Goal: Information Seeking & Learning: Compare options

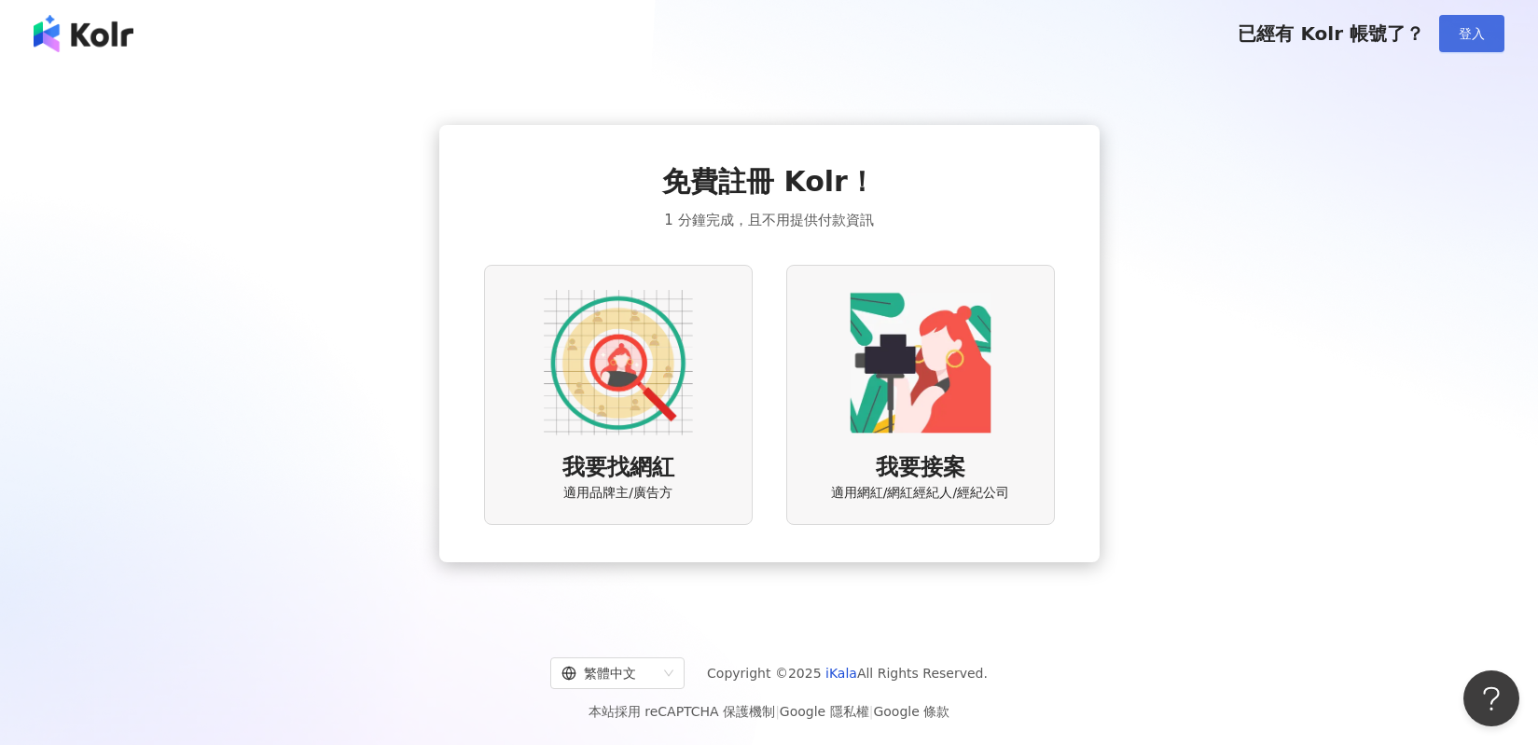
click at [1484, 39] on span "登入" at bounding box center [1471, 33] width 26 height 15
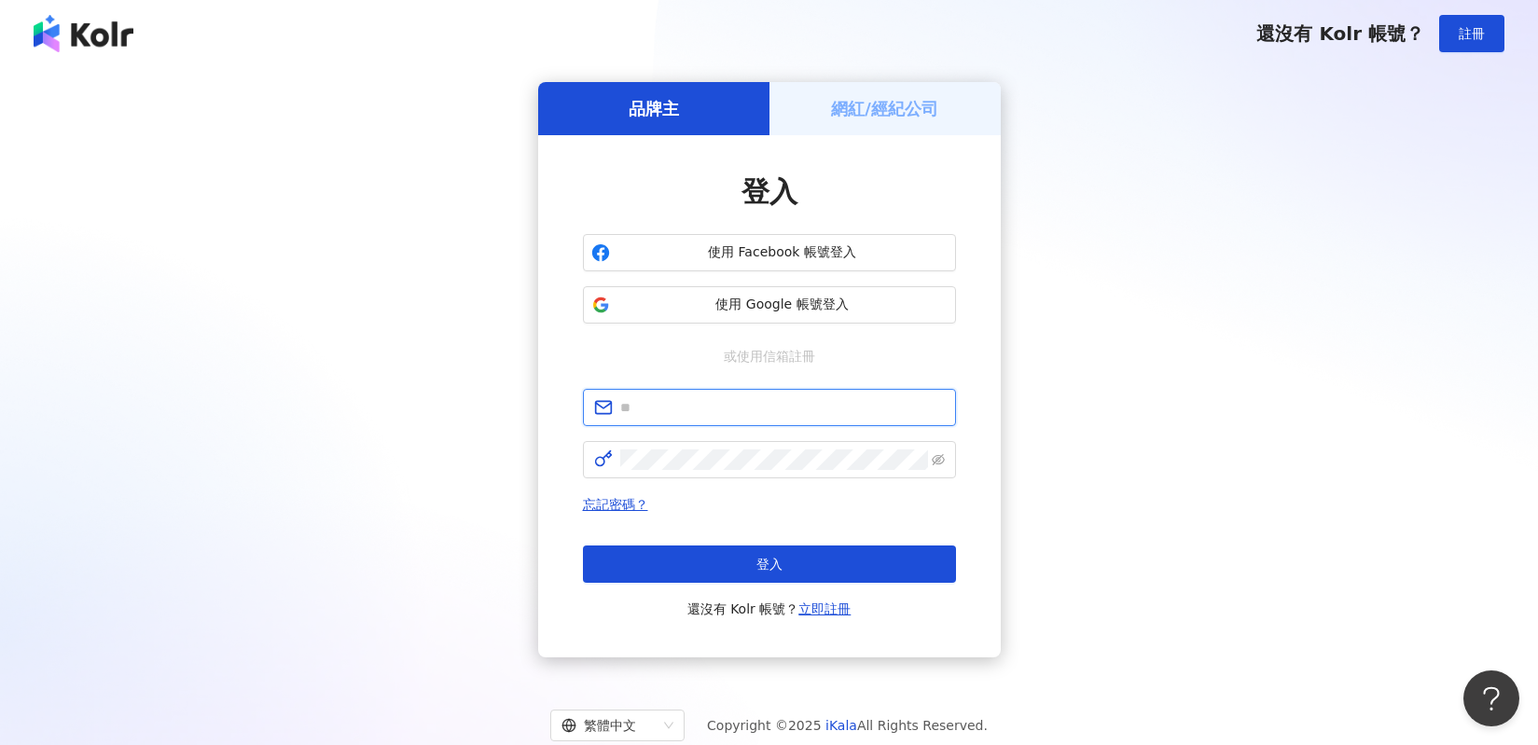
type input "**********"
click at [700, 308] on span "使用 Google 帳號登入" at bounding box center [782, 305] width 330 height 19
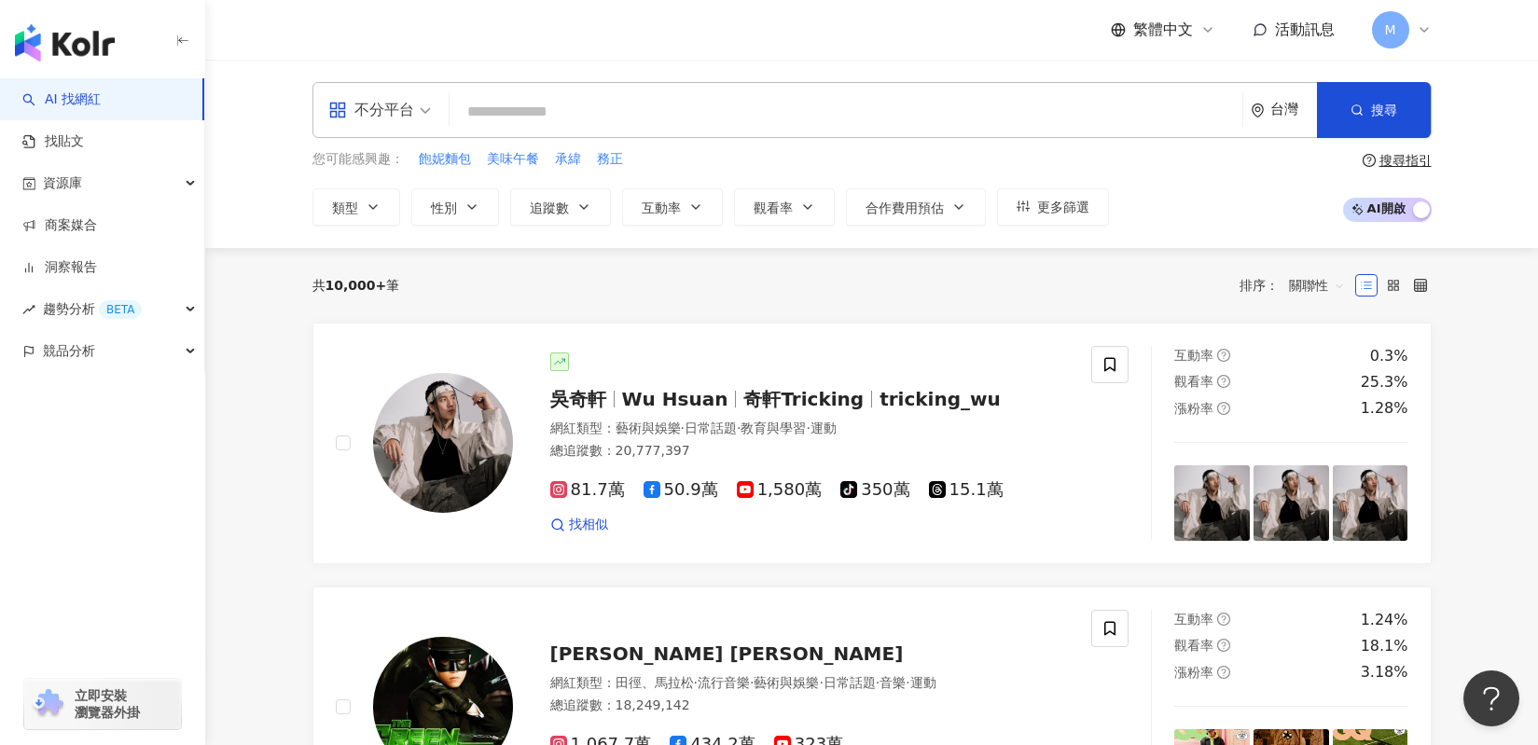
click at [670, 108] on input "search" at bounding box center [846, 111] width 778 height 35
click at [523, 112] on input "search" at bounding box center [846, 111] width 778 height 35
paste input "**********"
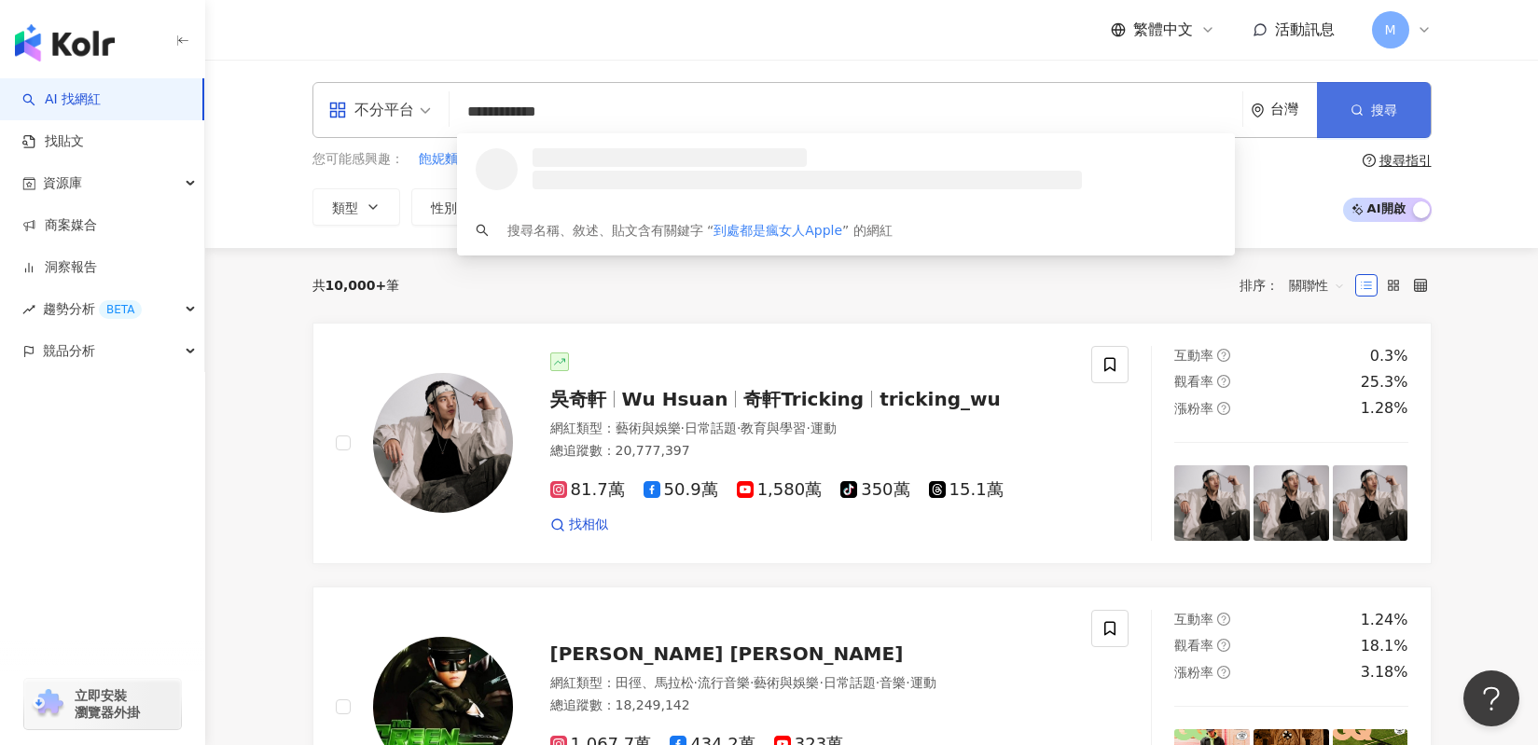
type input "**********"
click at [1389, 119] on button "搜尋" at bounding box center [1374, 110] width 114 height 56
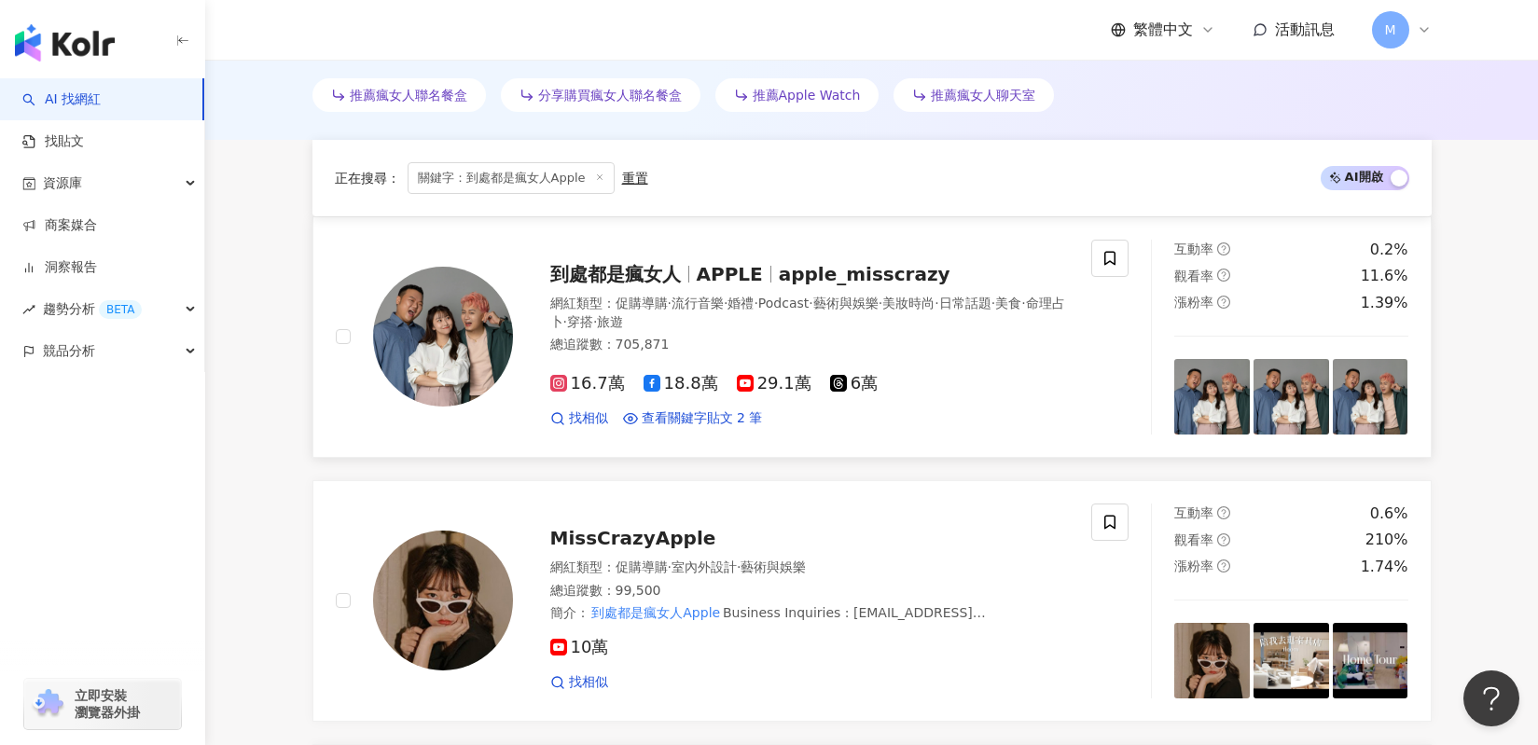
scroll to position [640, 0]
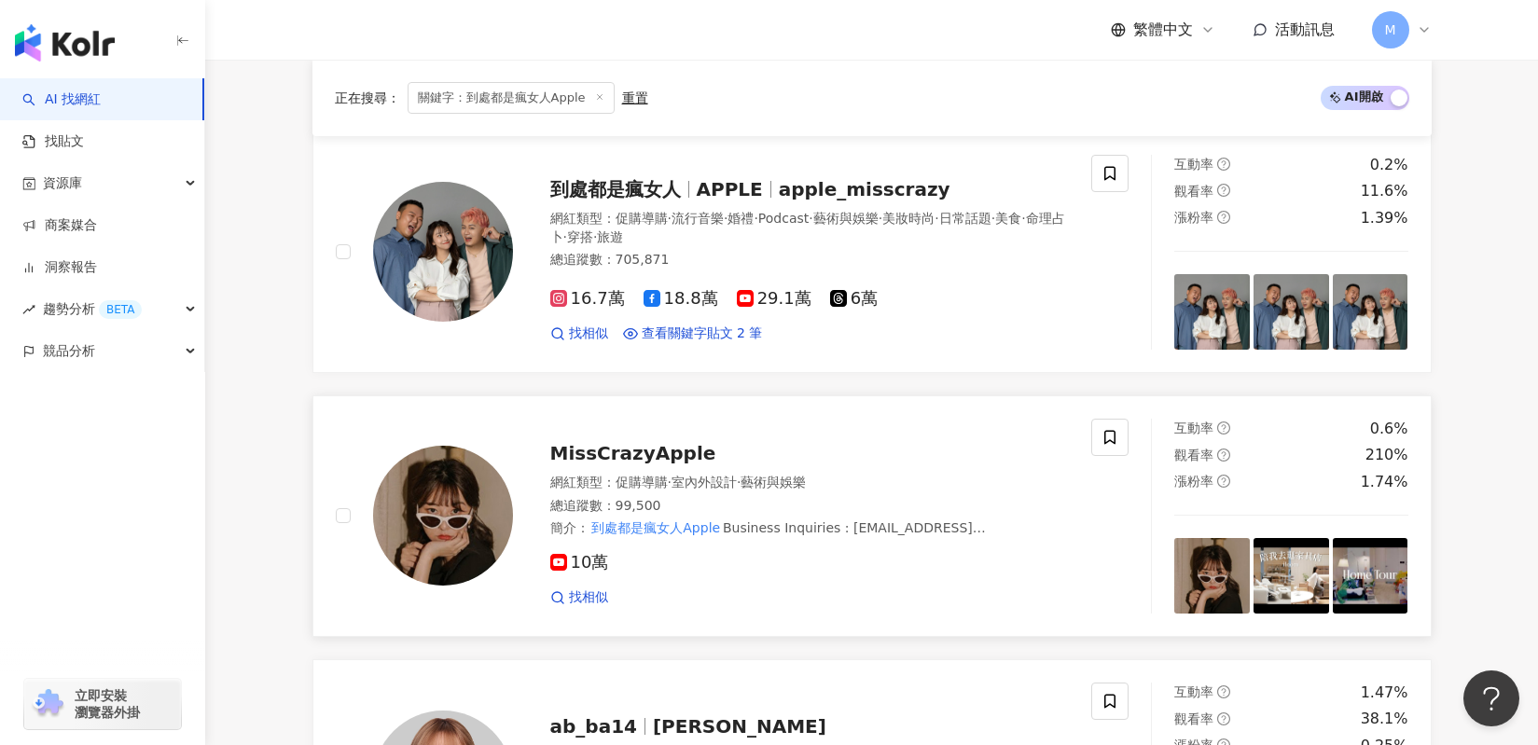
click at [656, 460] on span "MissCrazyApple" at bounding box center [633, 453] width 166 height 22
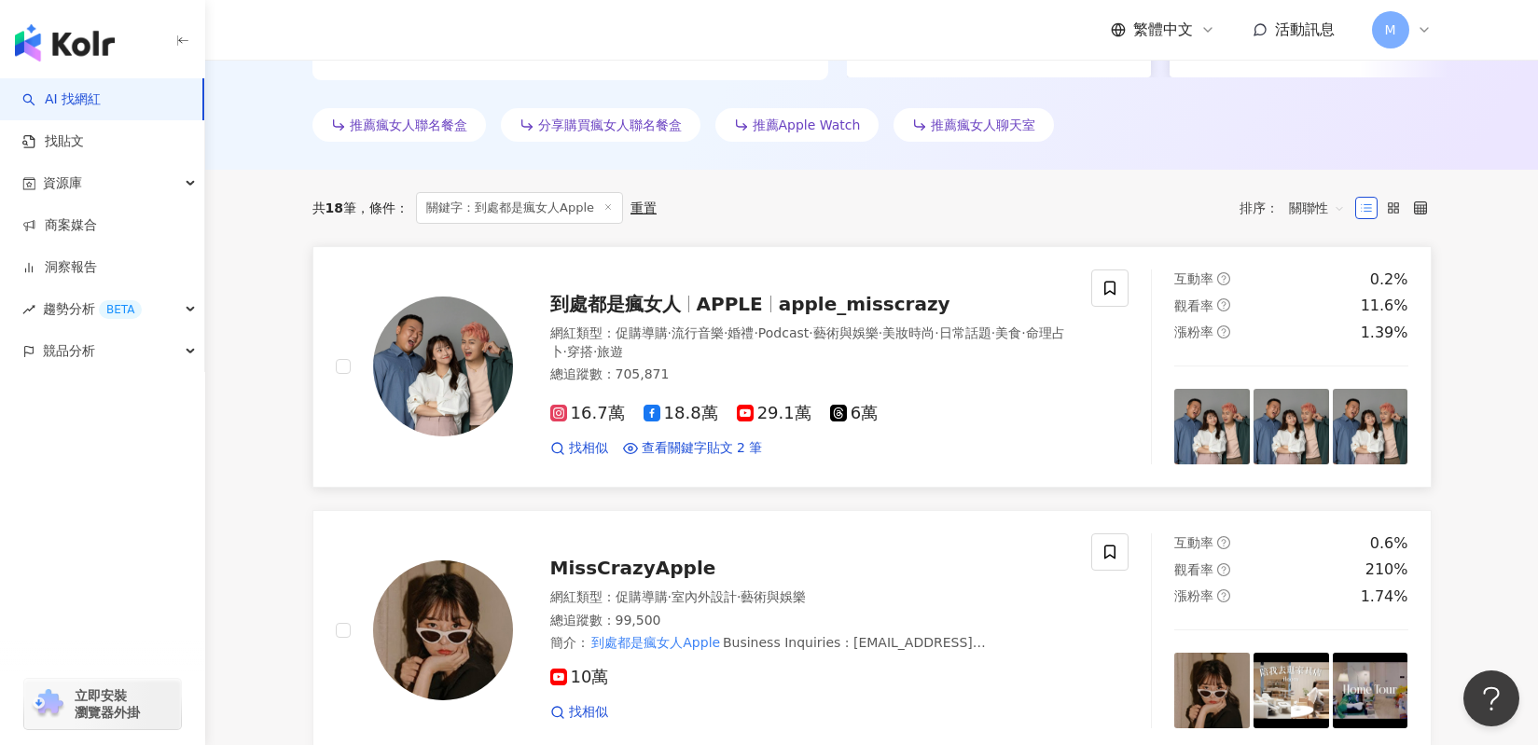
scroll to position [531, 0]
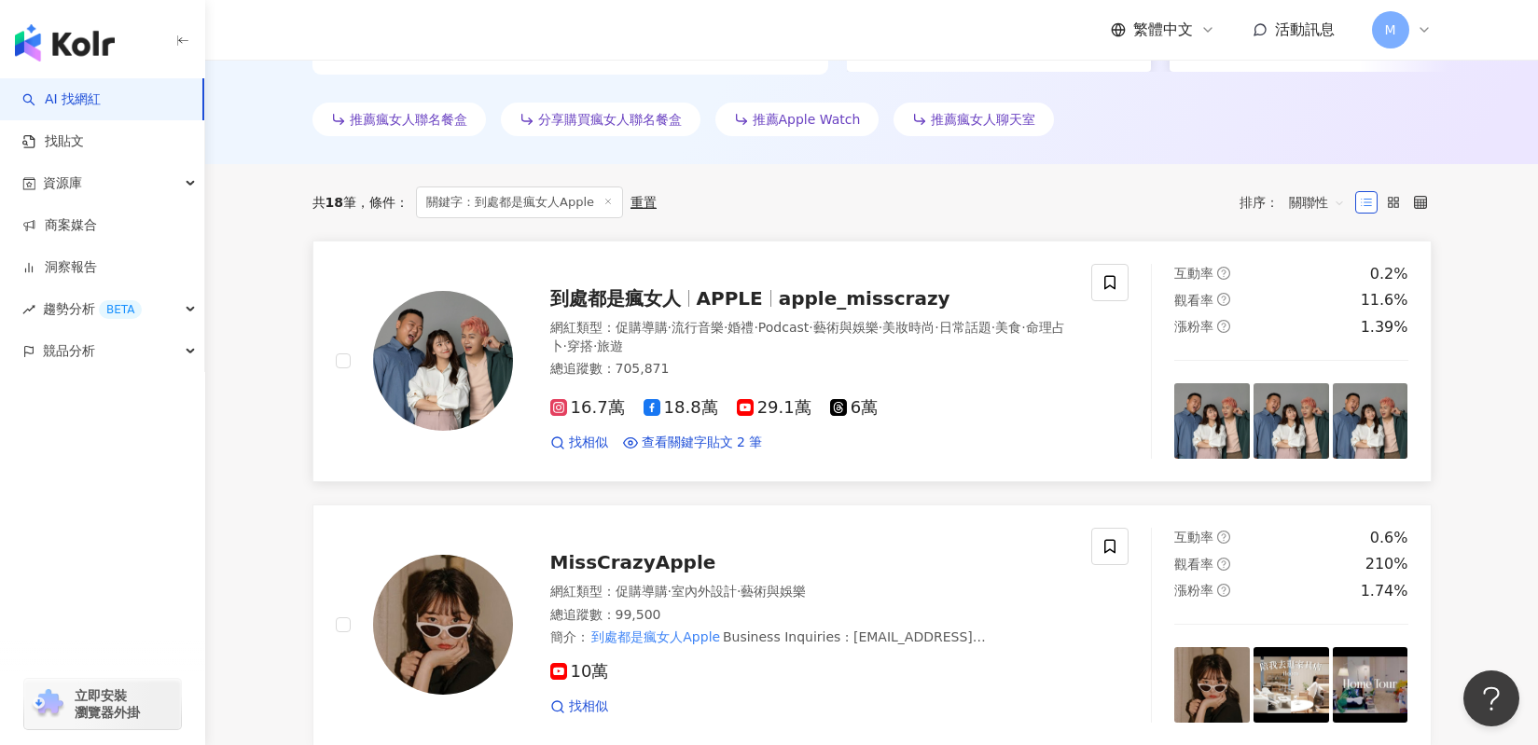
click at [795, 296] on span "apple_misscrazy" at bounding box center [865, 298] width 172 height 22
click at [624, 571] on span "MissCrazyApple" at bounding box center [633, 562] width 166 height 22
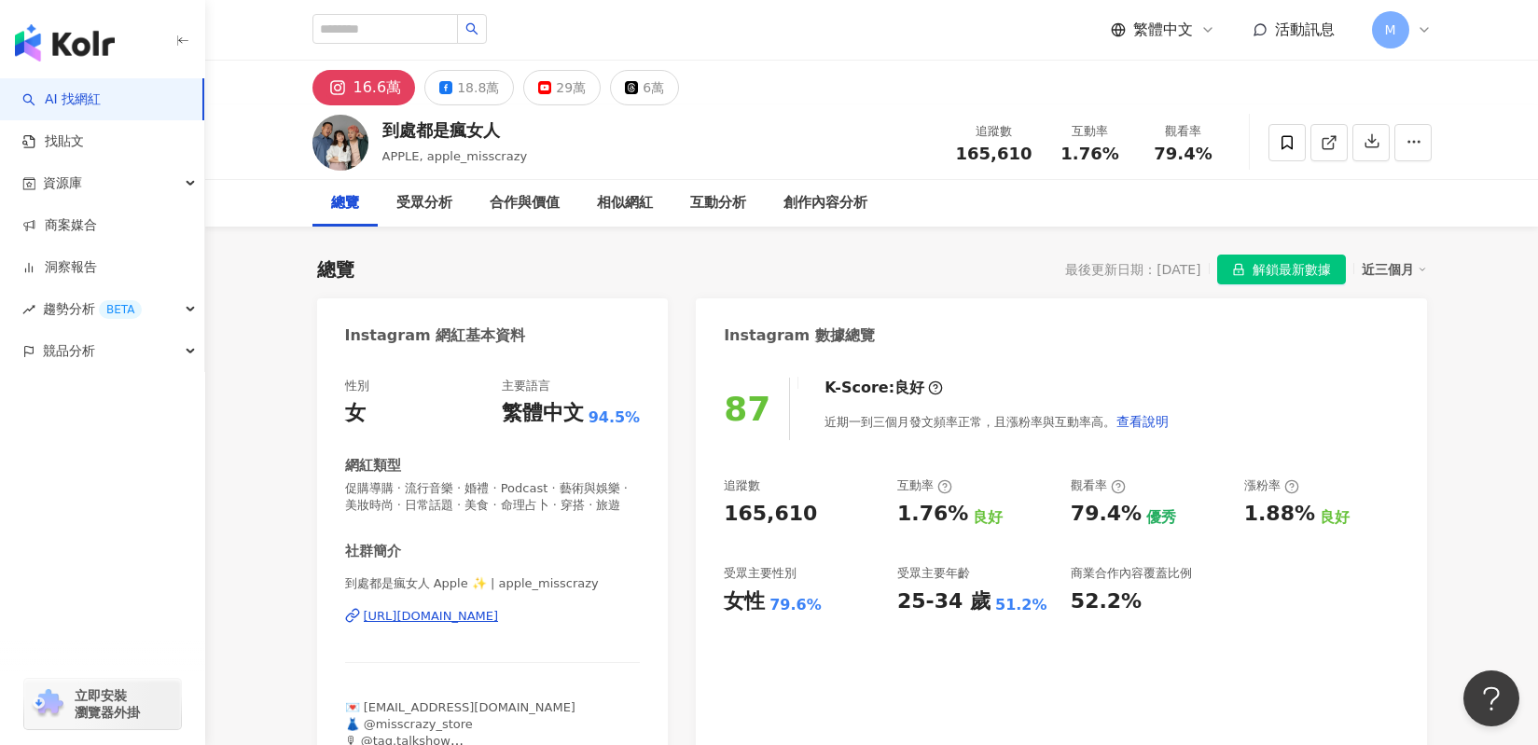
click at [444, 622] on div "https://www.instagram.com/apple_misscrazy/" at bounding box center [431, 616] width 135 height 17
click at [562, 95] on div "29萬" at bounding box center [571, 88] width 30 height 26
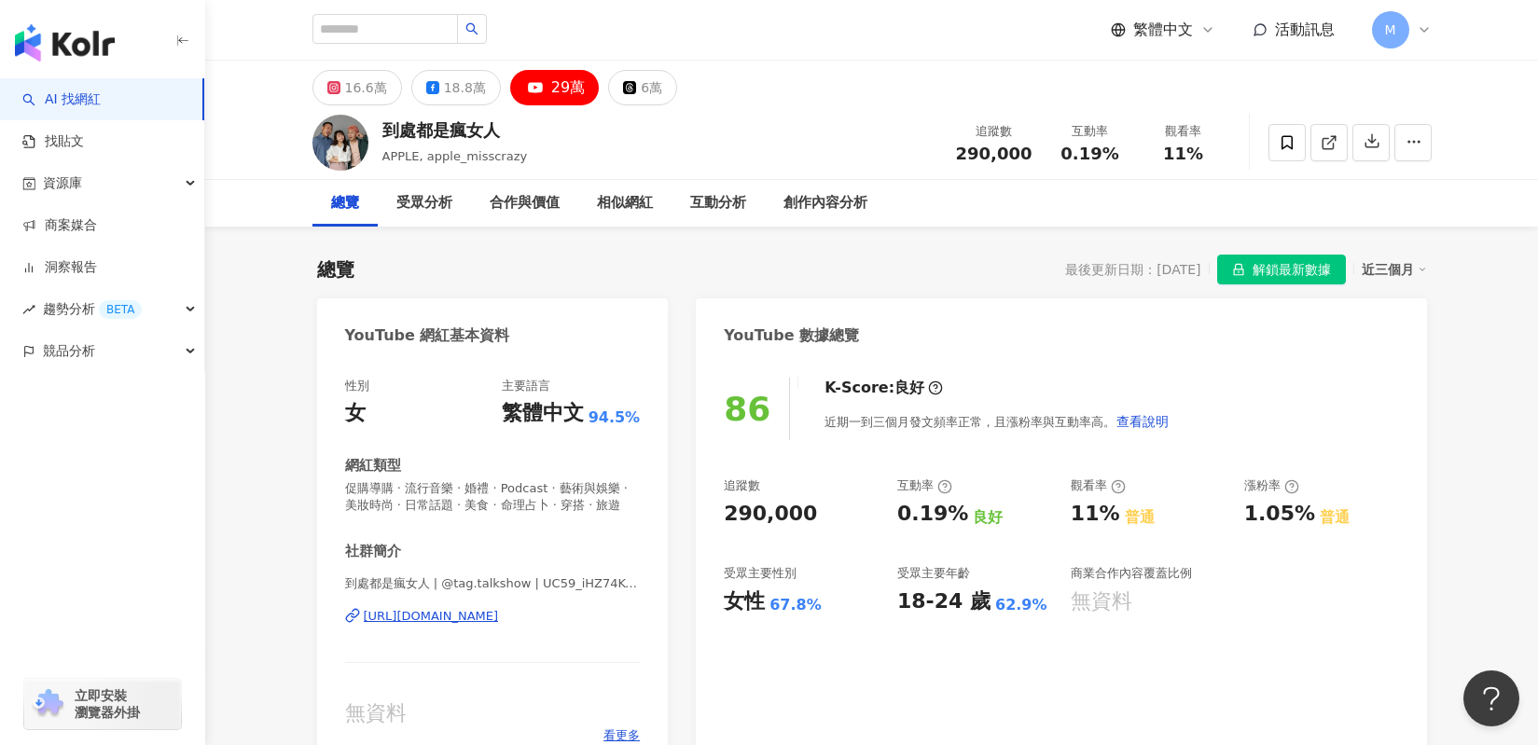
click at [472, 619] on div "https://www.youtube.com/channel/UC59_iHZ74KTLwcrBbuo6NLg" at bounding box center [431, 616] width 135 height 17
click at [337, 87] on g at bounding box center [333, 87] width 13 height 13
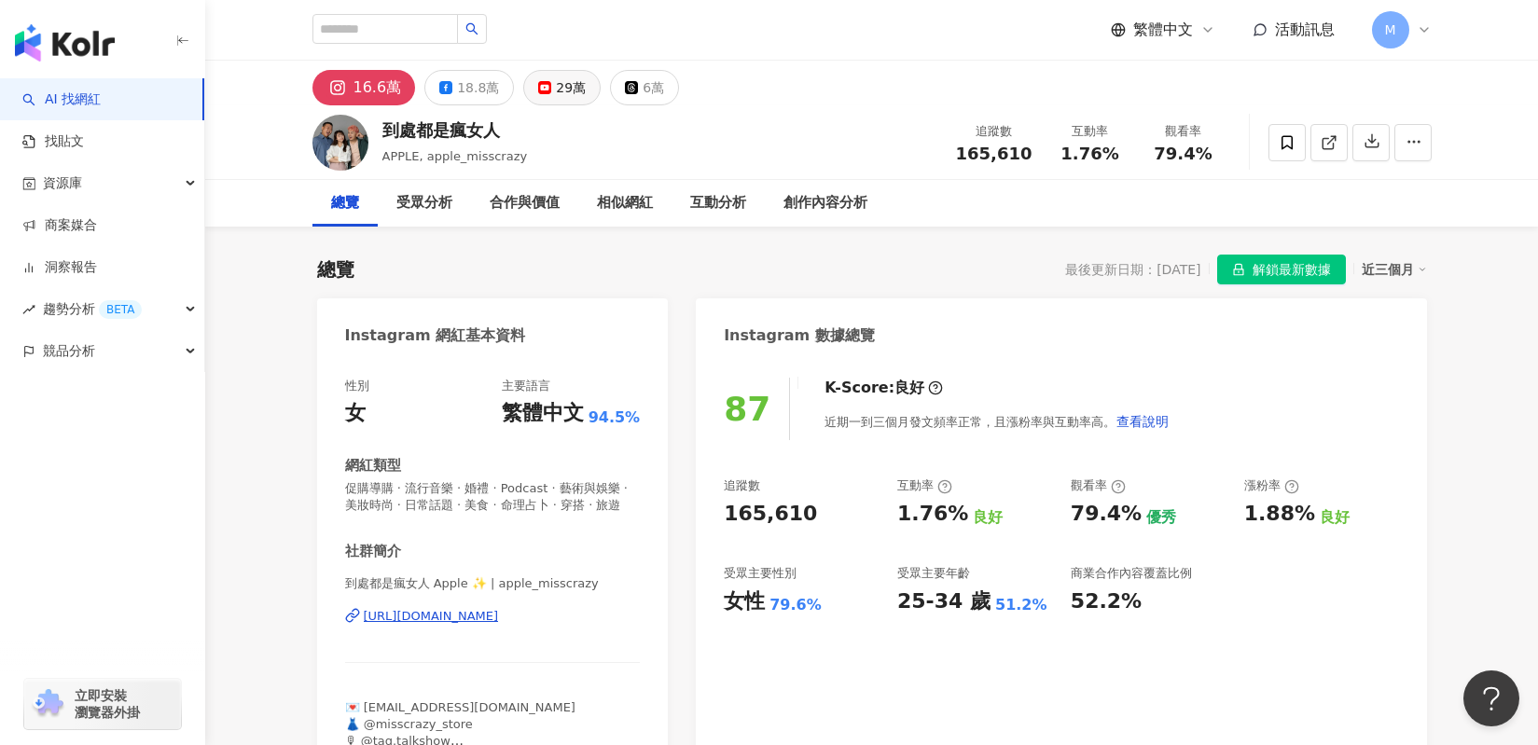
click at [627, 90] on icon at bounding box center [631, 87] width 9 height 9
click at [556, 87] on div "29萬" at bounding box center [571, 88] width 30 height 26
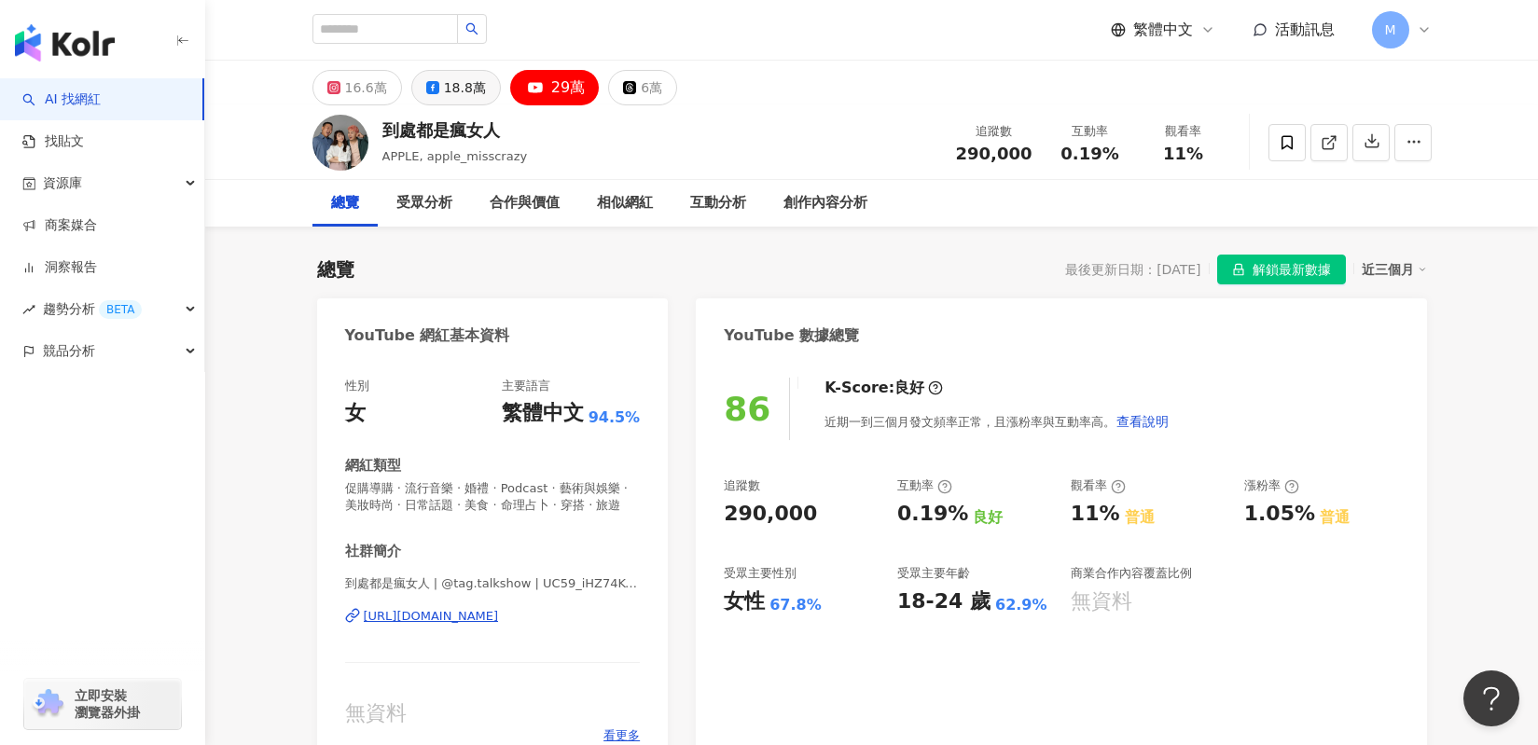
click at [433, 84] on icon at bounding box center [432, 87] width 13 height 13
click at [356, 89] on div "16.6萬" at bounding box center [366, 88] width 42 height 26
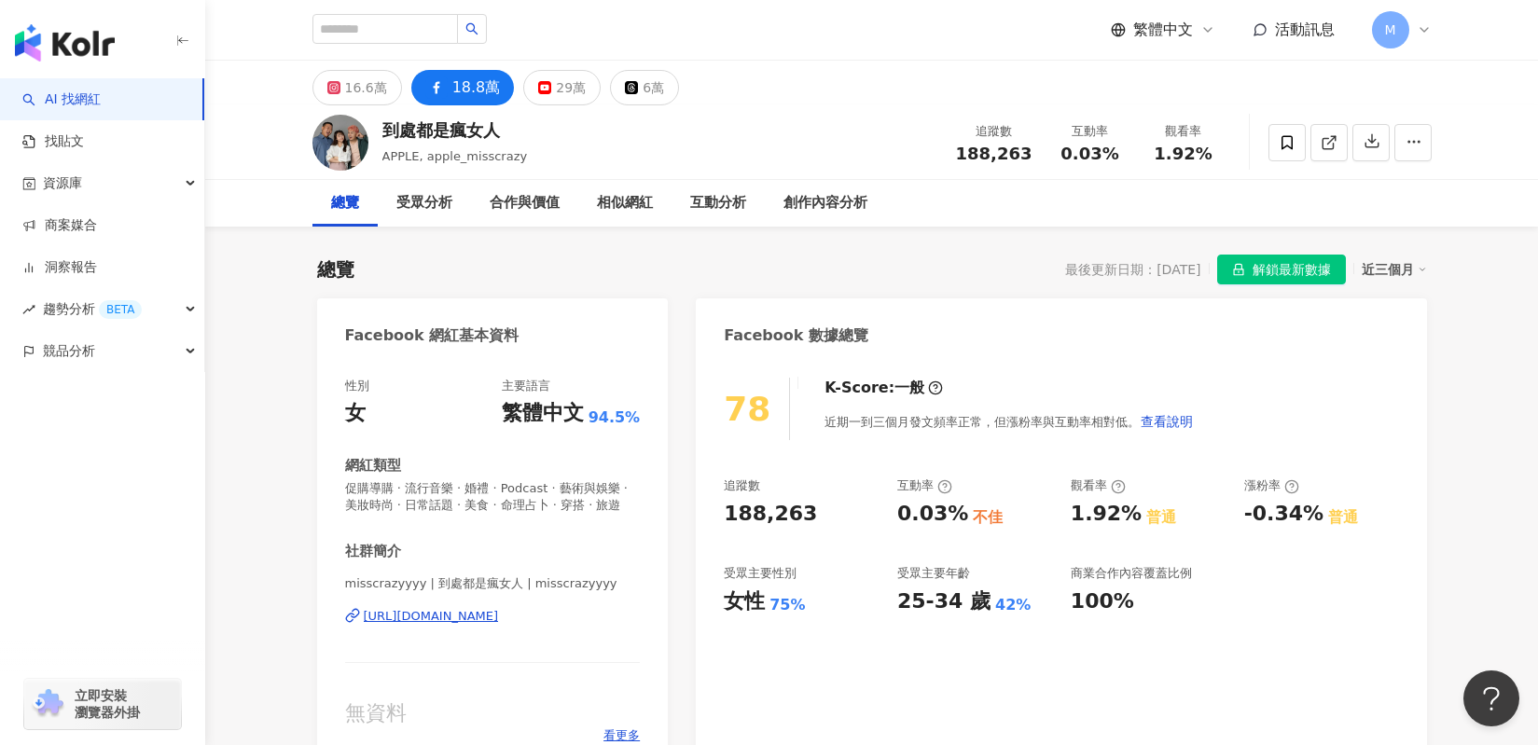
click at [368, 93] on div "16.6萬" at bounding box center [366, 88] width 42 height 26
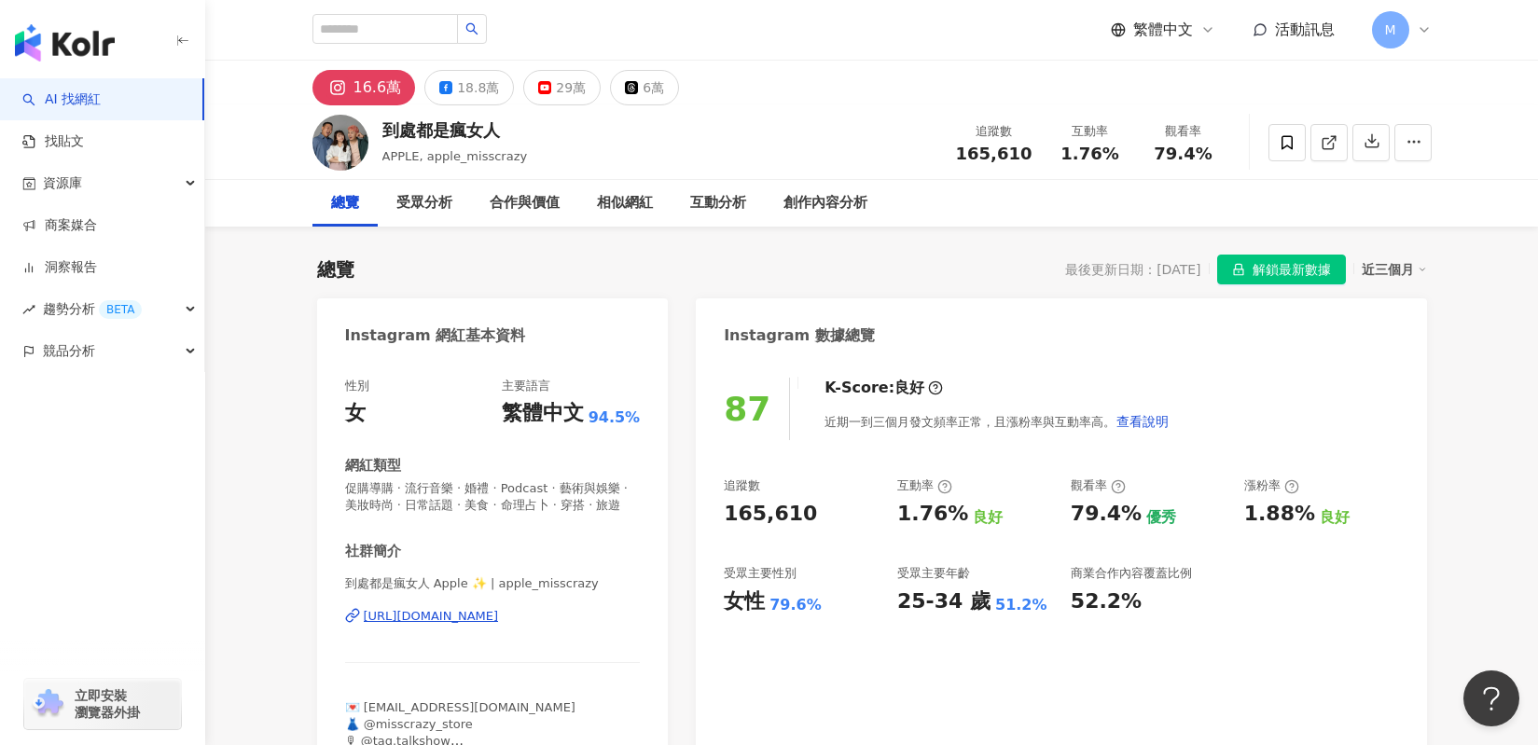
click at [499, 616] on div "https://www.instagram.com/apple_misscrazy/" at bounding box center [431, 616] width 135 height 17
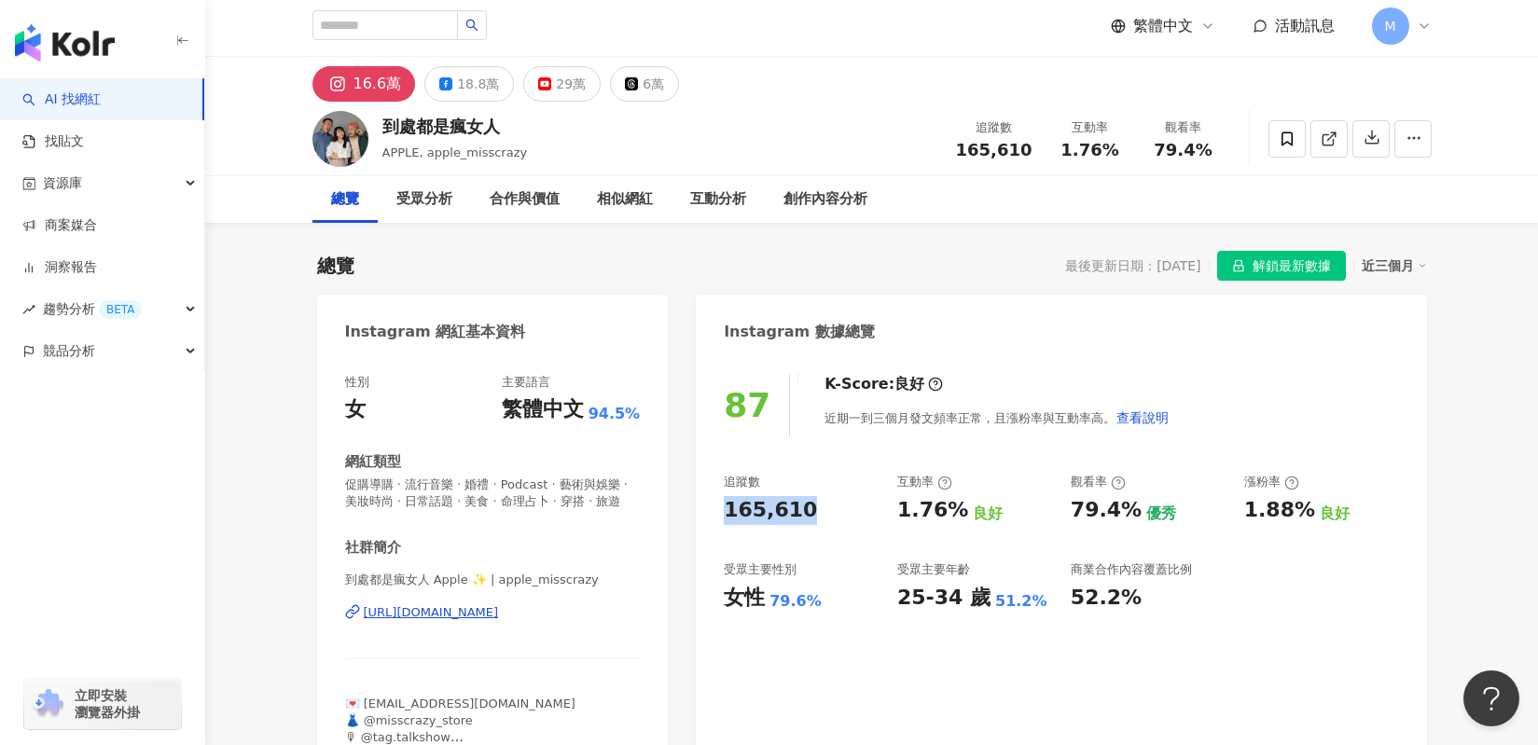
drag, startPoint x: 825, startPoint y: 516, endPoint x: 687, endPoint y: 503, distance: 138.6
click at [871, 532] on div "追蹤數 165,610 互動率 1.76% 良好 觀看率 79.4% 優秀 漲粉率 1.88% 良好 受眾主要性別 女性 79.6% 受眾主要年齡 25-34…" at bounding box center [1061, 543] width 674 height 138
drag, startPoint x: 896, startPoint y: 517, endPoint x: 955, endPoint y: 516, distance: 58.8
click at [955, 516] on div "追蹤數 165,610 互動率 1.76% 良好 觀看率 79.4% 優秀 漲粉率 1.88% 良好 受眾主要性別 女性 79.6% 受眾主要年齡 25-34…" at bounding box center [1061, 543] width 674 height 138
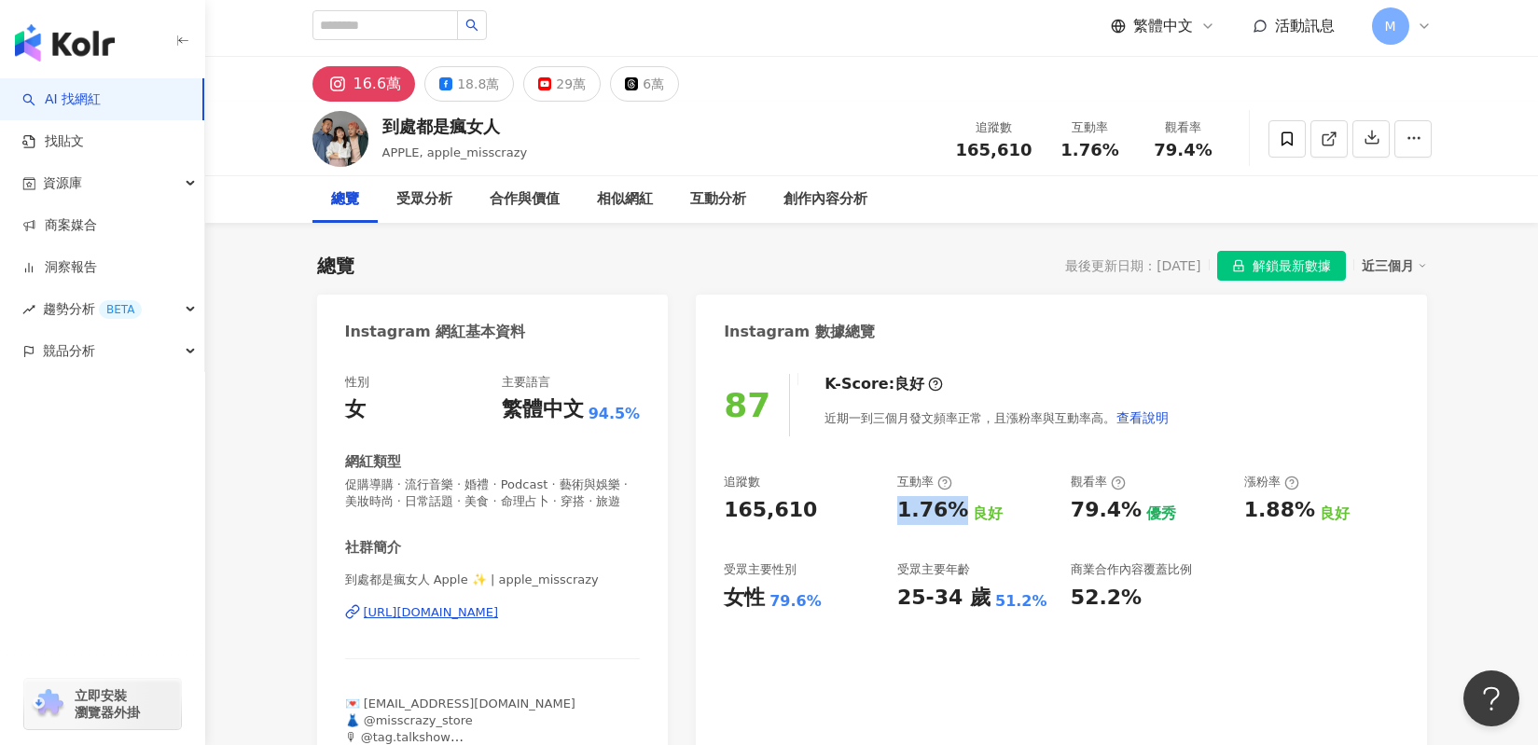
copy div "1.76%"
drag, startPoint x: 1063, startPoint y: 511, endPoint x: 1132, endPoint y: 512, distance: 69.0
click at [1132, 512] on div "追蹤數 165,610 互動率 1.76% 良好 觀看率 79.4% 優秀 漲粉率 1.88% 良好 受眾主要性別 女性 79.6% 受眾主要年齡 25-34…" at bounding box center [1061, 543] width 674 height 138
copy div "79.4%"
click at [446, 88] on icon at bounding box center [445, 83] width 13 height 13
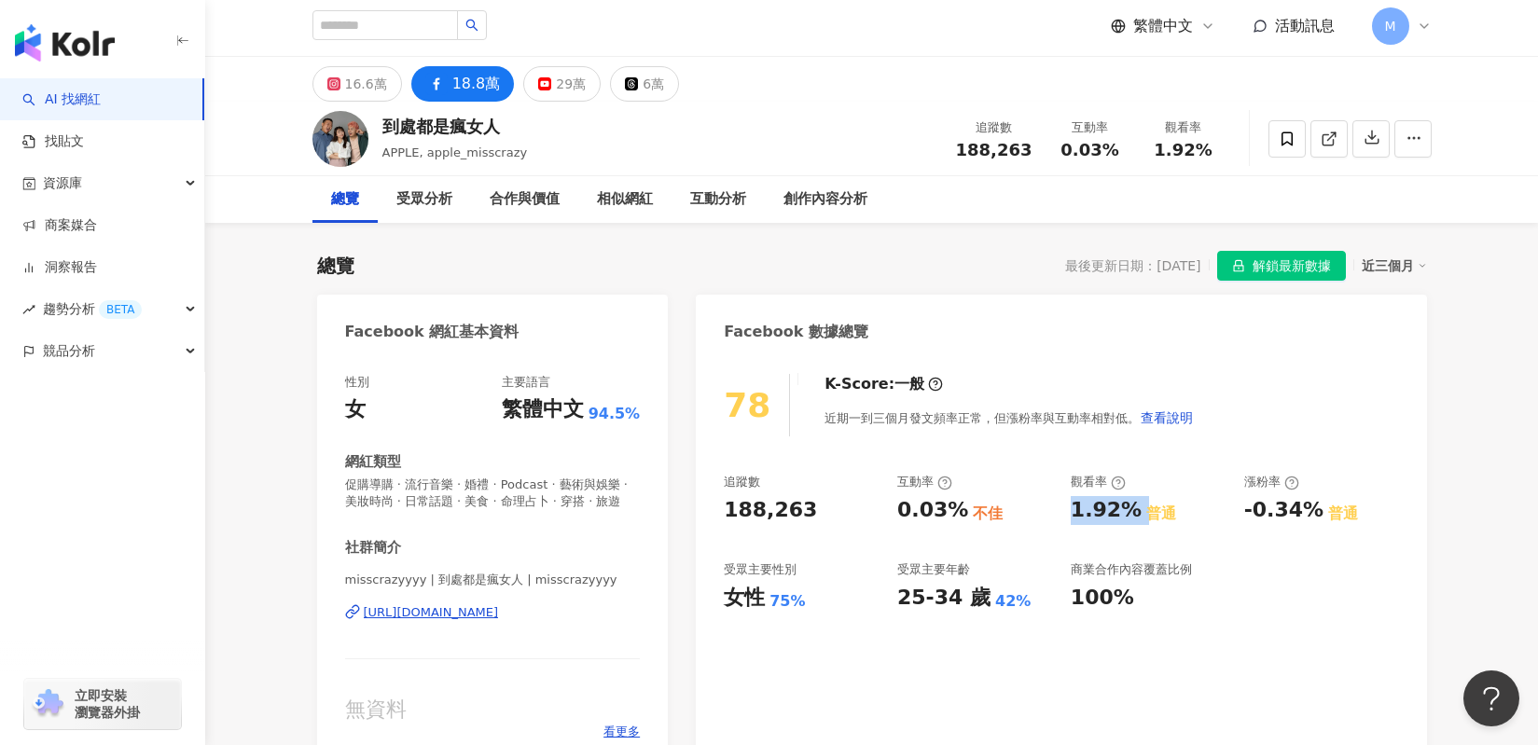
click at [499, 615] on div "https://www.facebook.com/960982820622320" at bounding box center [431, 612] width 135 height 17
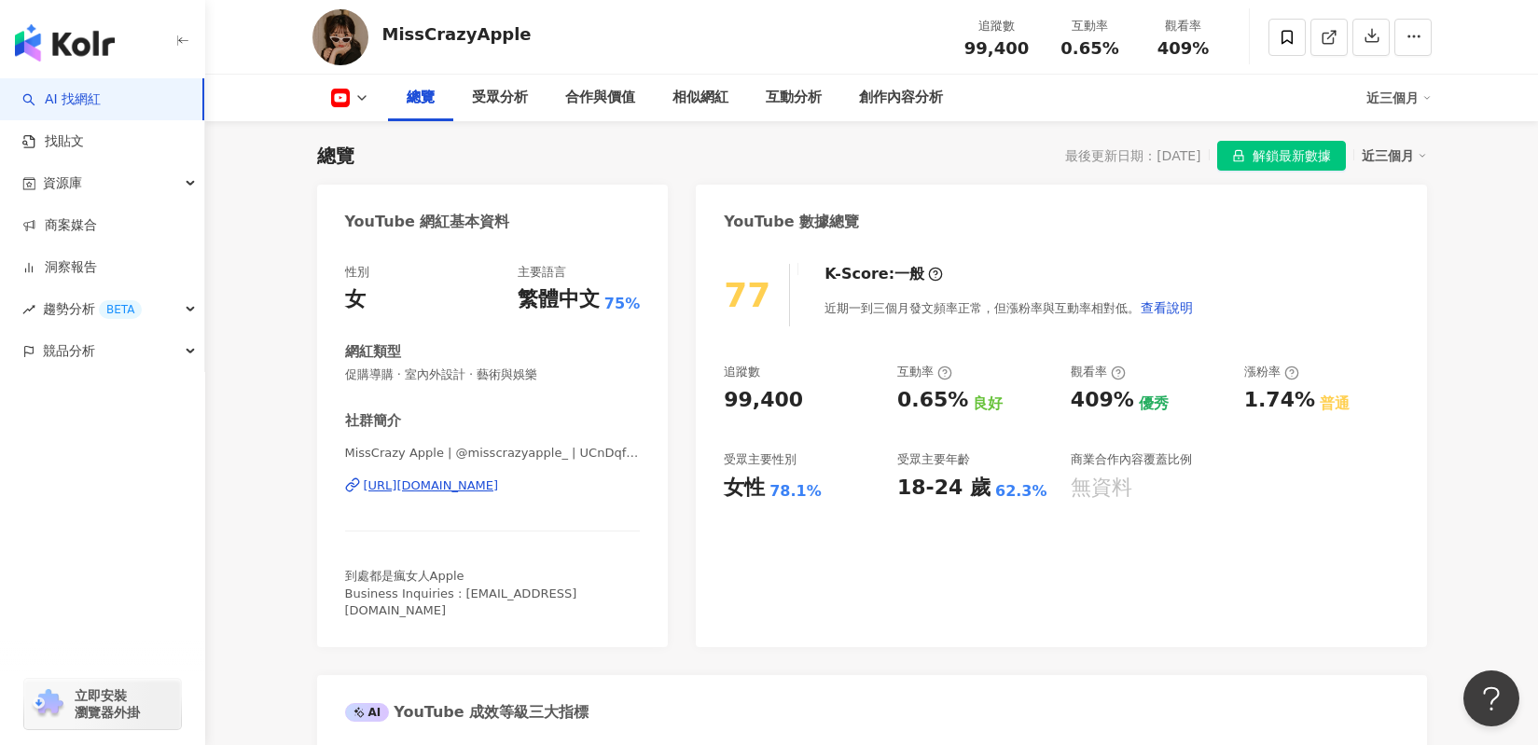
scroll to position [243, 0]
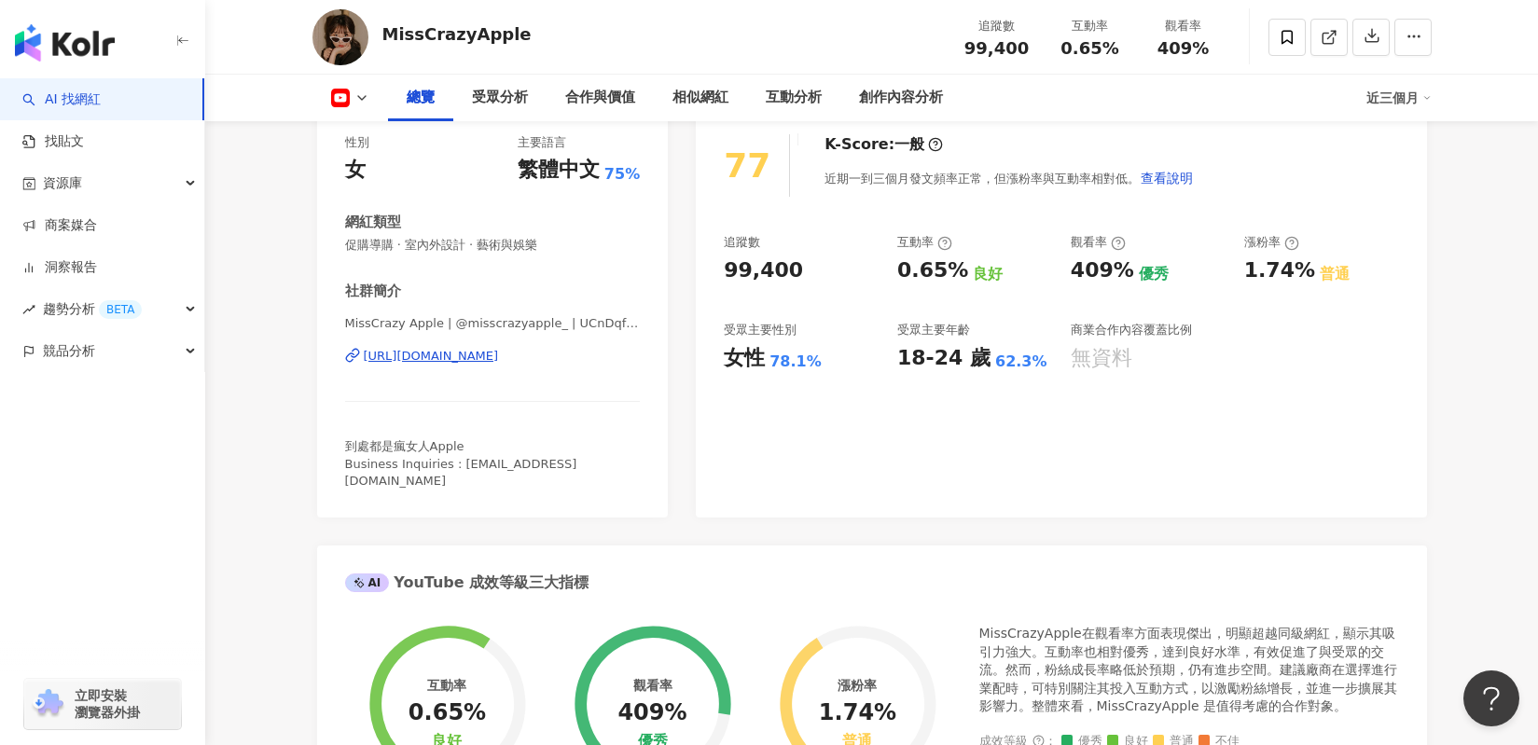
click at [499, 354] on div "https://www.youtube.com/channel/UCnDqfmdR7_WaOBp7dcFZJUg" at bounding box center [431, 356] width 135 height 17
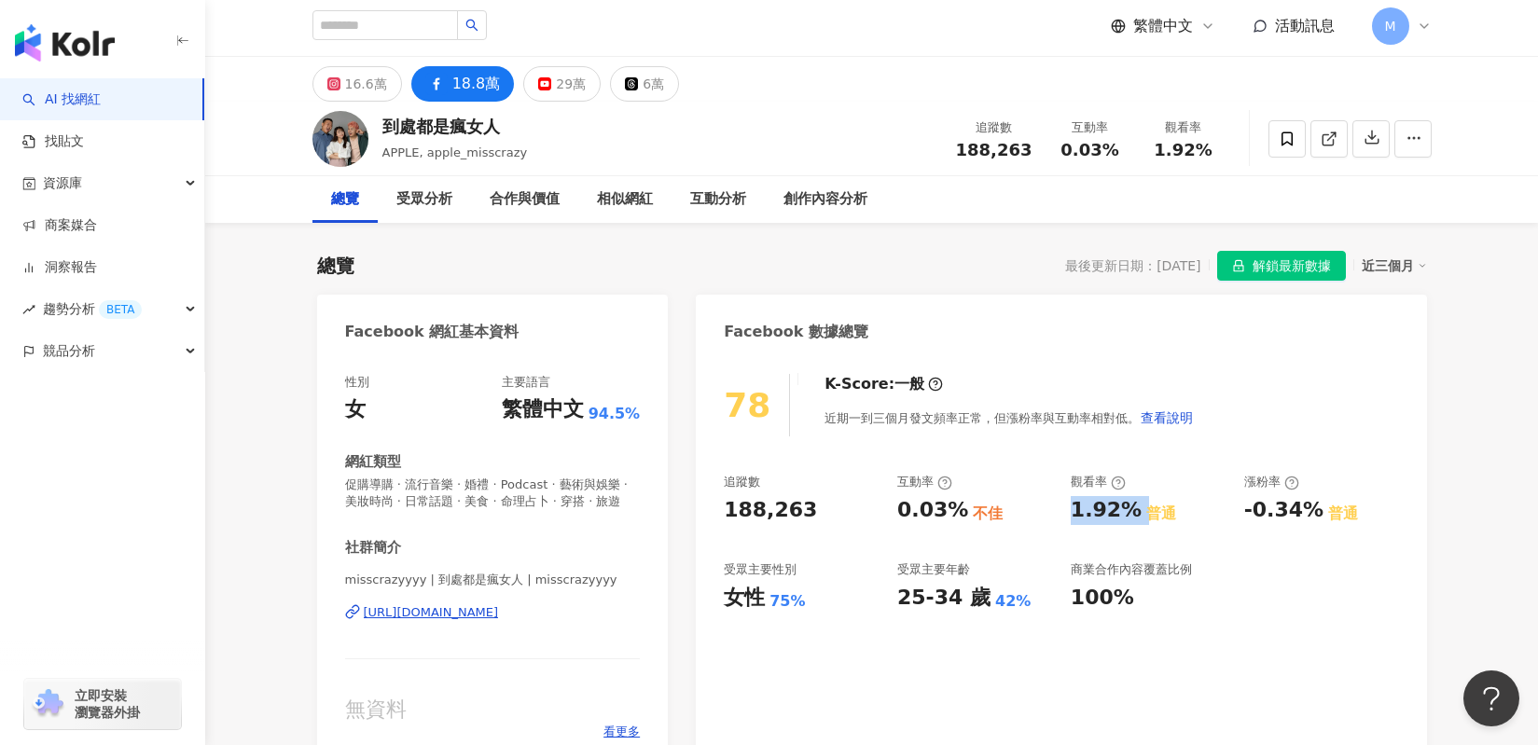
scroll to position [4, 0]
drag, startPoint x: 825, startPoint y: 505, endPoint x: 711, endPoint y: 504, distance: 114.7
click at [711, 504] on div "78 K-Score : 一般 近期一到三個月發文頻率正常，但漲粉率與互動率相對低。 查看說明 追蹤數 188,263 互動率 0.03% 不佳 觀看率 1.…" at bounding box center [1061, 562] width 730 height 414
copy div "188,263"
click at [851, 530] on div "追蹤數 188,263 互動率 0.03% 不佳 觀看率 1.92% 普通 漲粉率 -0.34% 普通 受眾主要性別 女性 75% 受眾主要年齡 25-34 …" at bounding box center [1061, 543] width 674 height 138
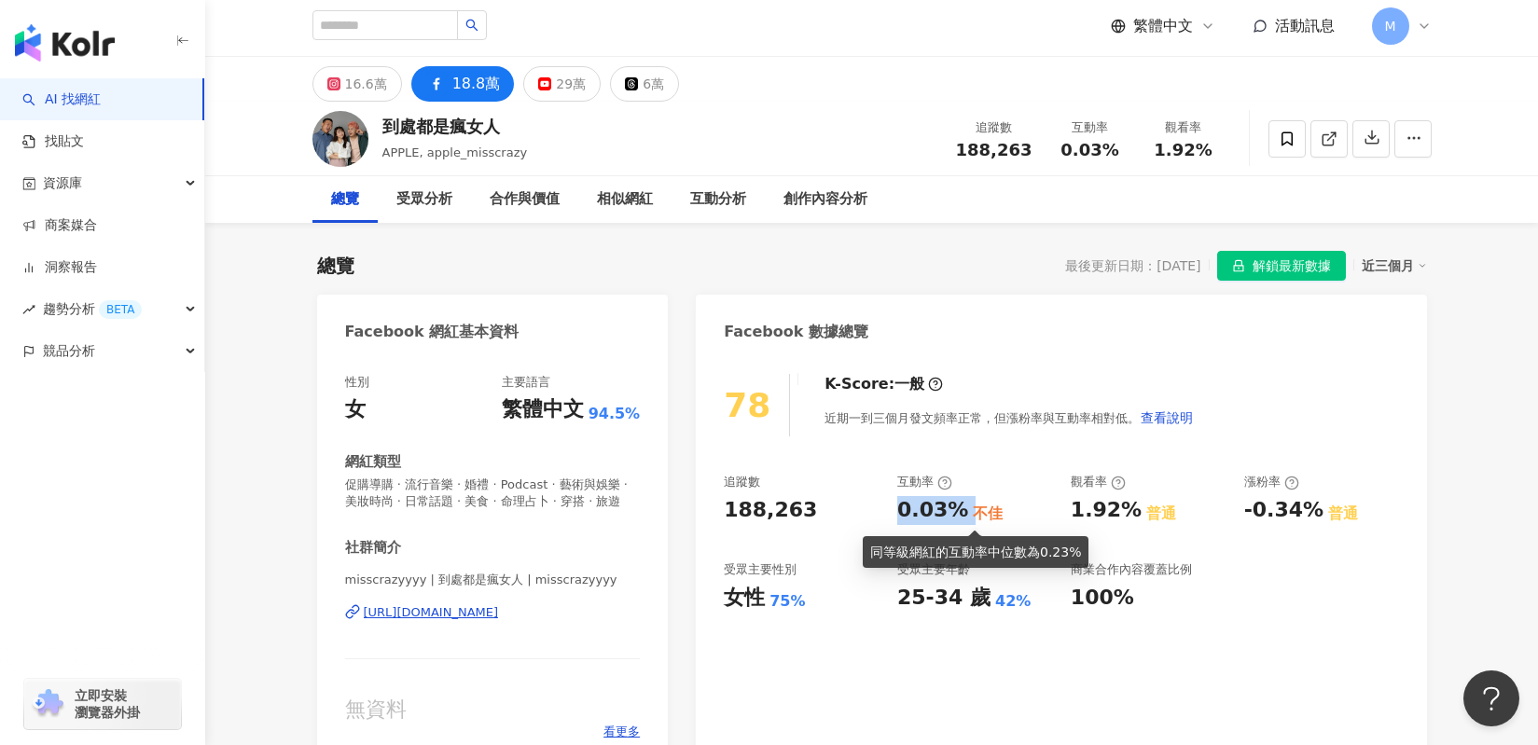
drag, startPoint x: 892, startPoint y: 510, endPoint x: 964, endPoint y: 511, distance: 71.8
click at [964, 511] on div "追蹤數 188,263 互動率 0.03% 不佳 觀看率 1.92% 普通 漲粉率 -0.34% 普通 受眾主要性別 女性 75% 受眾主要年齡 25-34 …" at bounding box center [1061, 543] width 674 height 138
copy div "0.03%"
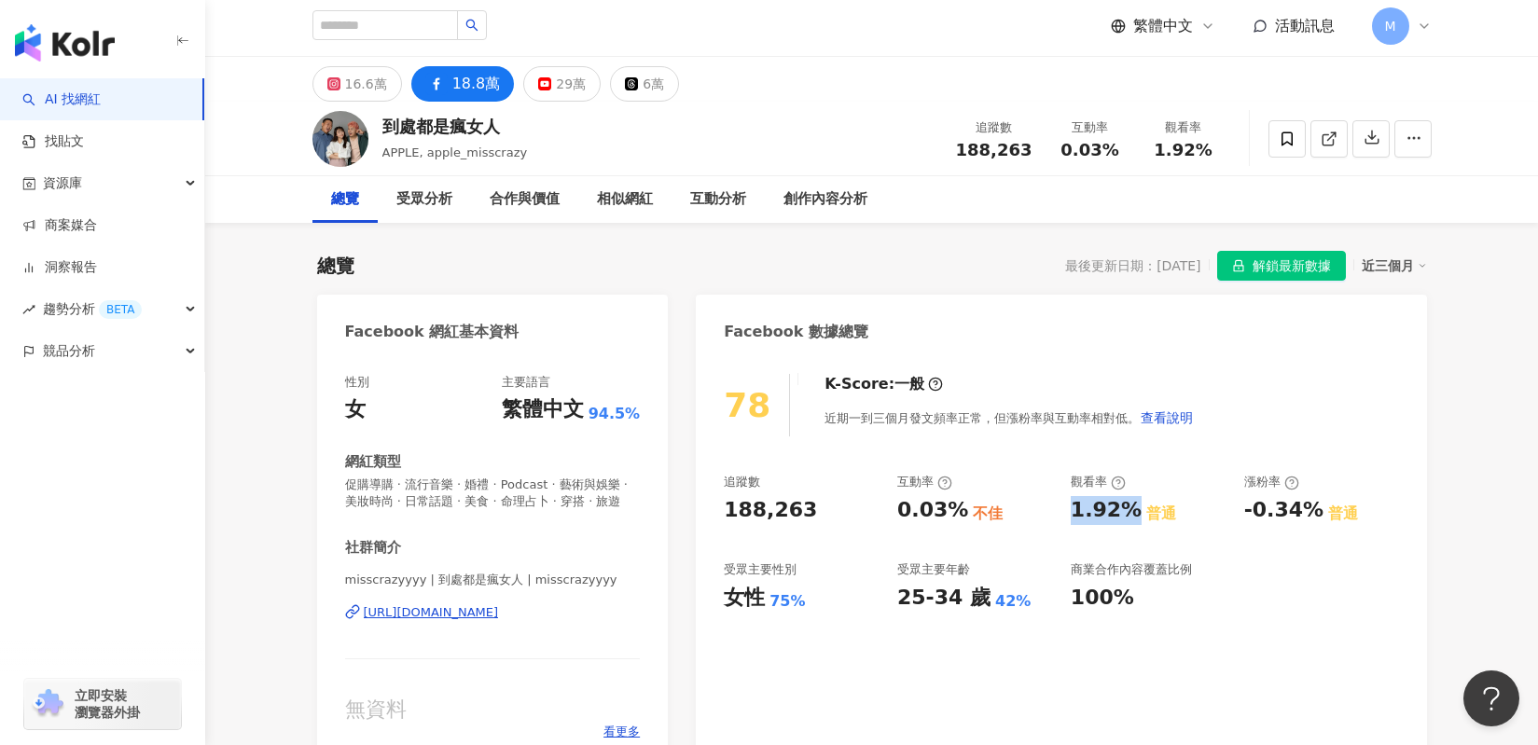
drag, startPoint x: 1062, startPoint y: 512, endPoint x: 1128, endPoint y: 514, distance: 66.2
click at [1128, 514] on div "追蹤數 188,263 互動率 0.03% 不佳 觀看率 1.92% 普通 漲粉率 -0.34% 普通 受眾主要性別 女性 75% 受眾主要年齡 25-34 …" at bounding box center [1061, 543] width 674 height 138
copy div "1.92%"
click at [376, 21] on input "search" at bounding box center [384, 25] width 145 height 30
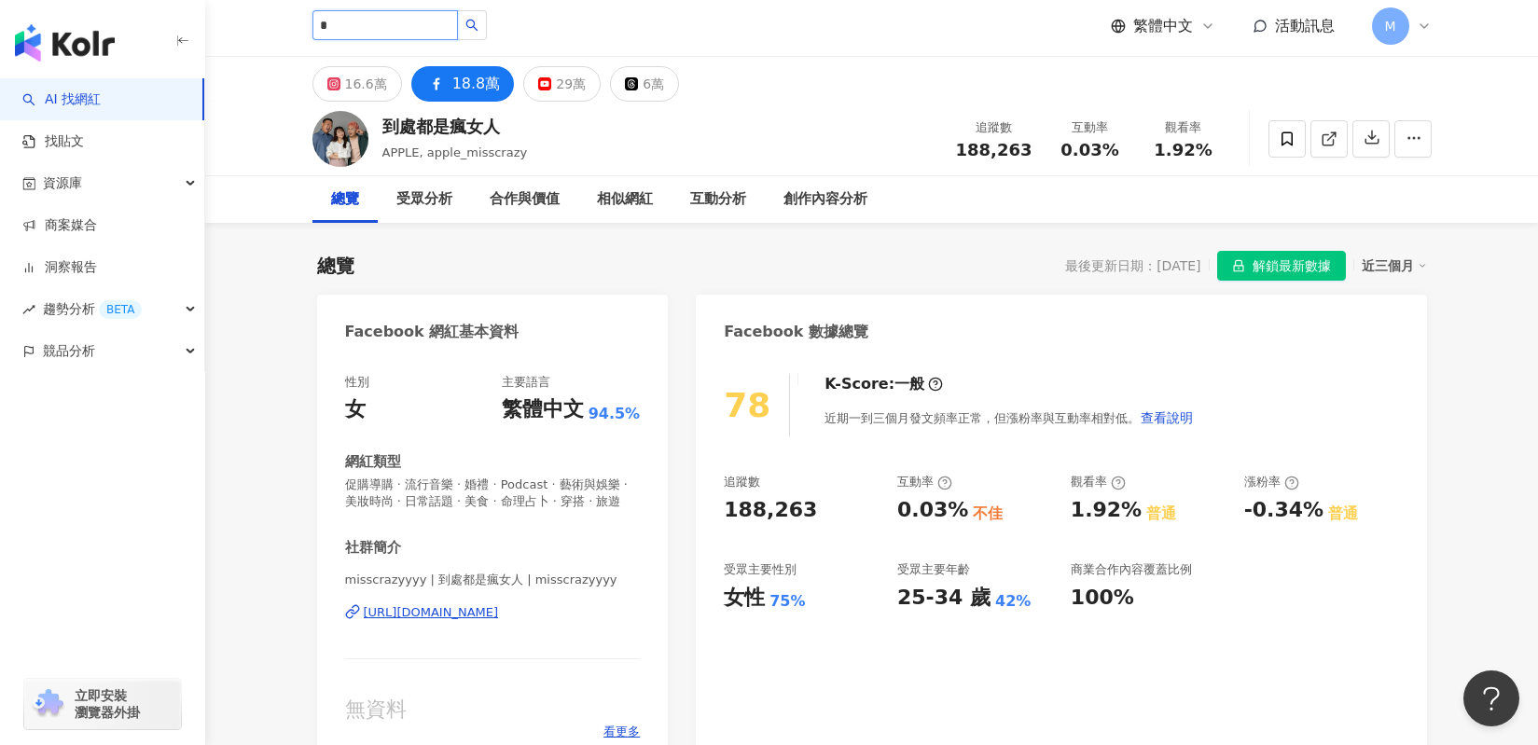
type input "*"
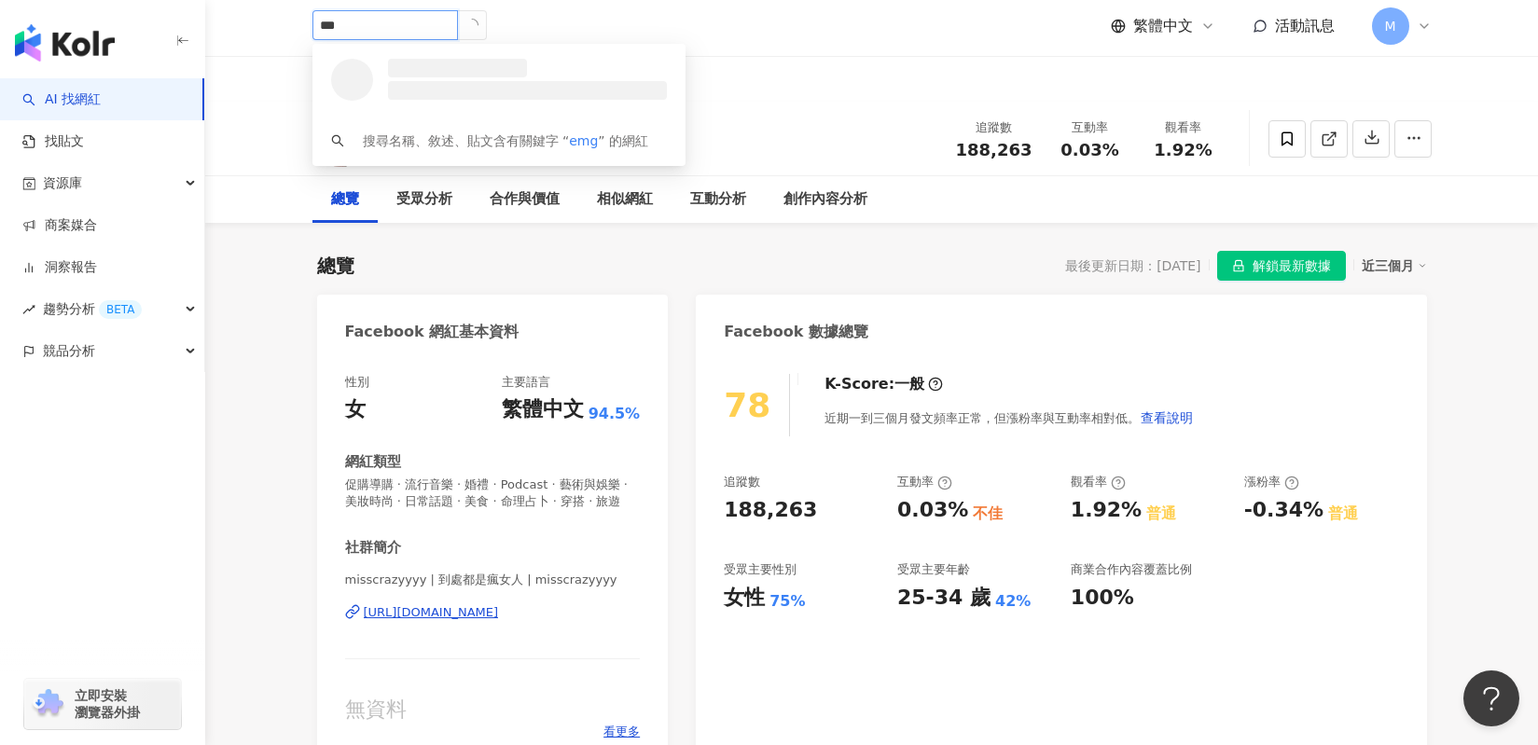
type input "**"
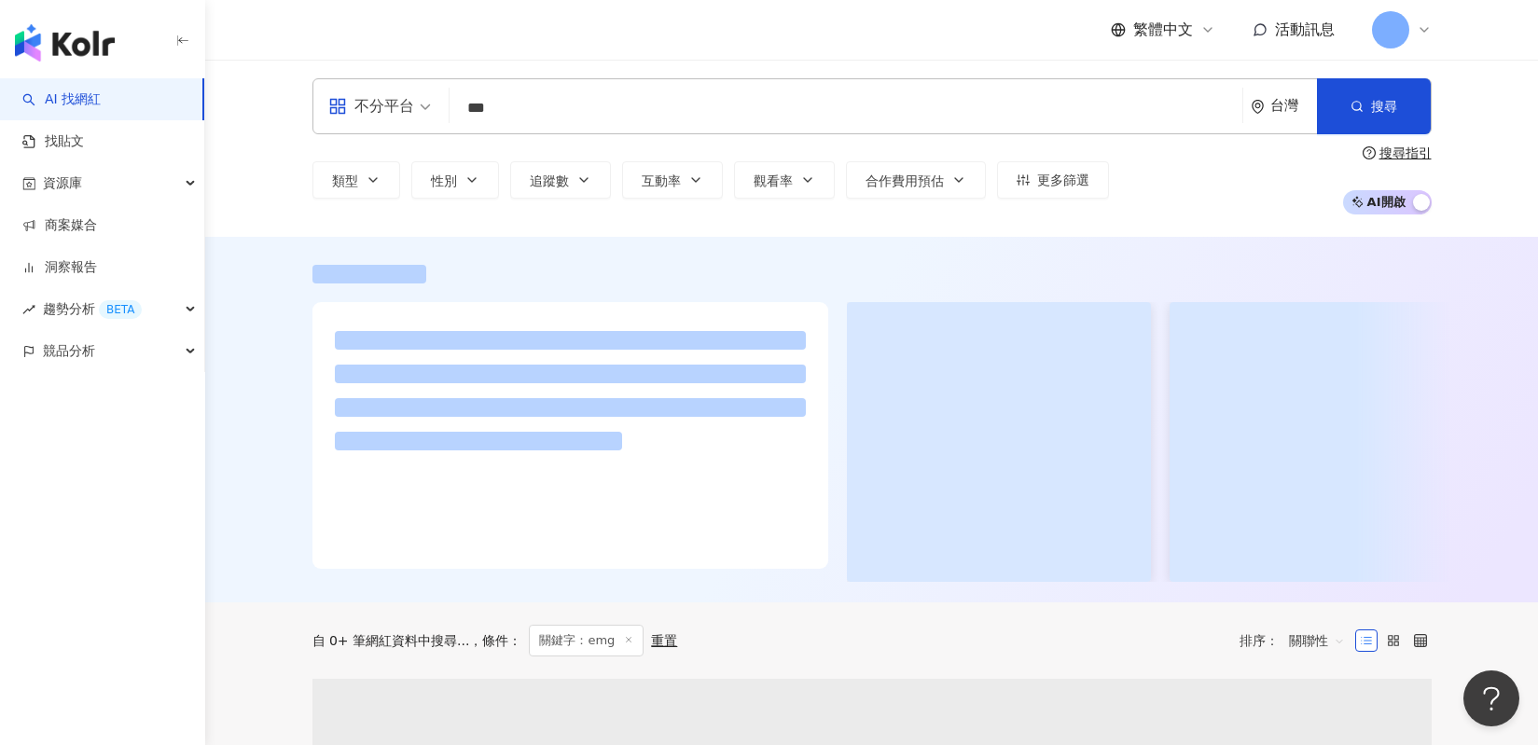
click at [281, 23] on div "繁體中文 活動訊息 M" at bounding box center [872, 30] width 1194 height 60
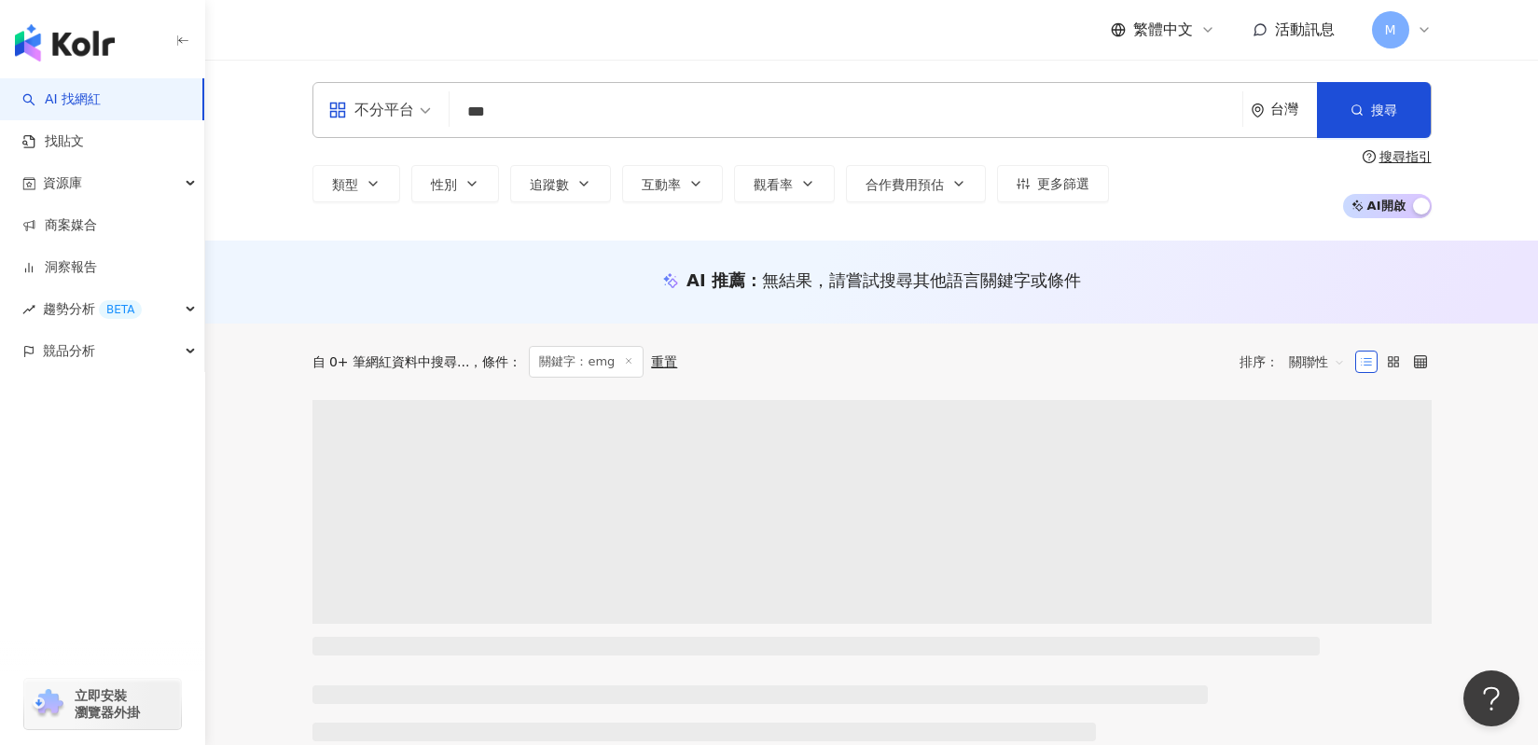
drag, startPoint x: 547, startPoint y: 108, endPoint x: 474, endPoint y: 113, distance: 73.8
click at [465, 111] on input "***" at bounding box center [846, 111] width 778 height 35
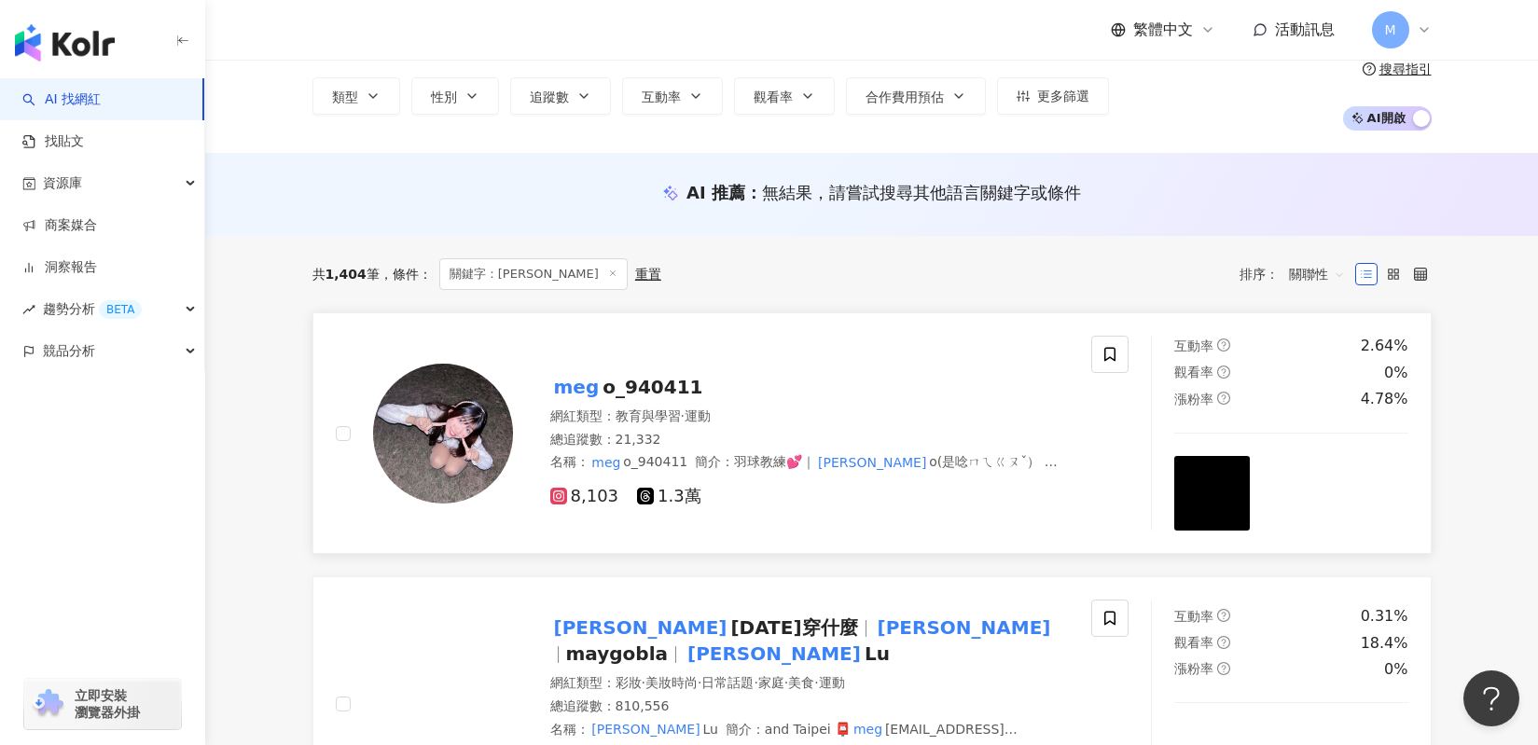
scroll to position [148, 0]
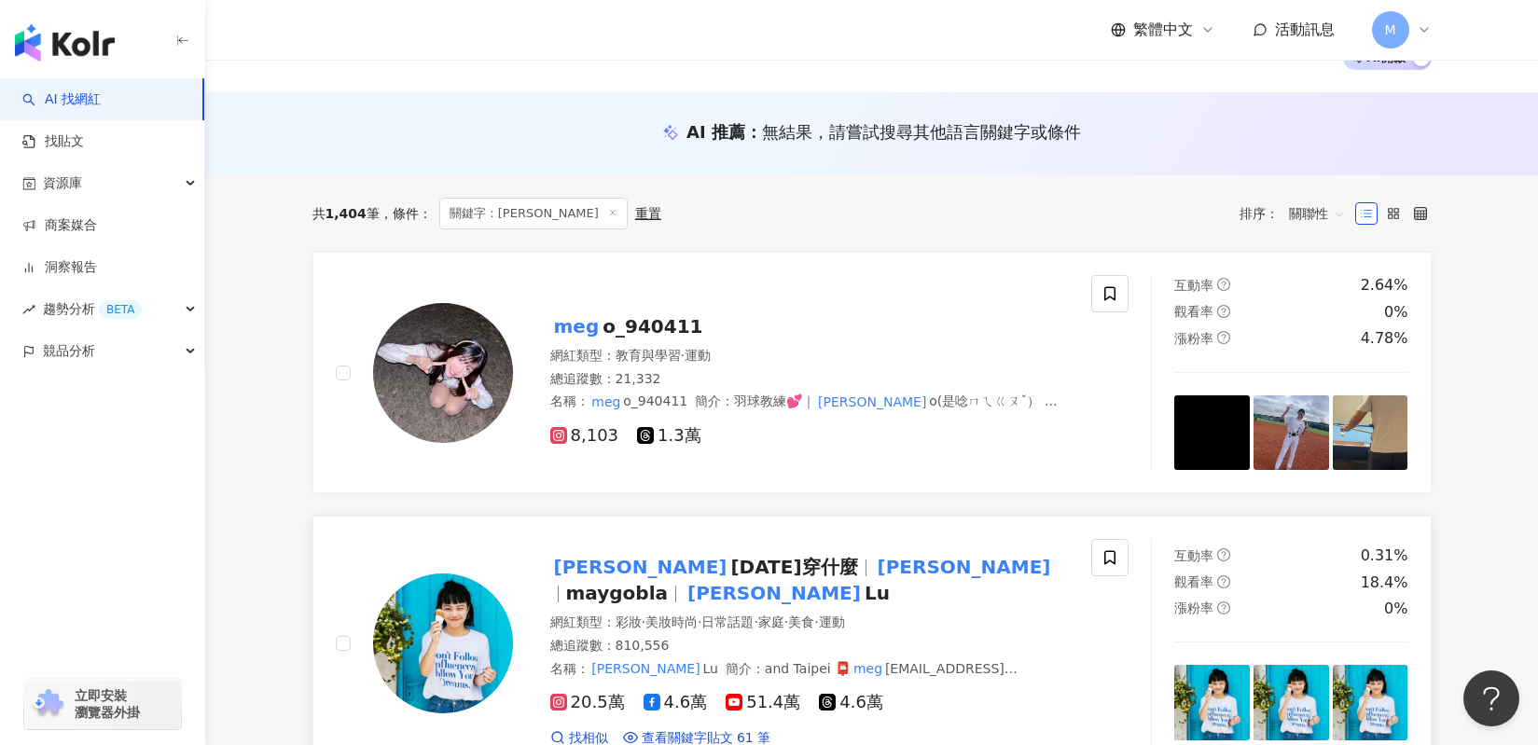
click at [679, 584] on div "Meg 今天穿什麼 Meg maygobla Meg Lu" at bounding box center [809, 580] width 519 height 52
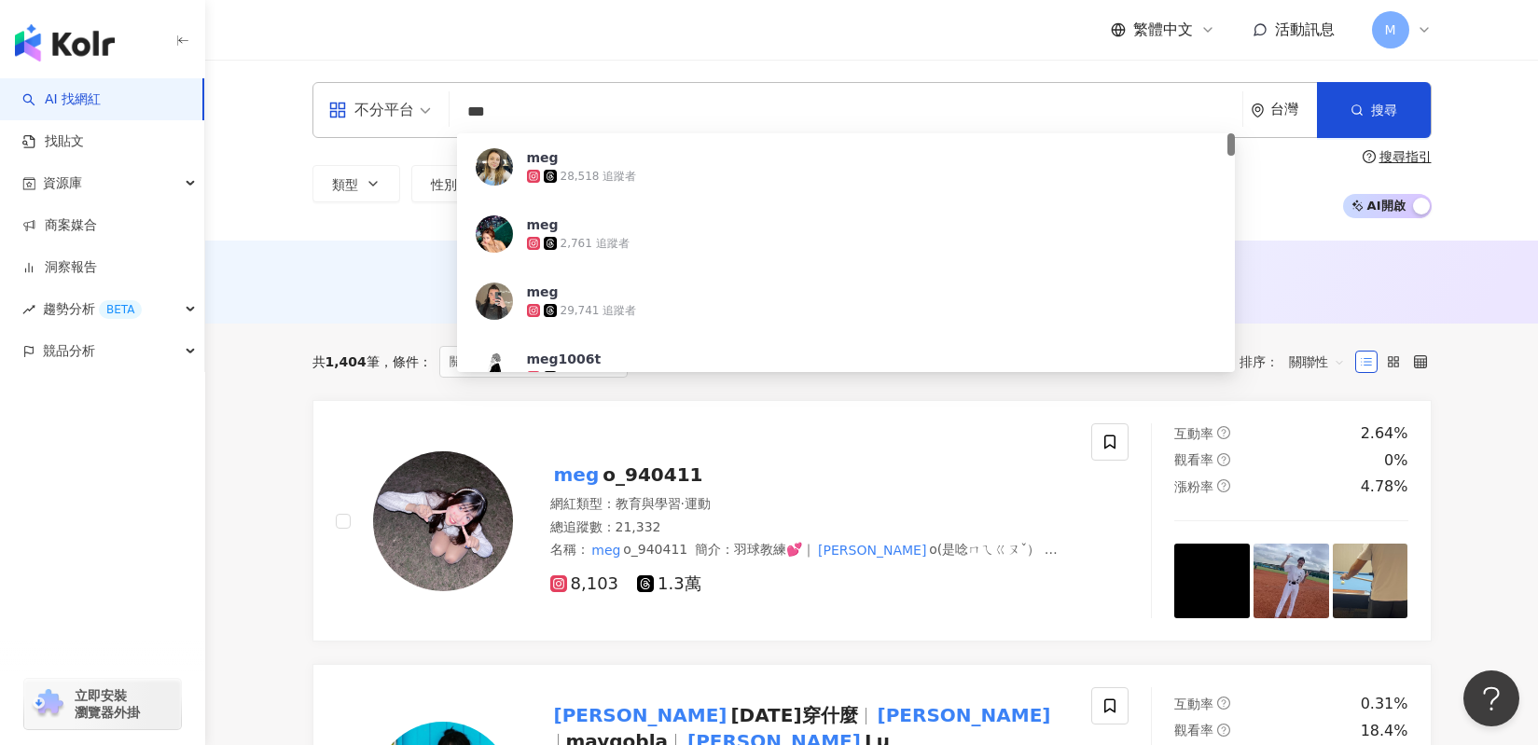
drag, startPoint x: 558, startPoint y: 105, endPoint x: 408, endPoint y: 108, distance: 149.2
click at [408, 108] on div "不分平台 *** 台灣 搜尋 0480fe49-4af8-4daf-ae0e-3570024e6cf5 meg 28,518 追蹤者 meg 2,761 追蹤…" at bounding box center [871, 110] width 1119 height 56
paste input "**"
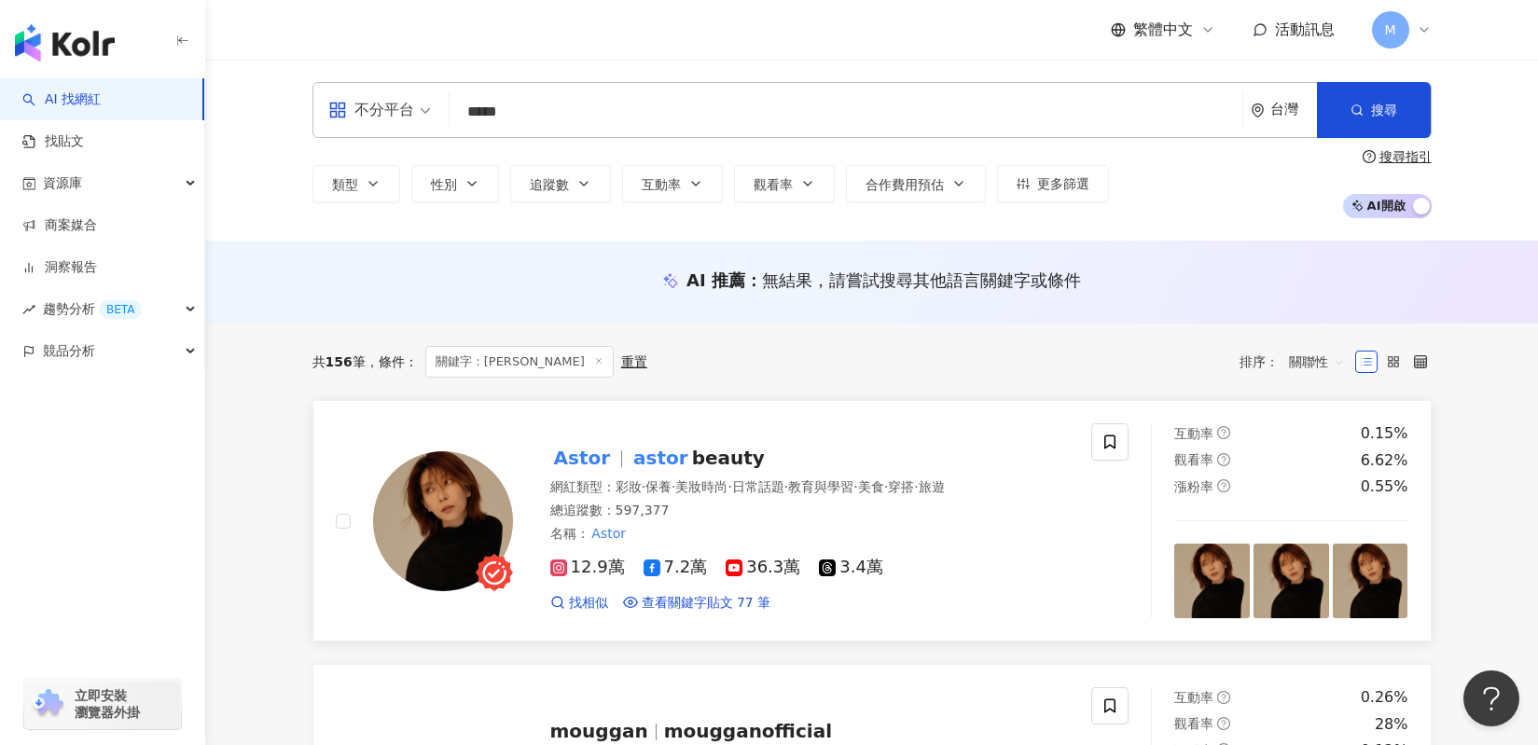
click at [614, 458] on span "Astor" at bounding box center [590, 458] width 80 height 22
click at [982, 112] on input "*****" at bounding box center [846, 111] width 778 height 35
drag, startPoint x: 740, startPoint y: 76, endPoint x: 467, endPoint y: 88, distance: 273.5
click at [447, 83] on div "不分平台 ***** 台灣 搜尋 3c015e96-1cc8-4952-bf84-eab12a437de0 Astor 597,377 追蹤者 Astore.…" at bounding box center [871, 150] width 1333 height 181
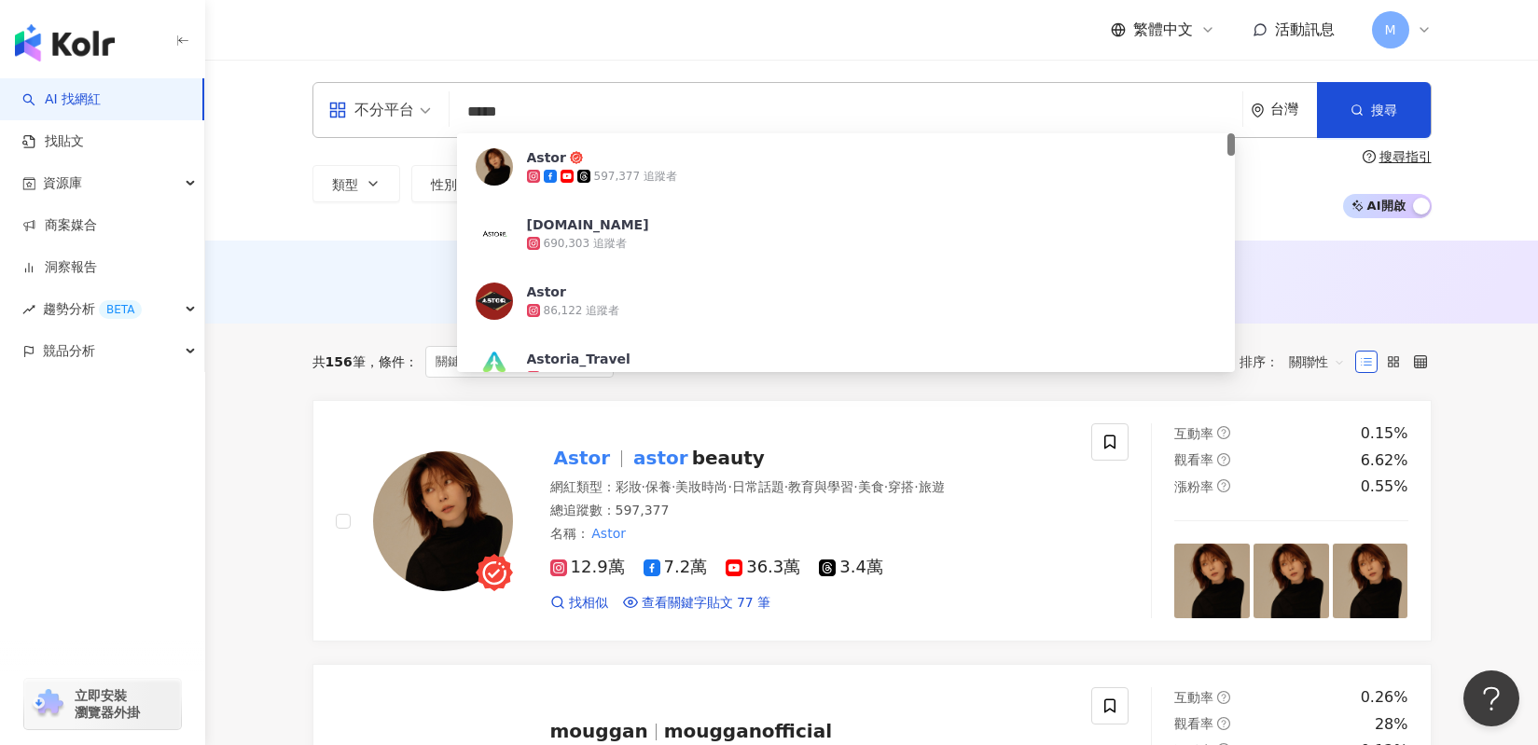
drag, startPoint x: 518, startPoint y: 106, endPoint x: 449, endPoint y: 112, distance: 69.2
click at [449, 112] on div "不分平台 ***** 台灣 搜尋 3c015e96-1cc8-4952-bf84-eab12a437de0 Astor 597,377 追蹤者 Astore.…" at bounding box center [871, 110] width 1119 height 56
paste input "***"
type input "********"
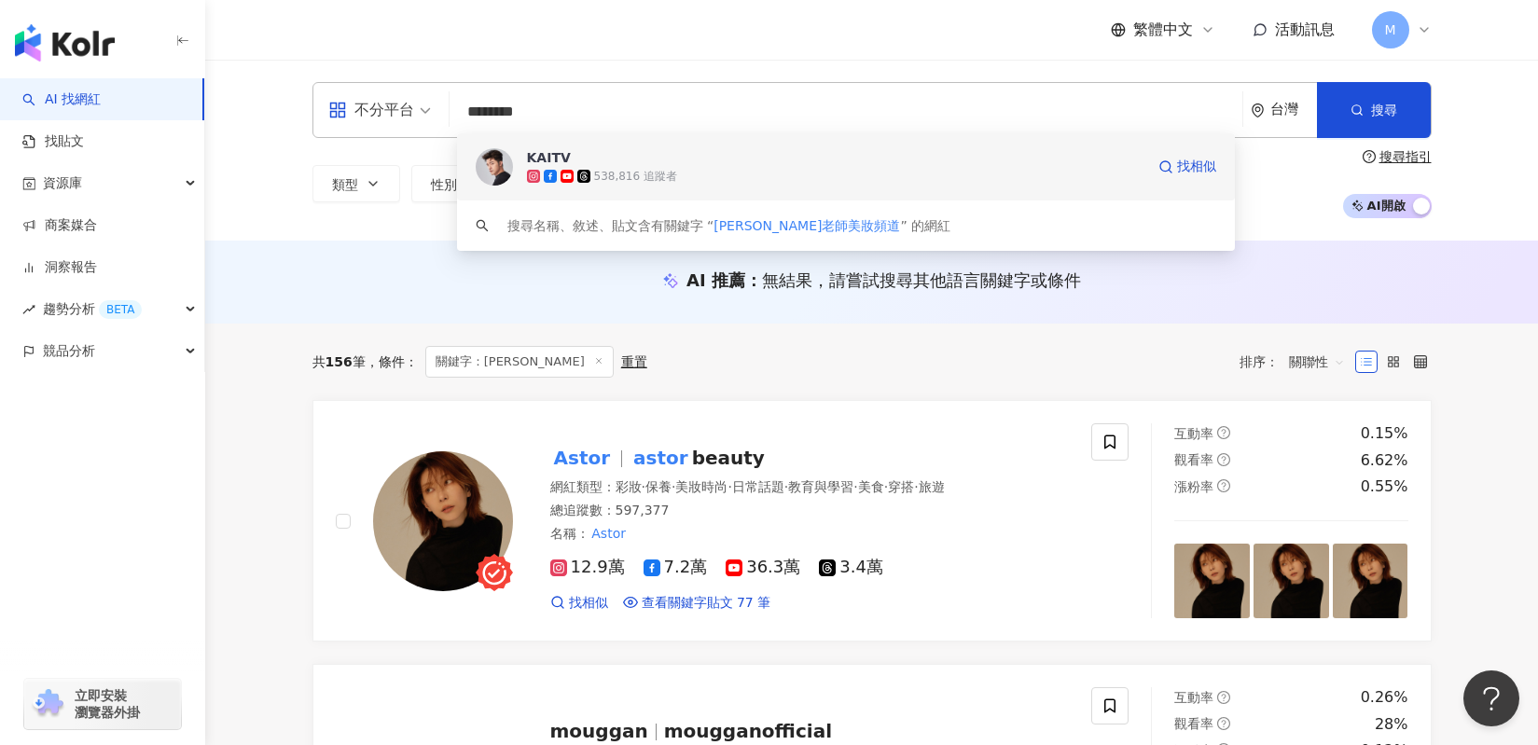
click at [933, 151] on span "KAITV" at bounding box center [835, 157] width 617 height 19
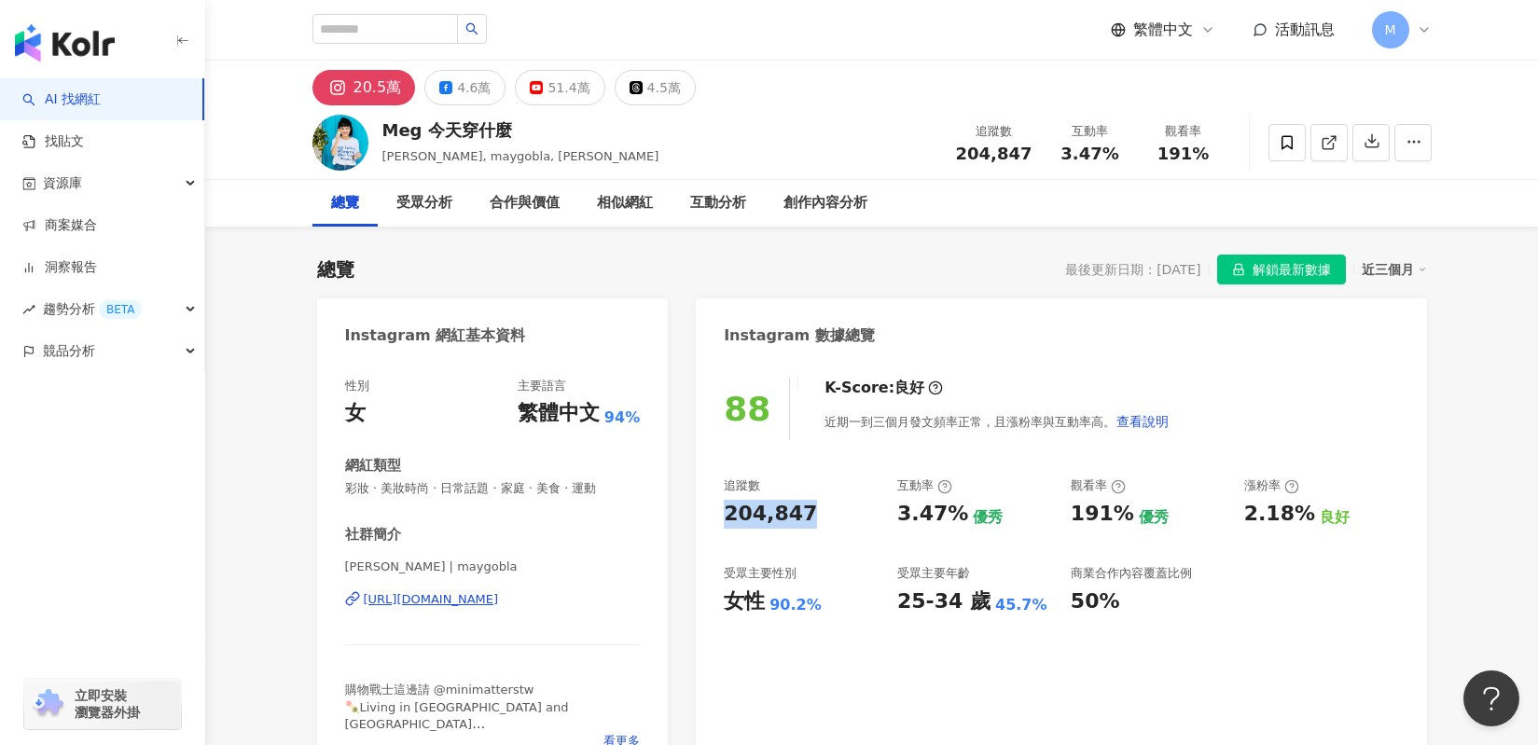
drag, startPoint x: 717, startPoint y: 514, endPoint x: 818, endPoint y: 515, distance: 100.7
click at [818, 515] on div "88 K-Score : 良好 近期一到三個月發文頻率正常，且漲粉率與互動率高。 查看說明 追蹤數 204,847 互動率 3.47% 優秀 觀看率 191%…" at bounding box center [1061, 568] width 730 height 419
copy div "204,847"
drag, startPoint x: 896, startPoint y: 517, endPoint x: 952, endPoint y: 517, distance: 56.0
click at [952, 517] on div "追蹤數 204,847 互動率 3.47% 優秀 觀看率 191% 優秀 漲粉率 2.18% 良好 受眾主要性別 女性 90.2% 受眾主要年齡 25-34 …" at bounding box center [1061, 546] width 674 height 138
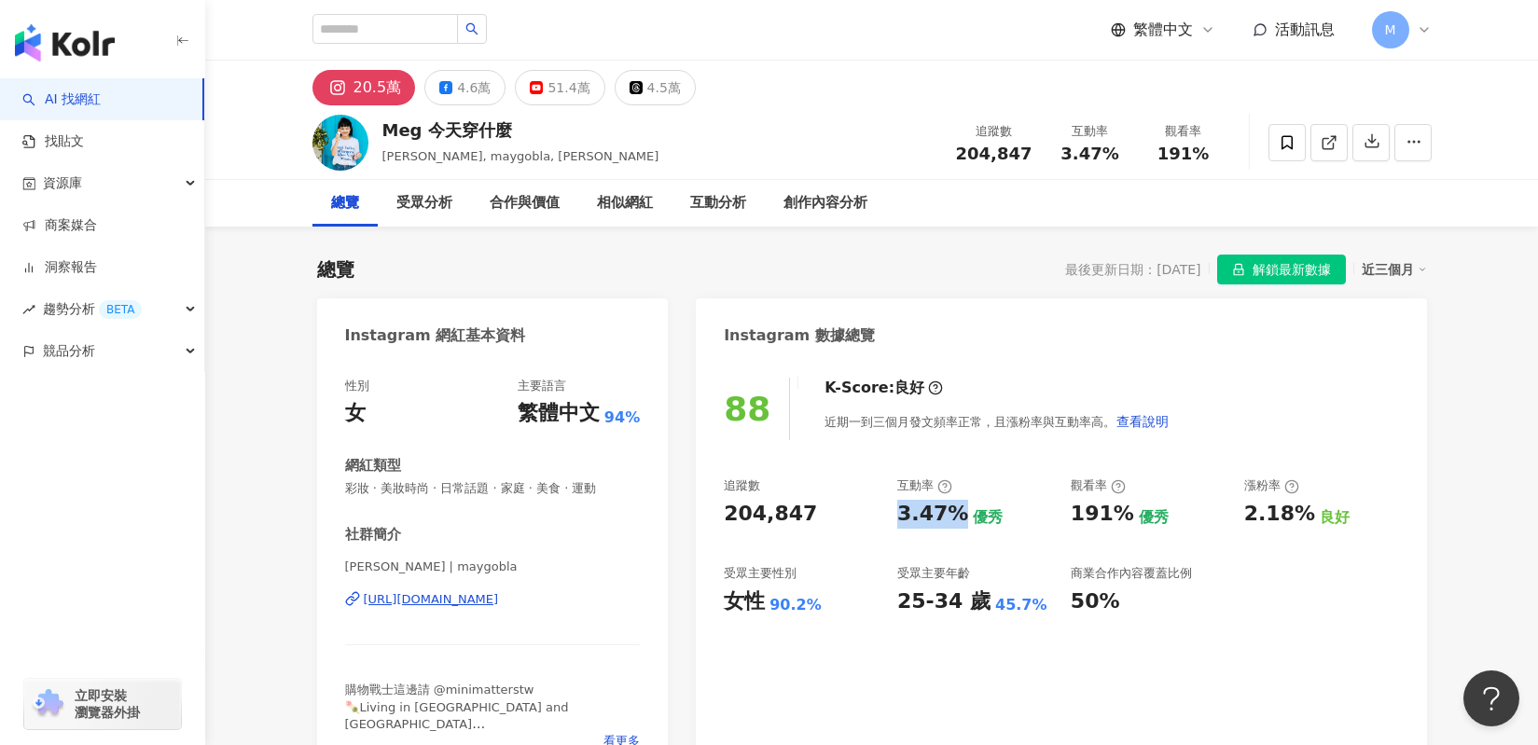
copy div "3.47%"
drag, startPoint x: 1061, startPoint y: 509, endPoint x: 1121, endPoint y: 515, distance: 59.9
click at [1121, 515] on div "追蹤數 204,847 互動率 3.47% 優秀 觀看率 191% 優秀 漲粉率 2.18% 良好 受眾主要性別 女性 90.2% 受眾主要年齡 25-34 …" at bounding box center [1061, 546] width 674 height 138
copy div "191%"
click at [1215, 518] on div "191% 優秀" at bounding box center [1148, 514] width 155 height 29
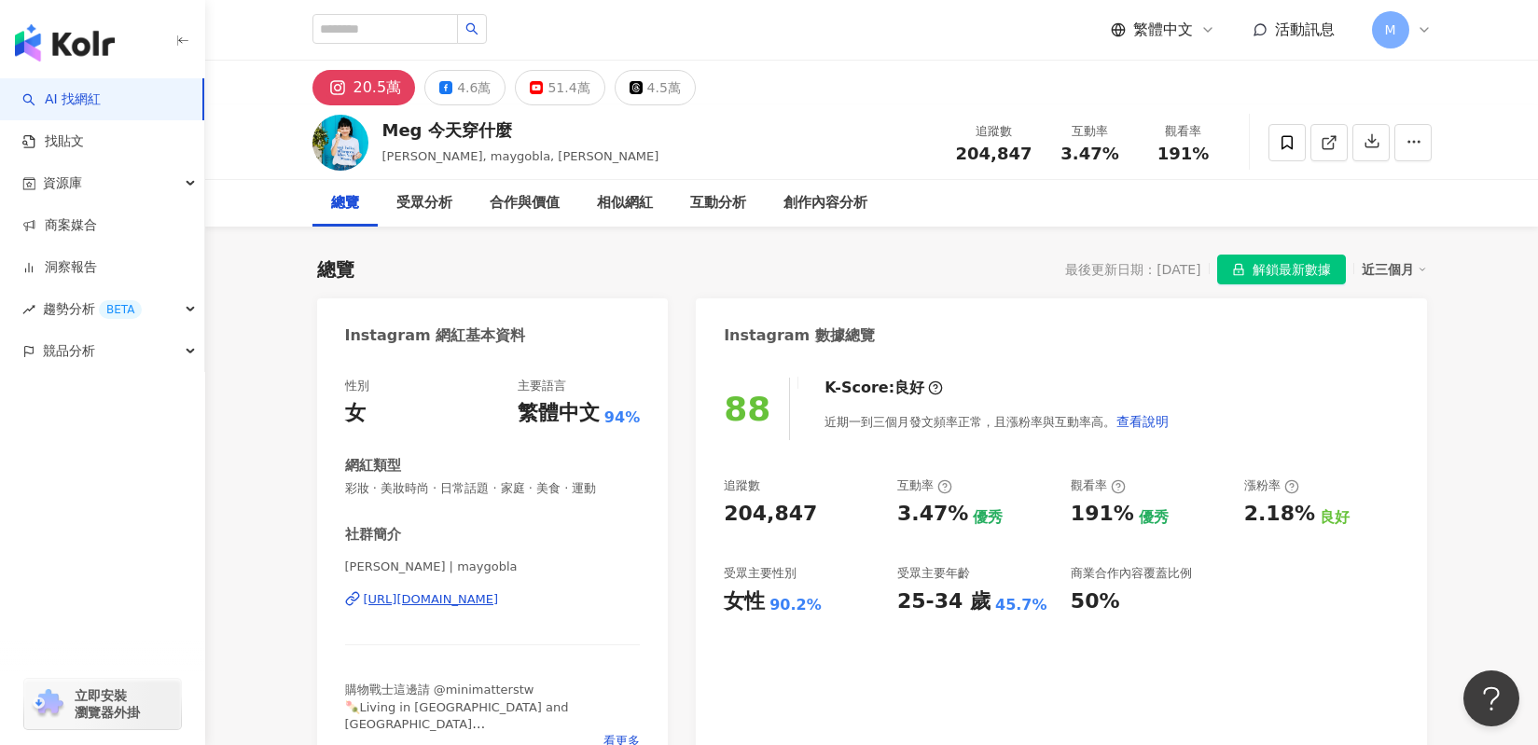
drag, startPoint x: 1250, startPoint y: 530, endPoint x: 1292, endPoint y: 516, distance: 45.1
click at [1292, 516] on div "追蹤數 204,847 互動率 3.47% 優秀 觀看率 191% 優秀 漲粉率 2.18% 良好 受眾主要性別 女性 90.2% 受眾主要年齡 25-34 …" at bounding box center [1061, 546] width 674 height 138
click at [1287, 513] on div "2.18%" at bounding box center [1279, 514] width 71 height 29
drag, startPoint x: 1228, startPoint y: 518, endPoint x: 1273, endPoint y: 513, distance: 45.0
click at [1273, 513] on div "追蹤數 204,847 互動率 3.47% 優秀 觀看率 191% 優秀 漲粉率 2.18% 良好 受眾主要性別 女性 90.2% 受眾主要年齡 25-34 …" at bounding box center [1061, 546] width 674 height 138
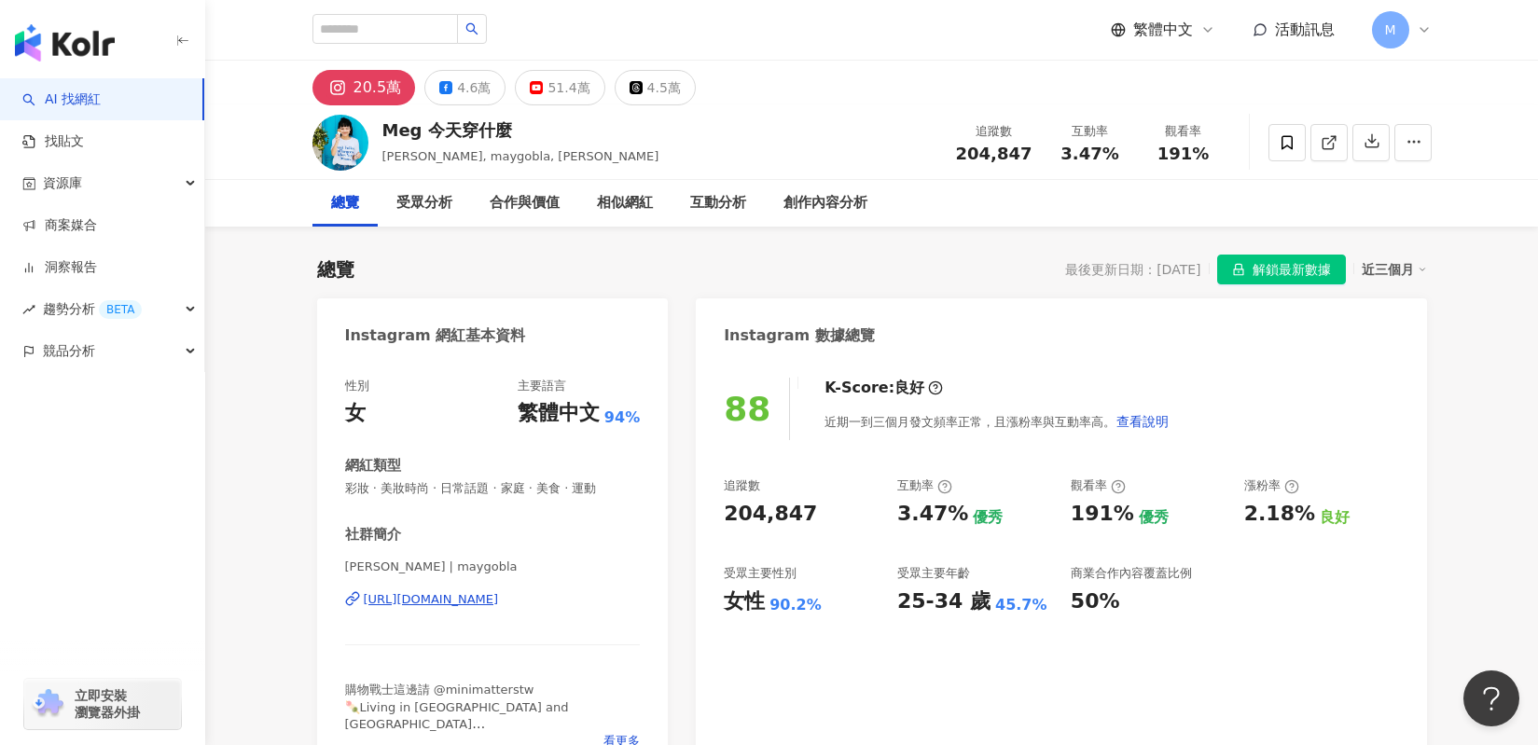
click at [1210, 548] on div "追蹤數 204,847 互動率 3.47% 優秀 觀看率 191% 優秀 漲粉率 2.18% 良好 受眾主要性別 女性 90.2% 受眾主要年齡 25-34 …" at bounding box center [1061, 546] width 674 height 138
click at [476, 88] on div "4.6萬" at bounding box center [474, 88] width 34 height 26
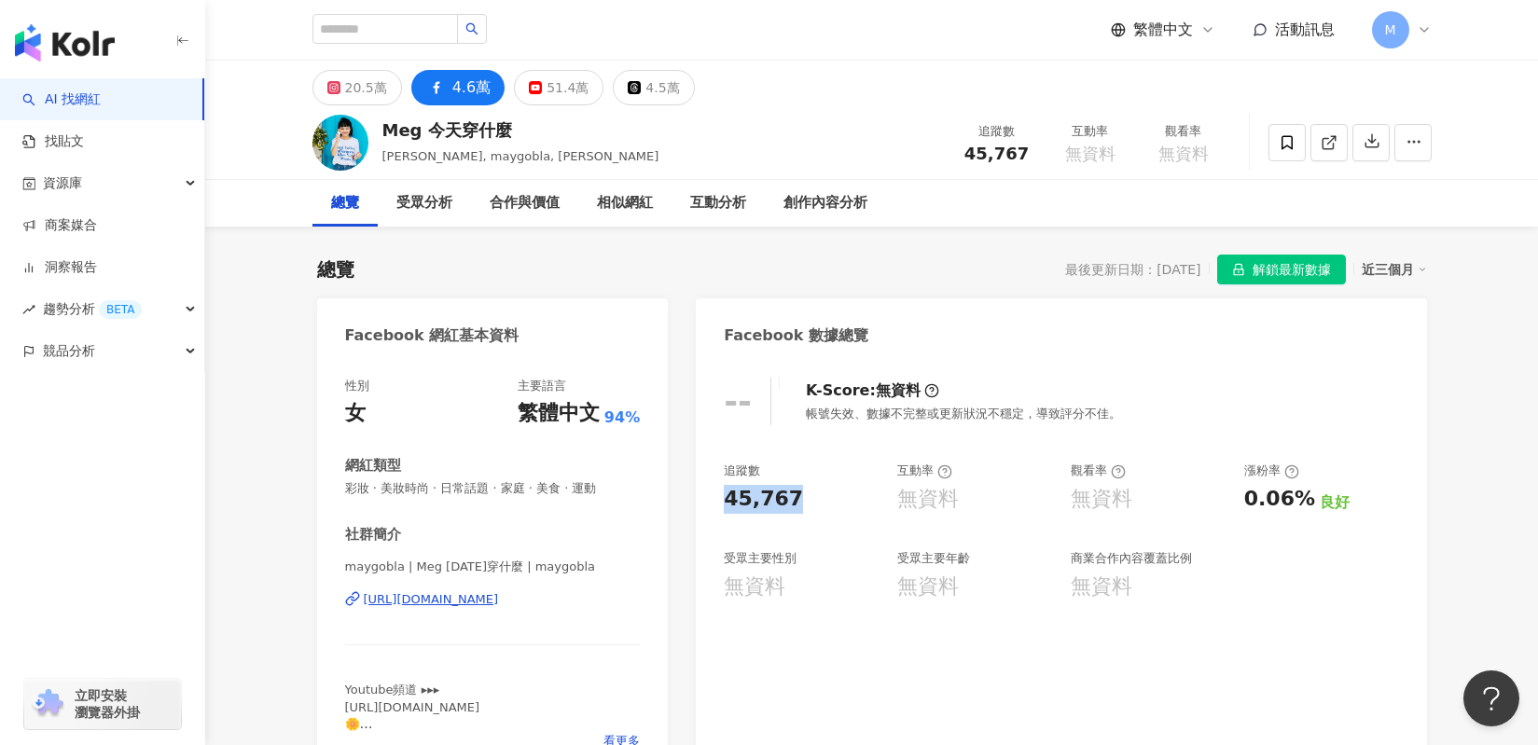
drag, startPoint x: 725, startPoint y: 504, endPoint x: 786, endPoint y: 507, distance: 60.7
click at [786, 507] on div "45,767" at bounding box center [763, 499] width 79 height 29
copy div "45,767"
click at [532, 97] on button "51.4萬" at bounding box center [559, 87] width 90 height 35
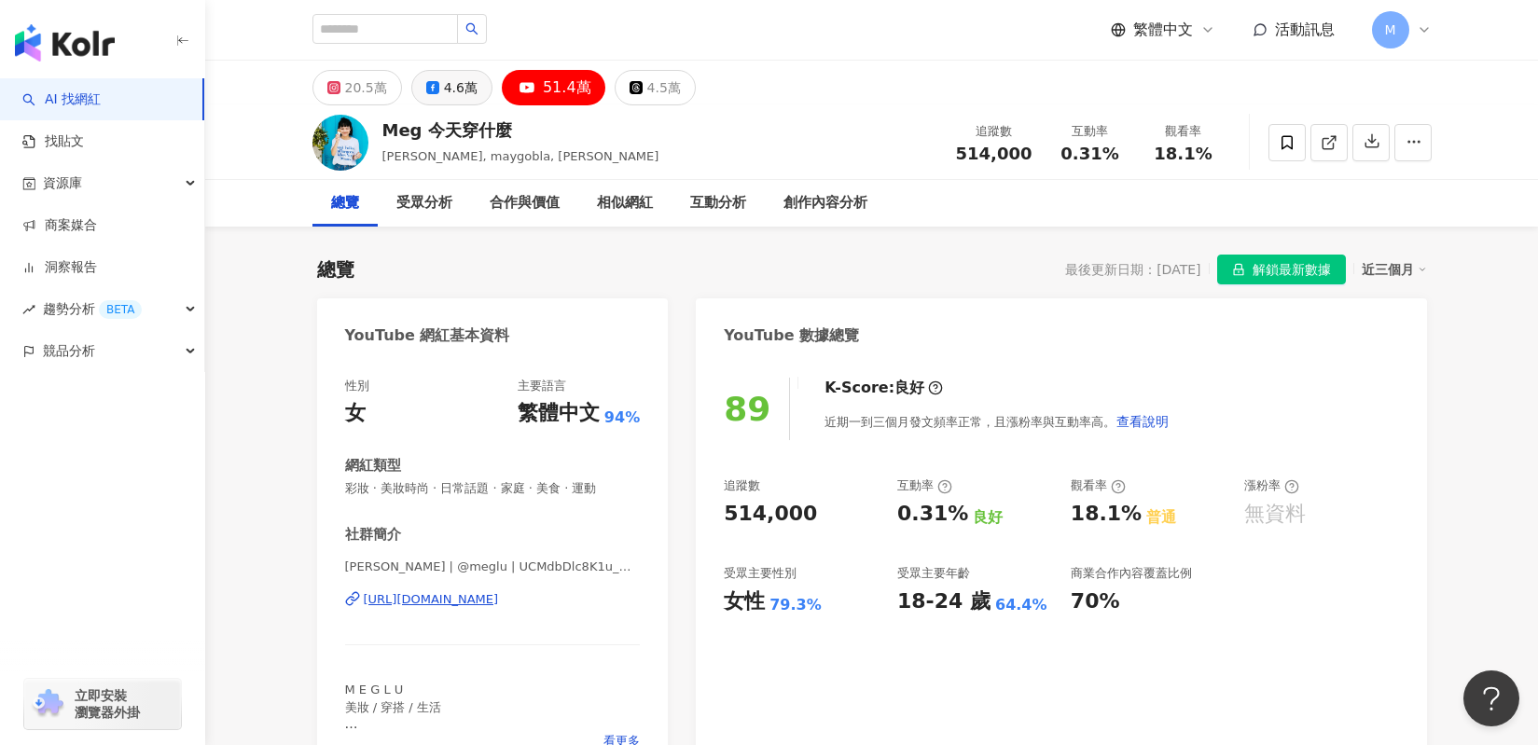
click at [429, 86] on icon at bounding box center [432, 87] width 13 height 13
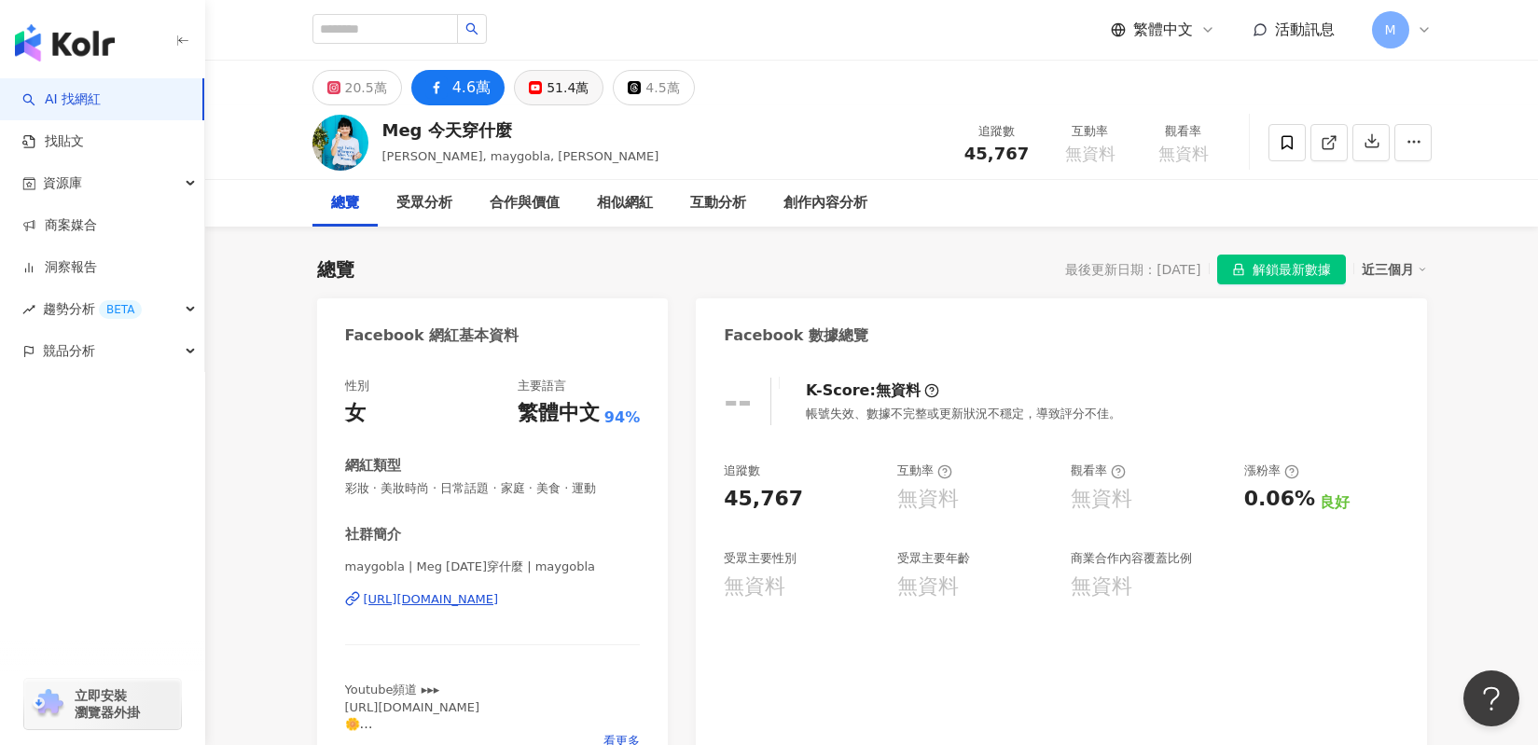
click at [546, 93] on div "51.4萬" at bounding box center [567, 88] width 42 height 26
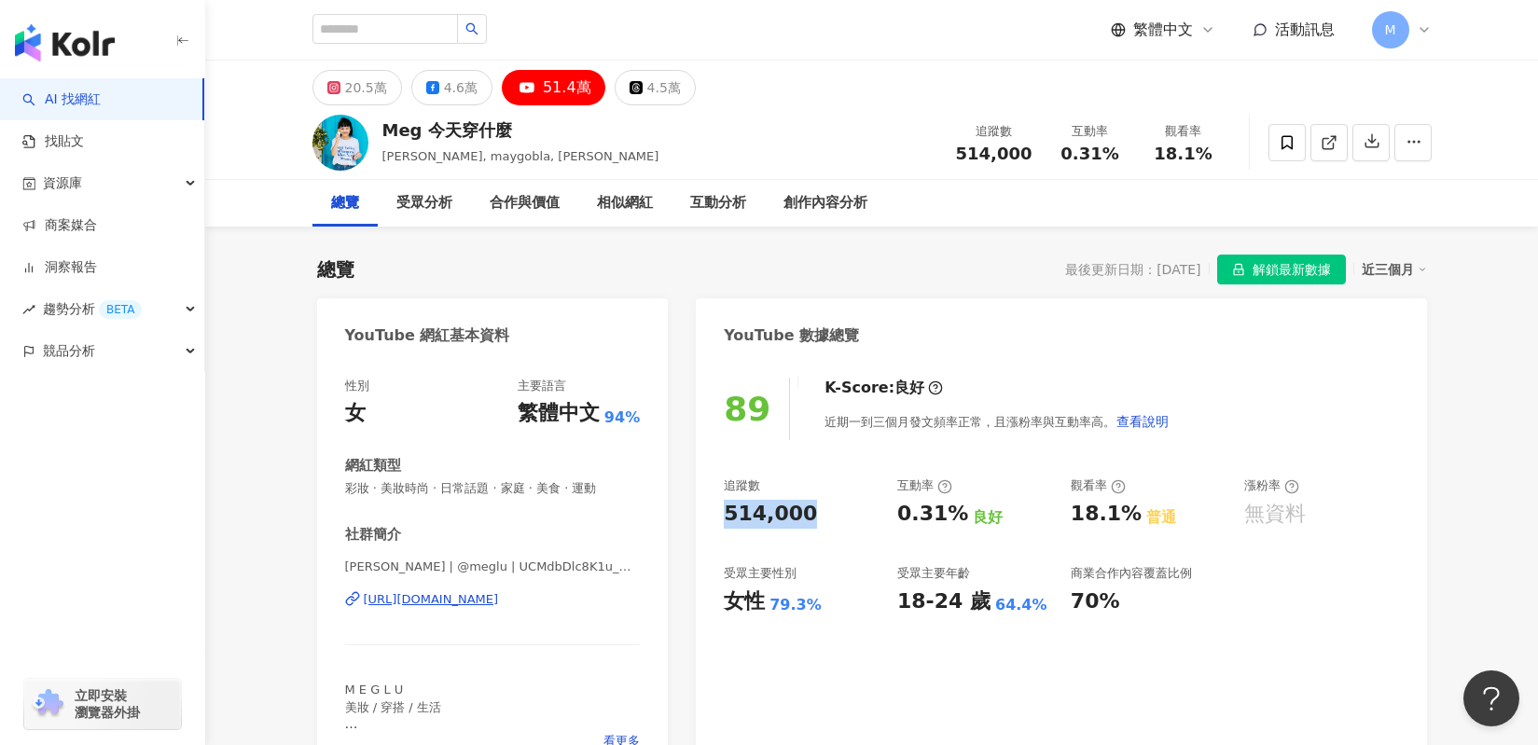
drag, startPoint x: 722, startPoint y: 514, endPoint x: 803, endPoint y: 519, distance: 81.3
click at [803, 519] on div "89 K-Score : 良好 近期一到三個月發文頻率正常，且漲粉率與互動率高。 查看說明 追蹤數 514,000 互動率 0.31% 良好 觀看率 18.1…" at bounding box center [1061, 568] width 730 height 419
copy div "514,000"
copy div "https://www.youtube.com/channel/UCMdbDlc8K1u_M0Qer5L98ng"
click at [831, 505] on div "514,000" at bounding box center [801, 514] width 155 height 29
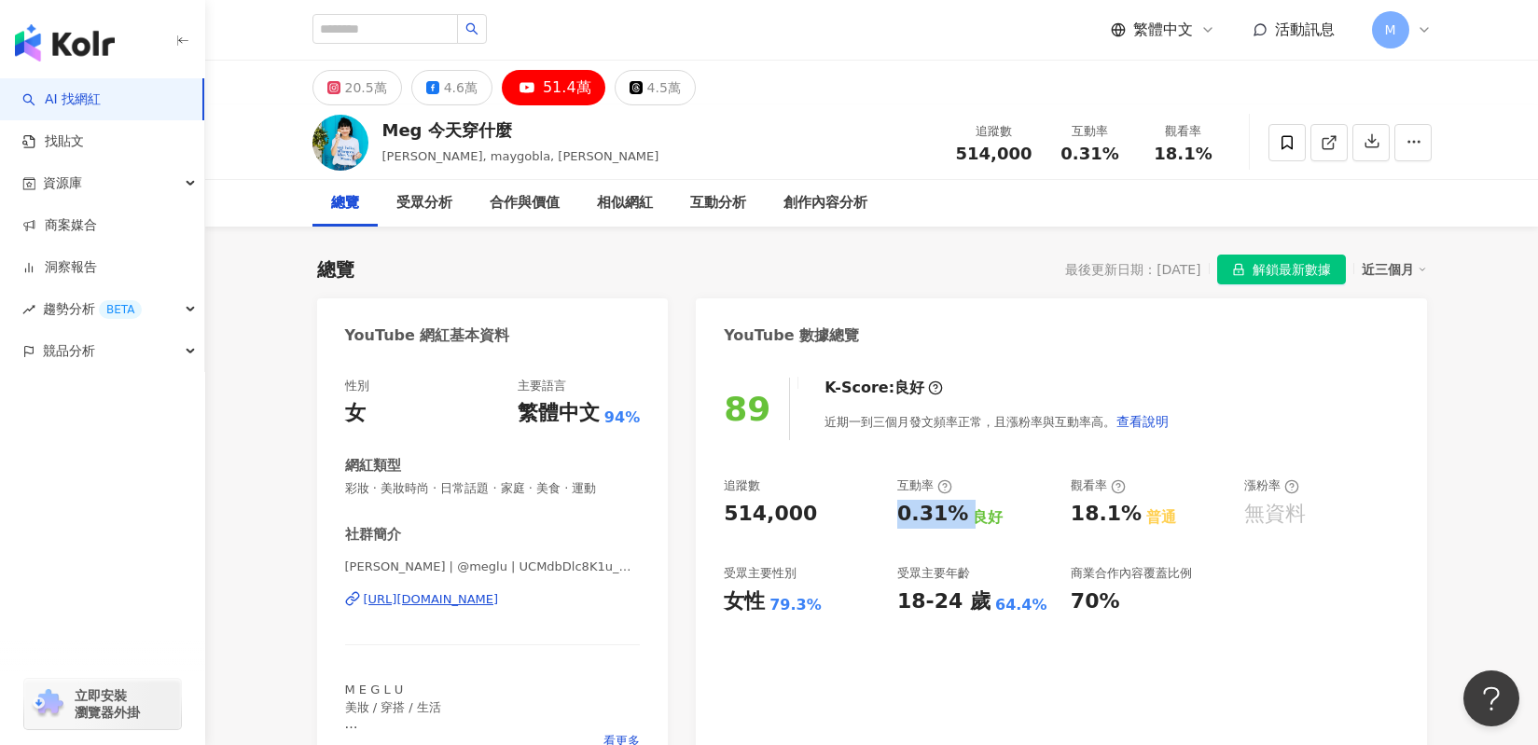
drag, startPoint x: 891, startPoint y: 520, endPoint x: 958, endPoint y: 521, distance: 66.2
click at [958, 521] on div "追蹤數 514,000 互動率 0.31% 良好 觀看率 18.1% 普通 漲粉率 無資料 受眾主要性別 女性 79.3% 受眾主要年齡 18-24 歲 64…" at bounding box center [1061, 546] width 674 height 138
copy div "0.31%"
click at [1053, 523] on div "追蹤數 514,000 互動率 0.31% 良好 觀看率 18.1% 普通 漲粉率 無資料 受眾主要性別 女性 79.3% 受眾主要年齡 18-24 歲 64…" at bounding box center [1061, 546] width 674 height 138
drag, startPoint x: 1071, startPoint y: 504, endPoint x: 1127, endPoint y: 513, distance: 57.6
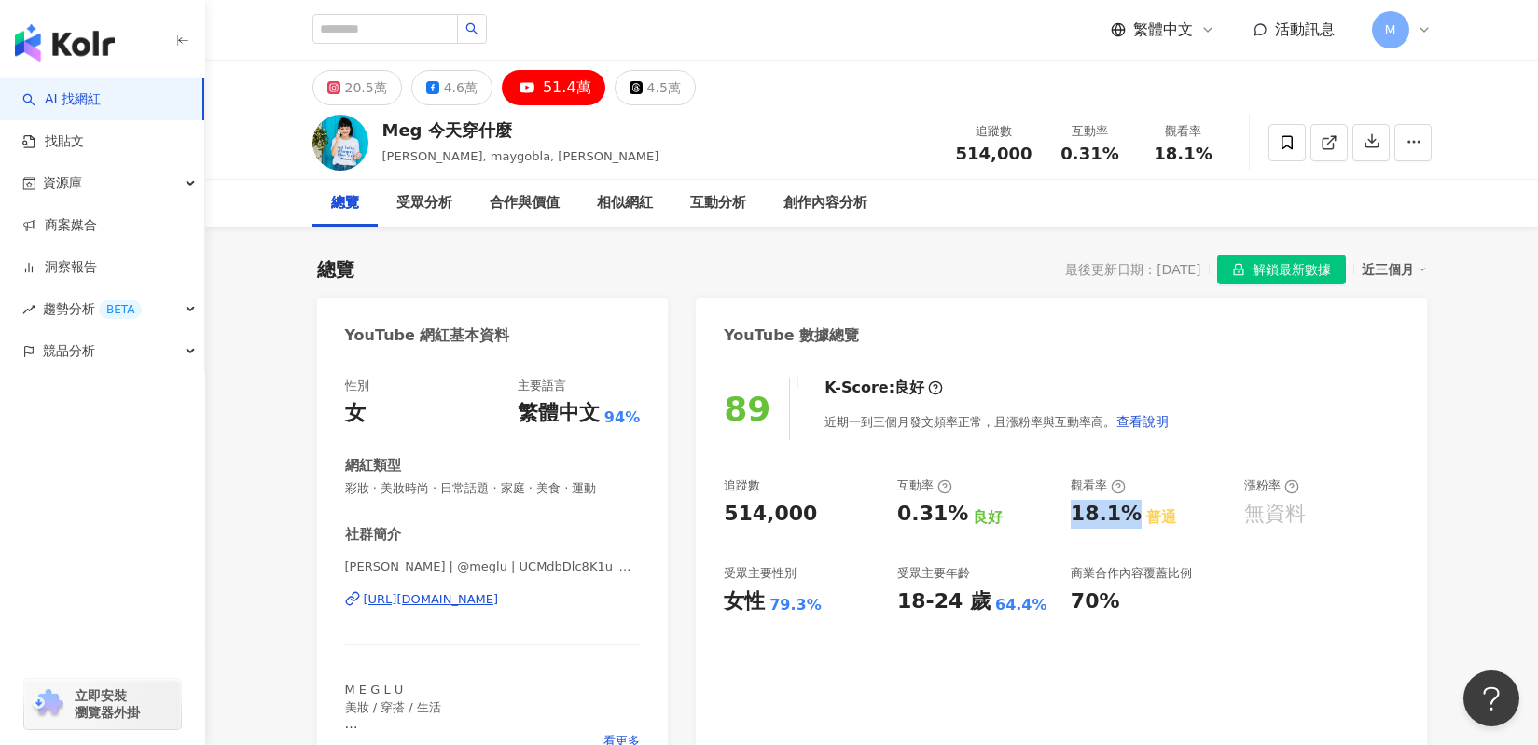
click at [1127, 513] on div "18.1%" at bounding box center [1106, 514] width 71 height 29
copy div "18.1%"
click at [429, 94] on button "4.6萬" at bounding box center [451, 87] width 81 height 35
click at [429, 90] on icon at bounding box center [432, 87] width 13 height 13
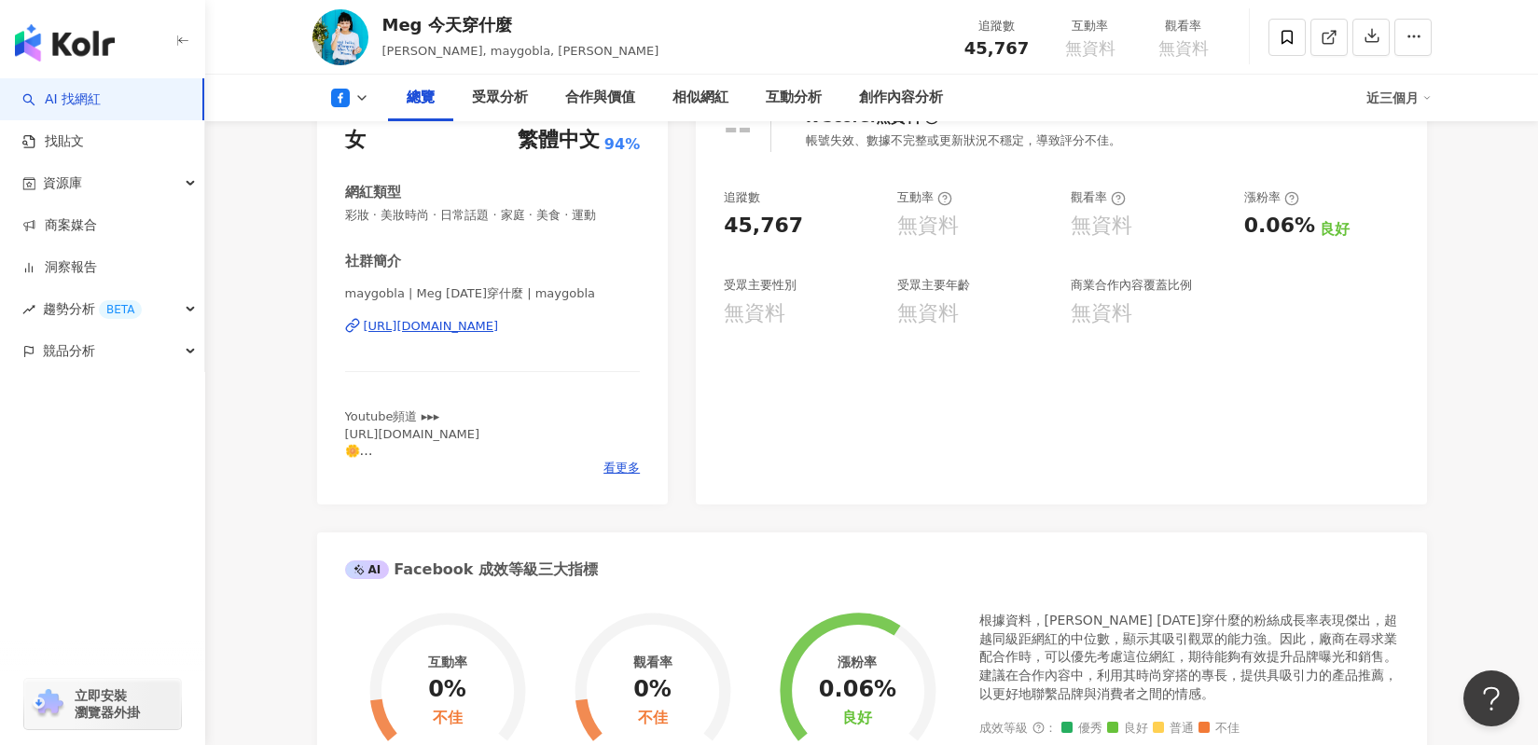
scroll to position [557, 0]
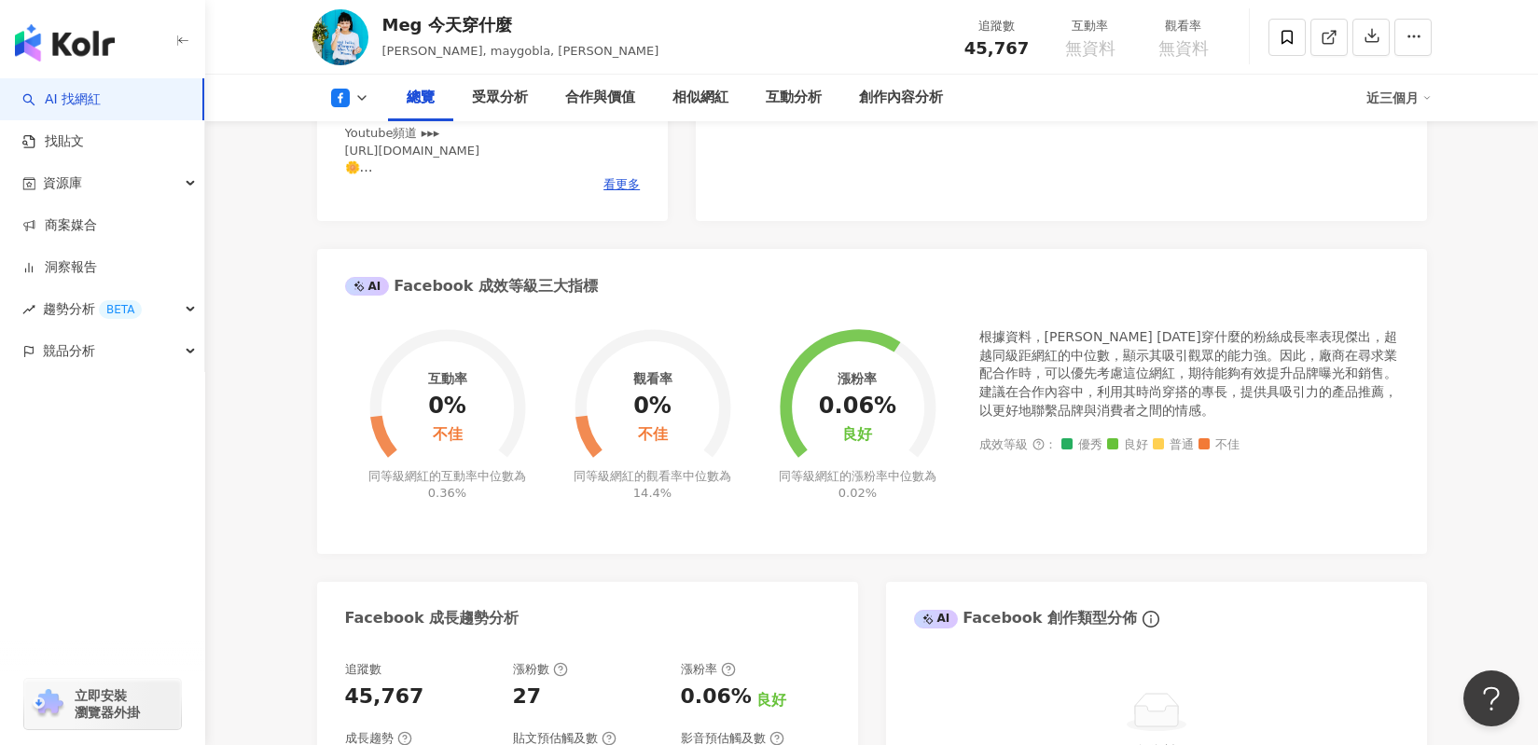
click at [348, 89] on icon at bounding box center [340, 98] width 19 height 19
click at [342, 214] on button "YouTube" at bounding box center [380, 218] width 112 height 26
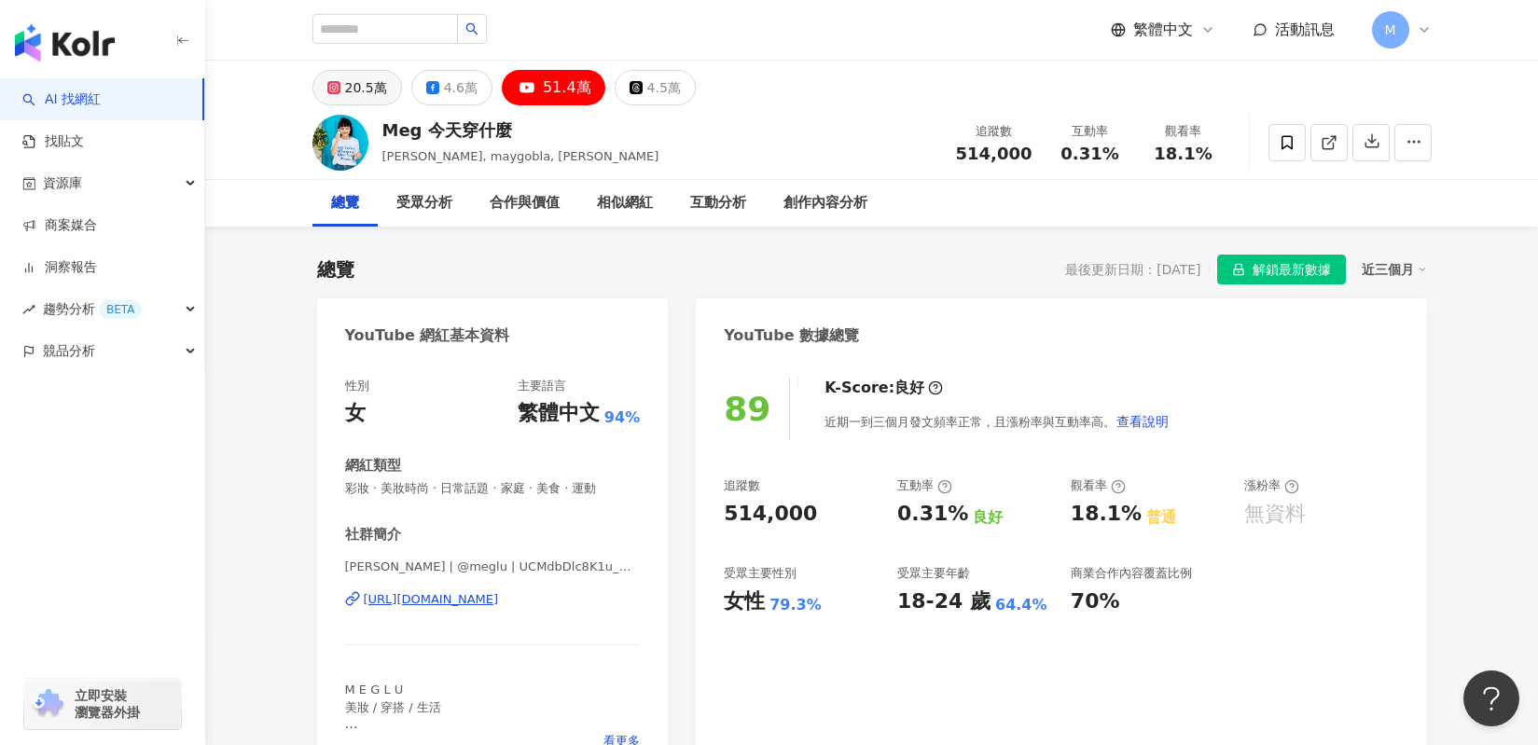
click at [352, 88] on div "20.5萬" at bounding box center [366, 88] width 42 height 26
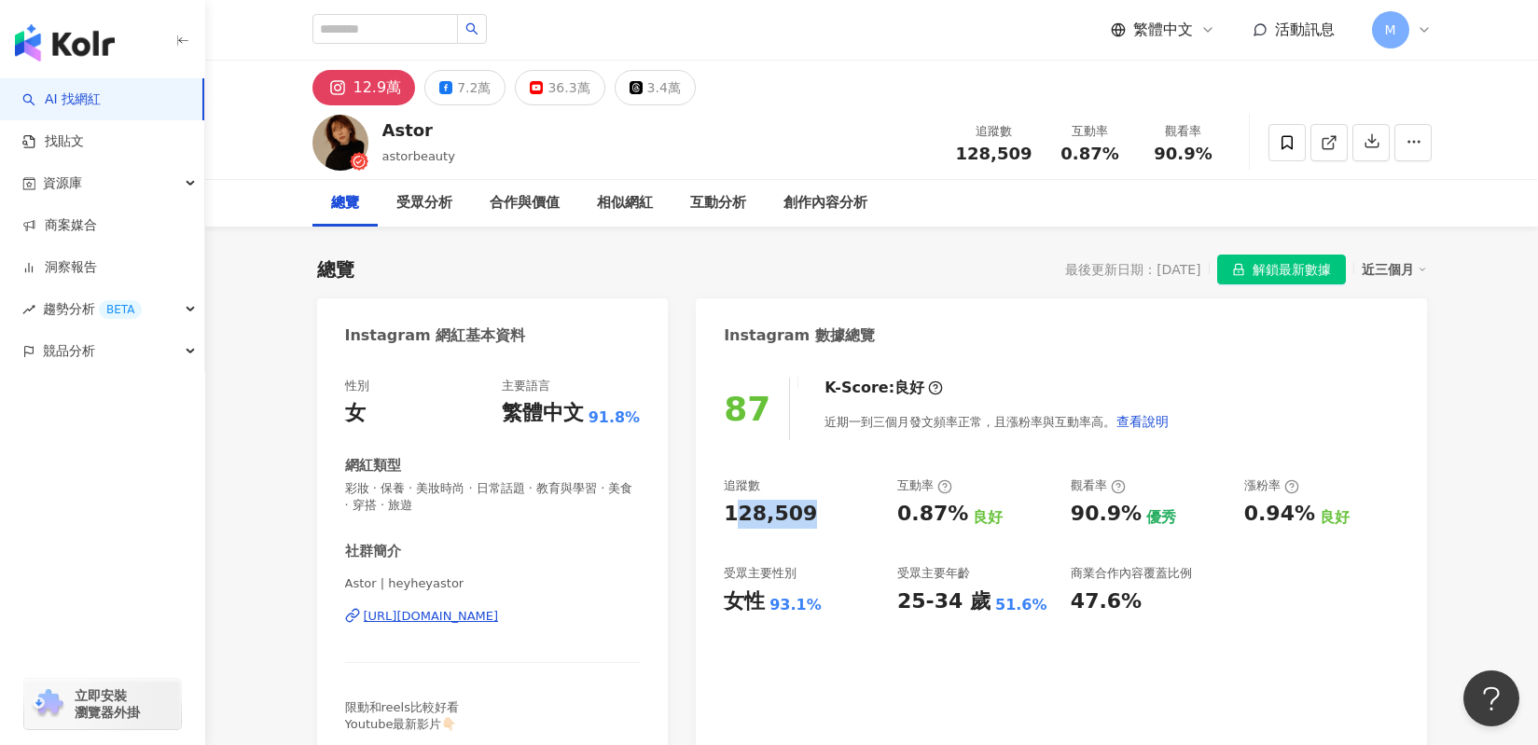
drag, startPoint x: 807, startPoint y: 511, endPoint x: 815, endPoint y: 504, distance: 11.2
click at [727, 505] on div "128,509" at bounding box center [801, 514] width 155 height 29
click at [727, 505] on div "128,509" at bounding box center [770, 514] width 93 height 29
click at [803, 507] on div "128,509" at bounding box center [801, 514] width 155 height 29
drag, startPoint x: 728, startPoint y: 514, endPoint x: 718, endPoint y: 517, distance: 10.6
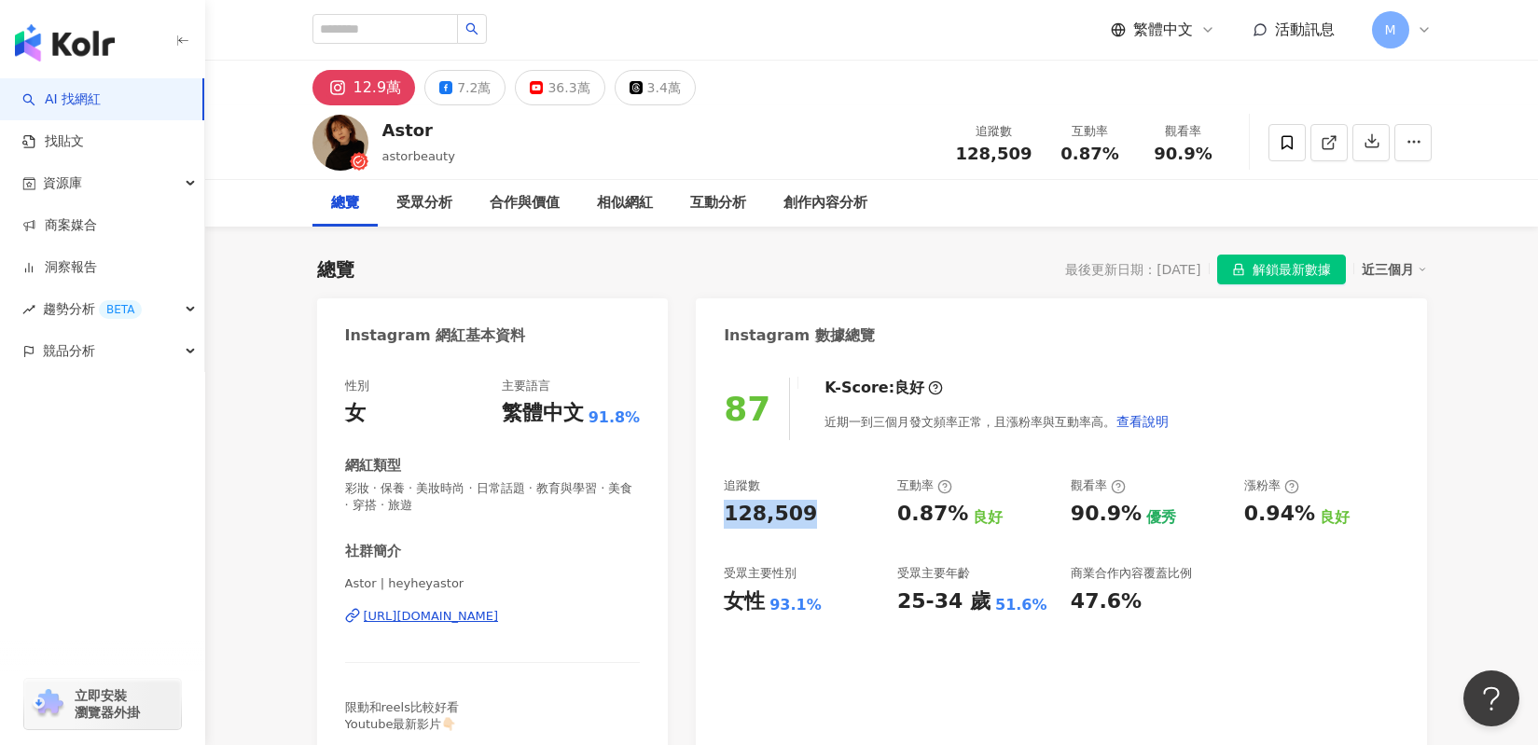
click at [718, 517] on div "87 K-Score : 良好 近期一到三個月發文頻率正常，且漲粉率與互動率高。 查看說明 追蹤數 128,509 互動率 0.87% 良好 觀看率 90.9…" at bounding box center [1061, 560] width 730 height 402
copy div "128,509"
click at [836, 516] on div "128,509" at bounding box center [801, 514] width 155 height 29
drag, startPoint x: 895, startPoint y: 509, endPoint x: 950, endPoint y: 508, distance: 55.0
click at [950, 508] on div "追蹤數 128,509 互動率 0.87% 良好 觀看率 90.9% 優秀 漲粉率 0.94% 良好 受眾主要性別 女性 93.1% 受眾主要年齡 25-34…" at bounding box center [1061, 546] width 674 height 138
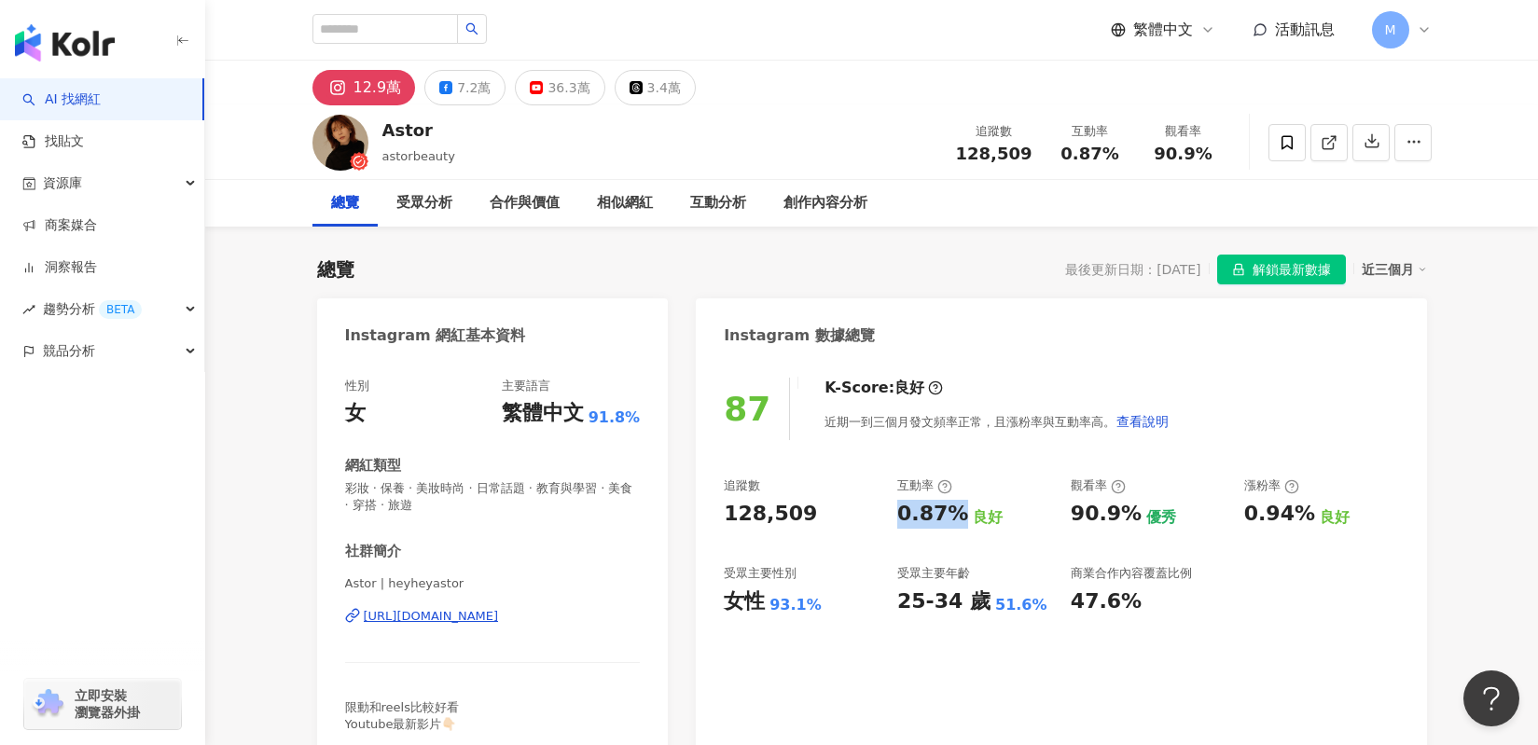
copy div "0.87%"
click at [1073, 515] on div "90.9%" at bounding box center [1106, 514] width 71 height 29
drag, startPoint x: 1073, startPoint y: 515, endPoint x: 1115, endPoint y: 513, distance: 42.0
click at [1115, 513] on div "90.9%" at bounding box center [1106, 514] width 71 height 29
copy div "90.9%"
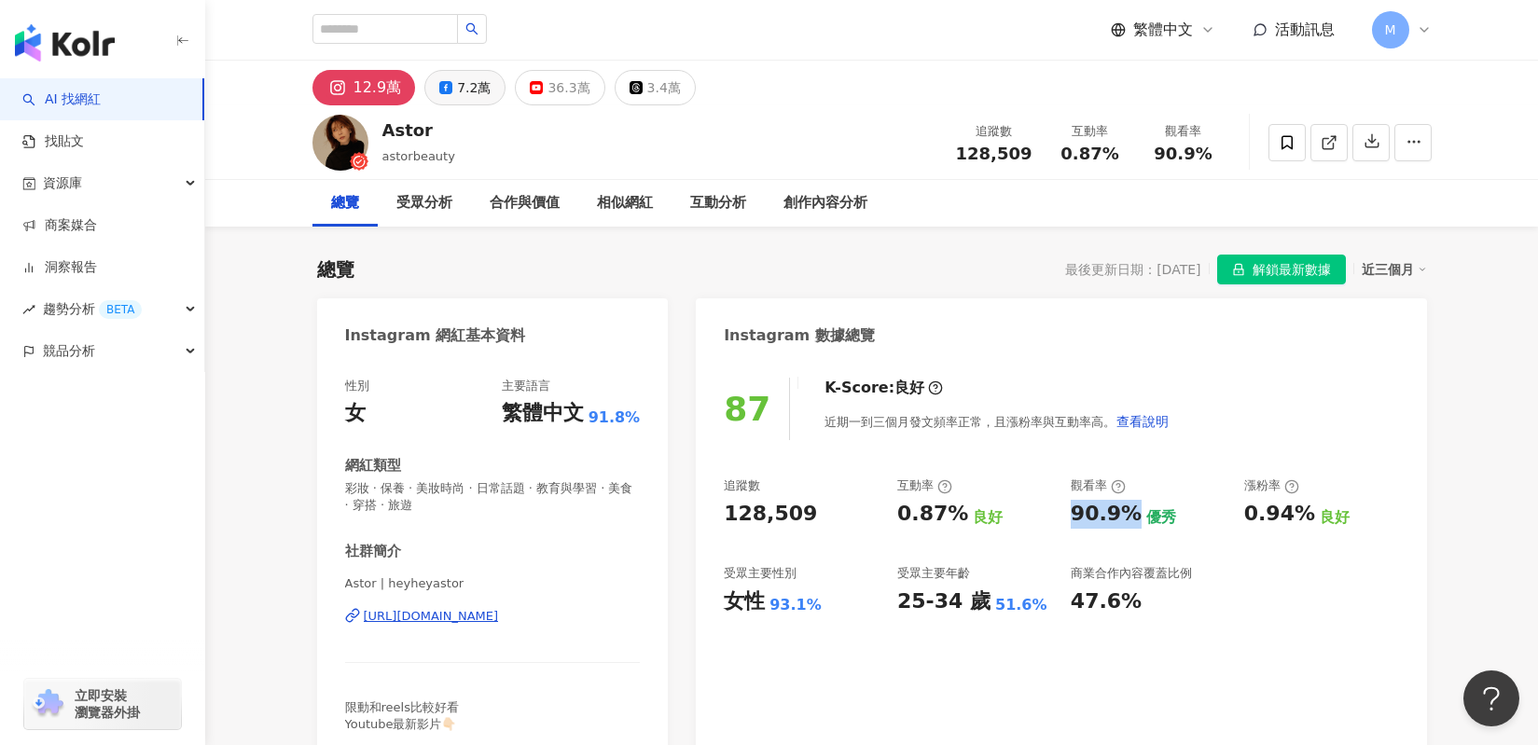
click at [448, 79] on button "7.2萬" at bounding box center [464, 87] width 81 height 35
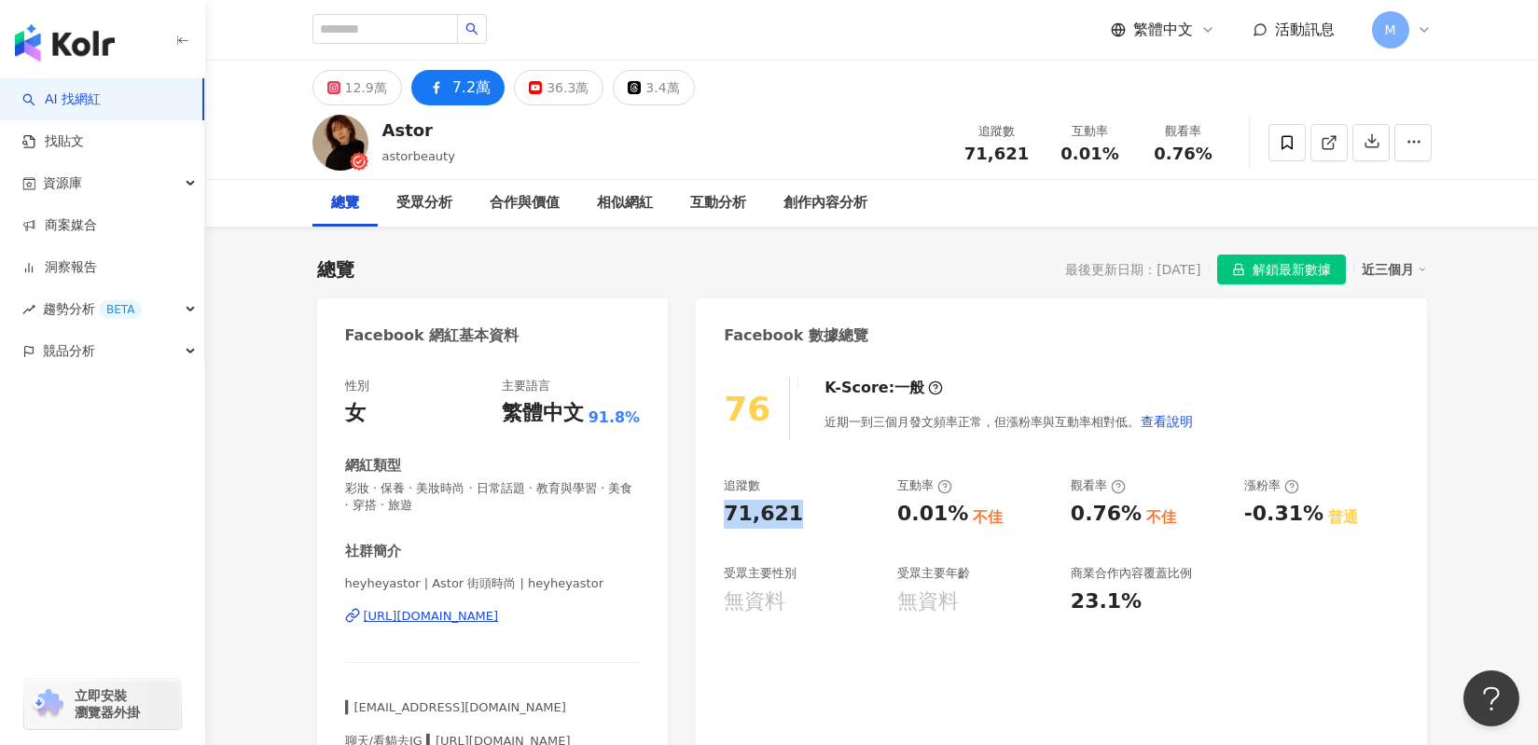
drag, startPoint x: 723, startPoint y: 513, endPoint x: 805, endPoint y: 513, distance: 82.1
click at [805, 513] on div "76 K-Score : 一般 近期一到三個月發文頻率正常，但漲粉率與互動率相對低。 查看說明 追蹤數 71,621 互動率 0.01% 不佳 觀看率 0.7…" at bounding box center [1061, 568] width 730 height 419
drag, startPoint x: 899, startPoint y: 517, endPoint x: 952, endPoint y: 517, distance: 53.2
click at [952, 517] on div "0.01%" at bounding box center [932, 514] width 71 height 29
copy div "0.01%"
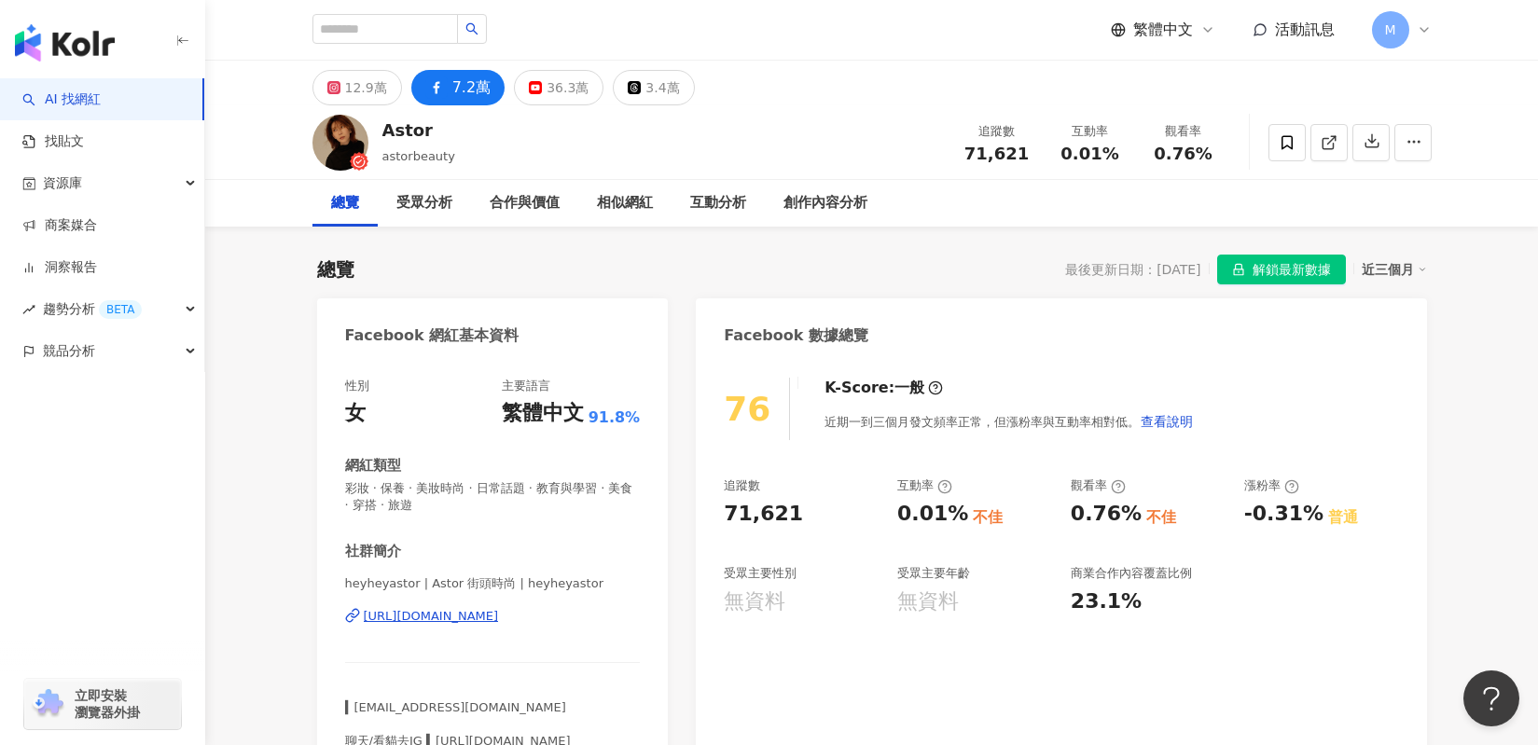
click at [1068, 518] on div "追蹤數 71,621 互動率 0.01% 不佳 觀看率 0.76% 不佳 漲粉率 -0.31% 普通 受眾主要性別 無資料 受眾主要年齡 無資料 商業合作內容…" at bounding box center [1061, 546] width 674 height 138
drag, startPoint x: 1076, startPoint y: 512, endPoint x: 1124, endPoint y: 511, distance: 47.6
click at [1124, 511] on div "0.76%" at bounding box center [1106, 514] width 71 height 29
drag, startPoint x: 1071, startPoint y: 512, endPoint x: 1123, endPoint y: 515, distance: 52.3
click at [1123, 515] on div "0.76%" at bounding box center [1106, 514] width 71 height 29
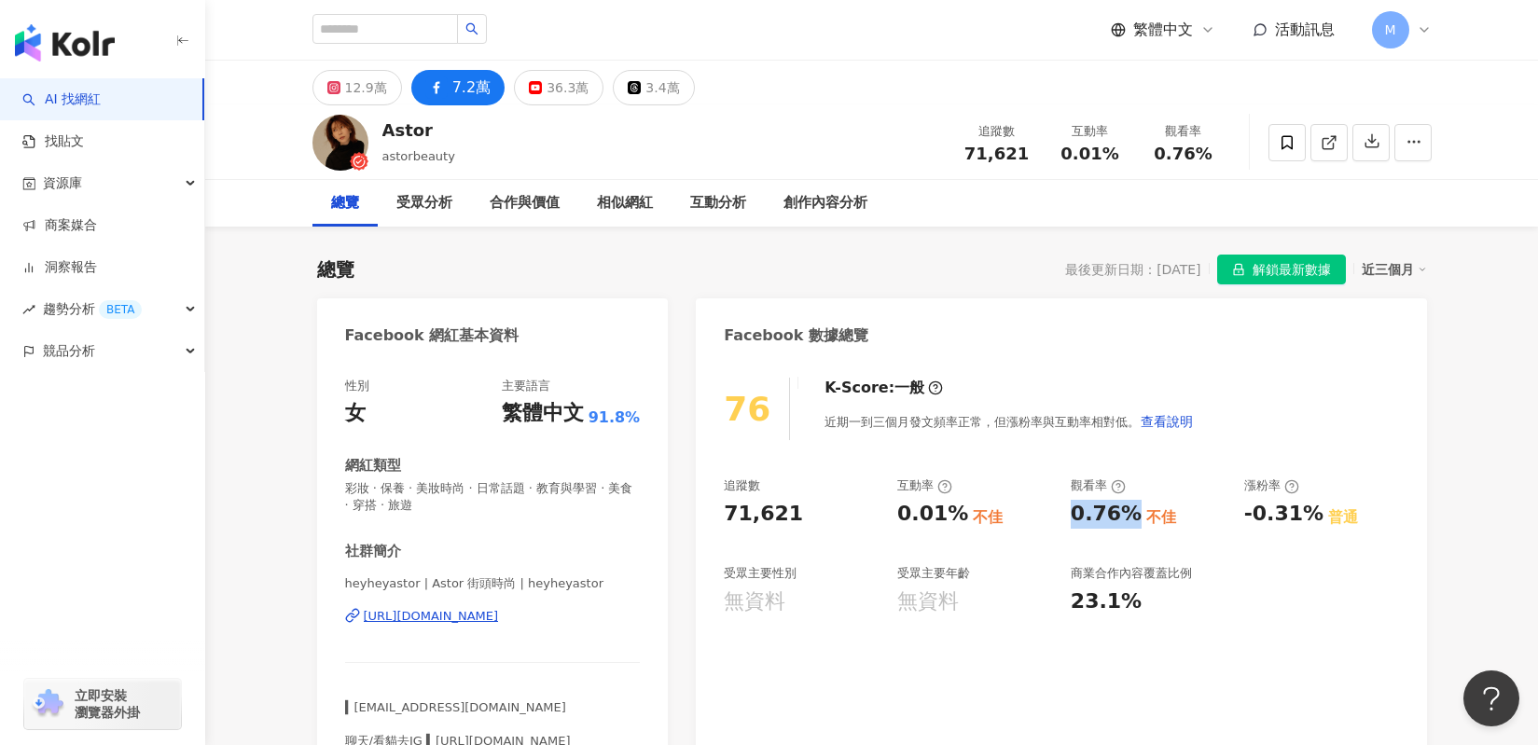
copy div "0.76%"
click at [523, 94] on button "36.3萬" at bounding box center [559, 87] width 90 height 35
click at [530, 92] on icon at bounding box center [535, 87] width 13 height 13
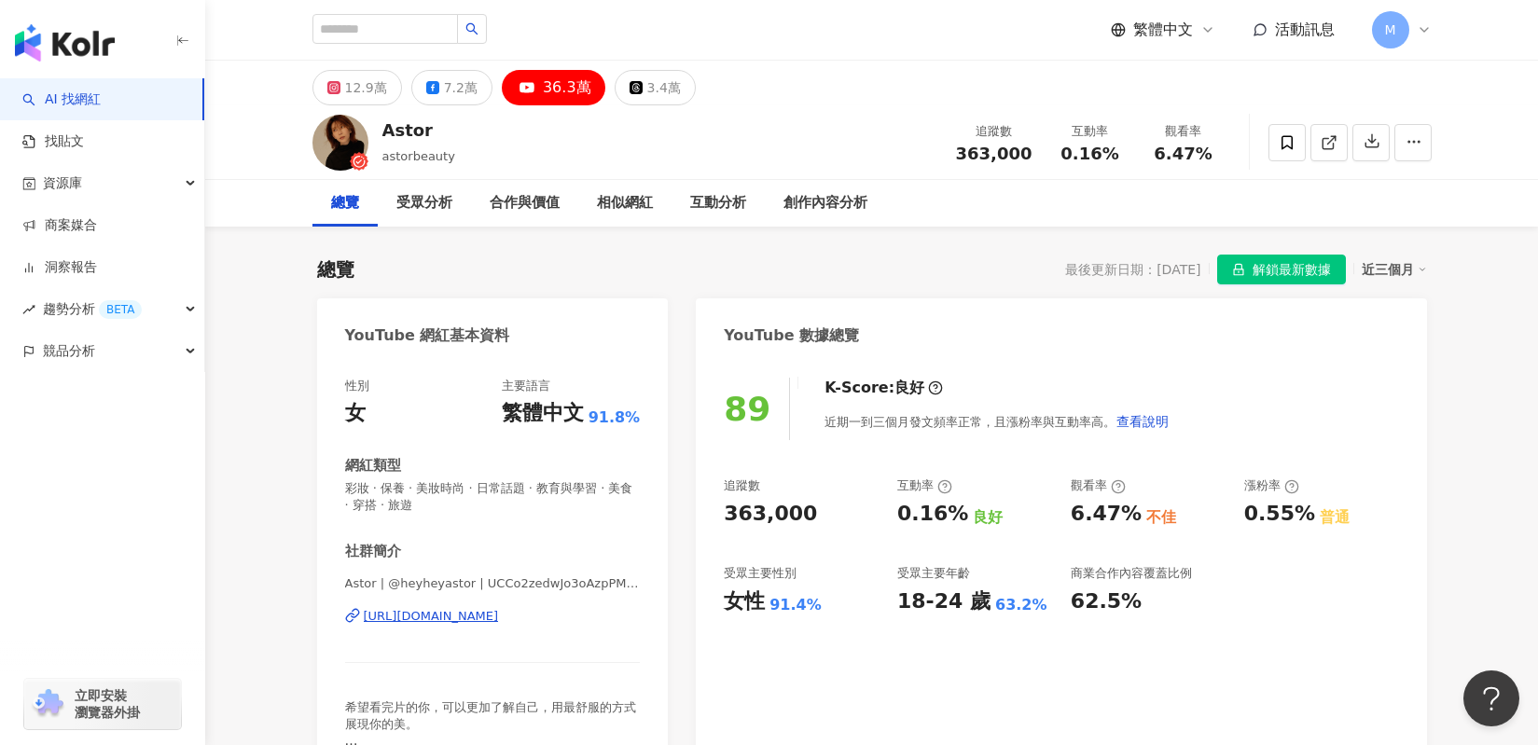
drag, startPoint x: 723, startPoint y: 511, endPoint x: 708, endPoint y: 460, distance: 53.4
click at [805, 509] on div "89 K-Score : 良好 近期一到三個月發文頻率正常，且漲粉率與互動率高。 查看說明 追蹤數 363,000 互動率 0.16% 良好 觀看率 6.47…" at bounding box center [1061, 576] width 730 height 435
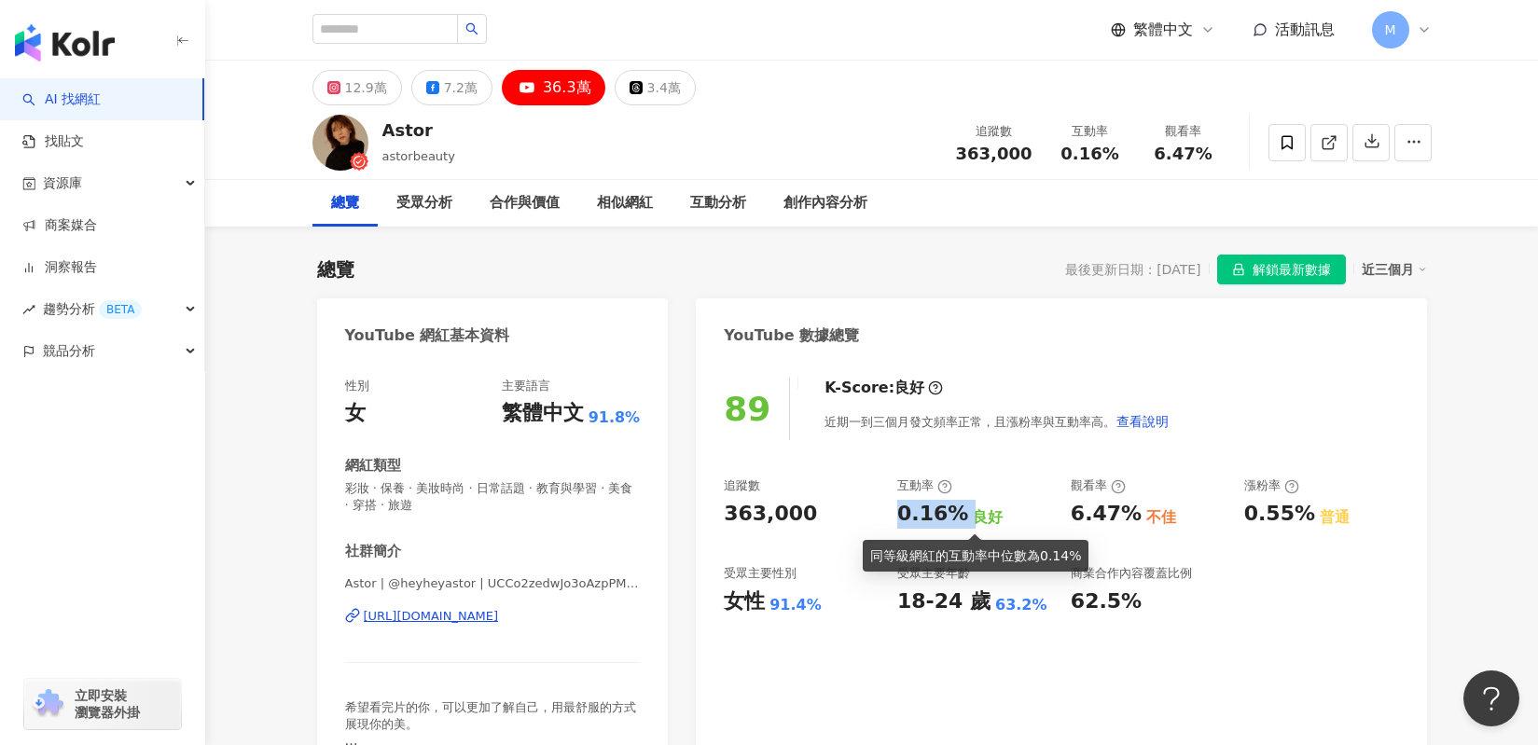
drag, startPoint x: 900, startPoint y: 511, endPoint x: 963, endPoint y: 515, distance: 63.5
click at [963, 515] on div "0.16% 良好" at bounding box center [974, 514] width 155 height 29
copy div "0.16%"
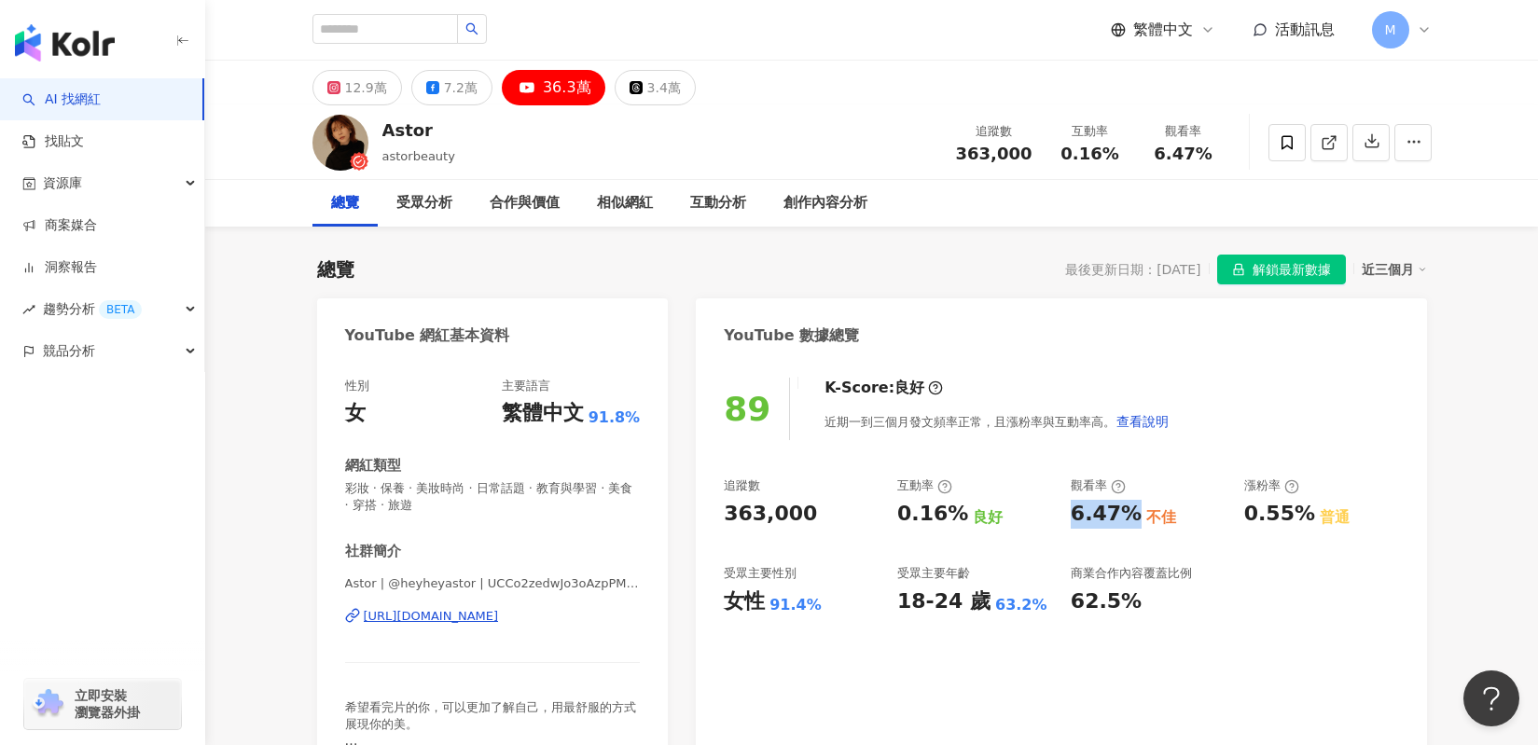
drag, startPoint x: 1071, startPoint y: 516, endPoint x: 1125, endPoint y: 517, distance: 53.2
click at [1125, 517] on div "6.47%" at bounding box center [1106, 514] width 71 height 29
copy div "6.47%"
copy div "https://www.youtube.com/channel/UCCo2zedwJo3oAzpPMhyydwg"
click at [440, 102] on button "7.2萬" at bounding box center [451, 87] width 81 height 35
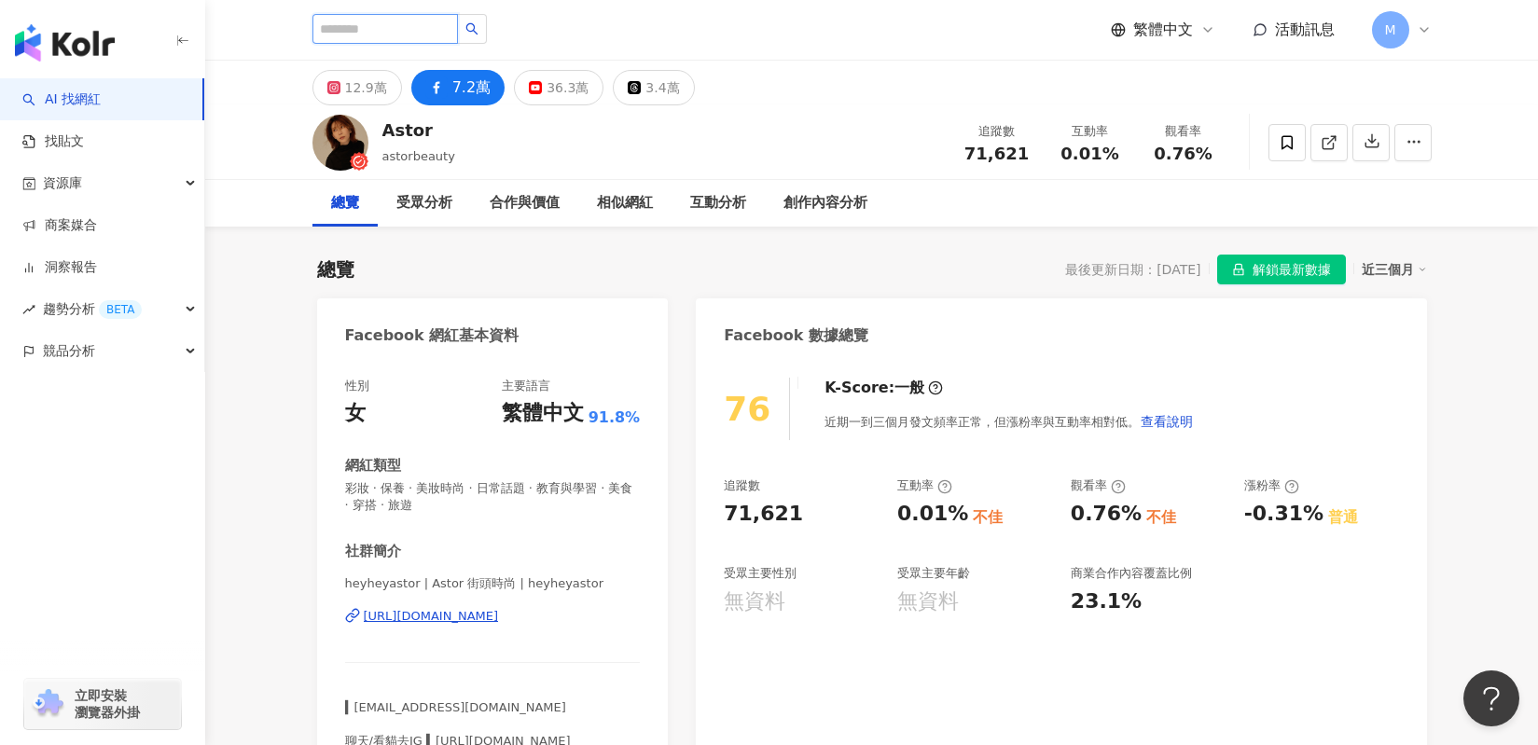
click at [405, 26] on input "search" at bounding box center [384, 29] width 145 height 30
paste input "********"
type input "********"
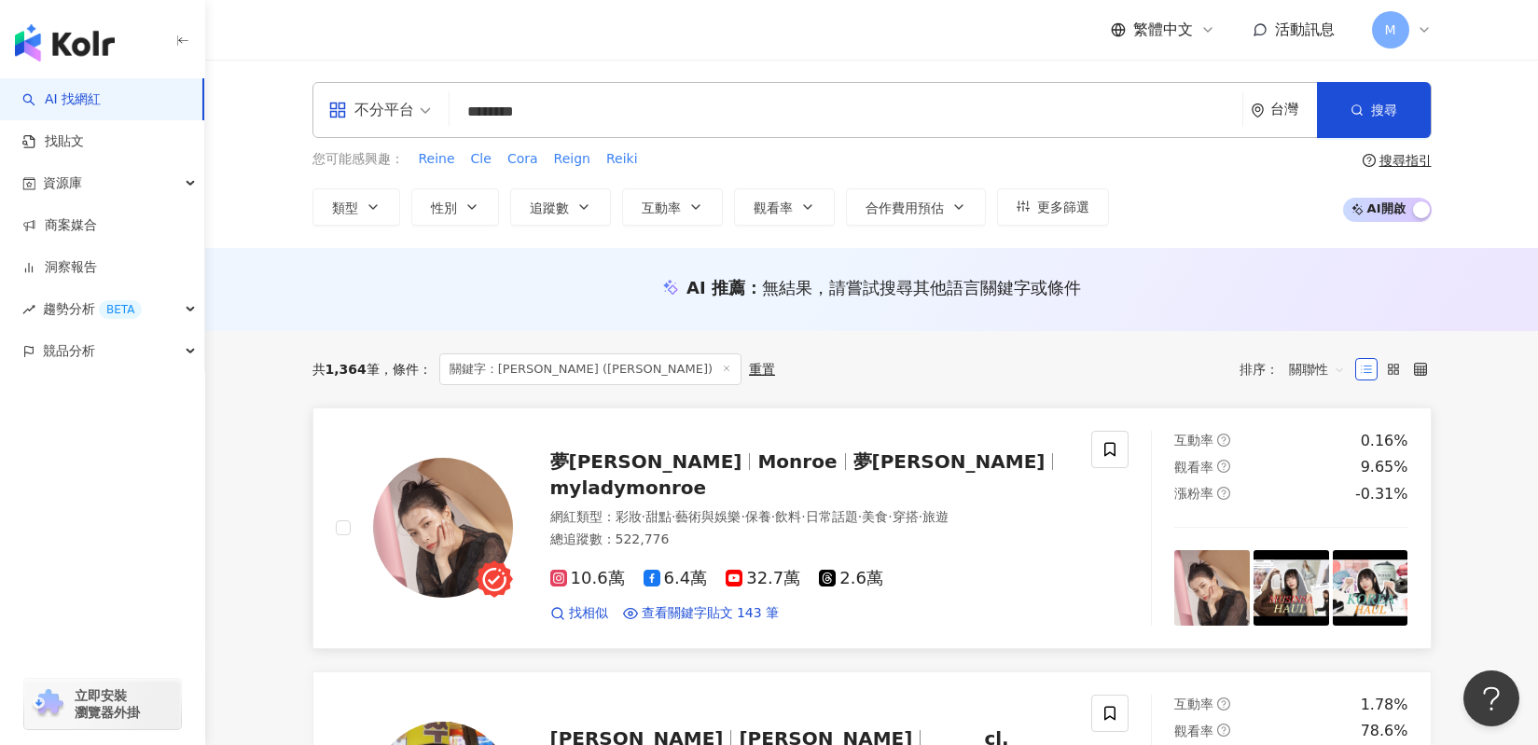
click at [592, 473] on span "夢露" at bounding box center [654, 461] width 208 height 22
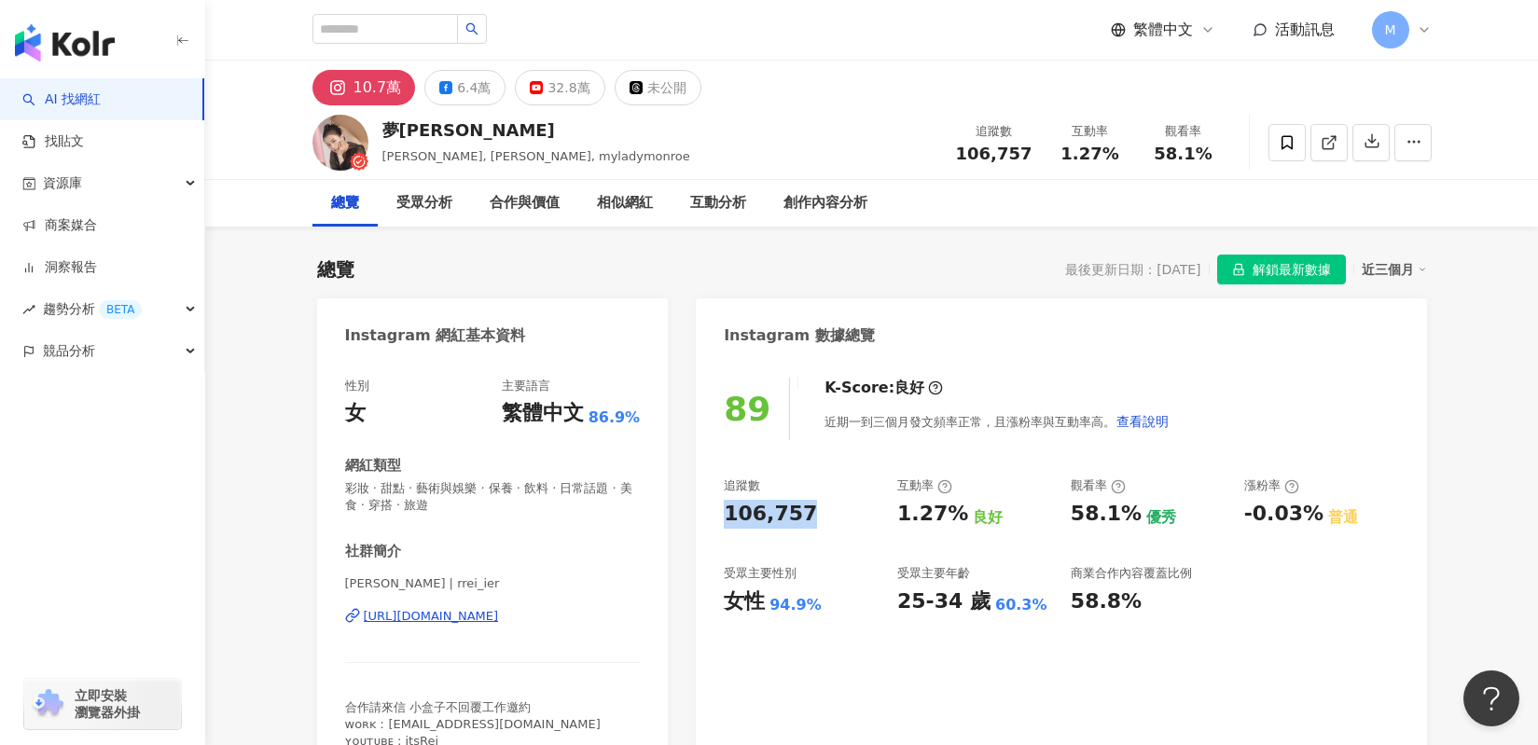
drag, startPoint x: 828, startPoint y: 513, endPoint x: 728, endPoint y: 517, distance: 99.8
click at [728, 517] on div "106,757" at bounding box center [801, 514] width 155 height 29
copy div "106,757"
drag, startPoint x: 886, startPoint y: 513, endPoint x: 956, endPoint y: 509, distance: 70.0
click at [955, 507] on div "追蹤數 106,757 互動率 1.27% 良好 觀看率 58.1% 優秀 漲粉率 -0.03% 普通 受眾主要性別 女性 94.9% 受眾主要年齡 25-3…" at bounding box center [1061, 546] width 674 height 138
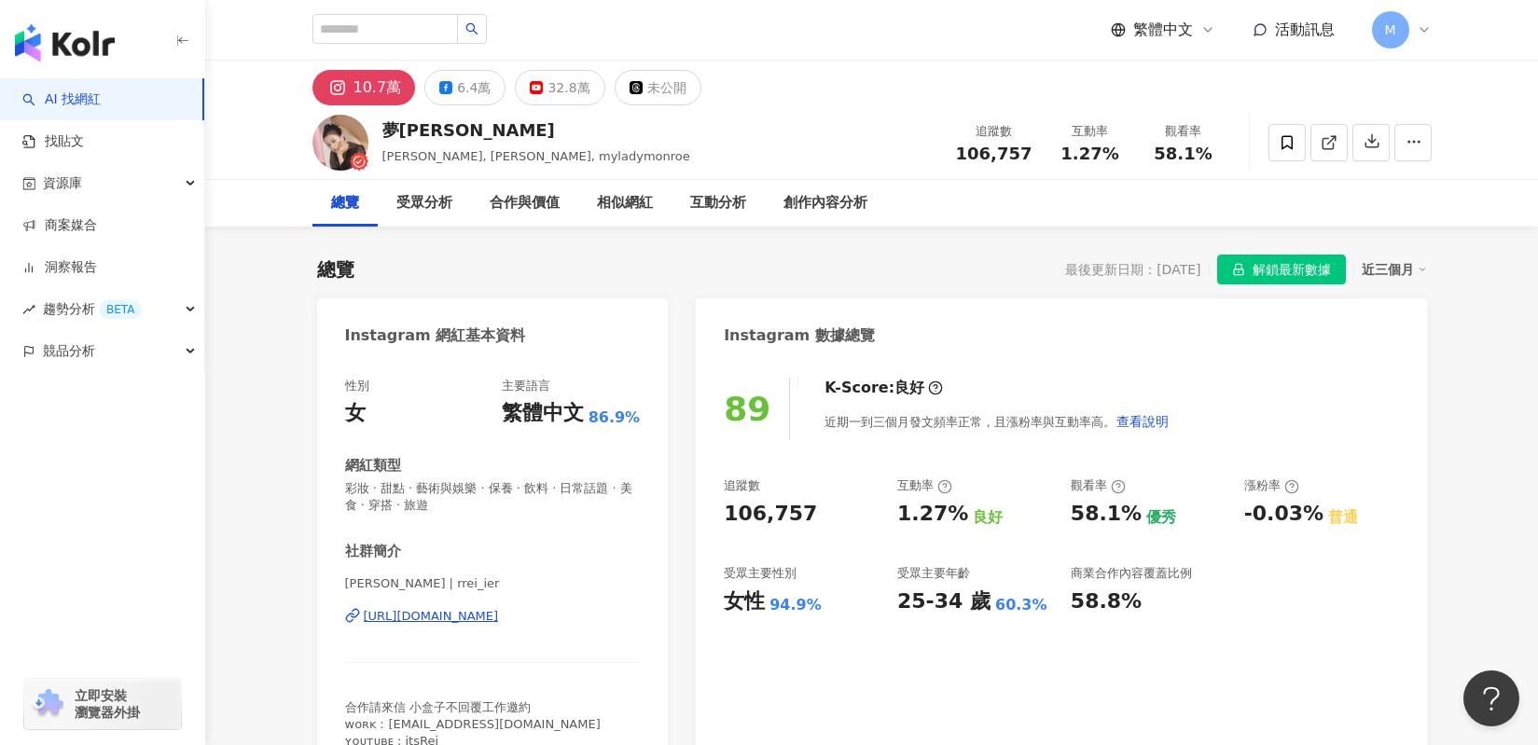
click at [956, 509] on div "1.27% 良好" at bounding box center [974, 514] width 155 height 29
drag, startPoint x: 892, startPoint y: 519, endPoint x: 958, endPoint y: 518, distance: 65.3
click at [958, 518] on div "追蹤數 106,757 互動率 1.27% 良好 觀看率 58.1% 優秀 漲粉率 -0.03% 普通 受眾主要性別 女性 94.9% 受眾主要年齡 25-3…" at bounding box center [1061, 546] width 674 height 138
copy div "1.27%"
drag, startPoint x: 1072, startPoint y: 507, endPoint x: 1125, endPoint y: 508, distance: 52.2
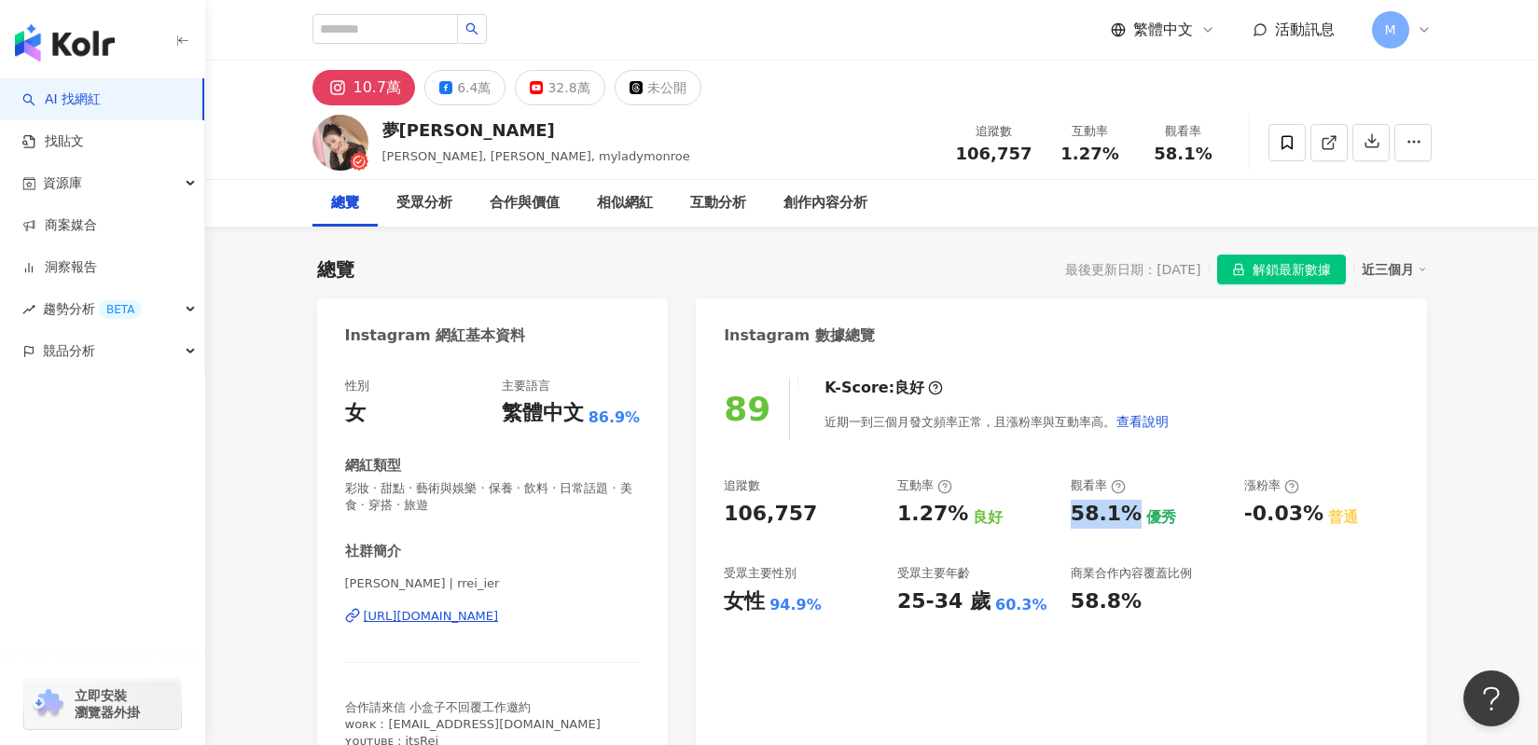
click at [1124, 507] on div "58.1%" at bounding box center [1106, 514] width 71 height 29
copy div "58.1%"
click at [459, 92] on div "6.4萬" at bounding box center [474, 88] width 34 height 26
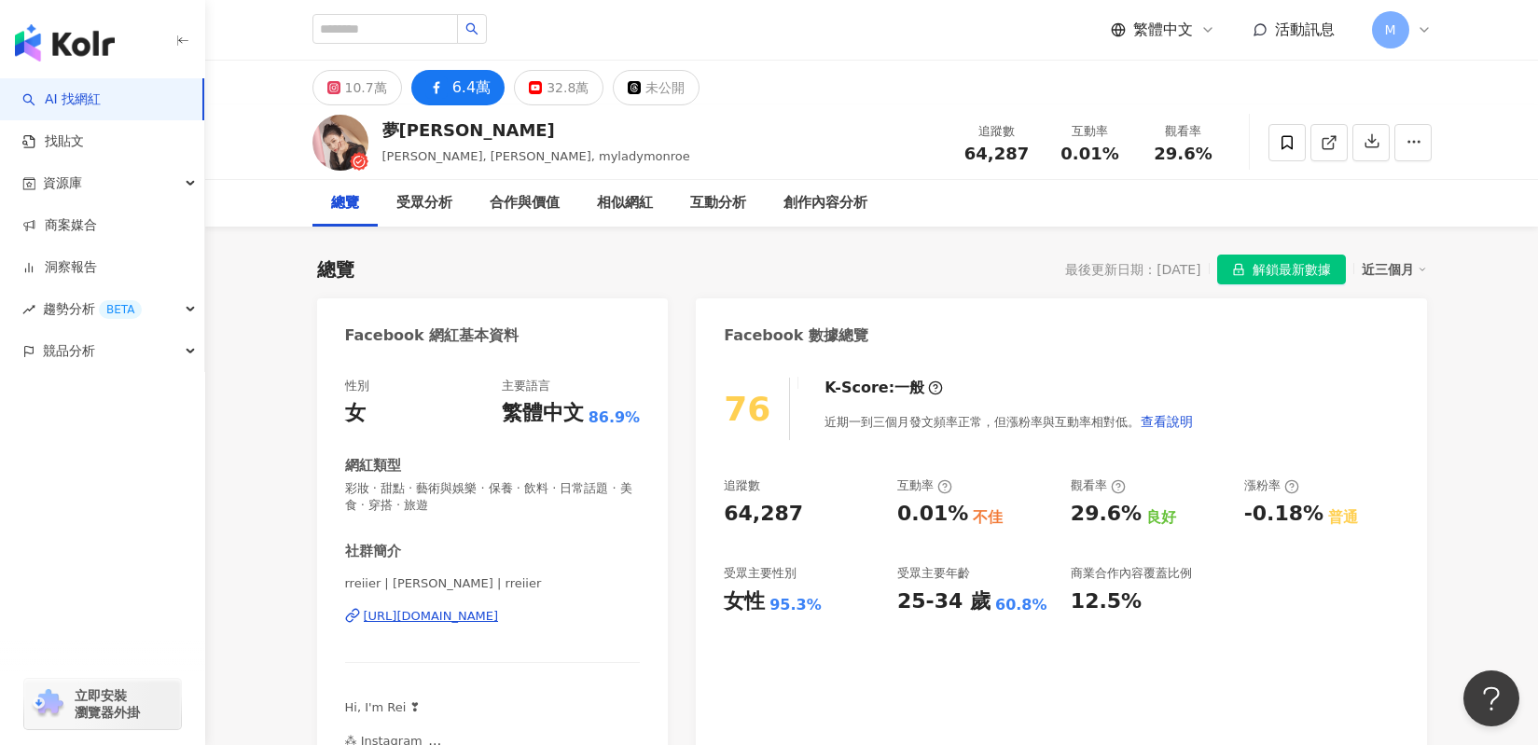
drag, startPoint x: 725, startPoint y: 515, endPoint x: 798, endPoint y: 517, distance: 73.7
click at [798, 517] on div "64,287" at bounding box center [801, 514] width 155 height 29
copy div "64,287"
click at [891, 530] on div "追蹤數 64,287 互動率 0.01% 不佳 觀看率 29.6% 良好 漲粉率 -0.18% 普通 受眾主要性別 女性 95.3% 受眾主要年齡 25-34…" at bounding box center [1061, 546] width 674 height 138
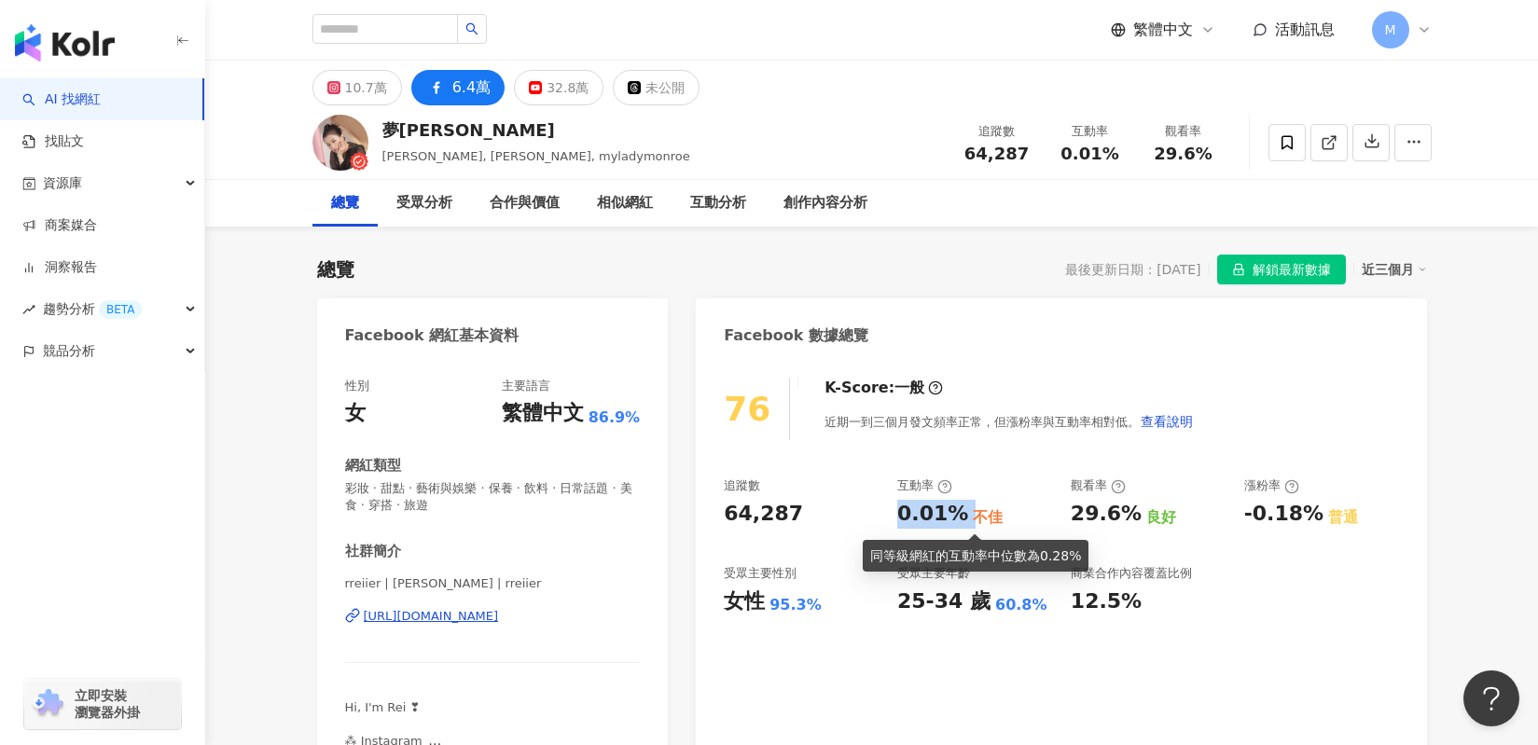
drag, startPoint x: 899, startPoint y: 519, endPoint x: 963, endPoint y: 522, distance: 64.4
click at [963, 522] on div "追蹤數 64,287 互動率 0.01% 不佳 觀看率 29.6% 良好 漲粉率 -0.18% 普通 受眾主要性別 女性 95.3% 受眾主要年齡 25-34…" at bounding box center [1061, 546] width 674 height 138
copy div "0.01%"
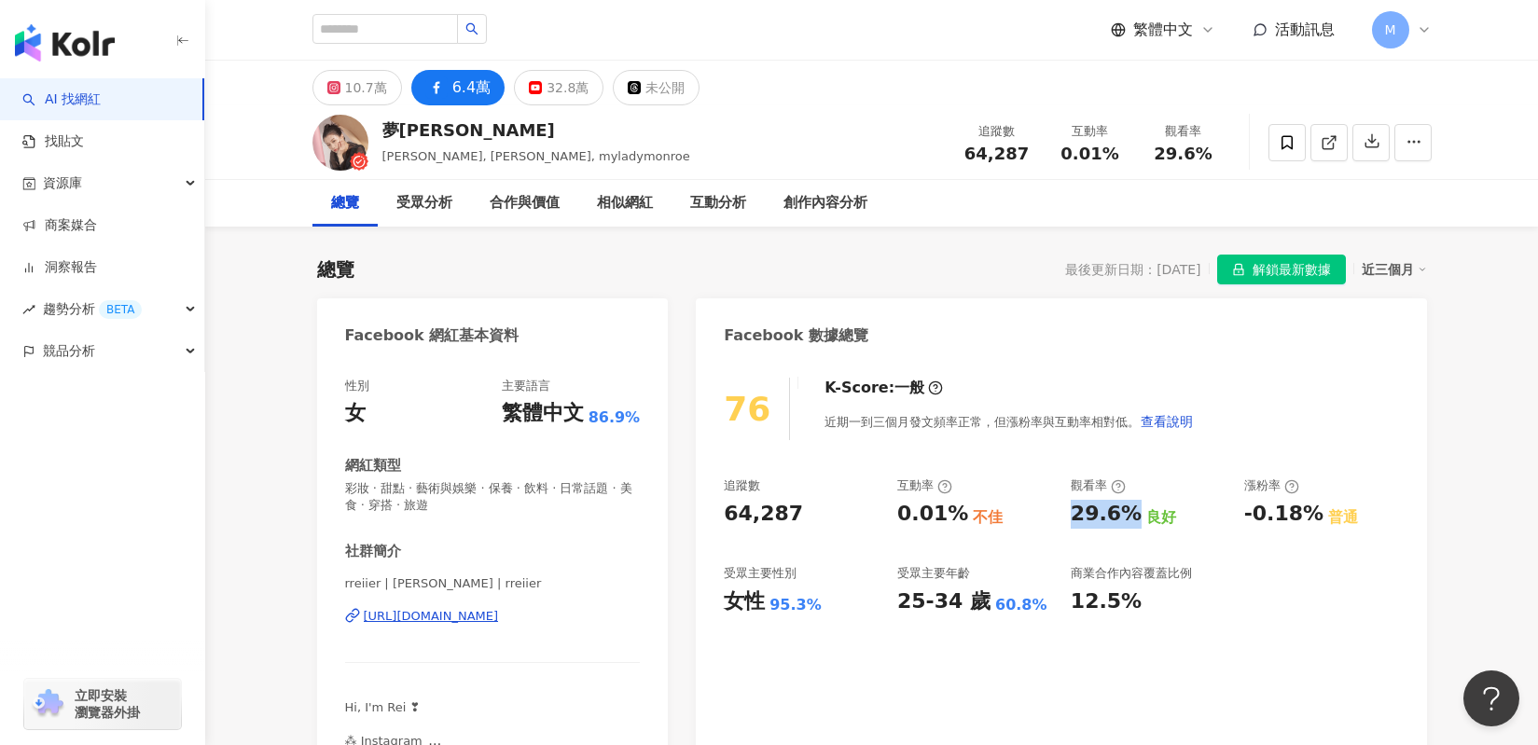
drag, startPoint x: 1071, startPoint y: 517, endPoint x: 1130, endPoint y: 503, distance: 61.3
click at [1130, 503] on div "29.6% 良好" at bounding box center [1148, 514] width 155 height 29
copy div "29.6%"
click at [546, 98] on div "32.8萬" at bounding box center [567, 88] width 42 height 26
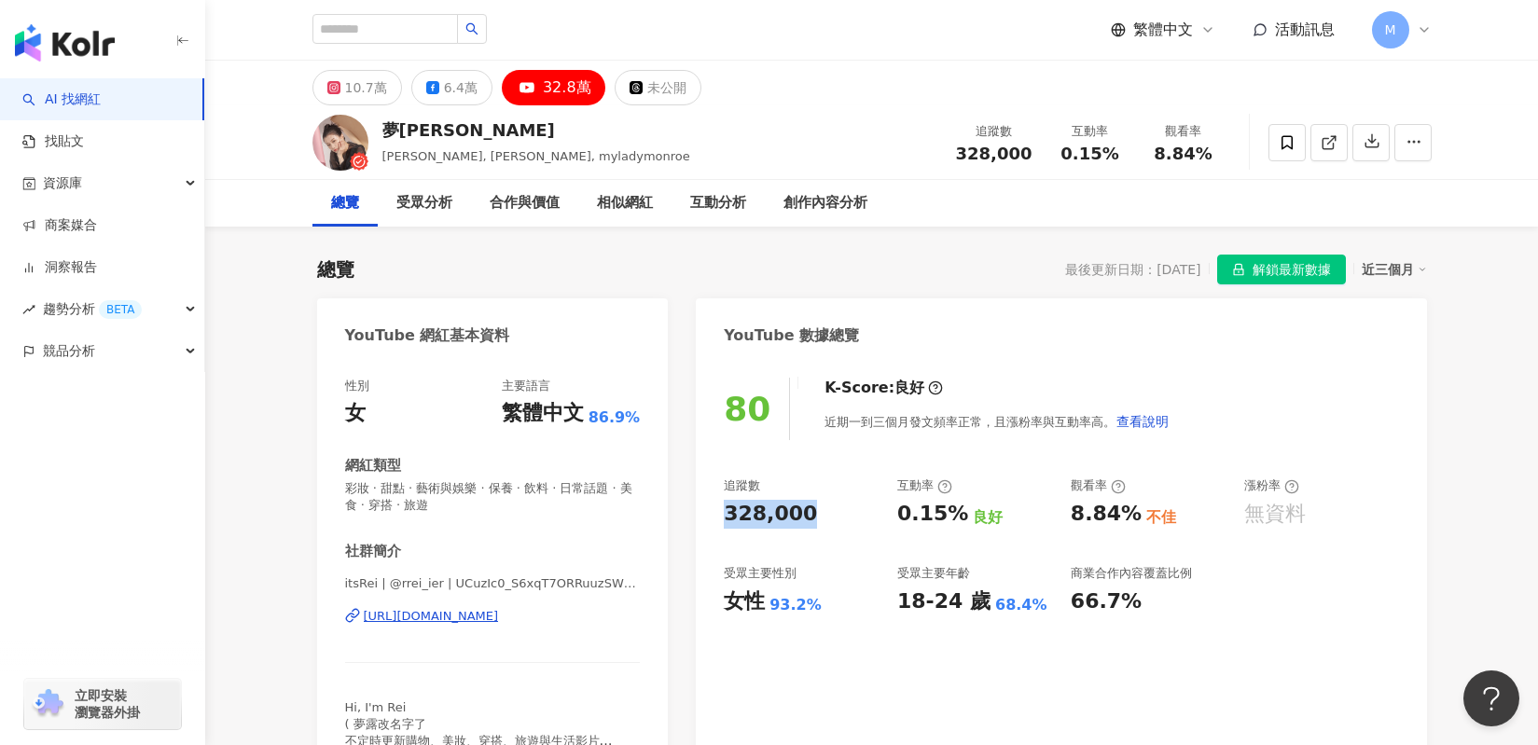
drag, startPoint x: 777, startPoint y: 510, endPoint x: 830, endPoint y: 512, distance: 53.2
click at [830, 512] on div "80 K-Score : 良好 近期一到三個月發文頻率正常，且漲粉率與互動率高。 查看說明 追蹤數 328,000 互動率 0.15% 良好 觀看率 8.84…" at bounding box center [1061, 576] width 730 height 435
copy div "328,000"
drag, startPoint x: 897, startPoint y: 515, endPoint x: 952, endPoint y: 514, distance: 55.0
click at [952, 514] on div "0.15%" at bounding box center [932, 514] width 71 height 29
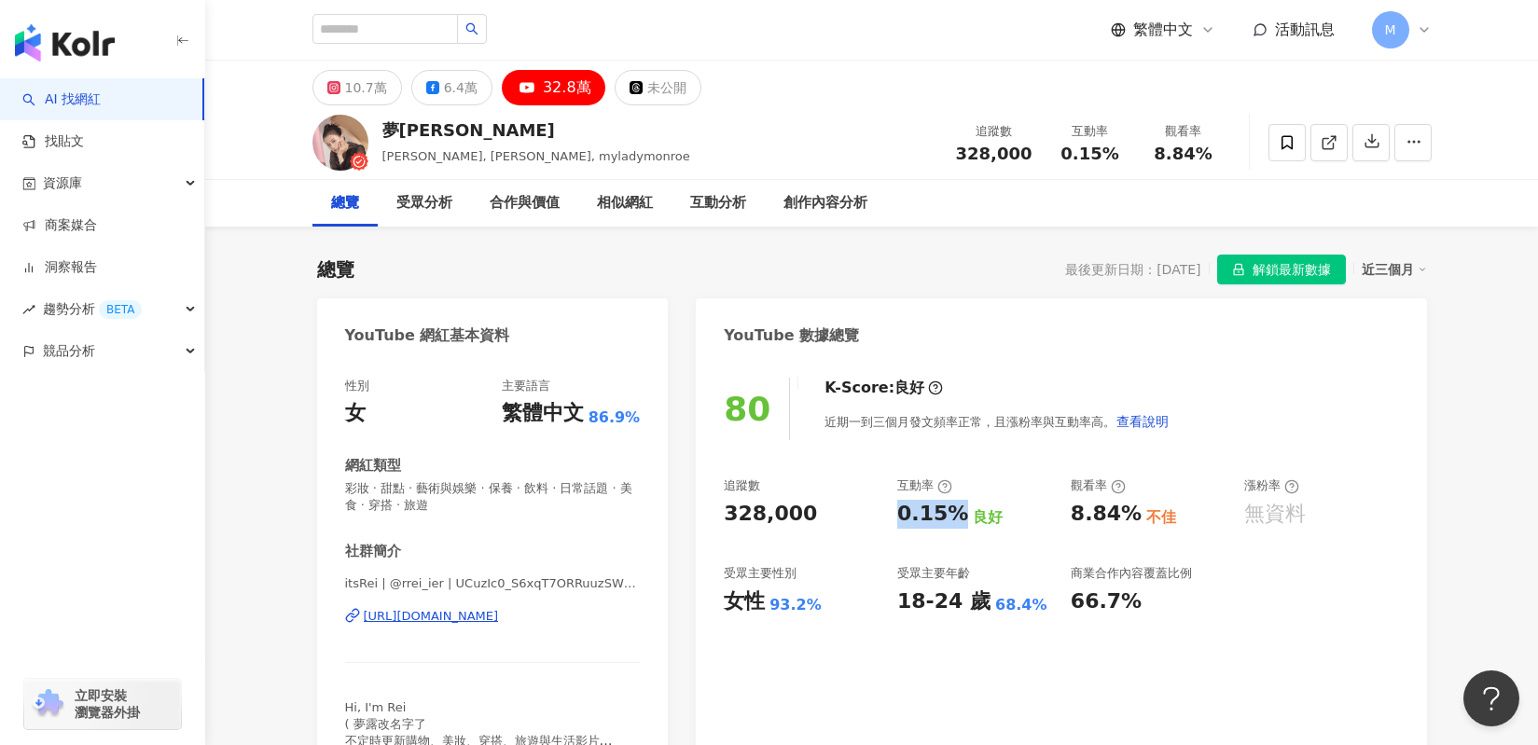
copy div "0.15%"
click at [1060, 504] on div "追蹤數 328,000 互動率 0.15% 良好 觀看率 8.84% 不佳 漲粉率 無資料 受眾主要性別 女性 93.2% 受眾主要年齡 18-24 歲 68…" at bounding box center [1061, 546] width 674 height 138
drag, startPoint x: 1065, startPoint y: 510, endPoint x: 1126, endPoint y: 512, distance: 60.6
click at [1126, 512] on div "追蹤數 328,000 互動率 0.15% 良好 觀看率 8.84% 不佳 漲粉率 無資料 受眾主要性別 女性 93.2% 受眾主要年齡 18-24 歲 68…" at bounding box center [1061, 546] width 674 height 138
copy div "8.84%"
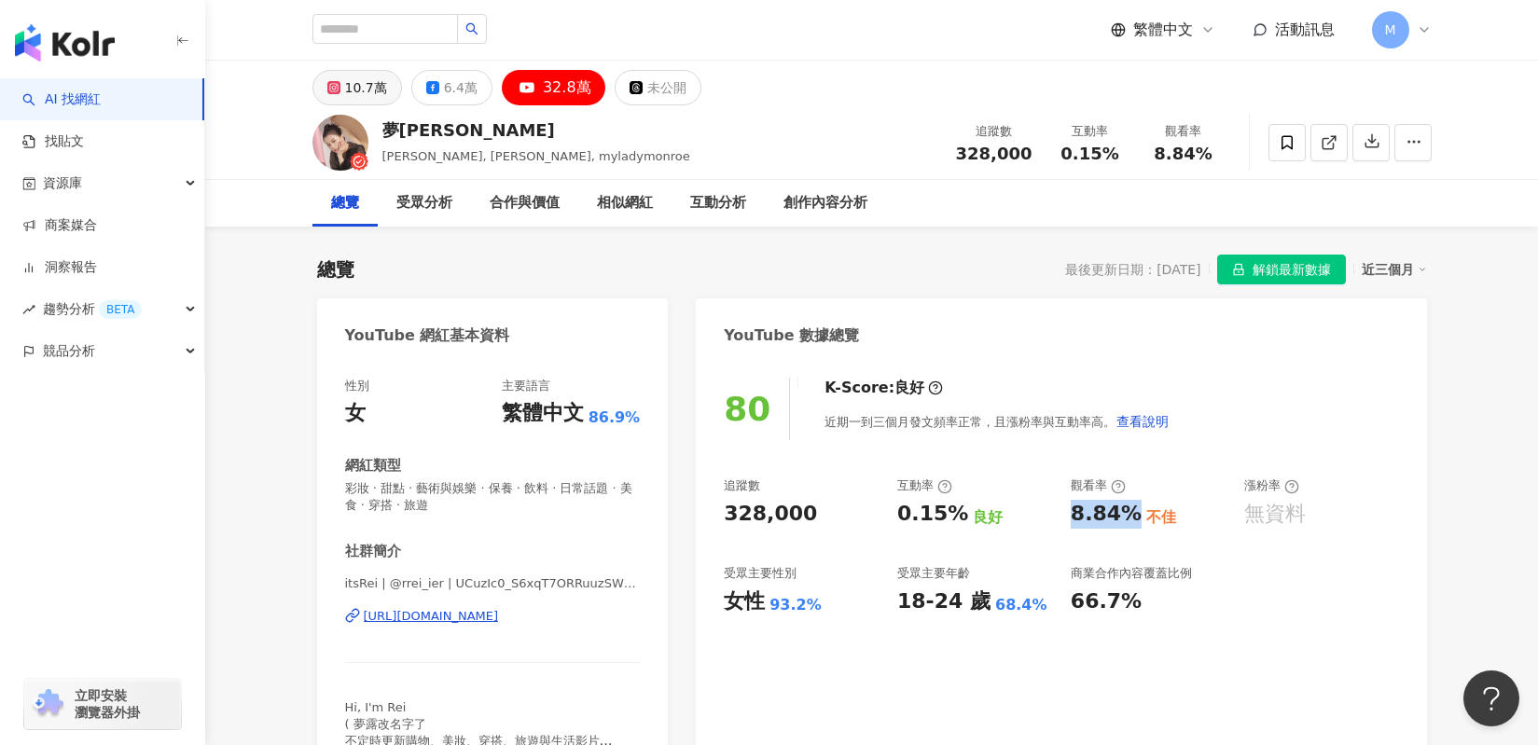
click at [366, 89] on div "10.7萬" at bounding box center [366, 88] width 42 height 26
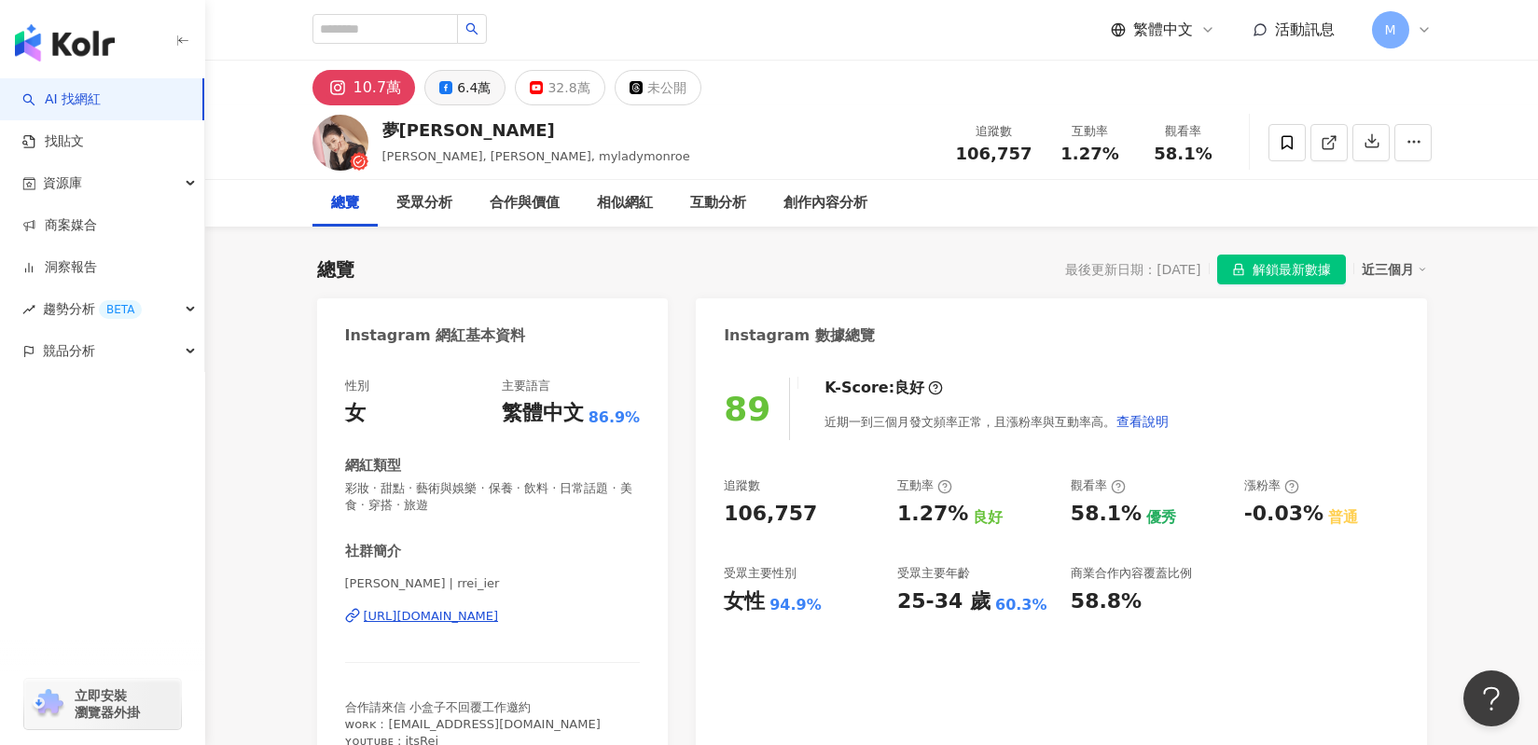
click at [468, 82] on div "6.4萬" at bounding box center [474, 88] width 34 height 26
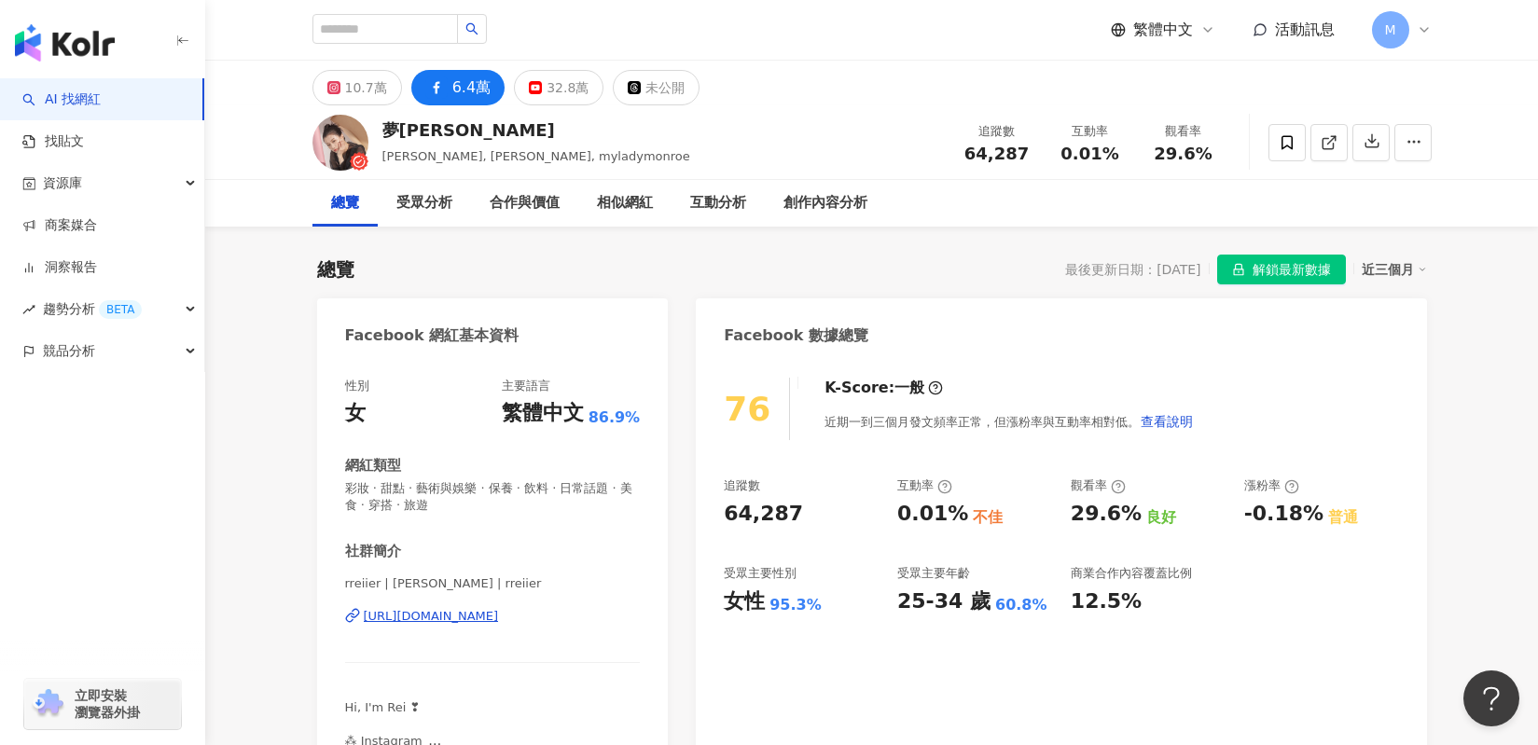
copy div "https://www.facebook.com/129036637221410"
click at [555, 88] on div "32.8萬" at bounding box center [567, 88] width 42 height 26
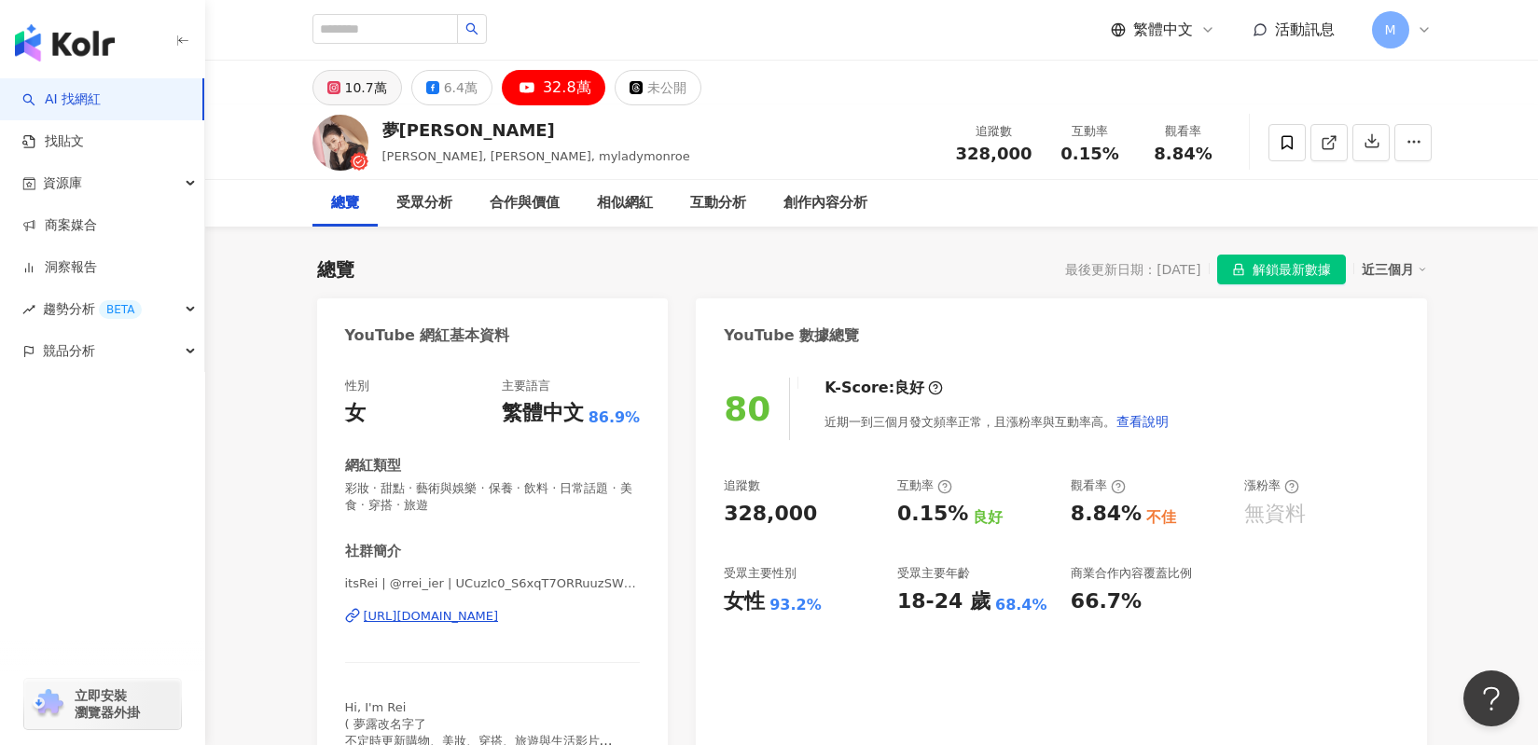
click at [343, 88] on button "10.7萬" at bounding box center [357, 87] width 90 height 35
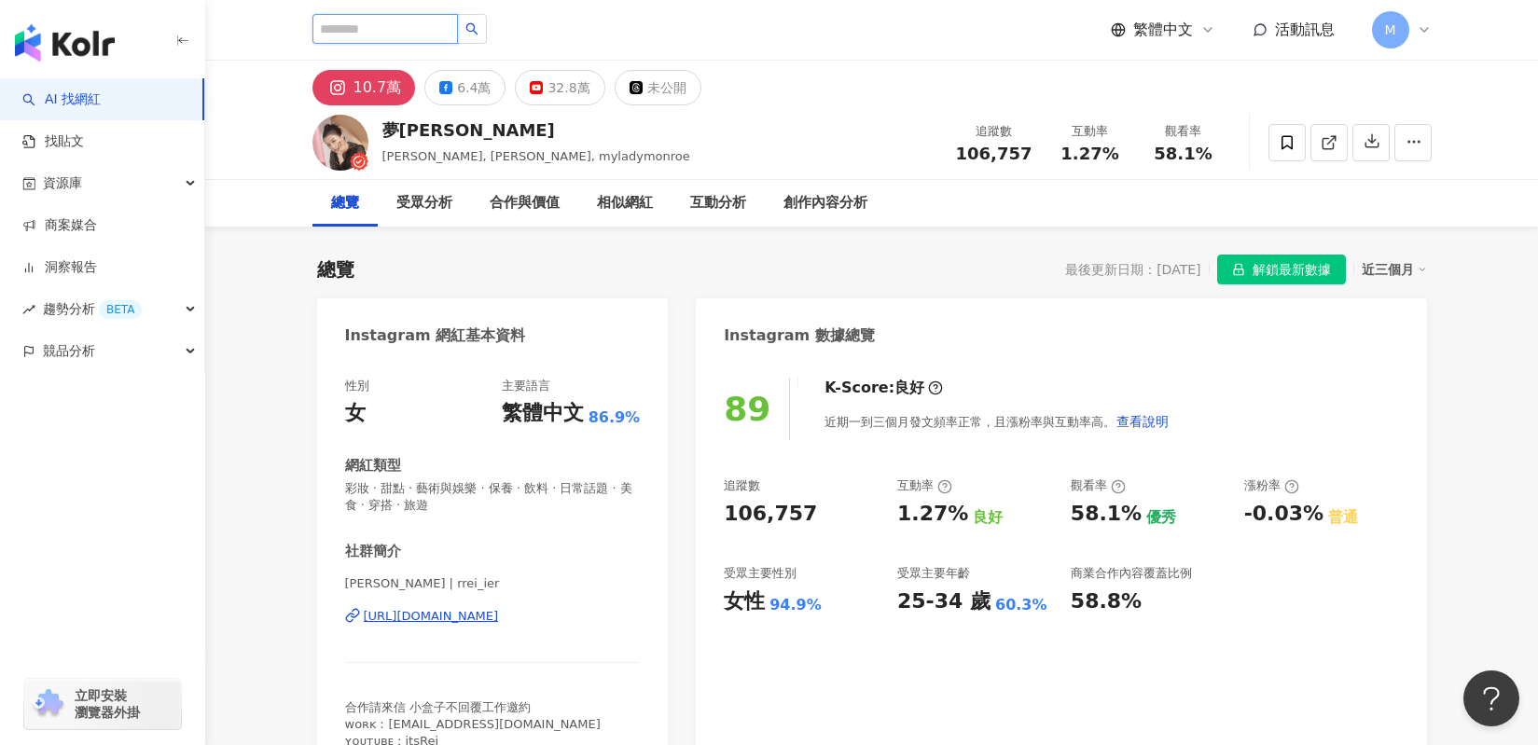
click at [424, 26] on input "search" at bounding box center [384, 29] width 145 height 30
paste input "**********"
type input "**********"
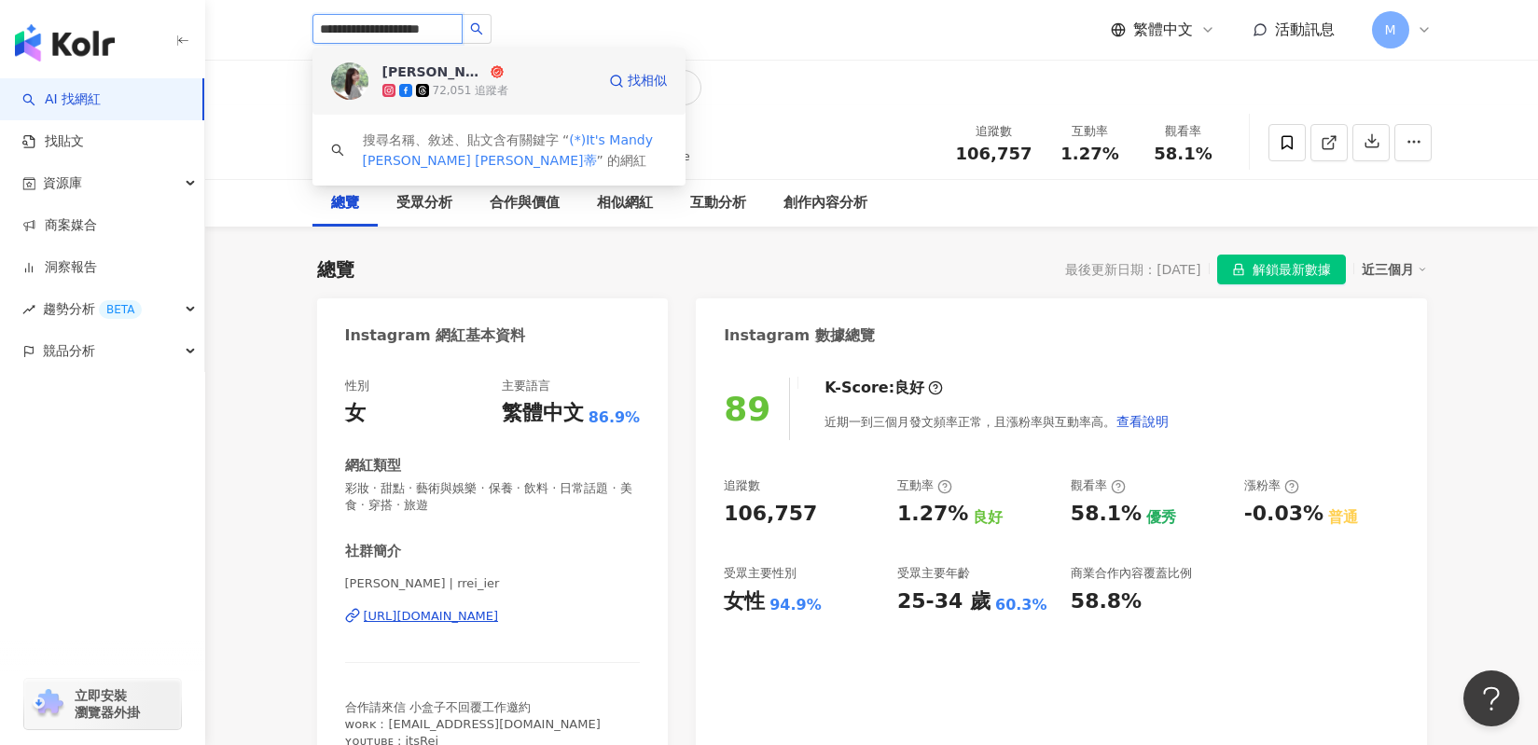
click at [449, 63] on div "Mandy Lee" at bounding box center [434, 71] width 104 height 19
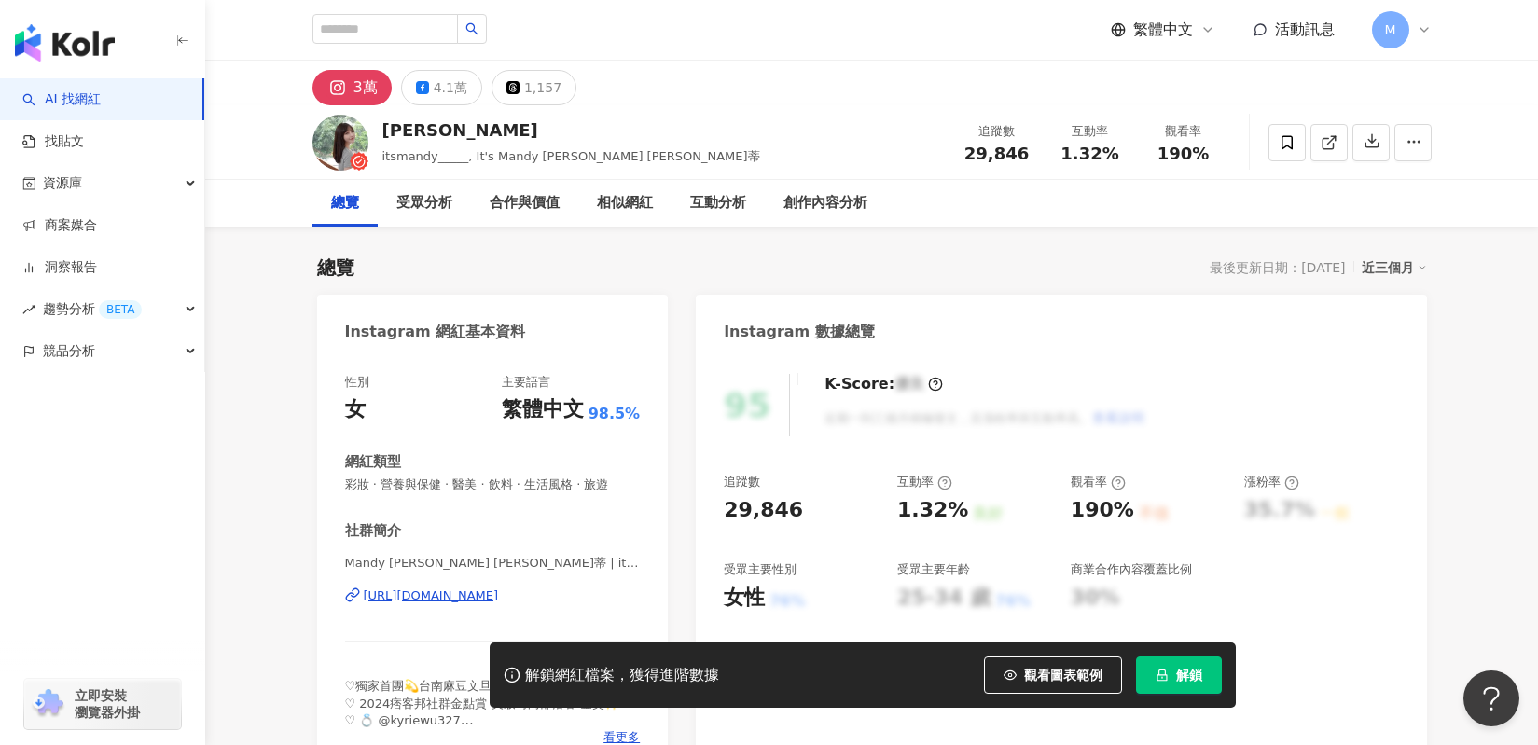
click at [1205, 693] on button "解鎖" at bounding box center [1179, 674] width 86 height 37
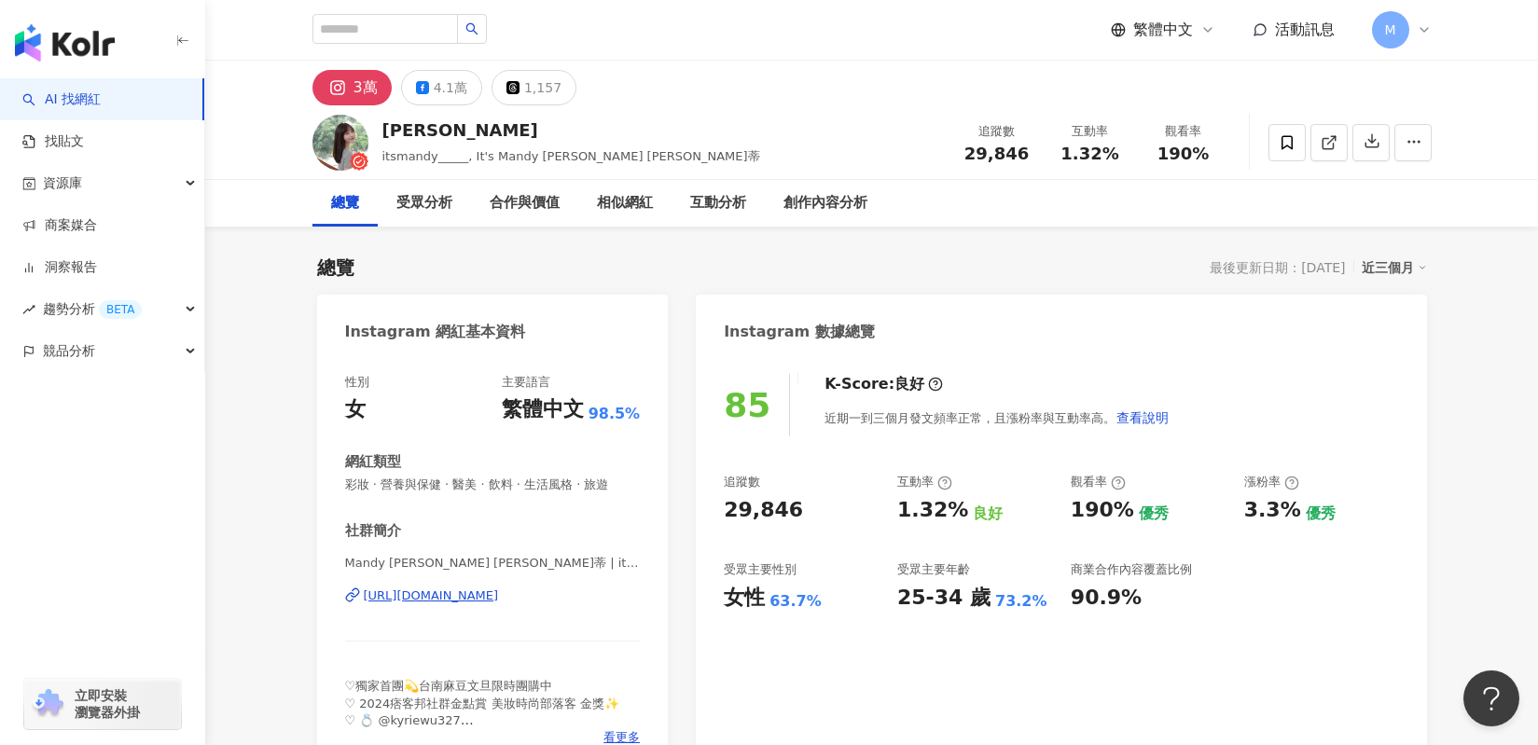
click at [885, 631] on div "85 K-Score : 良好 近期一到三個月發文頻率正常，且漲粉率與互動率高。 查看說明 追蹤數 29,846 互動率 1.32% 良好 觀看率 190% …" at bounding box center [1061, 564] width 730 height 419
drag, startPoint x: 764, startPoint y: 516, endPoint x: 799, endPoint y: 516, distance: 35.4
click at [799, 516] on div "29,846" at bounding box center [801, 510] width 155 height 29
click at [912, 506] on div "1.32%" at bounding box center [932, 510] width 71 height 29
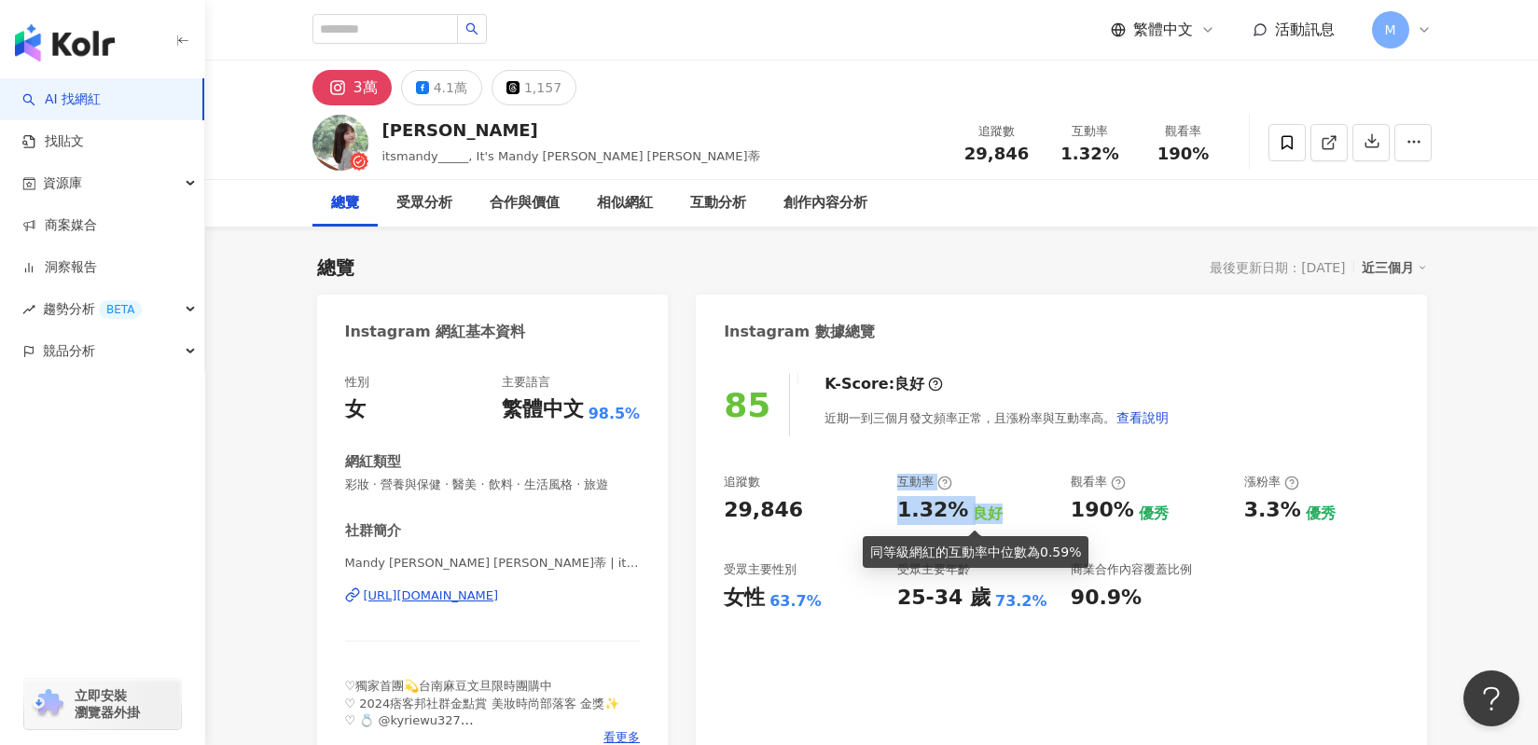
drag, startPoint x: 887, startPoint y: 513, endPoint x: 983, endPoint y: 522, distance: 96.5
click at [983, 522] on div "追蹤數 29,846 互動率 1.32% 良好 觀看率 190% 優秀 漲粉率 3.3% 優秀 受眾主要性別 女性 63.7% 受眾主要年齡 25-34 歲 …" at bounding box center [1061, 543] width 674 height 138
click at [951, 527] on div "追蹤數 29,846 互動率 1.32% 良好 觀看率 190% 優秀 漲粉率 3.3% 優秀 受眾主要性別 女性 63.7% 受眾主要年齡 25-34 歲 …" at bounding box center [1061, 543] width 674 height 138
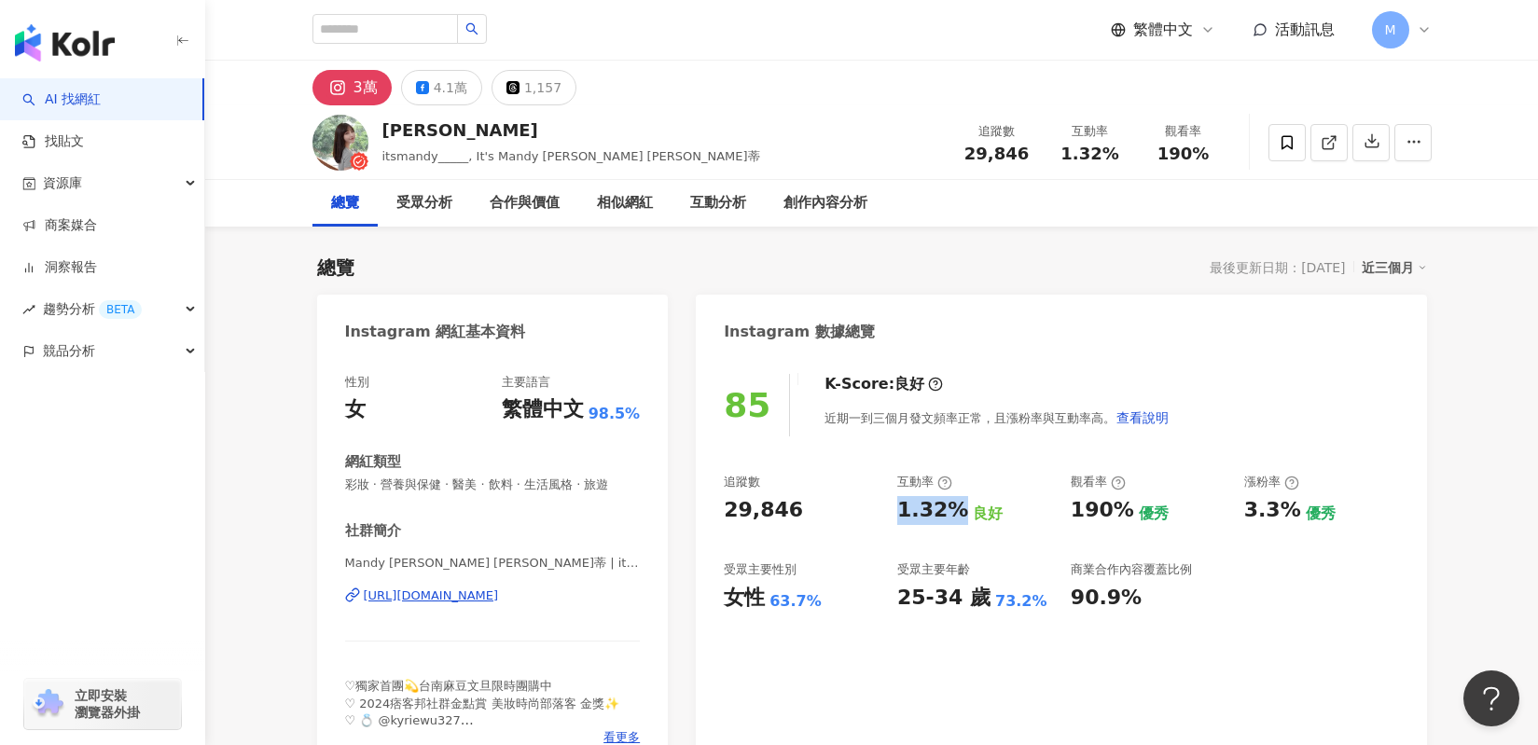
drag, startPoint x: 909, startPoint y: 512, endPoint x: 952, endPoint y: 511, distance: 42.9
click at [952, 511] on div "追蹤數 29,846 互動率 1.32% 良好 觀看率 190% 優秀 漲粉率 3.3% 優秀 受眾主要性別 女性 63.7% 受眾主要年齡 25-34 歲 …" at bounding box center [1061, 543] width 674 height 138
copy div "1.32%"
click at [1068, 517] on div "追蹤數 29,846 互動率 1.32% 良好 觀看率 190% 優秀 漲粉率 3.3% 優秀 受眾主要性別 女性 63.7% 受眾主要年齡 25-34 歲 …" at bounding box center [1061, 543] width 674 height 138
drag, startPoint x: 1070, startPoint y: 513, endPoint x: 1117, endPoint y: 522, distance: 48.5
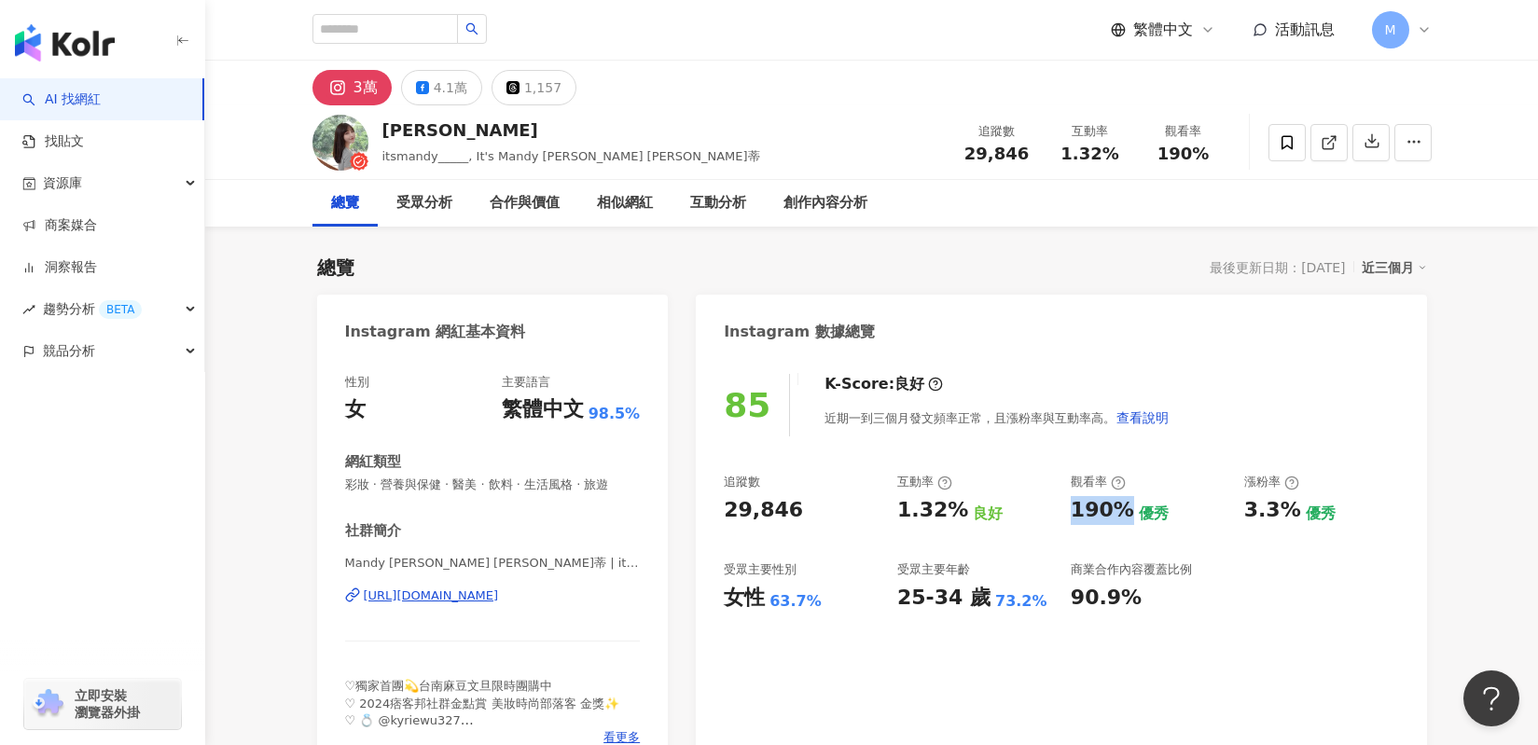
click at [1117, 522] on div "190%" at bounding box center [1102, 510] width 63 height 29
copy div "190%"
click at [439, 88] on div "4.1萬" at bounding box center [451, 88] width 34 height 26
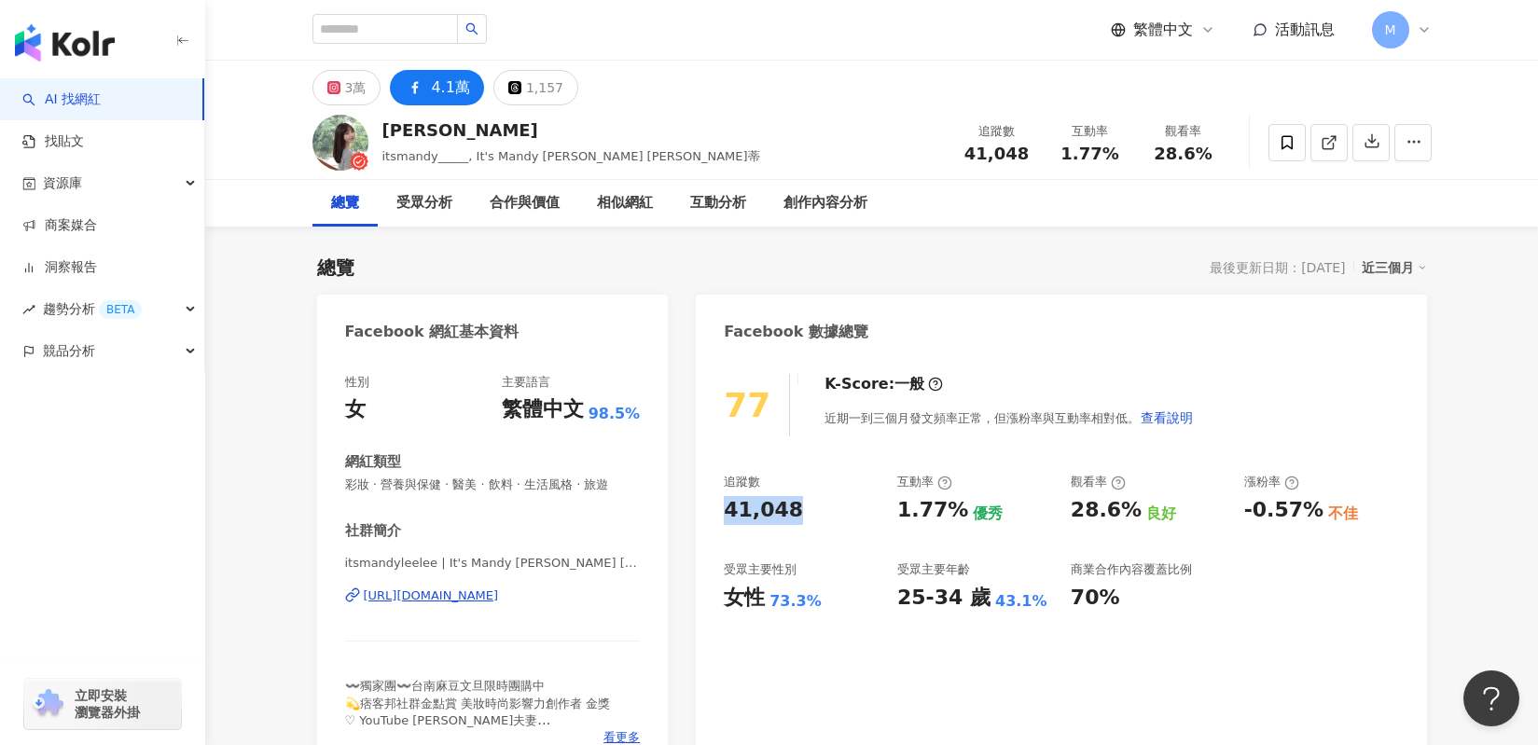
drag, startPoint x: 725, startPoint y: 505, endPoint x: 796, endPoint y: 517, distance: 72.7
click at [796, 517] on div "41,048" at bounding box center [801, 510] width 155 height 29
drag, startPoint x: 876, startPoint y: 515, endPoint x: 953, endPoint y: 514, distance: 77.4
click at [953, 514] on div "追蹤數 41,048 互動率 1.77% 優秀 觀看率 28.6% 良好 漲粉率 -0.57% 不佳 受眾主要性別 女性 73.3% 受眾主要年齡 25-34…" at bounding box center [1061, 543] width 674 height 138
click at [954, 517] on div "1.77%" at bounding box center [932, 510] width 71 height 29
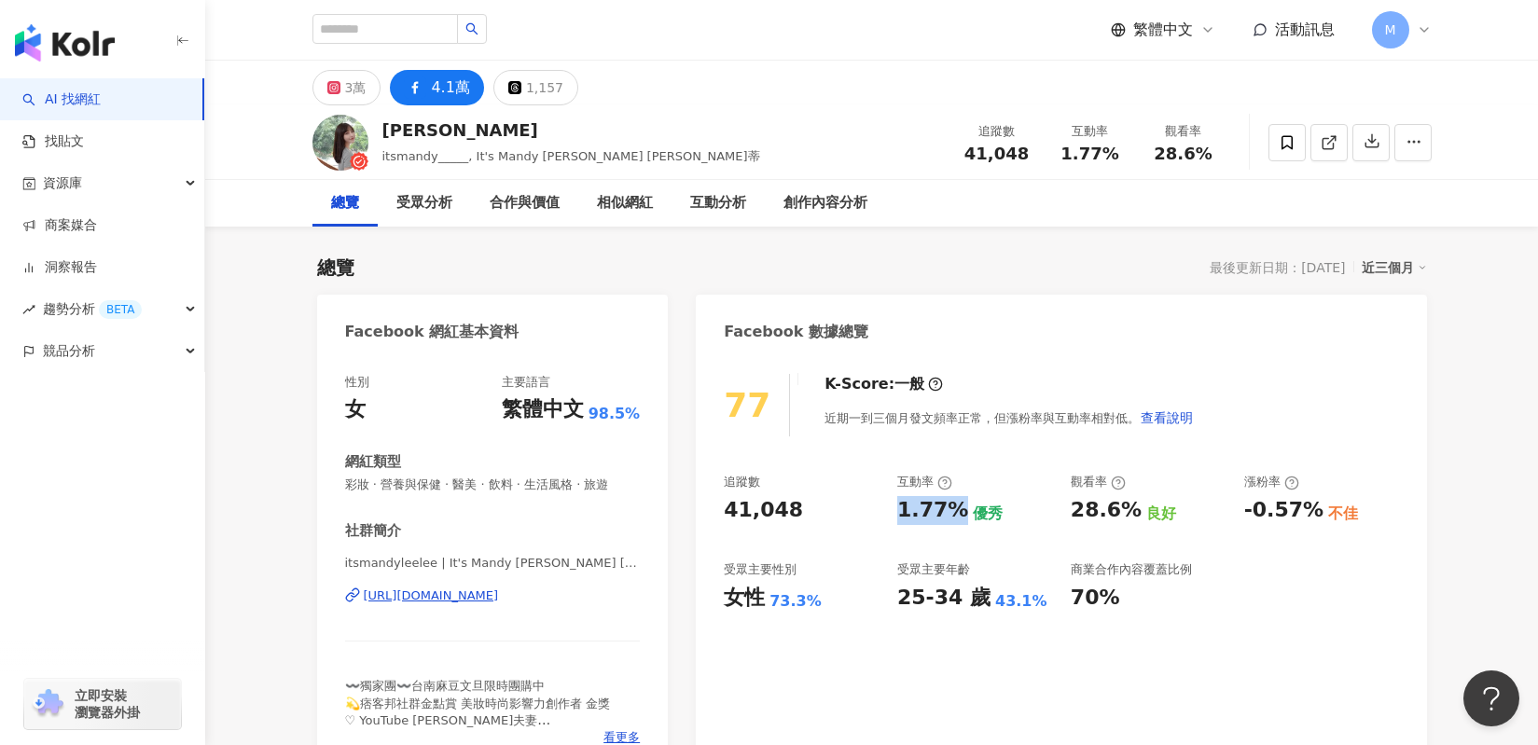
drag, startPoint x: 898, startPoint y: 516, endPoint x: 952, endPoint y: 511, distance: 54.3
click at [952, 511] on div "1.77%" at bounding box center [932, 510] width 71 height 29
copy div "1.77%"
click at [1070, 508] on div "追蹤數 41,048 互動率 1.77% 優秀 觀看率 28.6% 良好 漲粉率 -0.57% 不佳 受眾主要性別 女性 73.3% 受眾主要年齡 25-34…" at bounding box center [1061, 543] width 674 height 138
drag, startPoint x: 1070, startPoint y: 508, endPoint x: 1112, endPoint y: 518, distance: 43.2
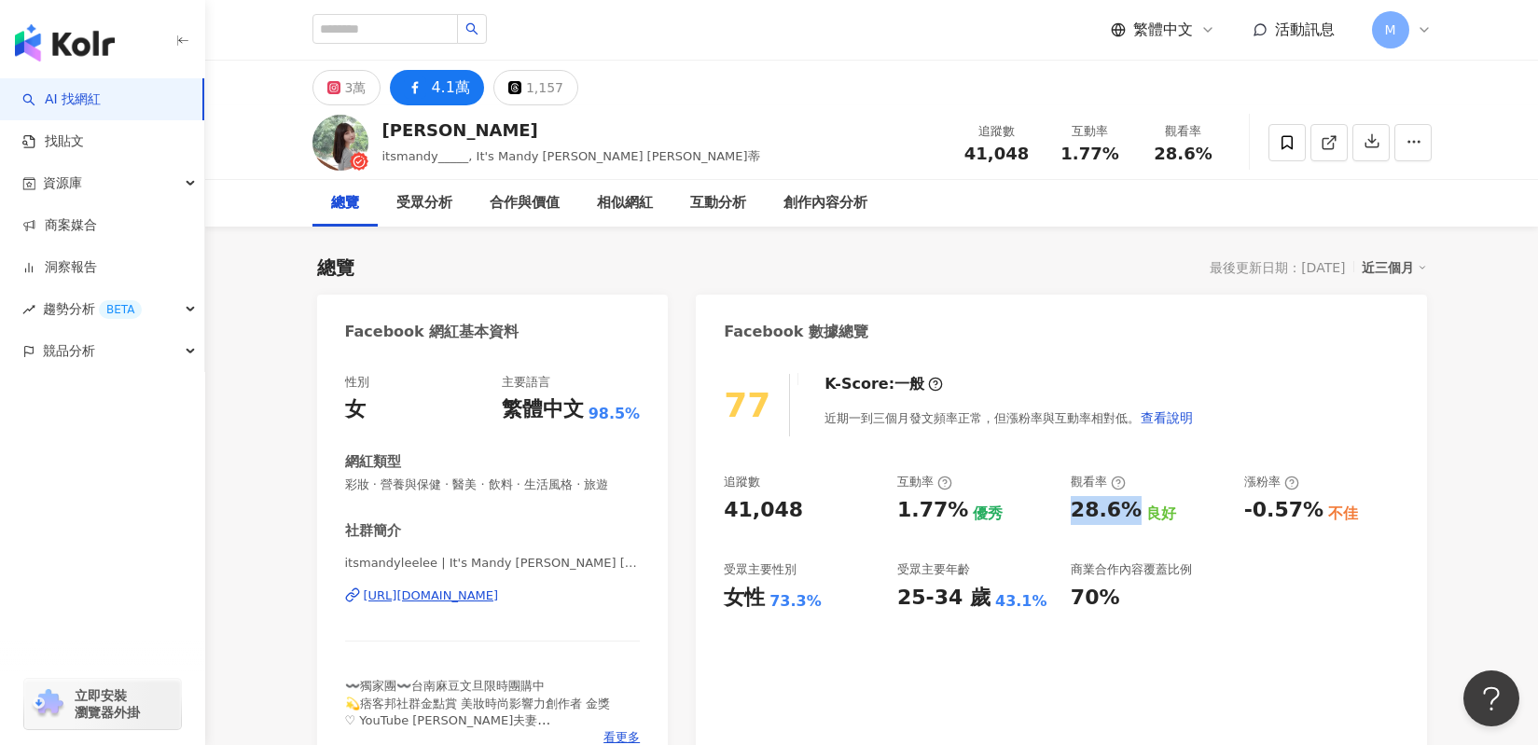
click at [1110, 518] on div "追蹤數 41,048 互動率 1.77% 優秀 觀看率 28.6% 良好 漲粉率 -0.57% 不佳 受眾主要性別 女性 73.3% 受眾主要年齡 25-34…" at bounding box center [1061, 543] width 674 height 138
copy div "28.6%"
click at [357, 90] on div "3萬" at bounding box center [355, 88] width 21 height 26
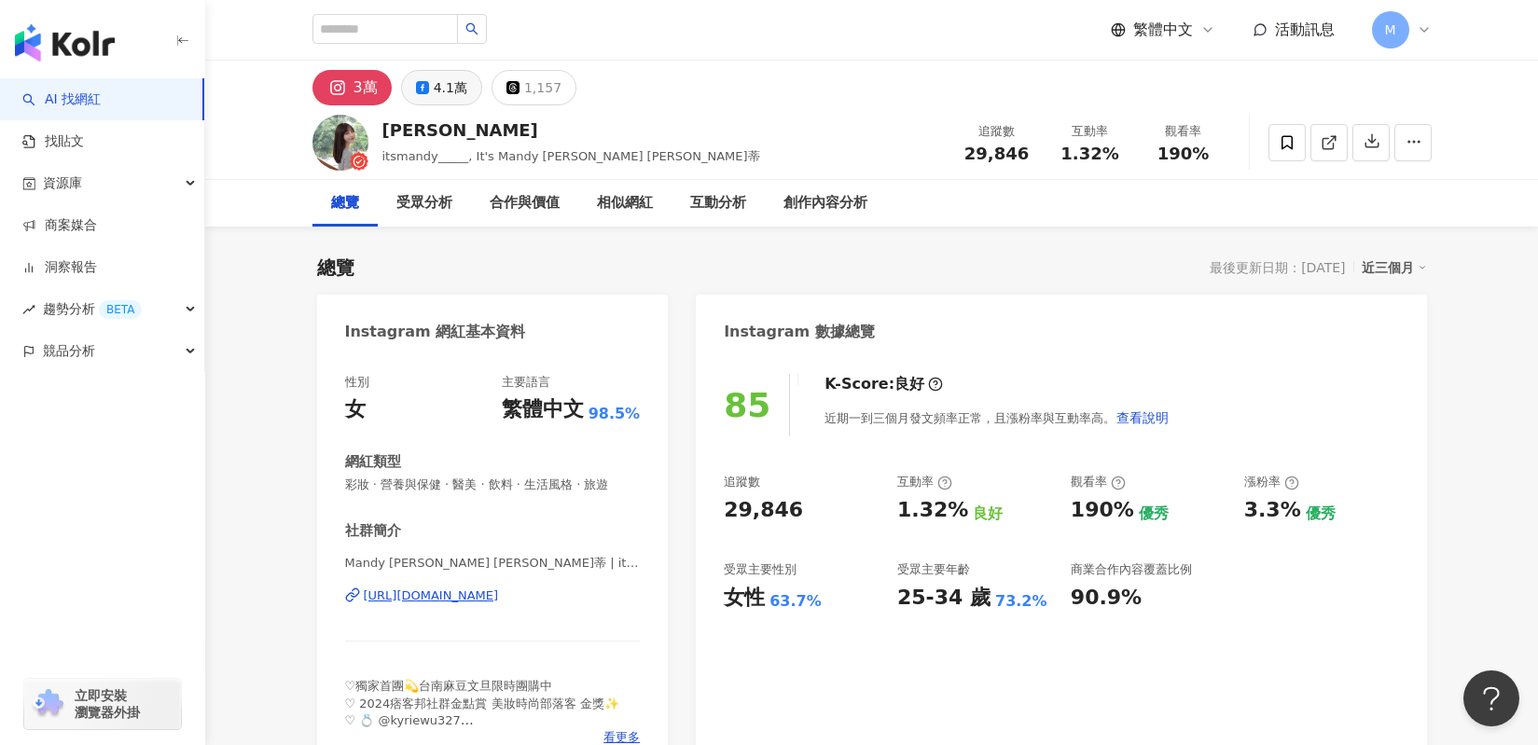
click at [451, 96] on div "4.1萬" at bounding box center [451, 88] width 34 height 26
click at [461, 102] on button "4.1萬" at bounding box center [441, 87] width 81 height 35
click at [463, 96] on div "4.1萬" at bounding box center [451, 88] width 34 height 26
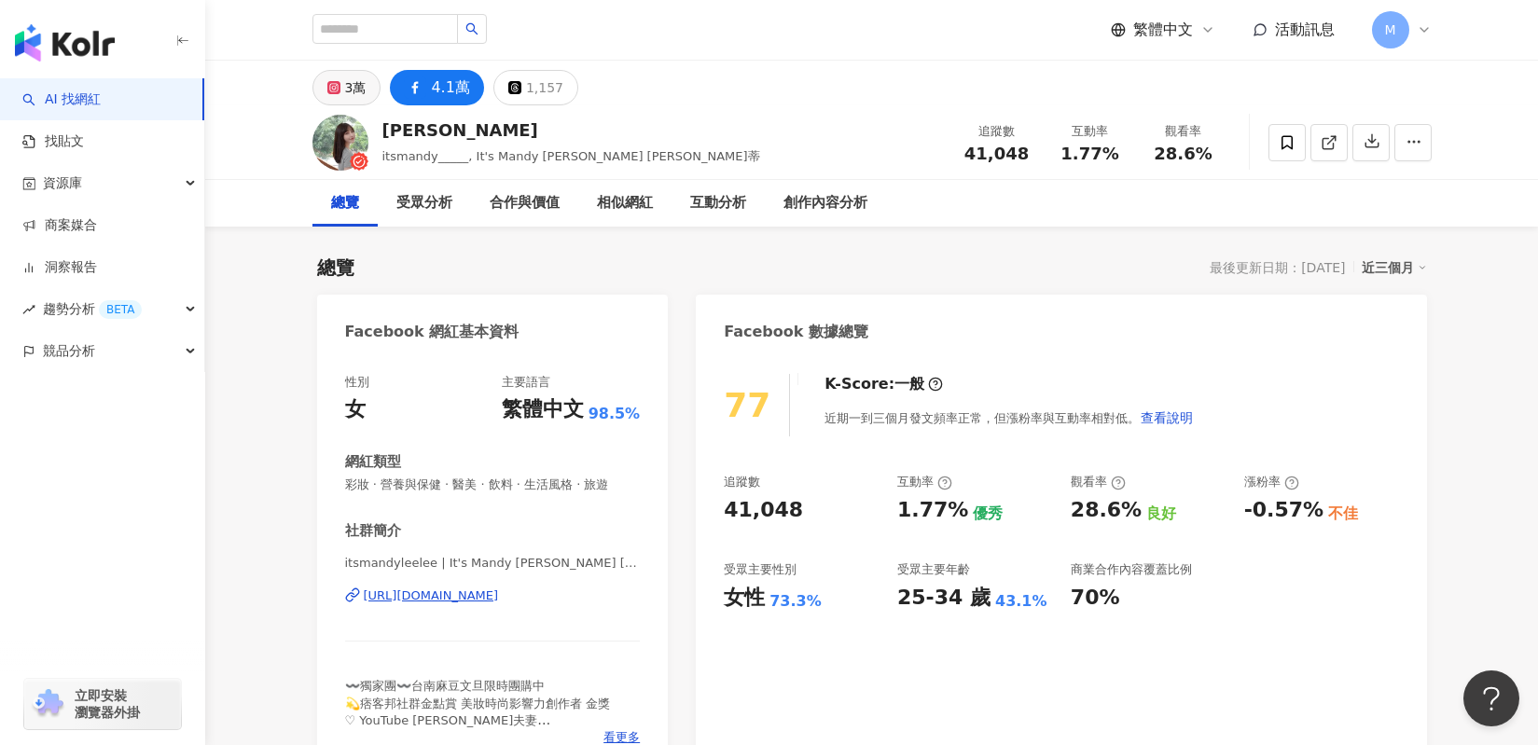
click at [352, 80] on div "3萬" at bounding box center [355, 88] width 21 height 26
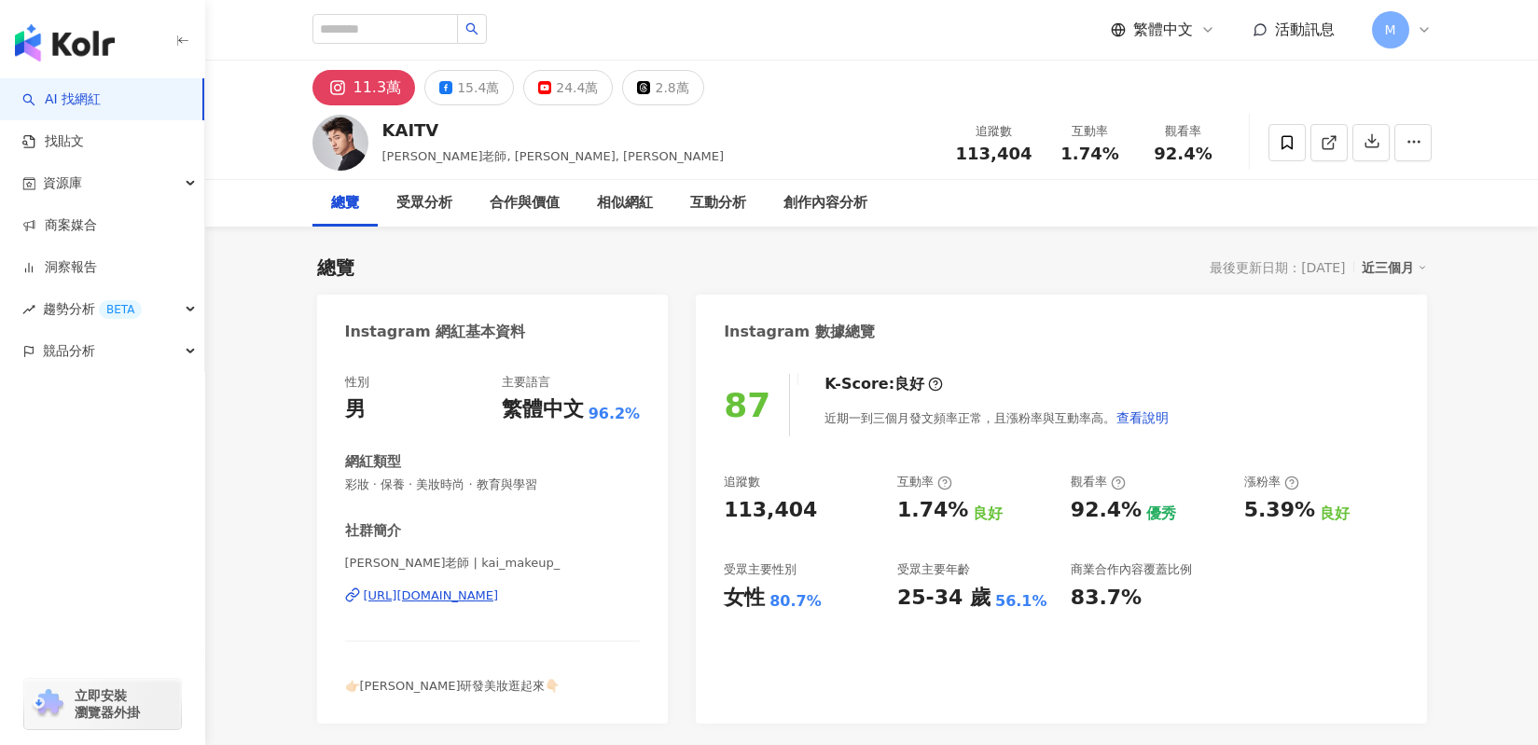
click at [799, 521] on div "87 K-Score : 良好 近期一到三個月發文頻率正常，且漲粉率與互動率高。 查看說明 追蹤數 113,404 互動率 1.74% 良好 觀看率 92.4…" at bounding box center [1061, 539] width 730 height 368
drag, startPoint x: 886, startPoint y: 514, endPoint x: 942, endPoint y: 516, distance: 56.0
click at [942, 516] on div "追蹤數 113,404 互動率 1.74% 良好 觀看率 92.4% 優秀 漲粉率 5.39% 良好 受眾主要性別 女性 80.7% 受眾主要年齡 25-34…" at bounding box center [1061, 543] width 674 height 138
click at [949, 521] on div "1.74%" at bounding box center [932, 510] width 71 height 29
drag, startPoint x: 896, startPoint y: 516, endPoint x: 947, endPoint y: 512, distance: 51.4
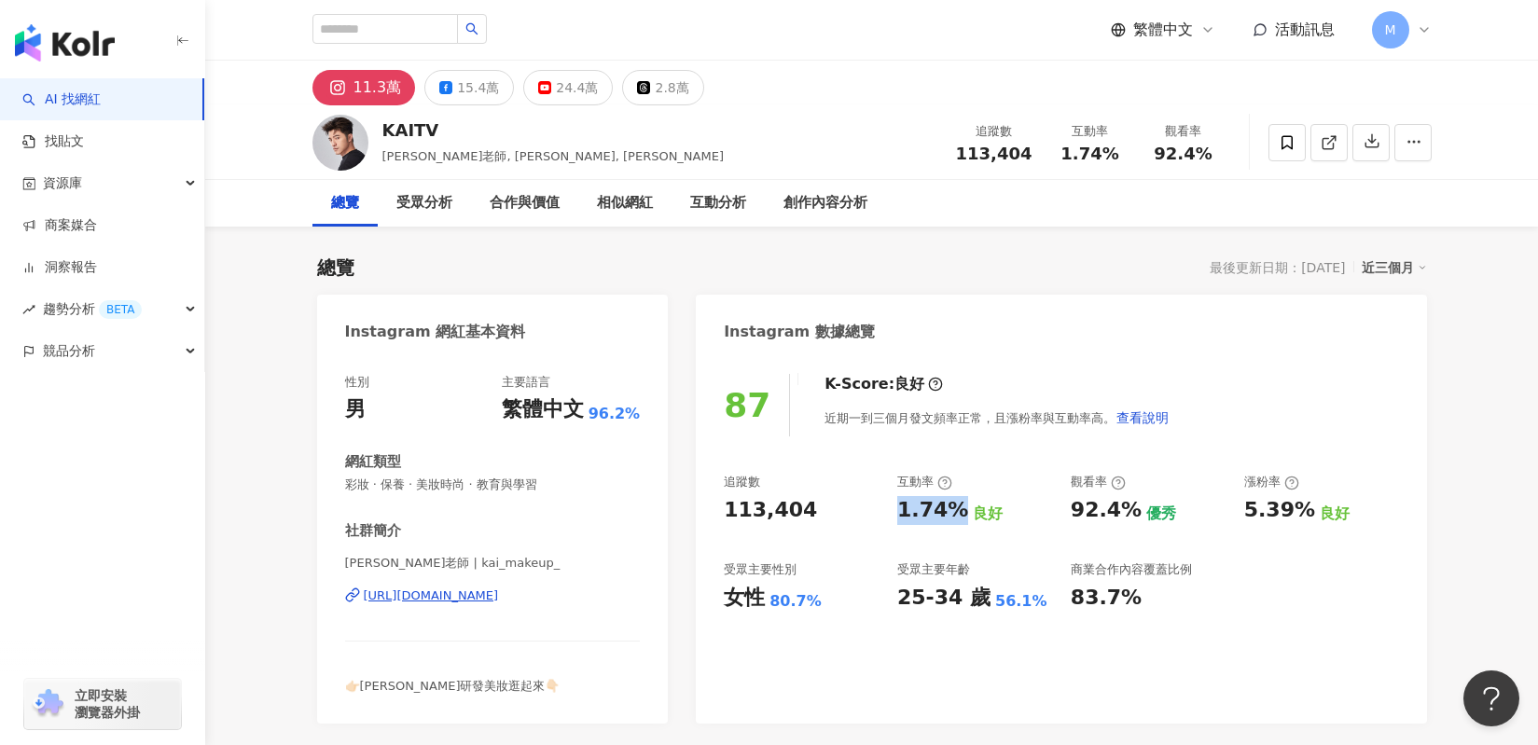
click at [947, 512] on div "1.74%" at bounding box center [932, 510] width 71 height 29
copy div "1.74%"
drag, startPoint x: 1075, startPoint y: 512, endPoint x: 1122, endPoint y: 518, distance: 47.0
click at [1122, 518] on div "92.4%" at bounding box center [1106, 510] width 71 height 29
copy div "92.4%"
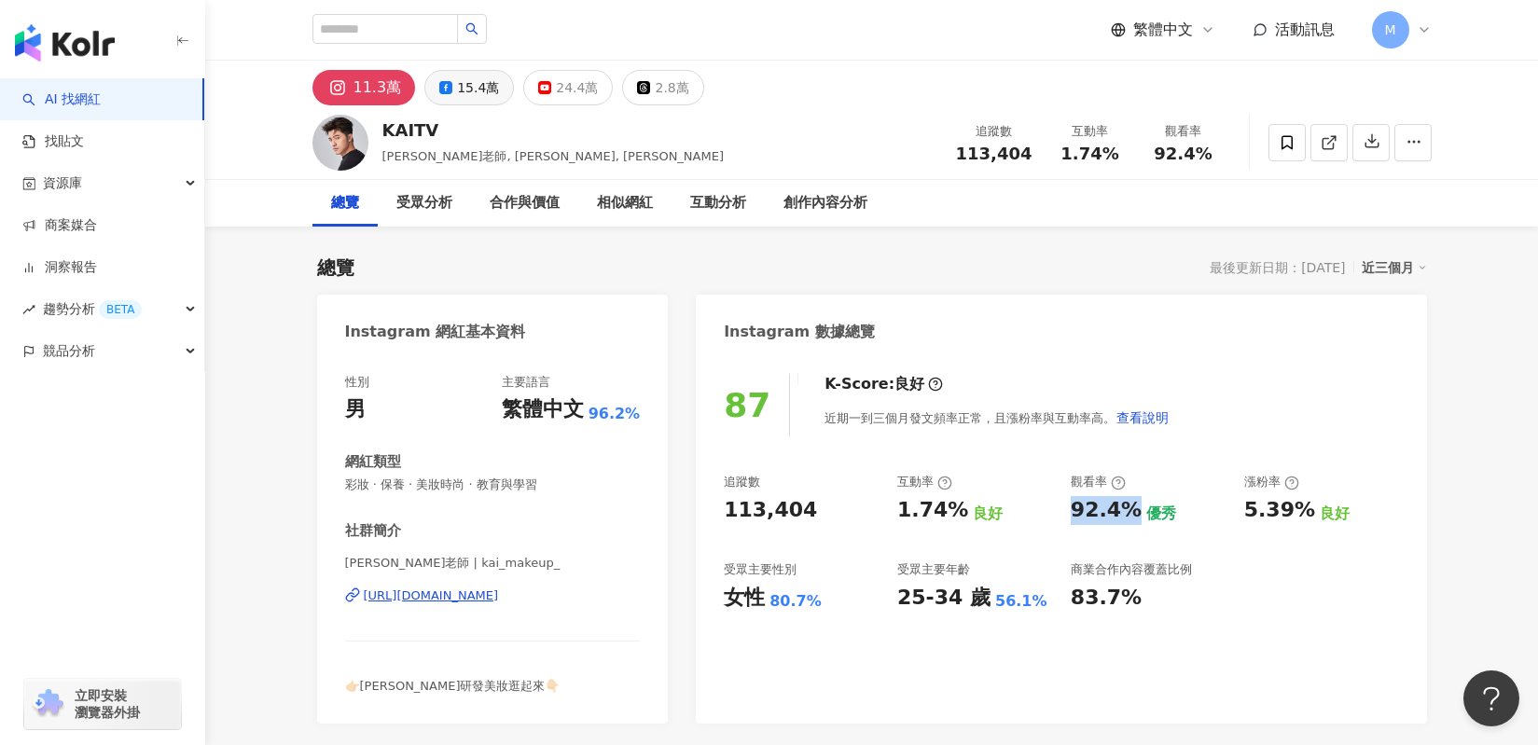
click at [461, 91] on div "15.4萬" at bounding box center [478, 88] width 42 height 26
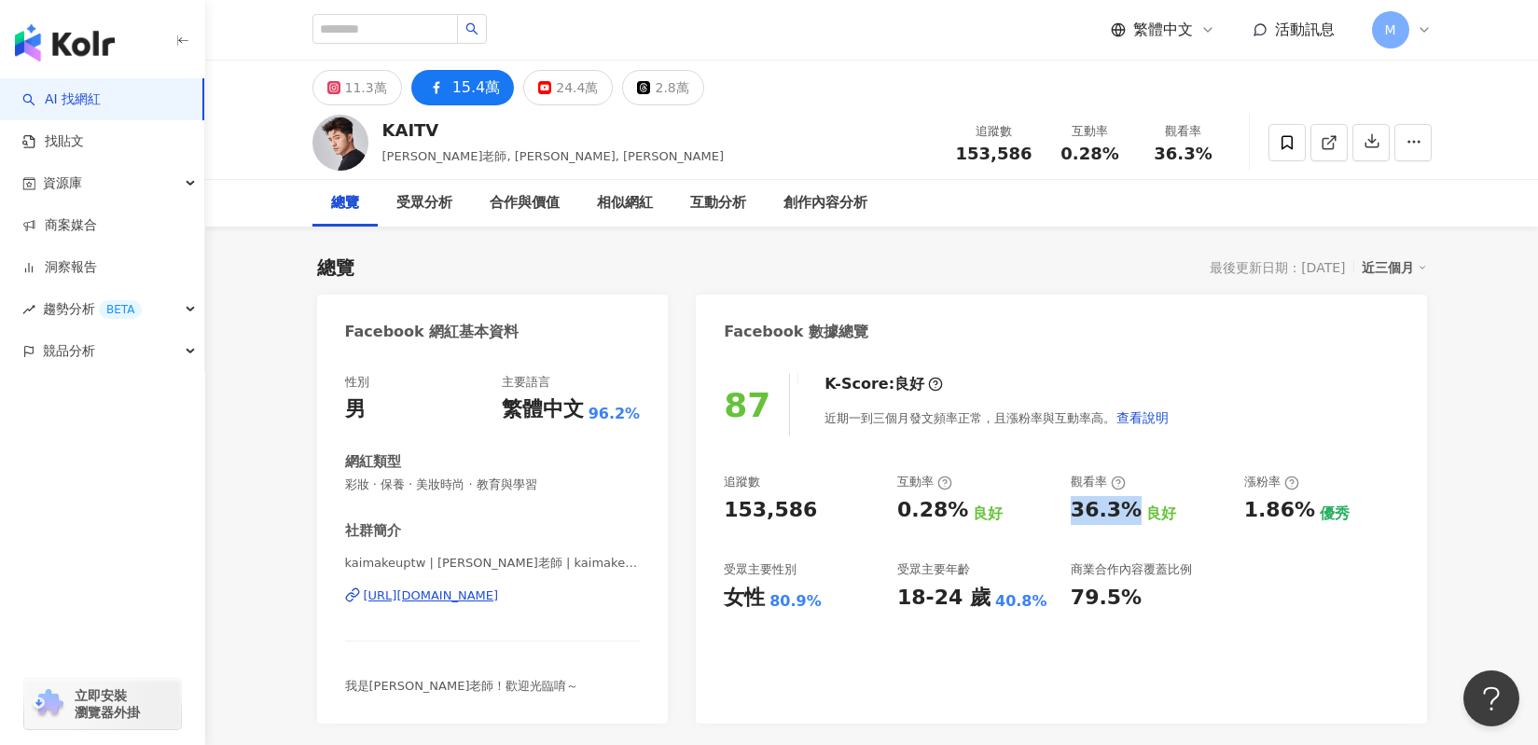
click at [717, 504] on div "87 K-Score : 良好 近期一到三個月發文頻率正常，且漲粉率與互動率高。 查看說明 追蹤數 153,586 互動率 0.28% 良好 觀看率 36.3…" at bounding box center [1061, 539] width 730 height 368
drag, startPoint x: 806, startPoint y: 506, endPoint x: 724, endPoint y: 507, distance: 82.1
click at [724, 507] on div "153,586" at bounding box center [801, 510] width 155 height 29
copy div "153,586"
drag, startPoint x: 882, startPoint y: 511, endPoint x: 943, endPoint y: 521, distance: 61.5
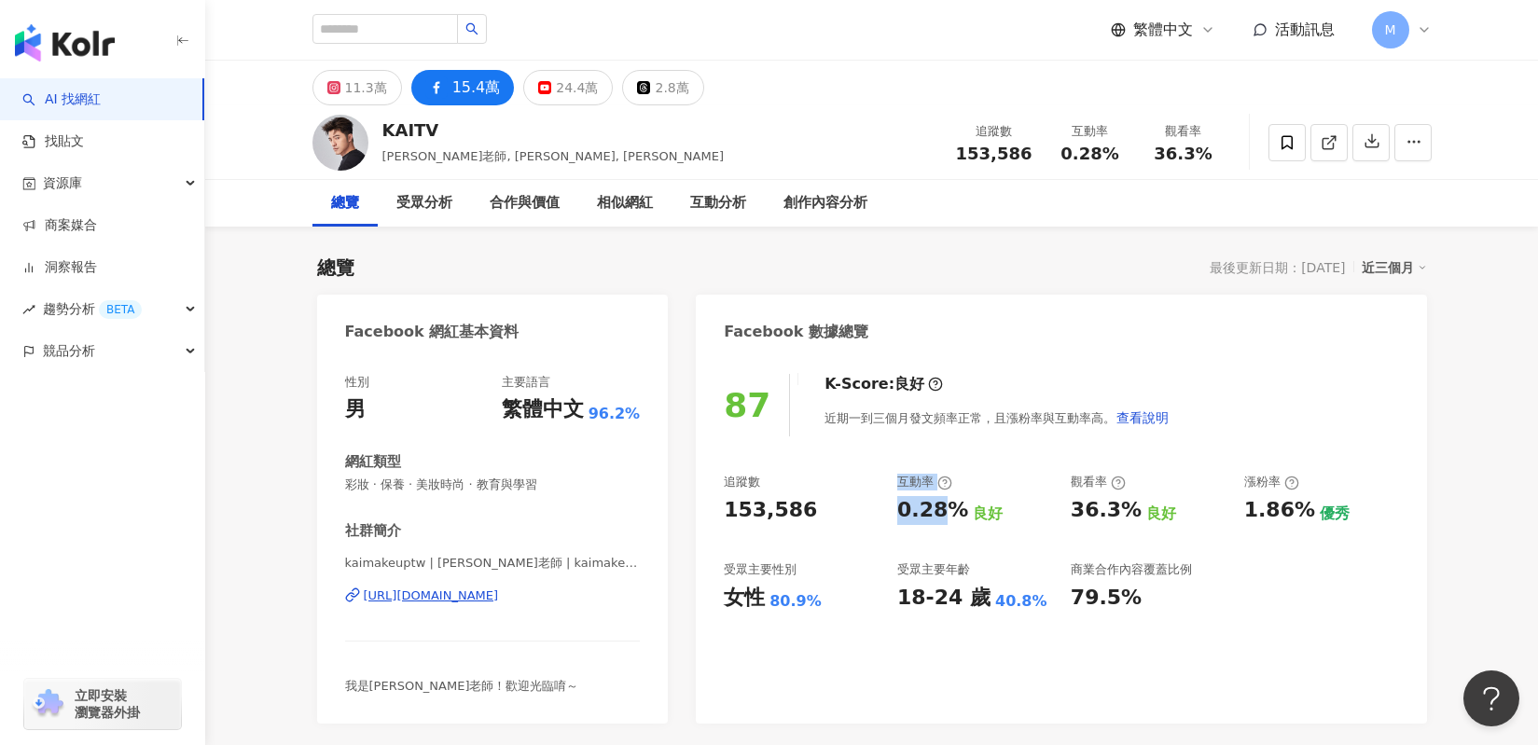
click at [943, 521] on div "追蹤數 153,586 互動率 0.28% 良好 觀看率 36.3% 良好 漲粉率 1.86% 優秀 受眾主要性別 女性 80.9% 受眾主要年齡 18-24…" at bounding box center [1061, 543] width 674 height 138
click at [943, 521] on div "0.28%" at bounding box center [932, 510] width 71 height 29
drag, startPoint x: 892, startPoint y: 512, endPoint x: 950, endPoint y: 520, distance: 58.4
click at [950, 520] on div "追蹤數 153,586 互動率 0.28% 良好 觀看率 36.3% 良好 漲粉率 1.86% 優秀 受眾主要性別 女性 80.9% 受眾主要年齡 18-24…" at bounding box center [1061, 543] width 674 height 138
copy div "0.28%"
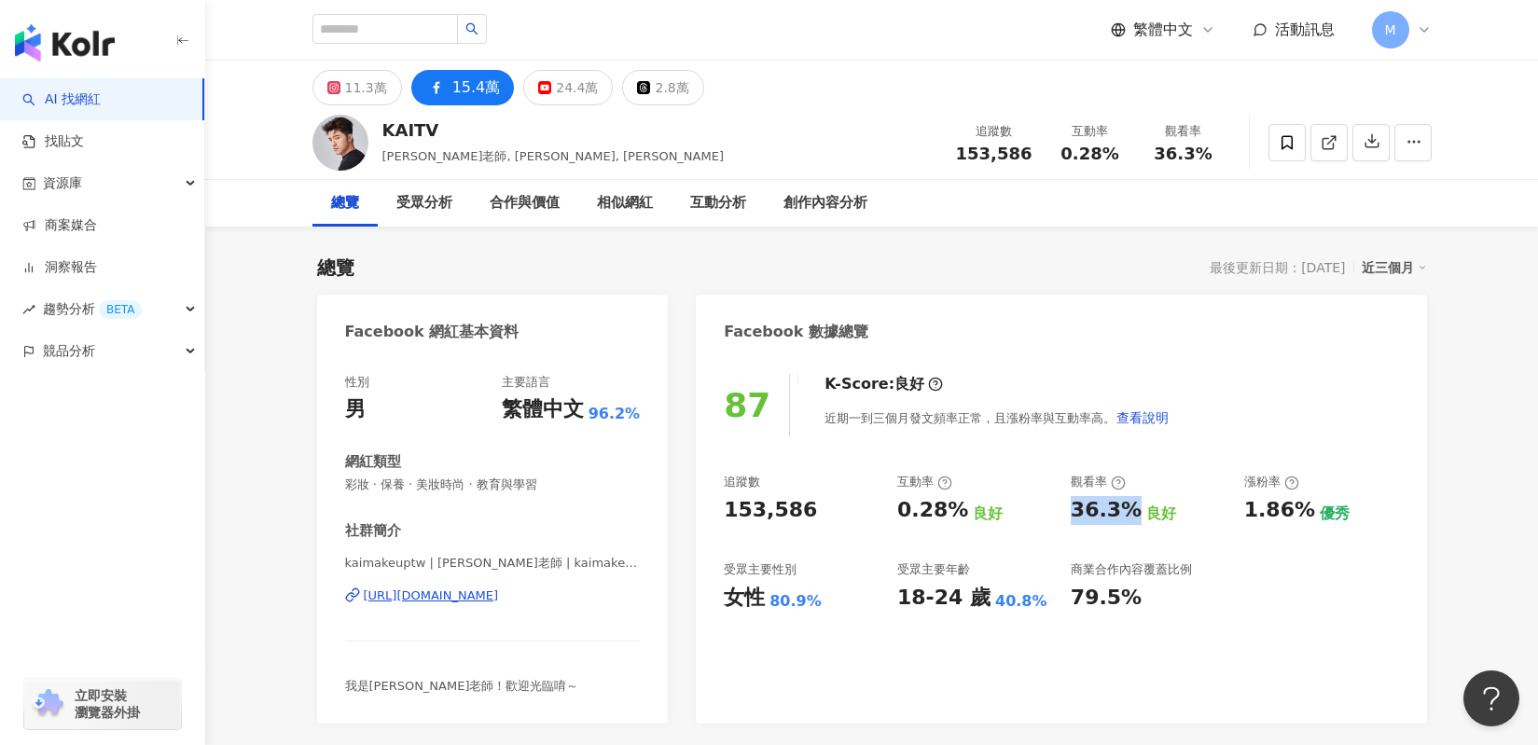
drag, startPoint x: 1066, startPoint y: 497, endPoint x: 1127, endPoint y: 506, distance: 62.2
click at [1127, 506] on div "追蹤數 153,586 互動率 0.28% 良好 觀看率 36.3% 良好 漲粉率 1.86% 優秀 受眾主要性別 女性 80.9% 受眾主要年齡 18-24…" at bounding box center [1061, 543] width 674 height 138
copy div "36.3%"
click at [543, 86] on button "24.4萬" at bounding box center [568, 87] width 90 height 35
click at [556, 90] on div "24.4萬" at bounding box center [577, 88] width 42 height 26
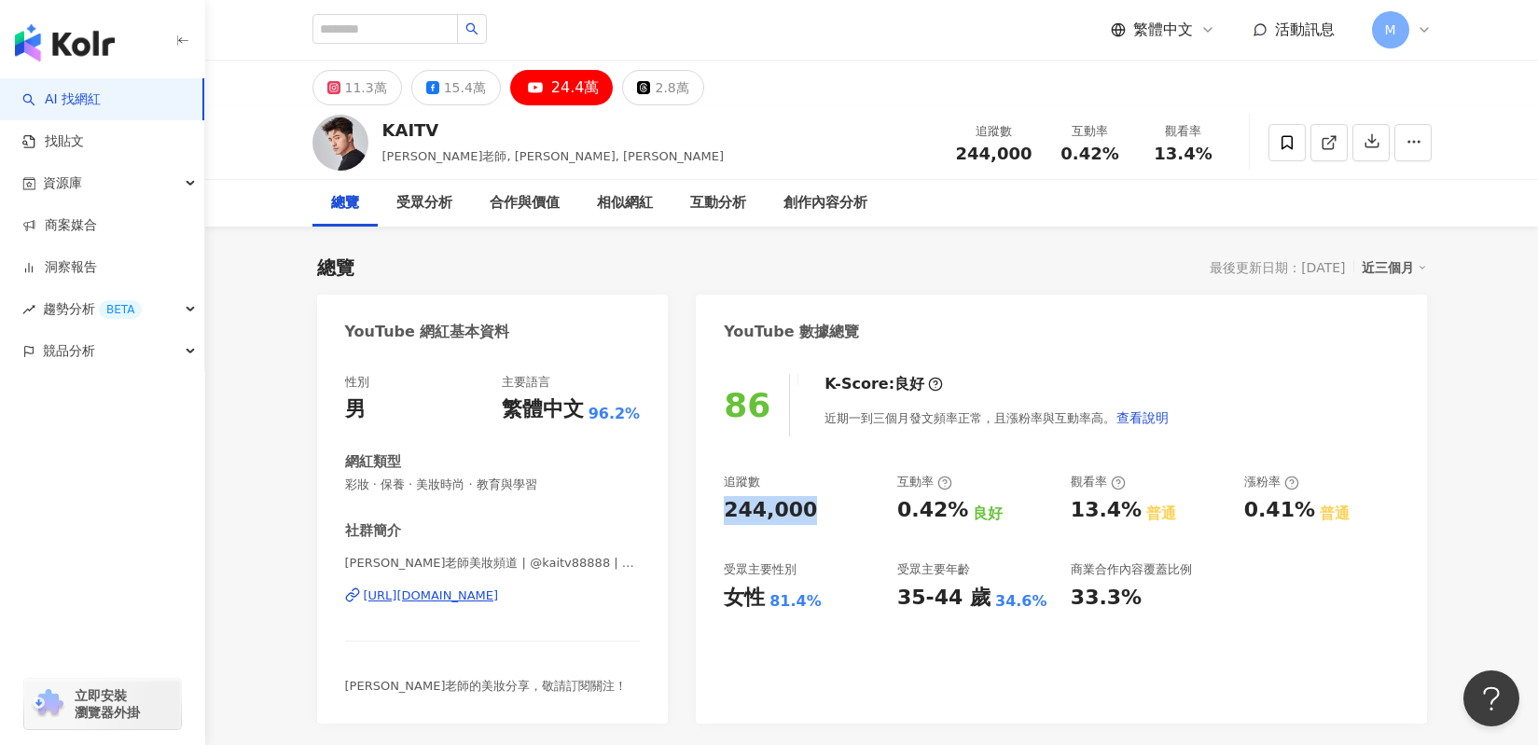
drag, startPoint x: 822, startPoint y: 510, endPoint x: 709, endPoint y: 510, distance: 112.8
click at [709, 510] on div "86 K-Score : 良好 近期一到三個月發文頻率正常，且漲粉率與互動率高。 查看說明 追蹤數 244,000 互動率 0.42% 良好 觀看率 13.4…" at bounding box center [1061, 539] width 730 height 368
copy div "244,000"
drag, startPoint x: 904, startPoint y: 504, endPoint x: 955, endPoint y: 506, distance: 51.4
click at [955, 506] on div "0.42% 良好" at bounding box center [974, 510] width 155 height 29
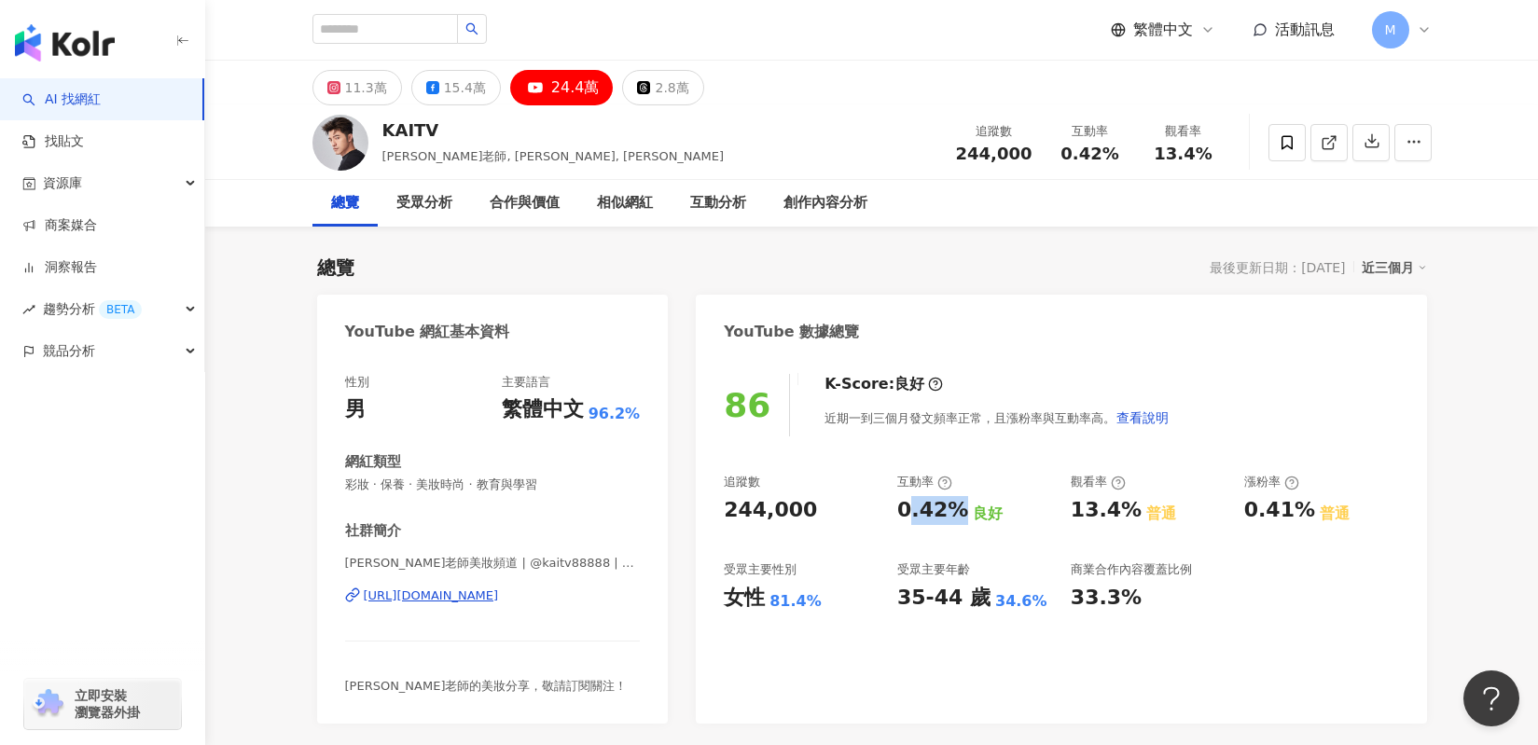
click at [919, 517] on div "0.42%" at bounding box center [932, 510] width 71 height 29
drag, startPoint x: 866, startPoint y: 510, endPoint x: 947, endPoint y: 510, distance: 81.1
click at [947, 509] on div "追蹤數 244,000 互動率 0.42% 良好 觀看率 13.4% 普通 漲粉率 0.41% 普通 受眾主要性別 女性 81.4% 受眾主要年齡 35-44…" at bounding box center [1061, 543] width 674 height 138
click at [947, 511] on div "0.42%" at bounding box center [932, 510] width 71 height 29
drag, startPoint x: 897, startPoint y: 514, endPoint x: 933, endPoint y: 513, distance: 35.4
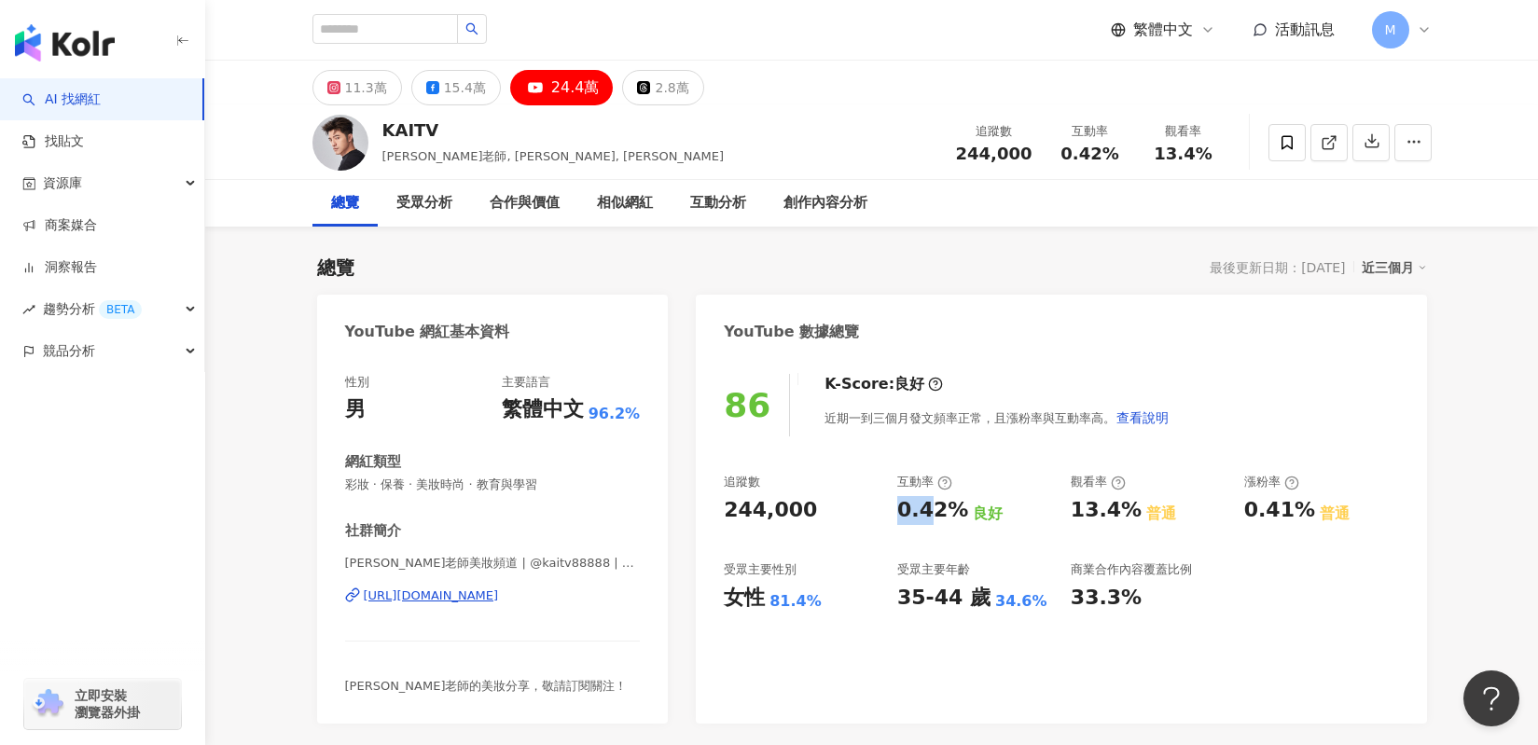
click at [927, 513] on div "0.42%" at bounding box center [932, 510] width 71 height 29
click at [953, 512] on div "0.42% 良好" at bounding box center [974, 510] width 155 height 29
drag, startPoint x: 953, startPoint y: 512, endPoint x: 901, endPoint y: 515, distance: 52.3
click at [901, 515] on div "0.42%" at bounding box center [932, 510] width 71 height 29
copy div "0.42%"
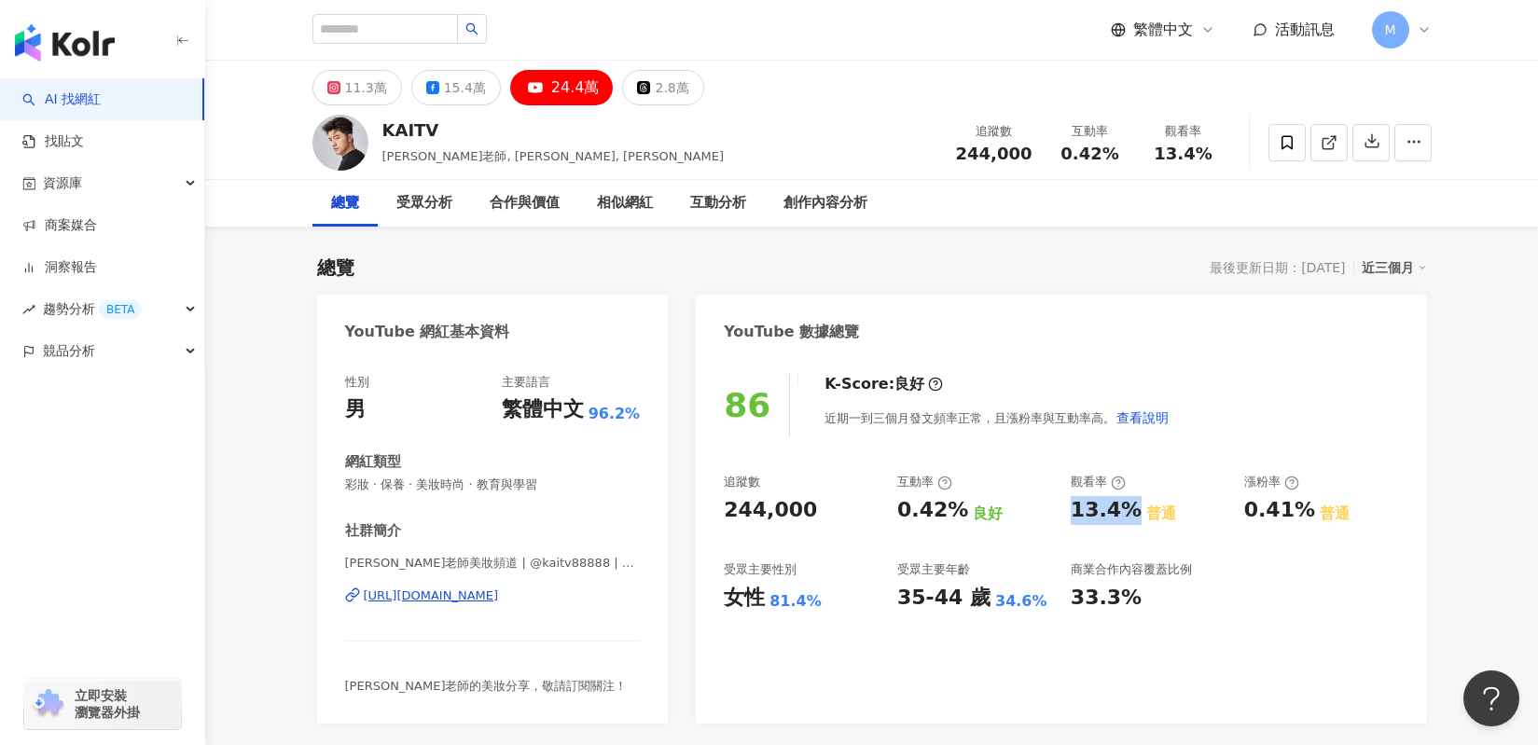
drag, startPoint x: 1070, startPoint y: 517, endPoint x: 1125, endPoint y: 516, distance: 55.0
click at [1125, 516] on div "13.4%" at bounding box center [1106, 510] width 71 height 29
copy div "13.4%"
click at [430, 95] on button "15.4萬" at bounding box center [456, 87] width 90 height 35
click at [439, 91] on icon at bounding box center [432, 87] width 13 height 13
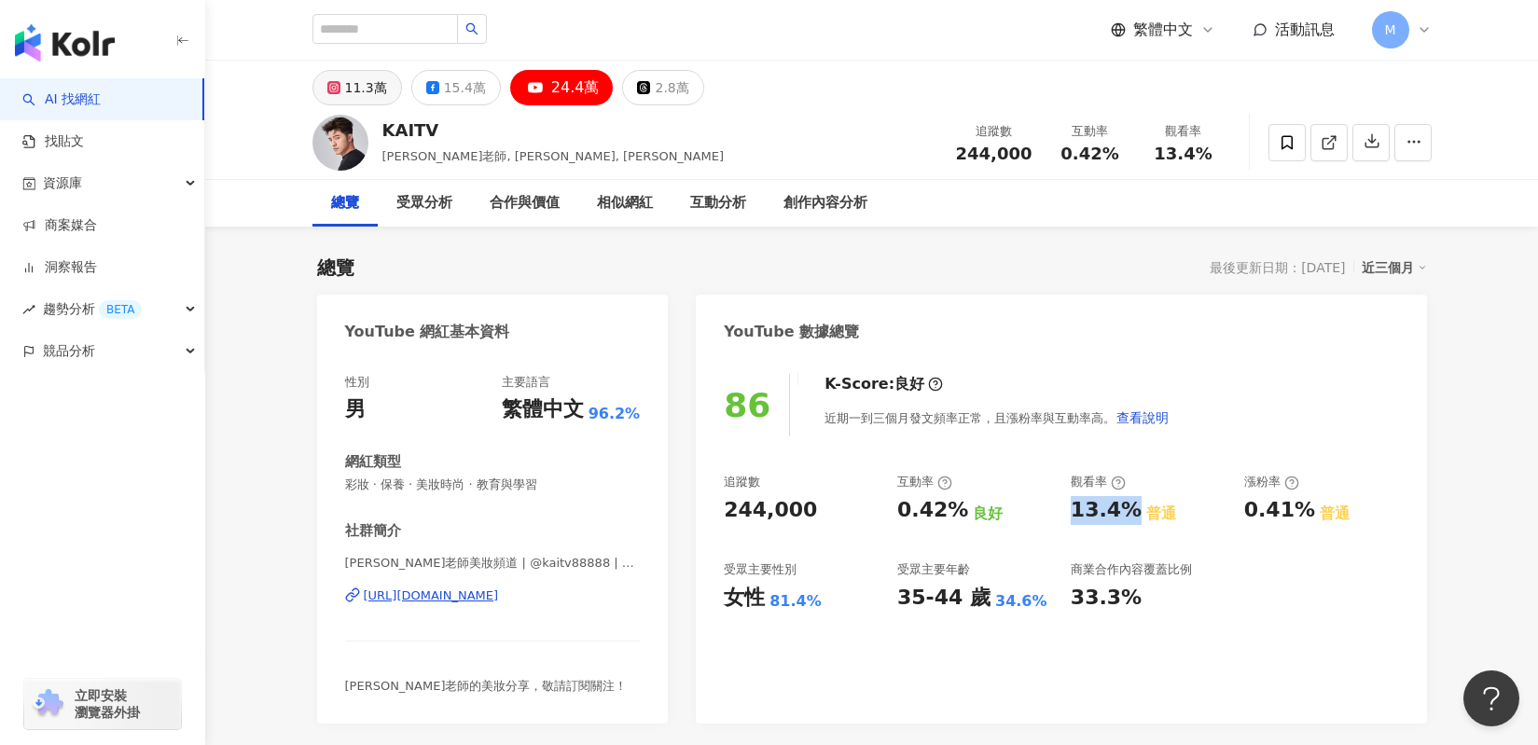
click at [352, 89] on div "11.3萬" at bounding box center [366, 88] width 42 height 26
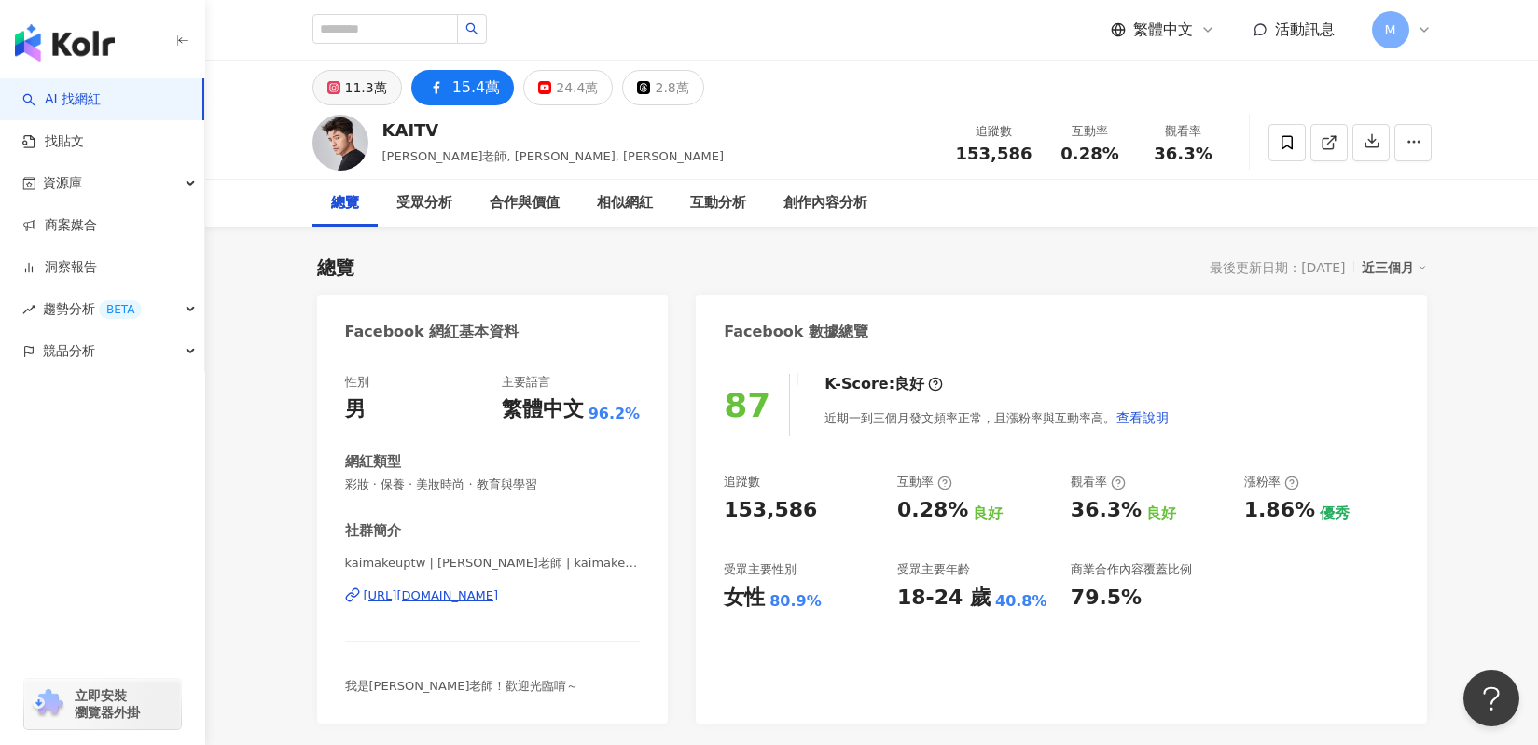
click at [372, 94] on div "11.3萬" at bounding box center [366, 88] width 42 height 26
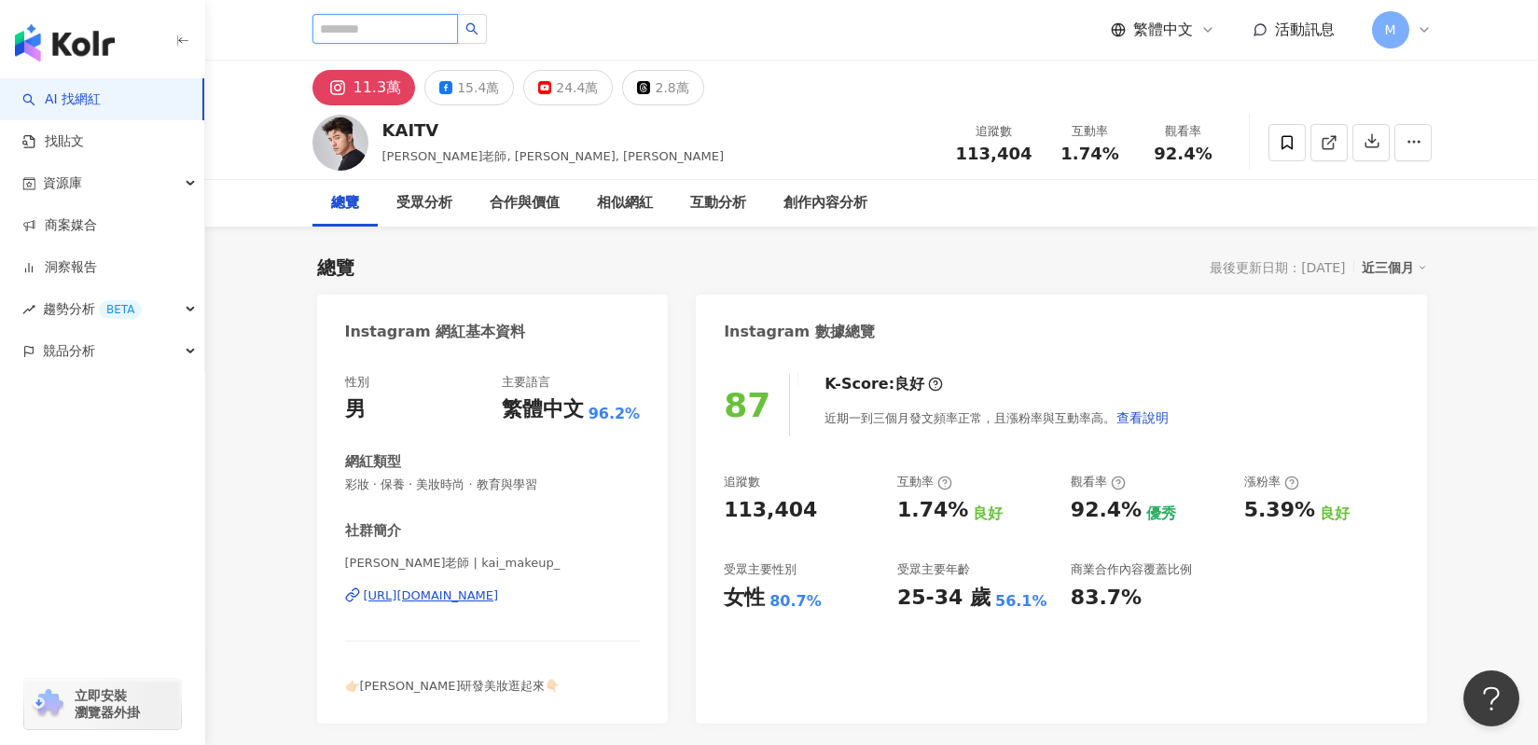
click at [411, 27] on input "search" at bounding box center [384, 29] width 145 height 30
paste input "**********"
type input "**********"
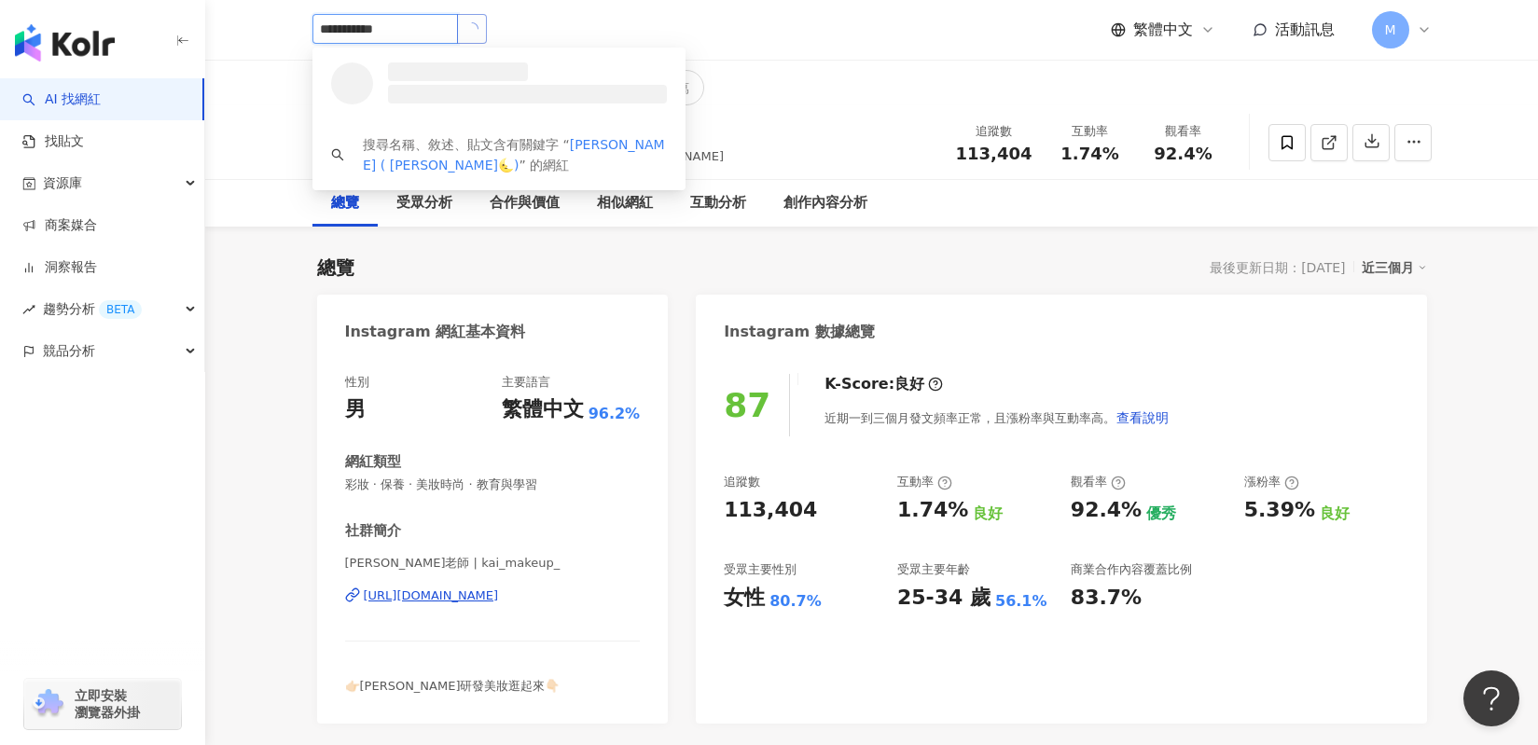
click at [483, 38] on button "button" at bounding box center [472, 29] width 30 height 30
click at [413, 85] on span at bounding box center [407, 90] width 17 height 13
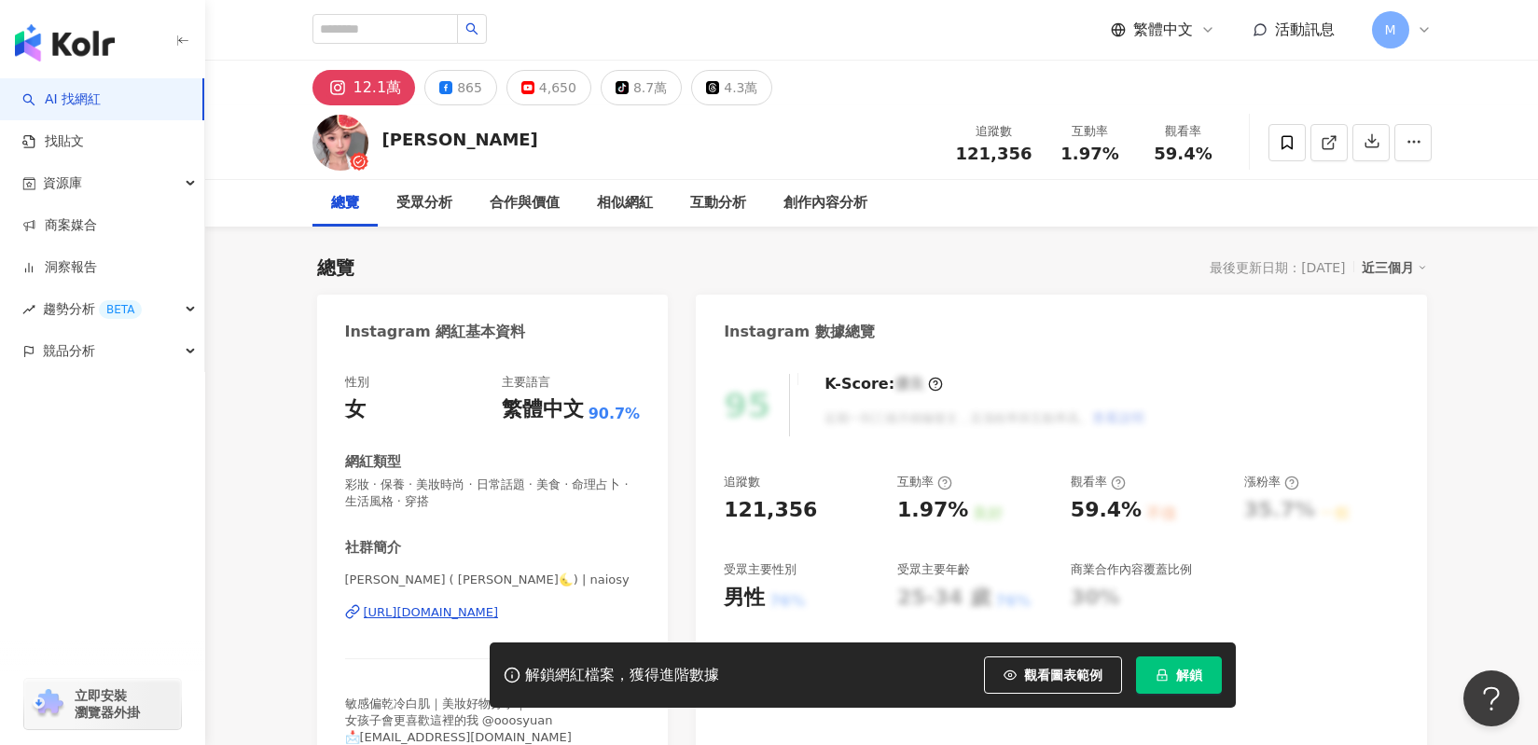
click at [1202, 671] on button "解鎖" at bounding box center [1179, 674] width 86 height 37
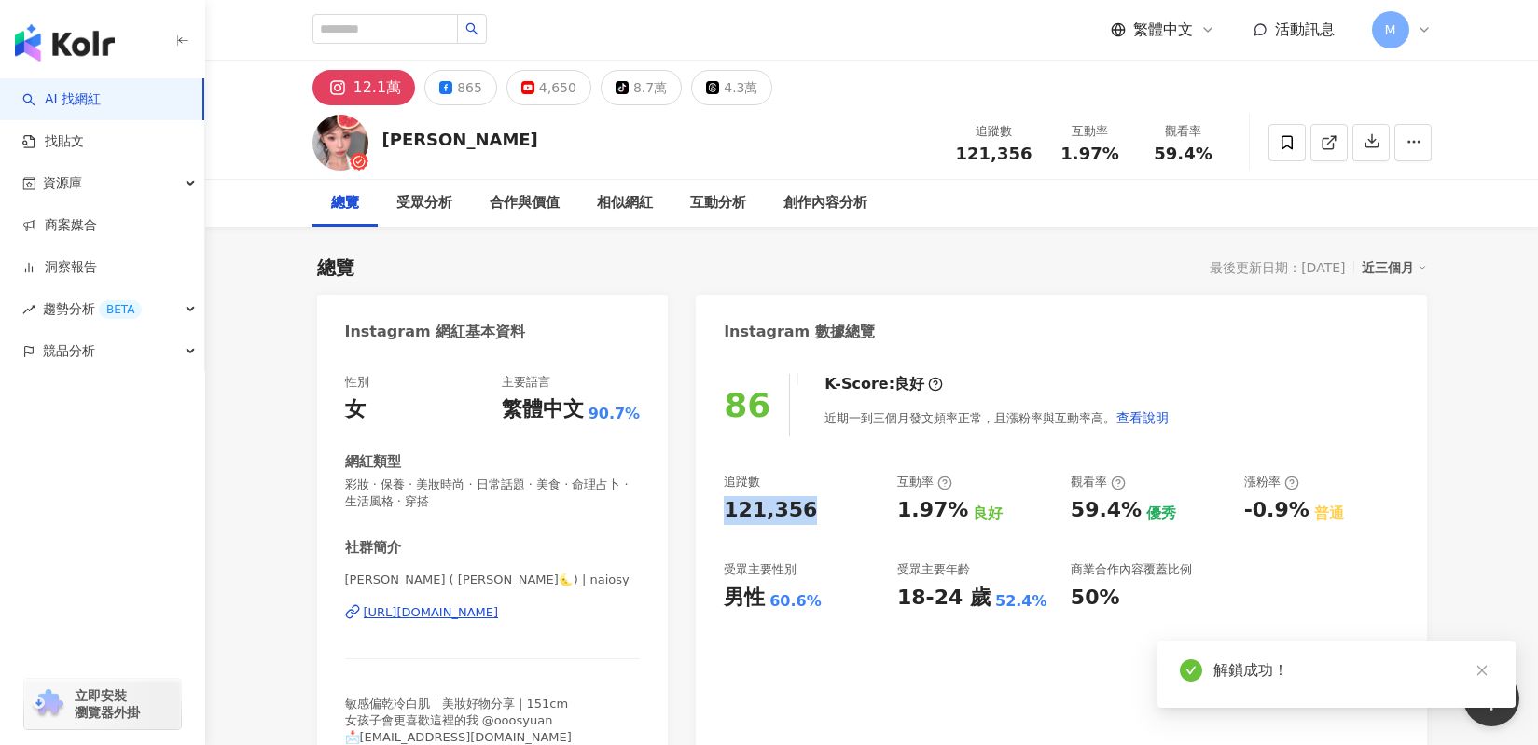
drag, startPoint x: 808, startPoint y: 510, endPoint x: 714, endPoint y: 515, distance: 94.3
click at [714, 515] on div "86 K-Score : 良好 近期一到三個月發文頻率正常，且漲粉率與互動率高。 查看說明 追蹤數 121,356 互動率 1.97% 良好 觀看率 59.4…" at bounding box center [1061, 564] width 730 height 419
copy div "121,356"
click at [830, 565] on div "受眾主要性別" at bounding box center [801, 569] width 155 height 17
copy div "[URL][DOMAIN_NAME]"
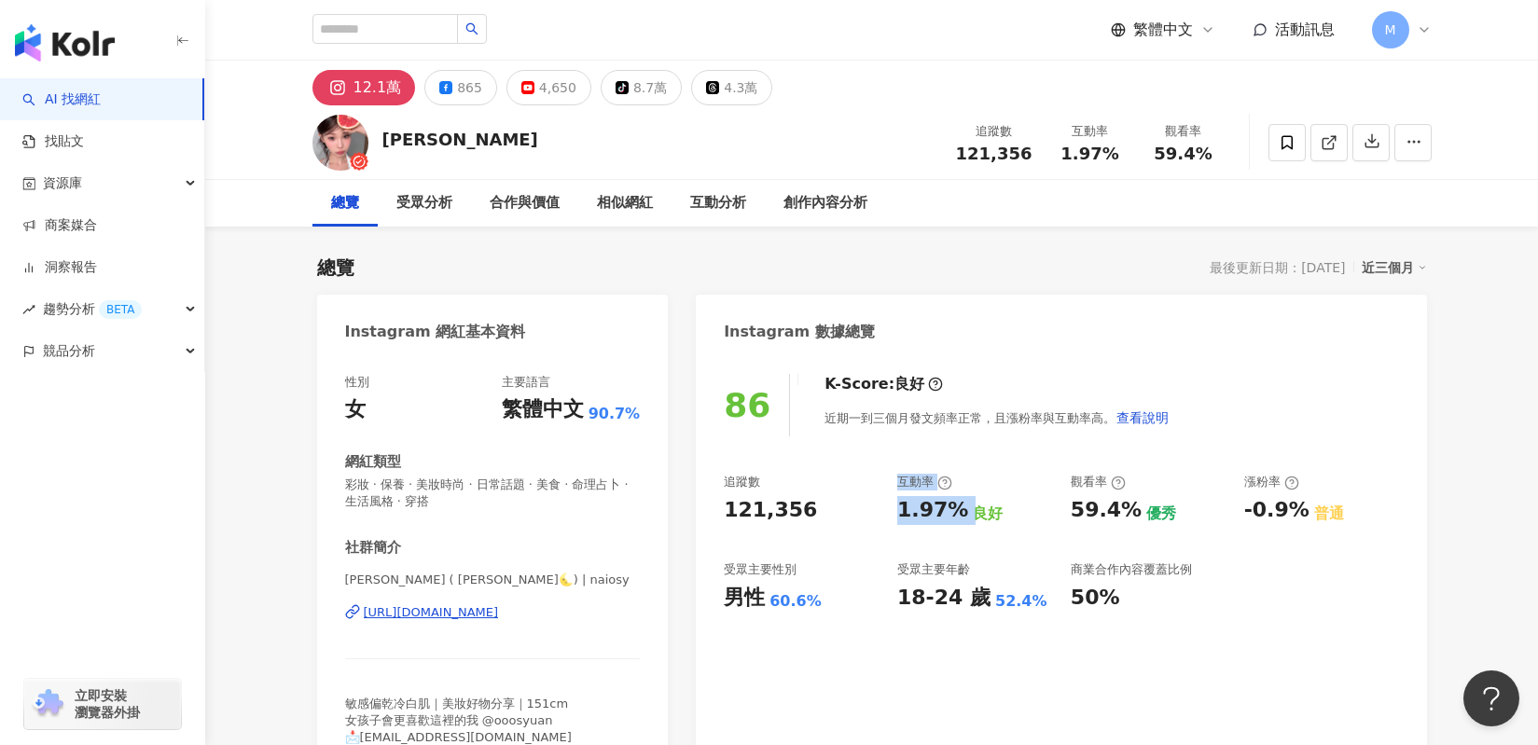
drag, startPoint x: 870, startPoint y: 505, endPoint x: 960, endPoint y: 510, distance: 89.6
click at [960, 510] on div "追蹤數 121,356 互動率 1.97% 良好 觀看率 59.4% 優秀 漲粉率 -0.9% 普通 受眾主要性別 男性 60.6% 受眾主要年齡 18-24…" at bounding box center [1061, 543] width 674 height 138
click at [973, 512] on div "良好" at bounding box center [988, 514] width 30 height 21
drag, startPoint x: 890, startPoint y: 509, endPoint x: 957, endPoint y: 509, distance: 67.1
click at [957, 509] on div "追蹤數 121,356 互動率 1.97% 良好 觀看率 59.4% 優秀 漲粉率 -0.9% 普通 受眾主要性別 男性 60.6% 受眾主要年齡 18-24…" at bounding box center [1061, 543] width 674 height 138
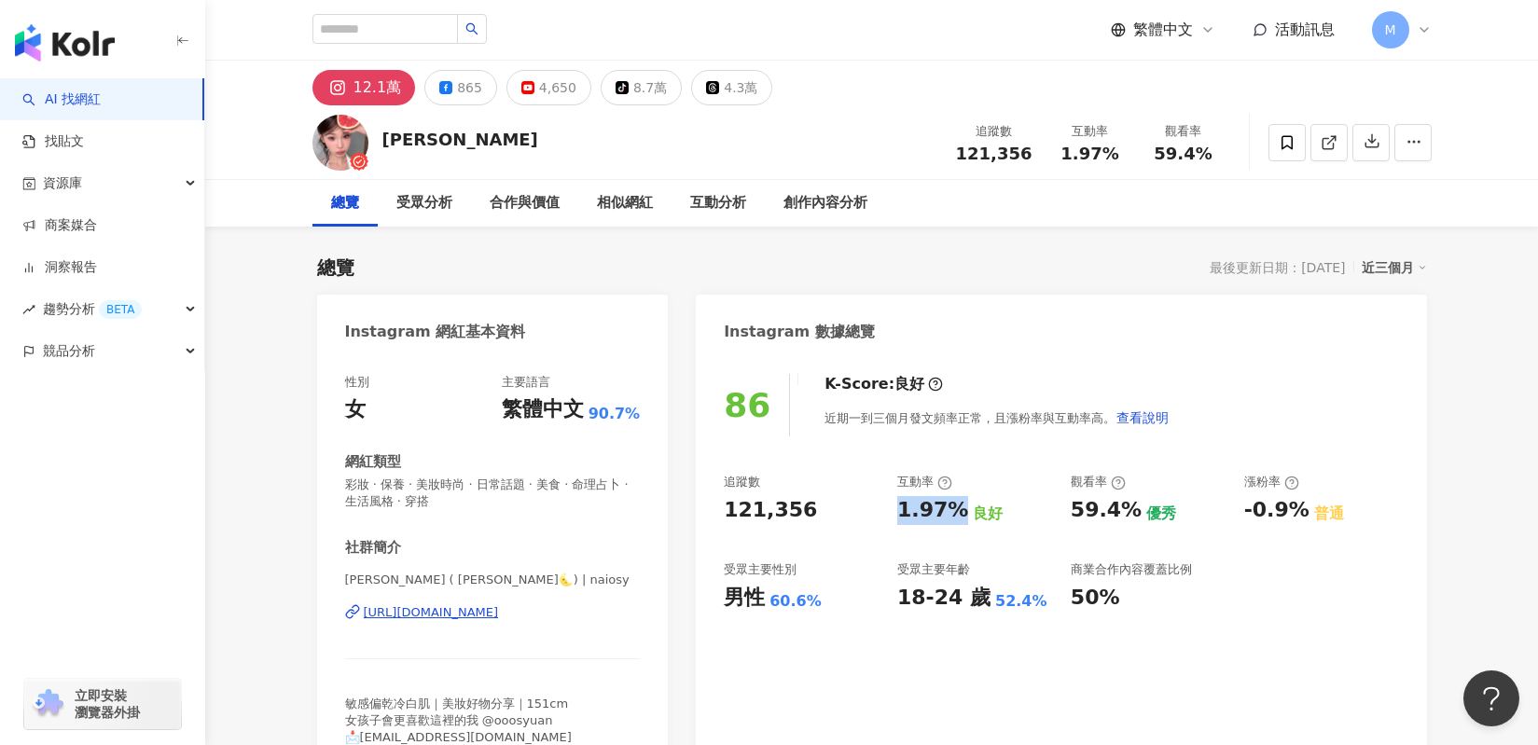
copy div "1.97%"
drag, startPoint x: 1064, startPoint y: 509, endPoint x: 1126, endPoint y: 501, distance: 63.0
click at [1126, 501] on div "追蹤數 121,356 互動率 1.97% 良好 觀看率 59.4% 優秀 漲粉率 -0.9% 普通 受眾主要性別 男性 60.6% 受眾主要年齡 18-24…" at bounding box center [1061, 543] width 674 height 138
copy div "59.4%"
click at [461, 101] on button "865" at bounding box center [460, 87] width 73 height 35
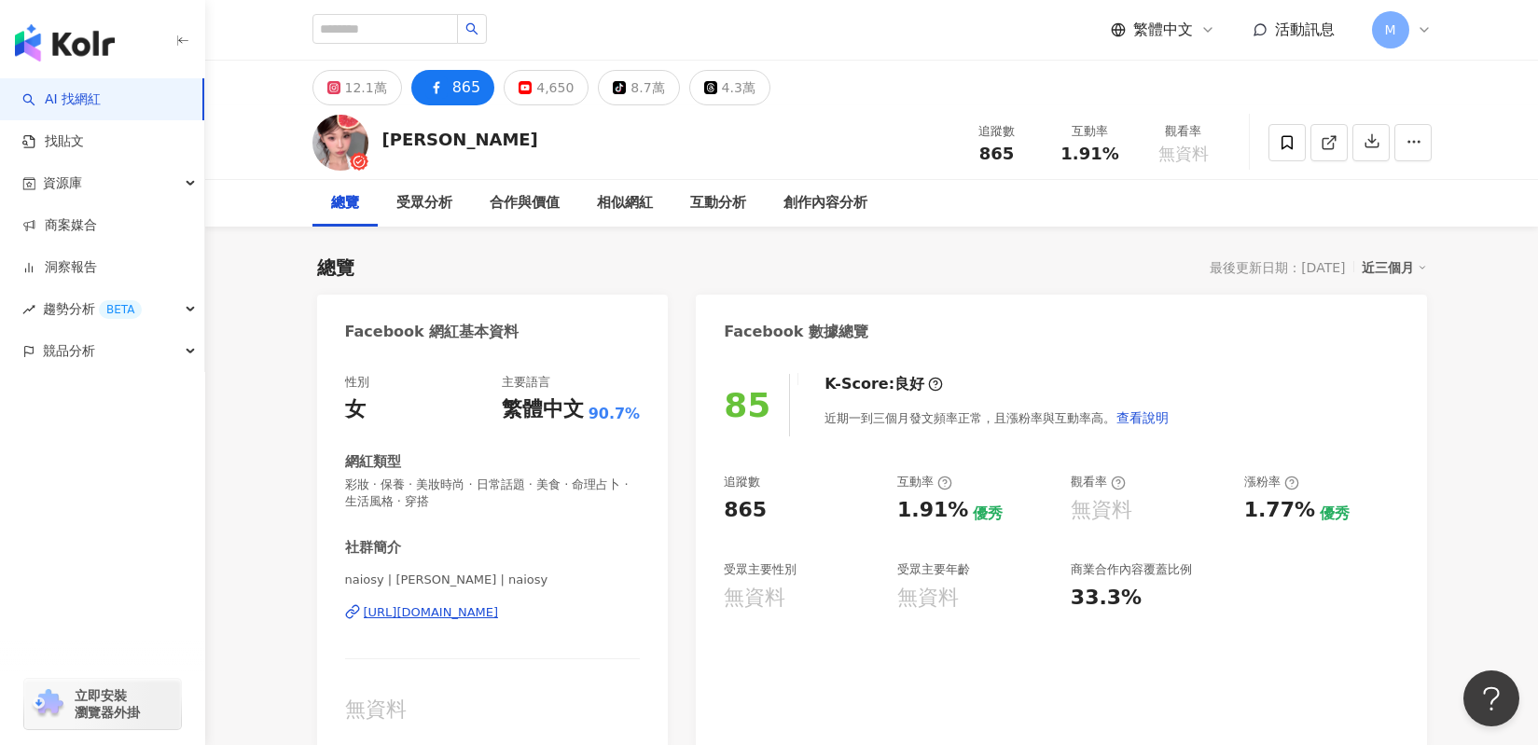
click at [758, 511] on div "865" at bounding box center [745, 510] width 43 height 29
drag, startPoint x: 742, startPoint y: 510, endPoint x: 762, endPoint y: 508, distance: 19.7
drag, startPoint x: 723, startPoint y: 507, endPoint x: 761, endPoint y: 509, distance: 38.3
click at [761, 509] on div "85 K-Score : 良好 近期一到三個月發文頻率正常，且漲粉率與互動率高。 查看說明 追蹤數 865 互動率 1.91% 優秀 觀看率 無資料 漲粉率 …" at bounding box center [1061, 553] width 730 height 396
copy div "865"
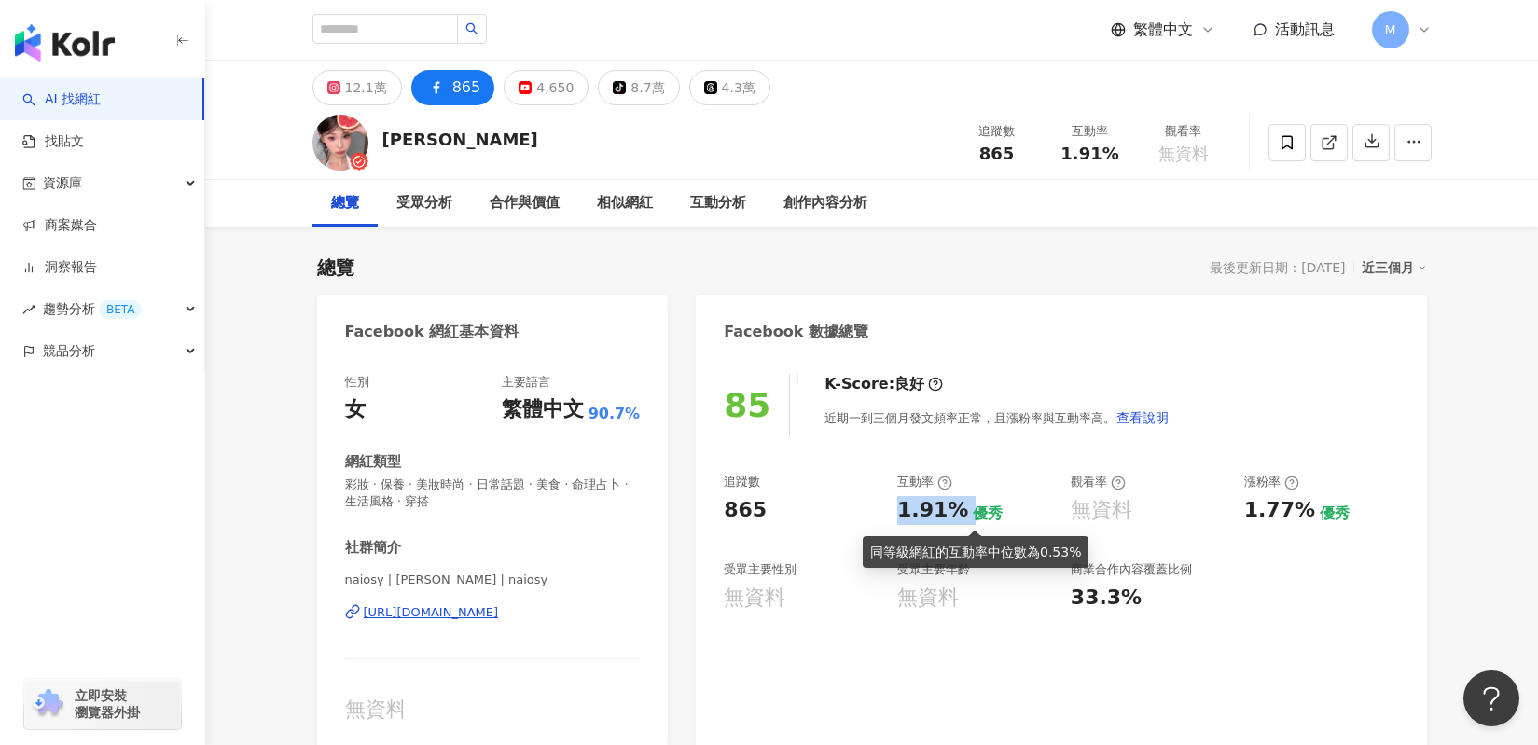
drag, startPoint x: 896, startPoint y: 506, endPoint x: 962, endPoint y: 509, distance: 66.3
click at [962, 509] on div "1.91% 優秀" at bounding box center [974, 510] width 155 height 29
copy div "1.91%"
click at [536, 81] on div "4,650" at bounding box center [554, 88] width 37 height 26
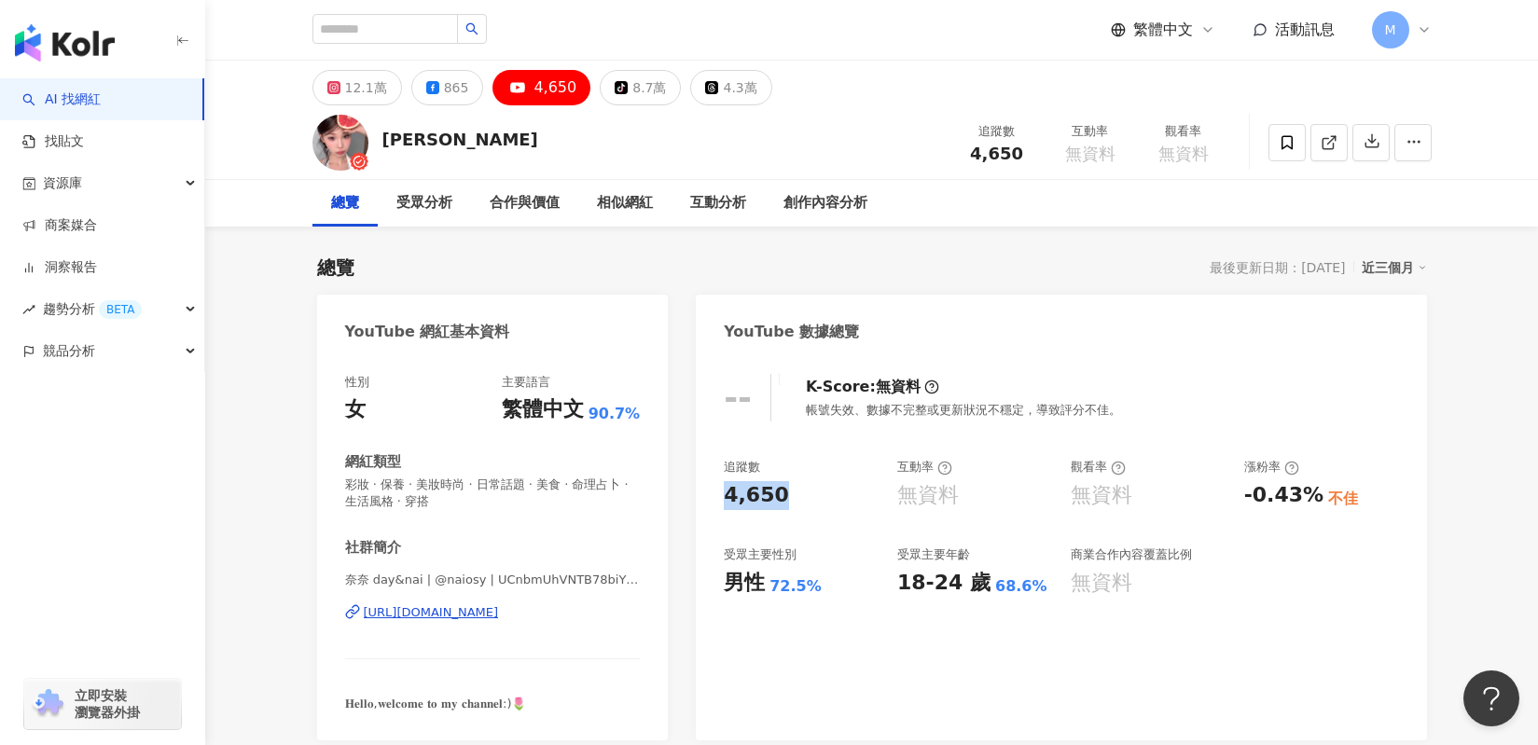
drag, startPoint x: 789, startPoint y: 493, endPoint x: 710, endPoint y: 503, distance: 79.8
click at [710, 503] on div "-- K-Score : 無資料 帳號失效、數據不完整或更新狀況不穩定，導致評分不佳。 追蹤數 4,650 互動率 無資料 觀看率 無資料 漲粉率 -0.43…" at bounding box center [1061, 547] width 730 height 385
copy div "4,650"
copy div "https://www.youtube.com/channel/UCnbmUhVNTB78biY2ezbIlXg"
click at [775, 421] on div "-- K-Score : 無資料 帳號失效、數據不完整或更新狀況不穩定，導致評分不佳。" at bounding box center [1061, 398] width 674 height 48
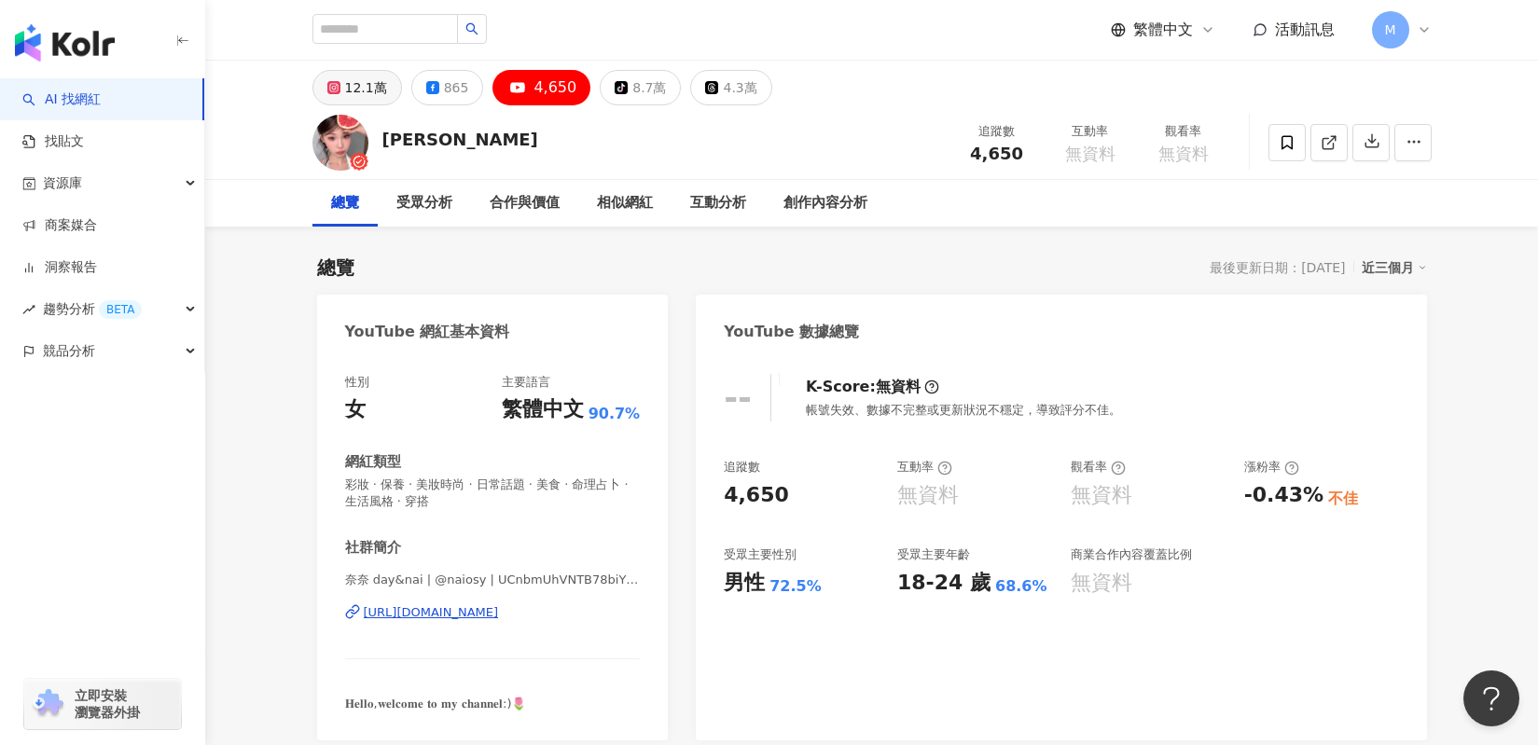
click at [337, 92] on icon at bounding box center [333, 87] width 13 height 13
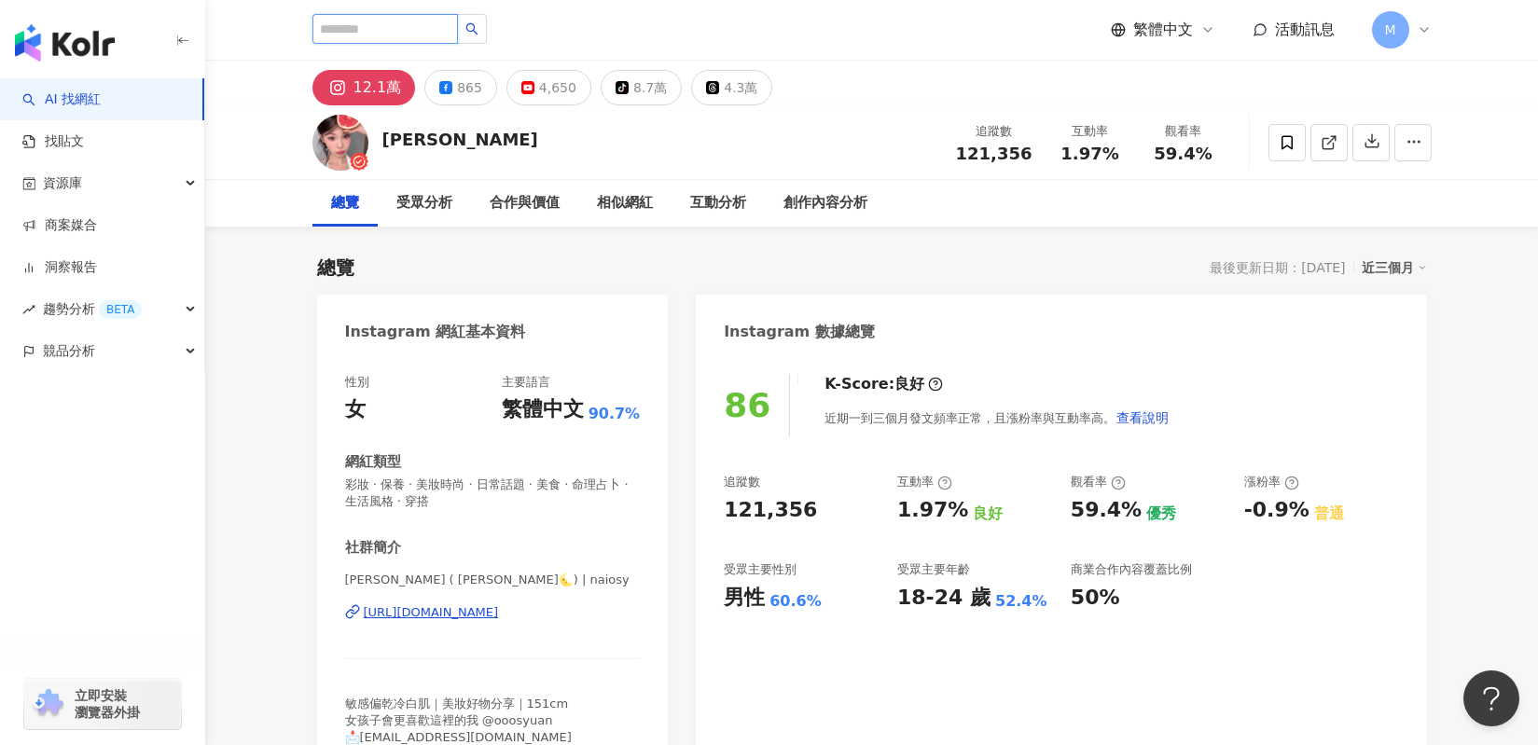
click at [377, 26] on input "search" at bounding box center [384, 29] width 145 height 30
paste input "**********"
type input "**********"
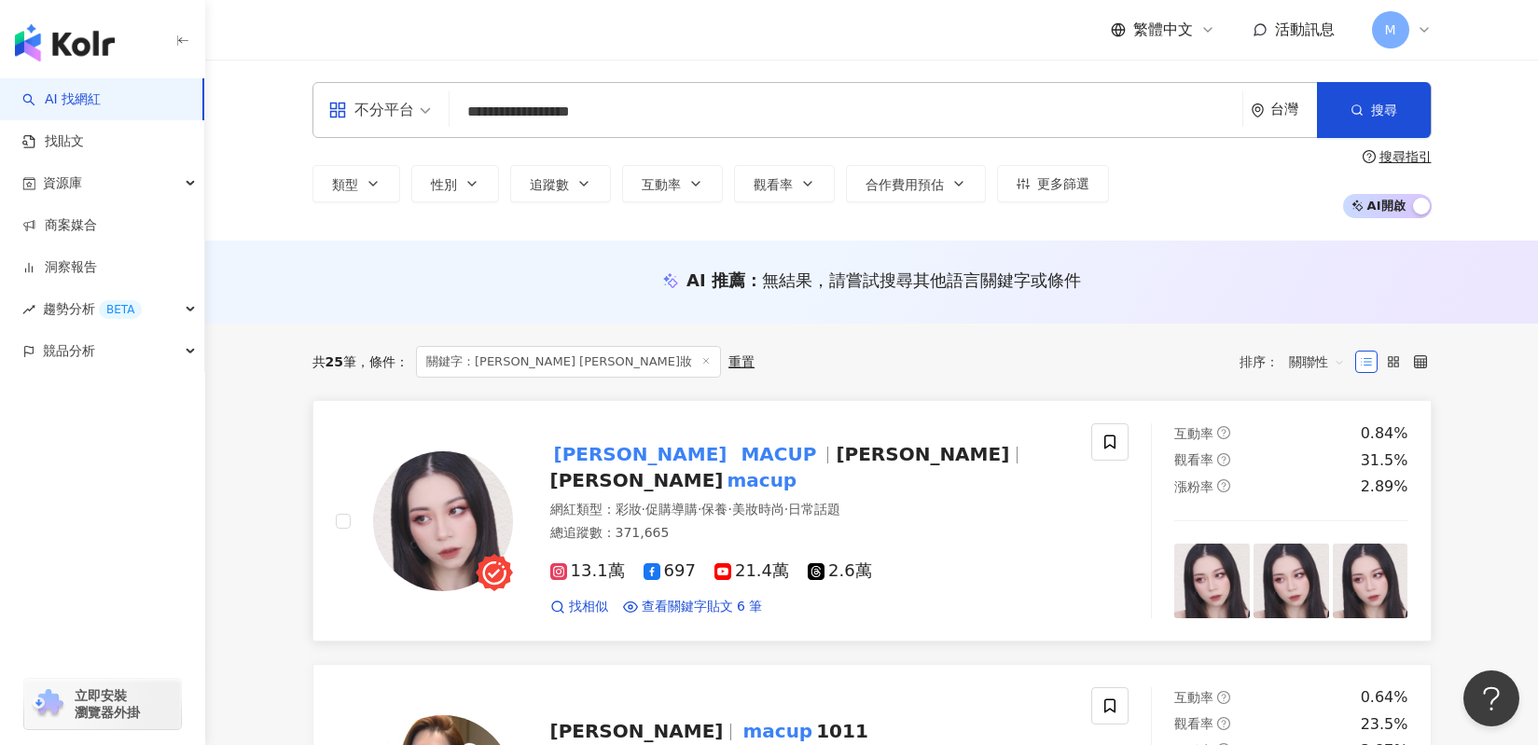
click at [471, 533] on img at bounding box center [443, 521] width 140 height 140
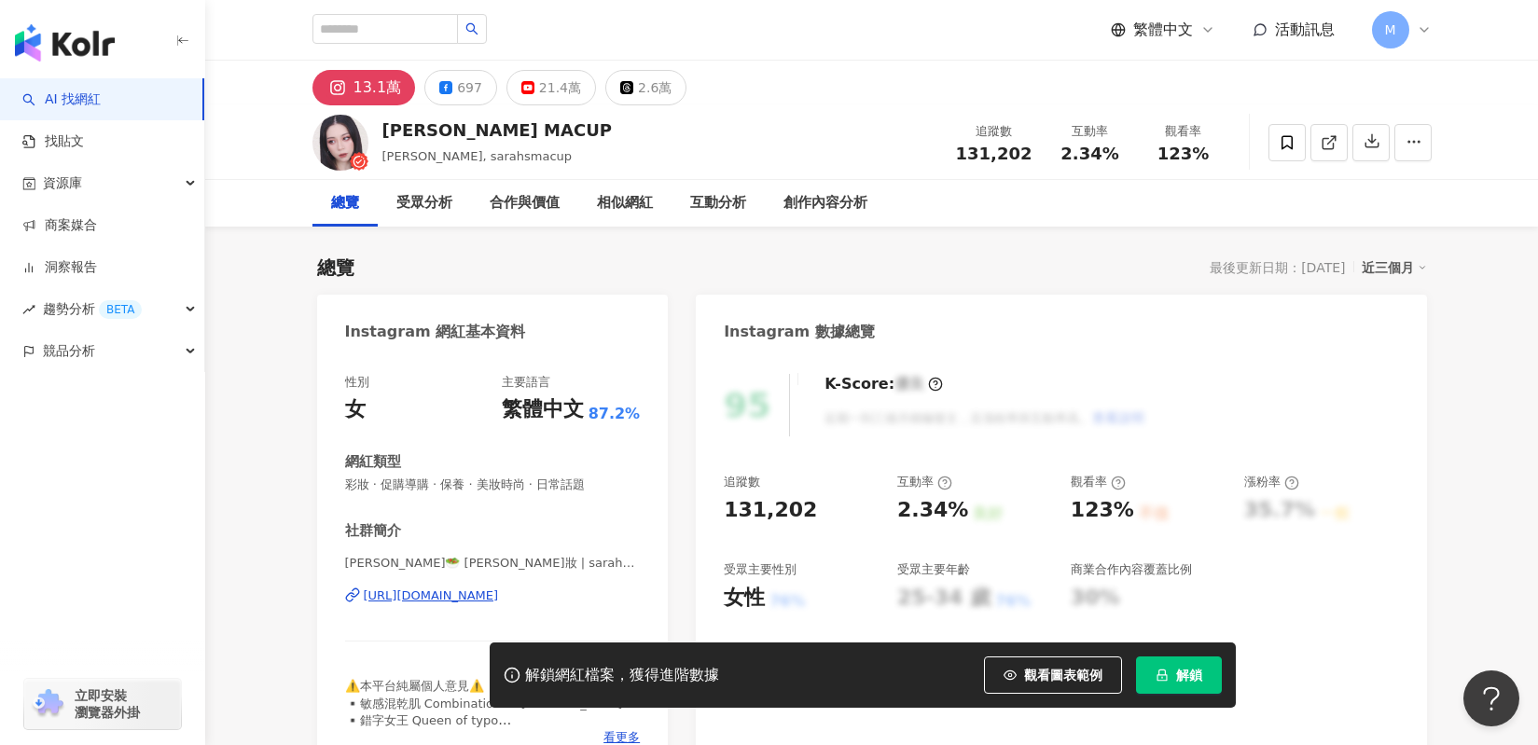
click at [1186, 689] on button "解鎖" at bounding box center [1179, 674] width 86 height 37
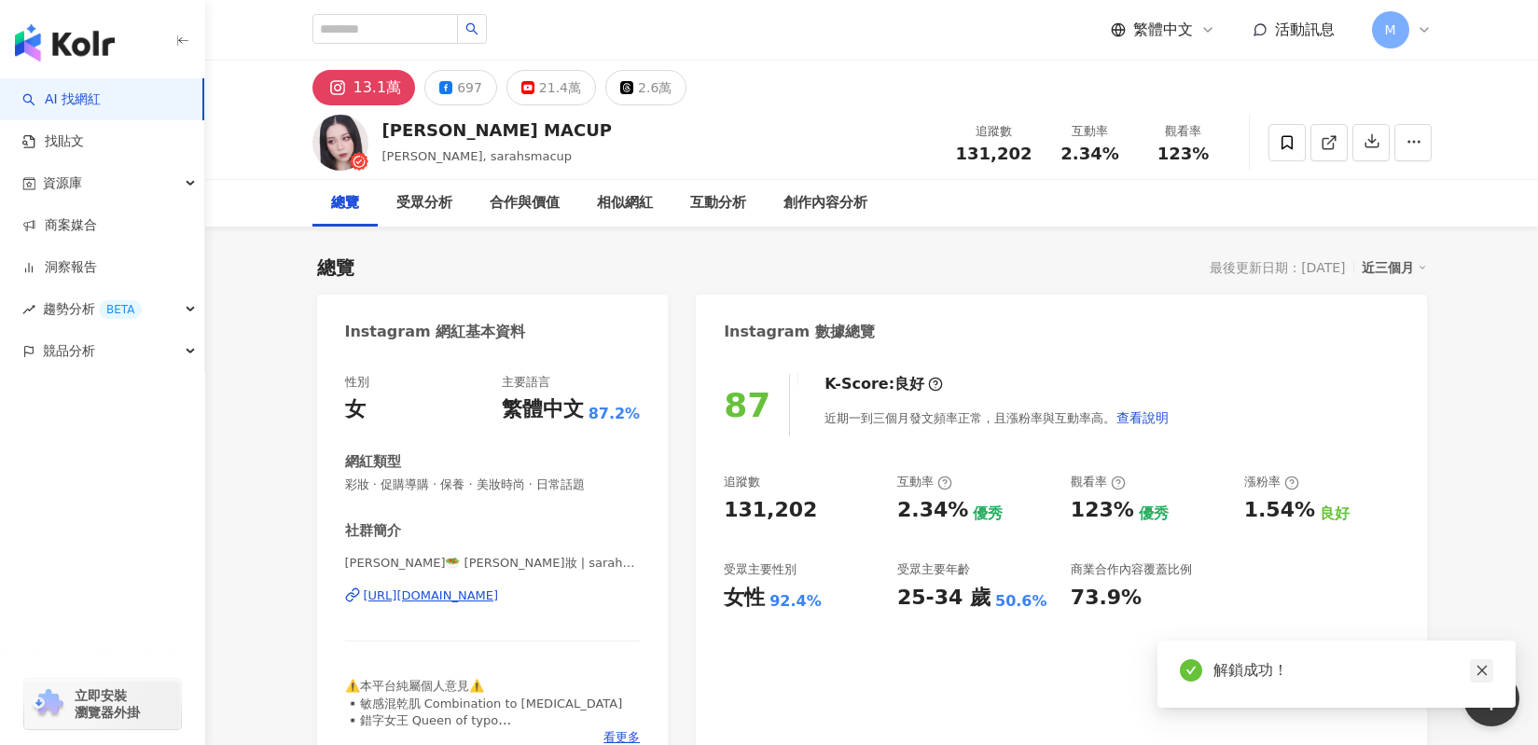
click at [1476, 668] on icon "close" at bounding box center [1481, 670] width 13 height 13
drag, startPoint x: 722, startPoint y: 507, endPoint x: 811, endPoint y: 507, distance: 89.5
click at [811, 507] on div "87 K-Score : 良好 近期一到三個月發文頻率正常，且漲粉率與互動率高。 查看說明 追蹤數 131,202 互動率 2.34% 優秀 觀看率 123%…" at bounding box center [1061, 564] width 730 height 419
copy div "131,202"
click at [878, 505] on div "追蹤數 131,202 互動率 2.34% 優秀 觀看率 123% 優秀 漲粉率 1.54% 良好 受眾主要性別 女性 92.4% 受眾主要年齡 25-34 …" at bounding box center [1061, 543] width 674 height 138
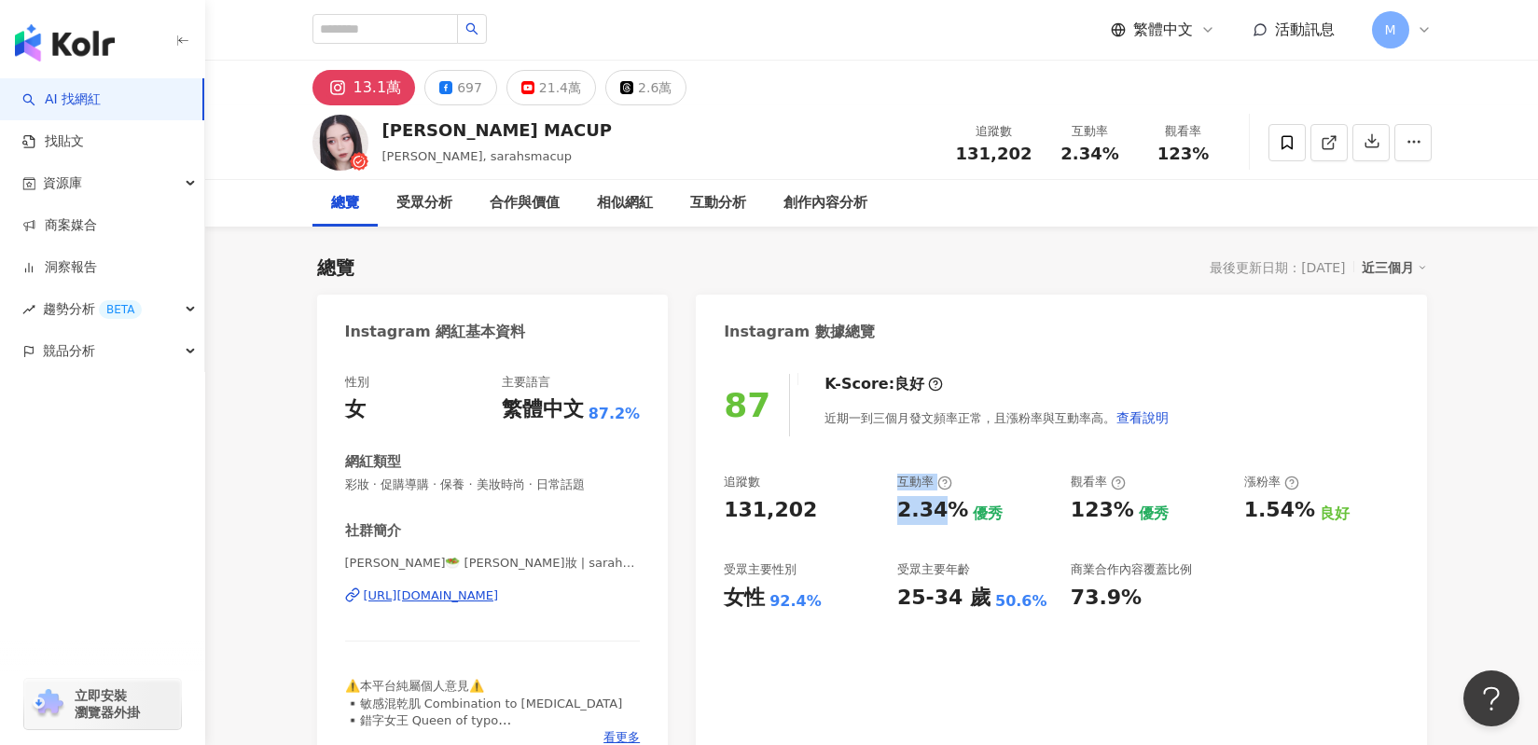
drag, startPoint x: 885, startPoint y: 507, endPoint x: 939, endPoint y: 511, distance: 54.2
click at [934, 511] on div "追蹤數 131,202 互動率 2.34% 優秀 觀看率 123% 優秀 漲粉率 1.54% 良好 受眾主要性別 女性 92.4% 受眾主要年齡 25-34 …" at bounding box center [1061, 543] width 674 height 138
click at [947, 509] on div "2.34%" at bounding box center [932, 510] width 71 height 29
drag, startPoint x: 891, startPoint y: 515, endPoint x: 947, endPoint y: 512, distance: 57.0
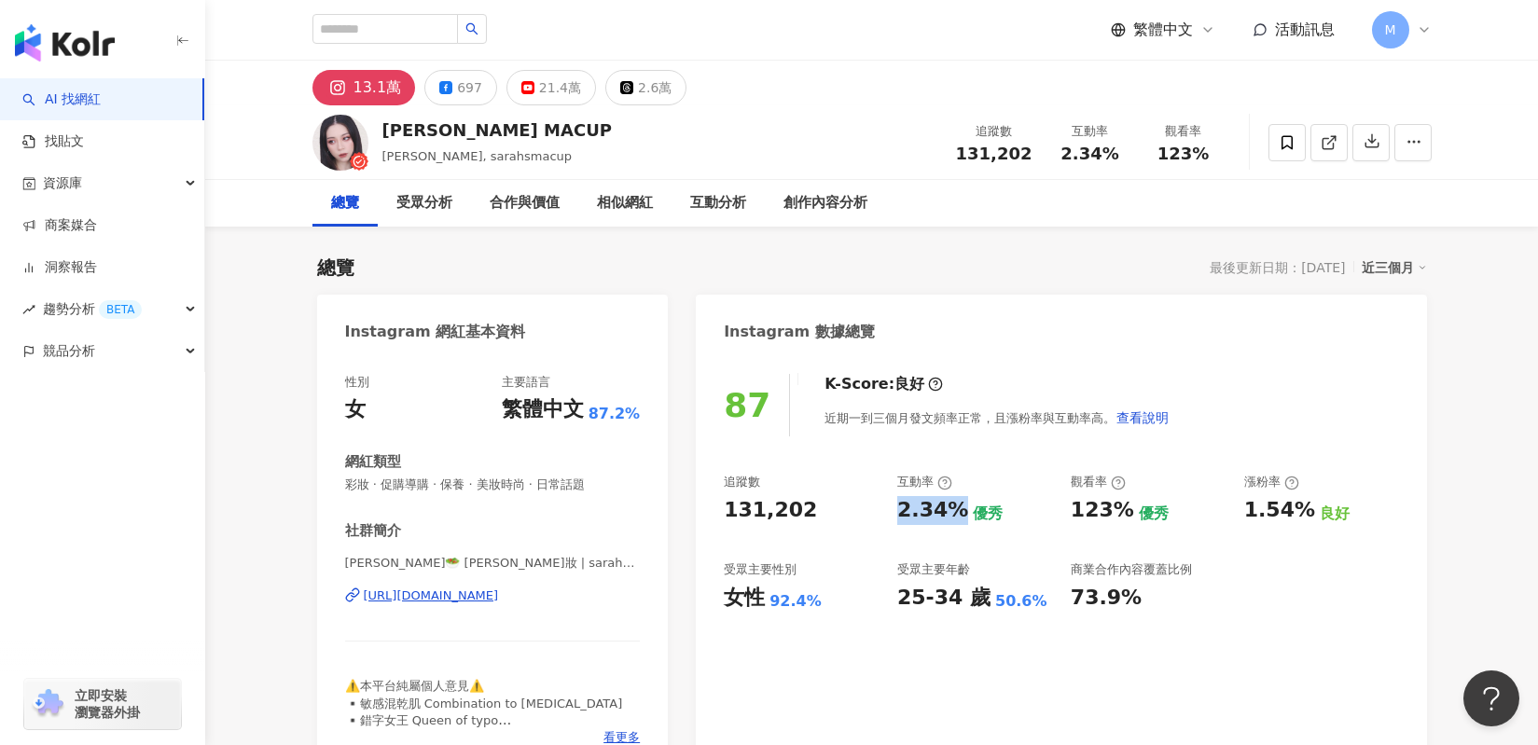
click at [947, 512] on div "追蹤數 131,202 互動率 2.34% 優秀 觀看率 123% 優秀 漲粉率 1.54% 良好 受眾主要性別 女性 92.4% 受眾主要年齡 25-34 …" at bounding box center [1061, 543] width 674 height 138
copy div "2.34%"
click at [1068, 498] on div "追蹤數 131,202 互動率 2.34% 優秀 觀看率 123% 優秀 漲粉率 1.54% 良好 受眾主要性別 女性 92.4% 受眾主要年齡 25-34 …" at bounding box center [1061, 543] width 674 height 138
drag, startPoint x: 1065, startPoint y: 511, endPoint x: 1118, endPoint y: 510, distance: 53.2
click at [1118, 510] on div "追蹤數 131,202 互動率 2.34% 優秀 觀看率 123% 優秀 漲粉率 1.54% 良好 受眾主要性別 女性 92.4% 受眾主要年齡 25-34 …" at bounding box center [1061, 543] width 674 height 138
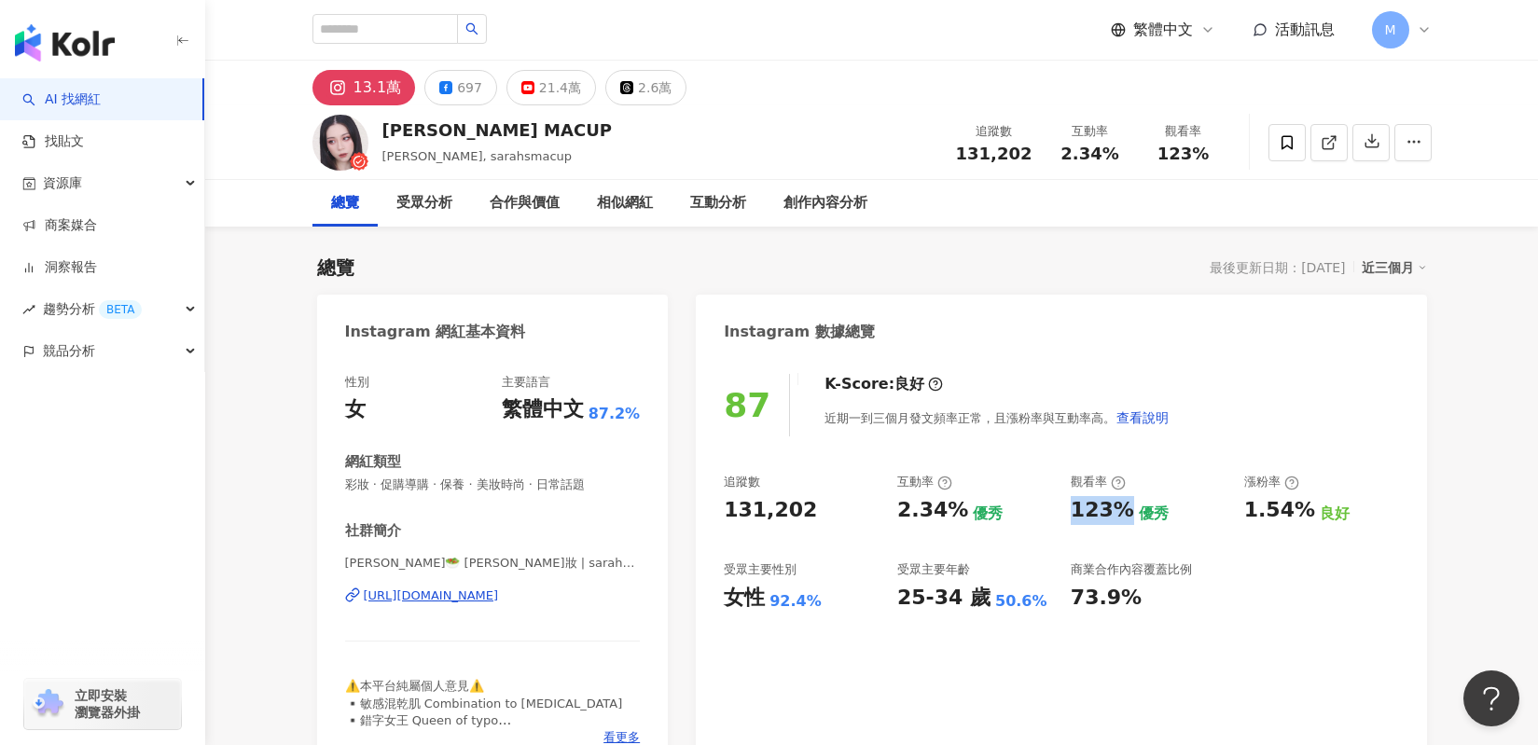
copy div "123%"
drag, startPoint x: 893, startPoint y: 594, endPoint x: 964, endPoint y: 595, distance: 70.9
click at [964, 595] on div "追蹤數 131,202 互動率 2.34% 優秀 觀看率 123% 優秀 漲粉率 1.54% 良好 受眾主要性別 女性 92.4% 受眾主要年齡 25-34 …" at bounding box center [1061, 543] width 674 height 138
click at [909, 618] on div "87 K-Score : 良好 近期一到三個月發文頻率正常，且漲粉率與互動率高。 查看說明 追蹤數 131,202 互動率 2.34% 優秀 觀看率 123%…" at bounding box center [1061, 564] width 730 height 419
click at [449, 77] on button "697" at bounding box center [460, 87] width 73 height 35
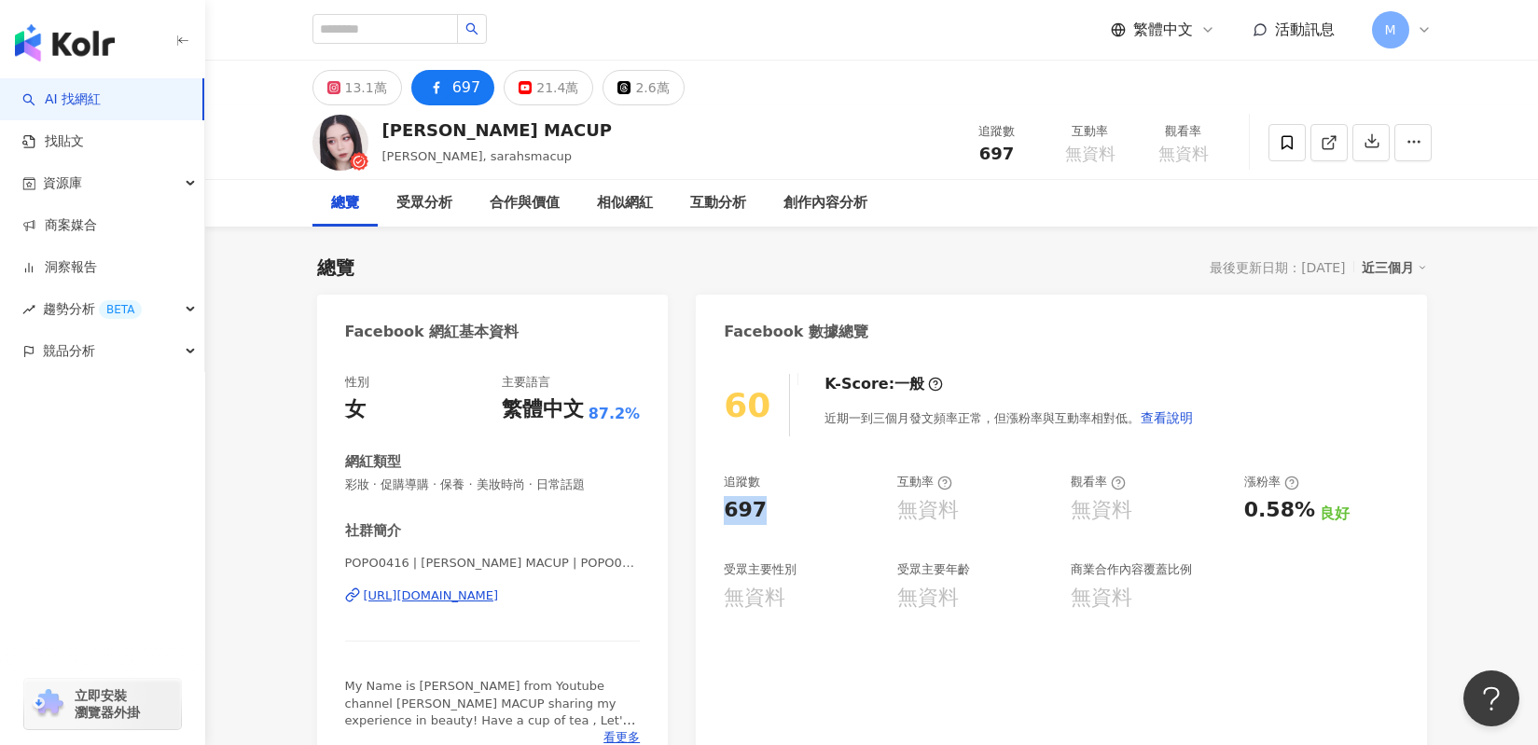
drag, startPoint x: 762, startPoint y: 513, endPoint x: 717, endPoint y: 519, distance: 45.2
click at [717, 519] on div "60 K-Score : 一般 近期一到三個月發文頻率正常，但漲粉率與互動率相對低。 查看說明 追蹤數 697 互動率 無資料 觀看率 無資料 漲粉率 0.5…" at bounding box center [1061, 564] width 730 height 419
copy div "697"
click at [1189, 496] on div "無資料" at bounding box center [1148, 510] width 155 height 29
click at [549, 98] on div "21.4萬" at bounding box center [557, 88] width 42 height 26
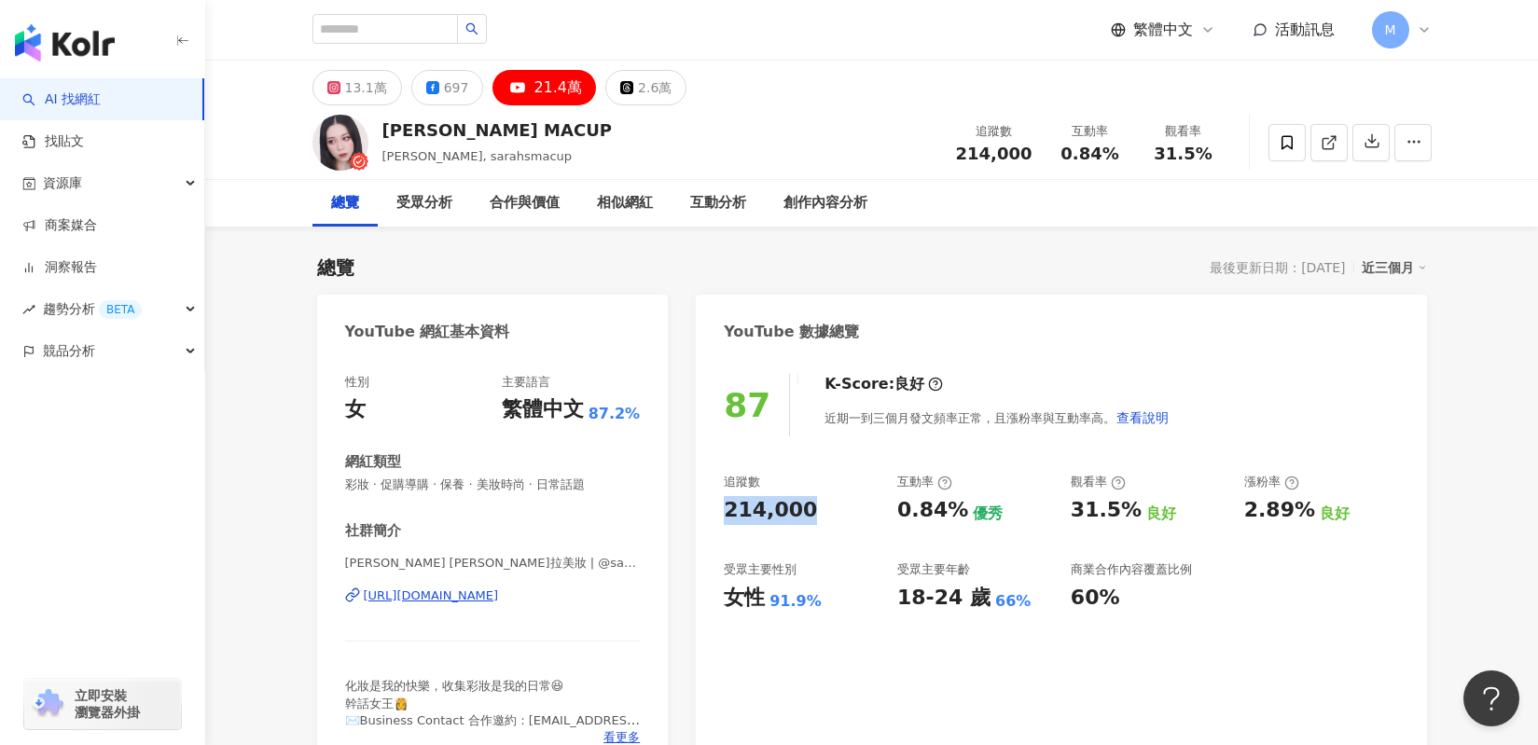
drag, startPoint x: 811, startPoint y: 521, endPoint x: 822, endPoint y: 521, distance: 10.3
click at [822, 521] on div "87 K-Score : 良好 近期一到三個月發文頻率正常，且漲粉率與互動率高。 查看說明 追蹤數 214,000 互動率 0.84% 優秀 觀看率 31.5…" at bounding box center [1061, 564] width 730 height 419
click at [780, 642] on div "87 K-Score : 良好 近期一到三個月發文頻率正常，且漲粉率與互動率高。 查看說明 追蹤數 214,000 互動率 0.84% 優秀 觀看率 31.5…" at bounding box center [1061, 564] width 730 height 419
click at [884, 613] on div "87 K-Score : 良好 近期一到三個月發文頻率正常，且漲粉率與互動率高。 查看說明 追蹤數 214,000 互動率 0.84% 優秀 觀看率 31.5…" at bounding box center [1061, 564] width 730 height 419
drag, startPoint x: 903, startPoint y: 511, endPoint x: 950, endPoint y: 512, distance: 47.6
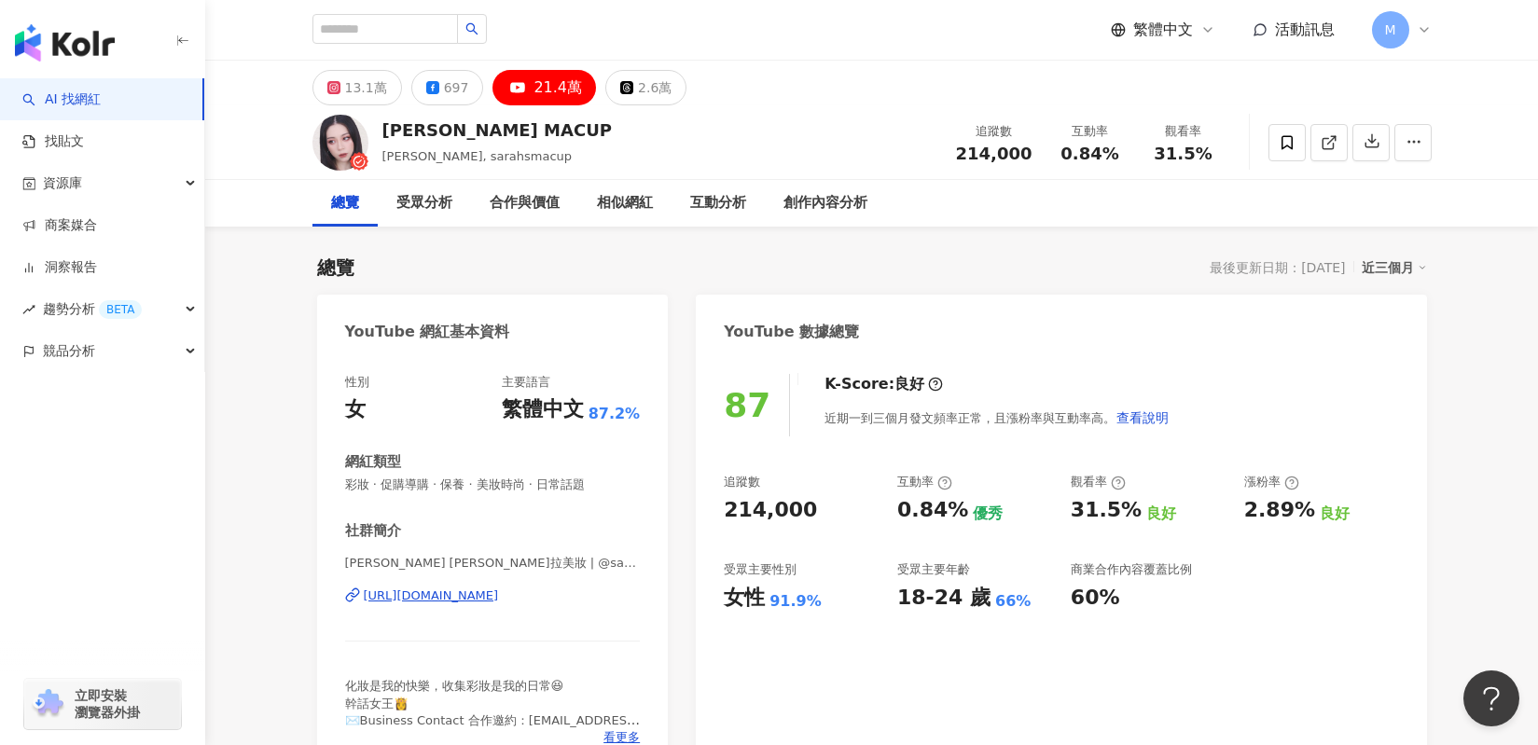
click at [950, 512] on div "0.84%" at bounding box center [932, 510] width 71 height 29
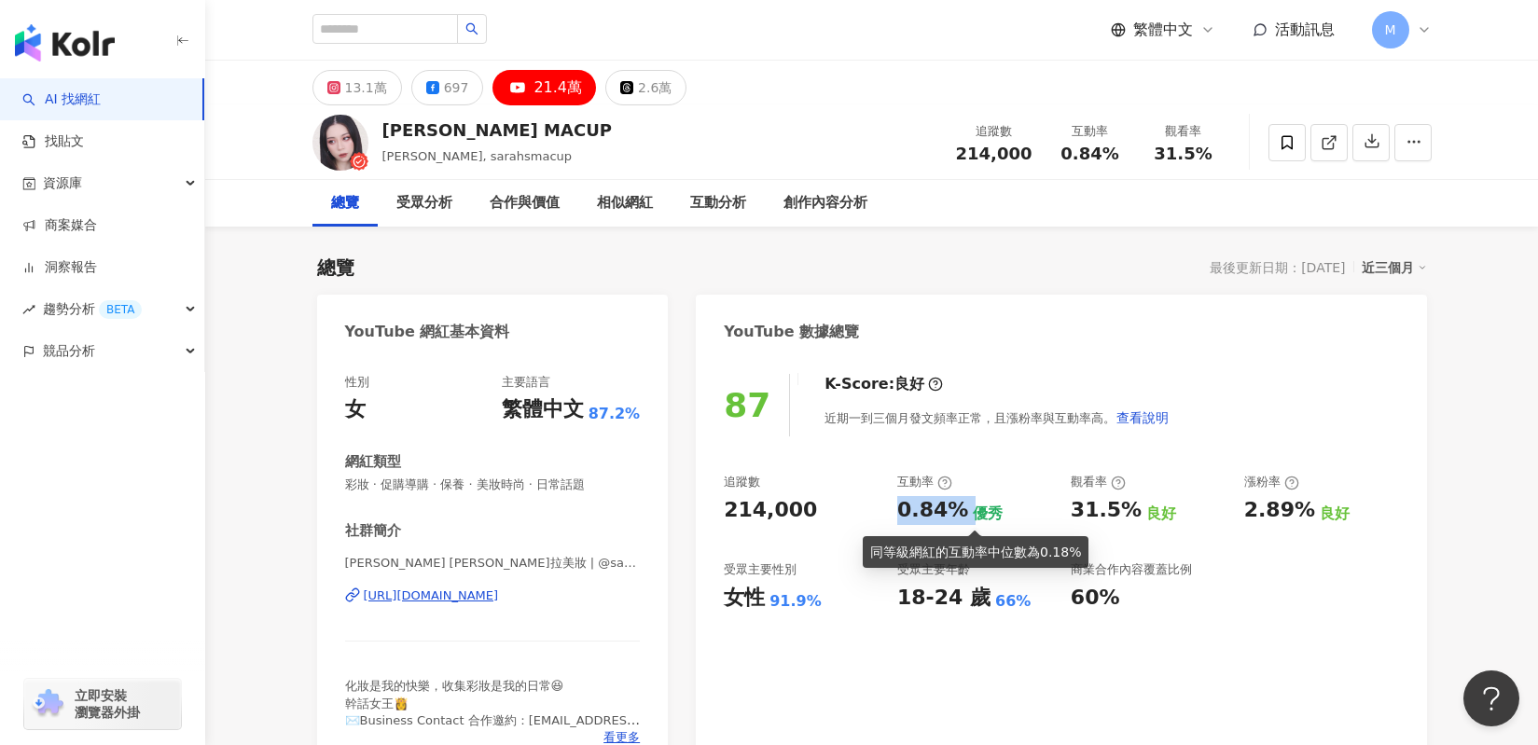
drag, startPoint x: 891, startPoint y: 509, endPoint x: 960, endPoint y: 517, distance: 70.3
click at [960, 517] on div "追蹤數 214,000 互動率 0.84% 優秀 觀看率 31.5% 良好 漲粉率 2.89% 良好 受眾主要性別 女性 91.9% 受眾主要年齡 18-24…" at bounding box center [1061, 543] width 674 height 138
copy div "0.84%"
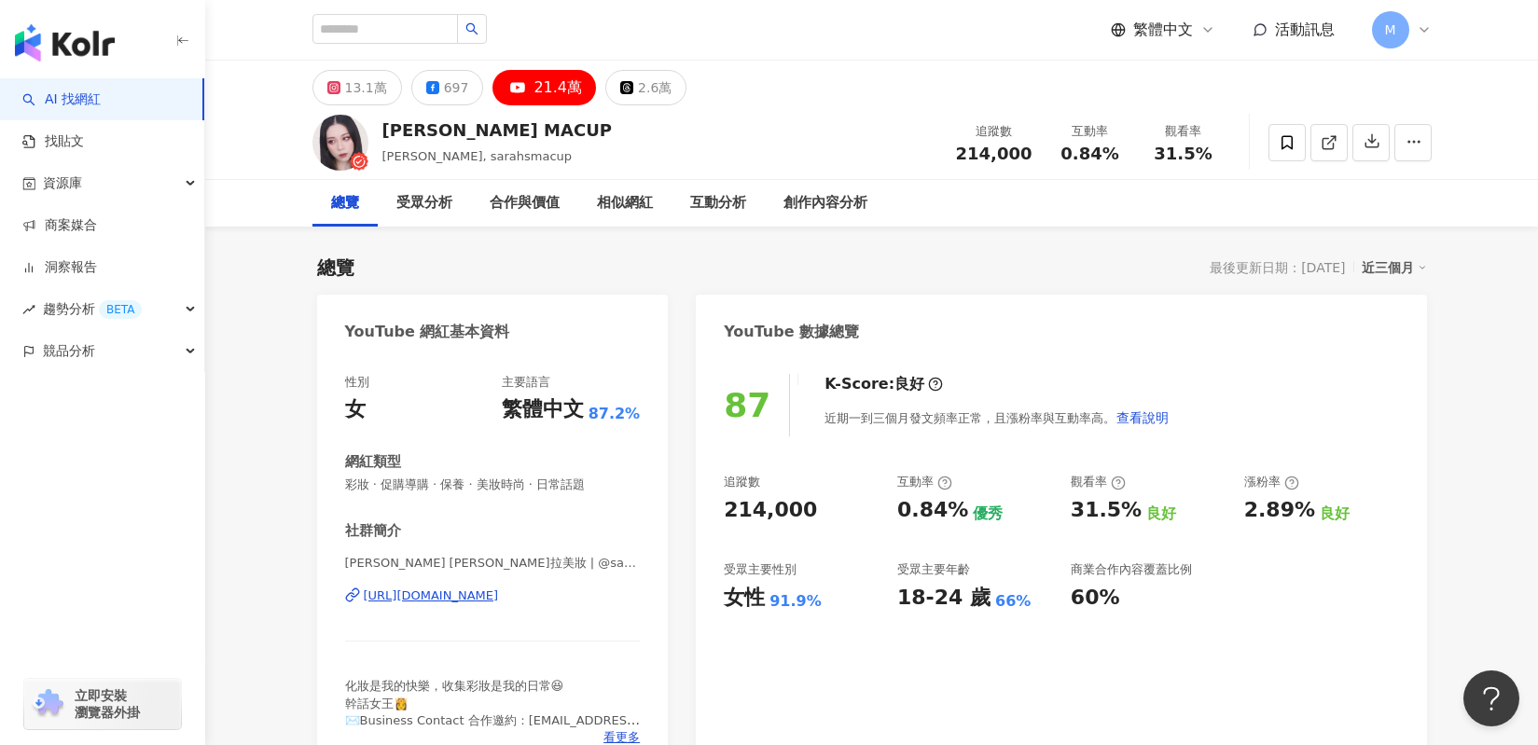
click at [1074, 538] on div "追蹤數 214,000 互動率 0.84% 優秀 觀看率 31.5% 良好 漲粉率 2.89% 良好 受眾主要性別 女性 91.9% 受眾主要年齡 18-24…" at bounding box center [1061, 543] width 674 height 138
drag, startPoint x: 1073, startPoint y: 517, endPoint x: 1135, endPoint y: 517, distance: 61.5
click at [1135, 517] on div "31.5% 良好" at bounding box center [1148, 510] width 155 height 29
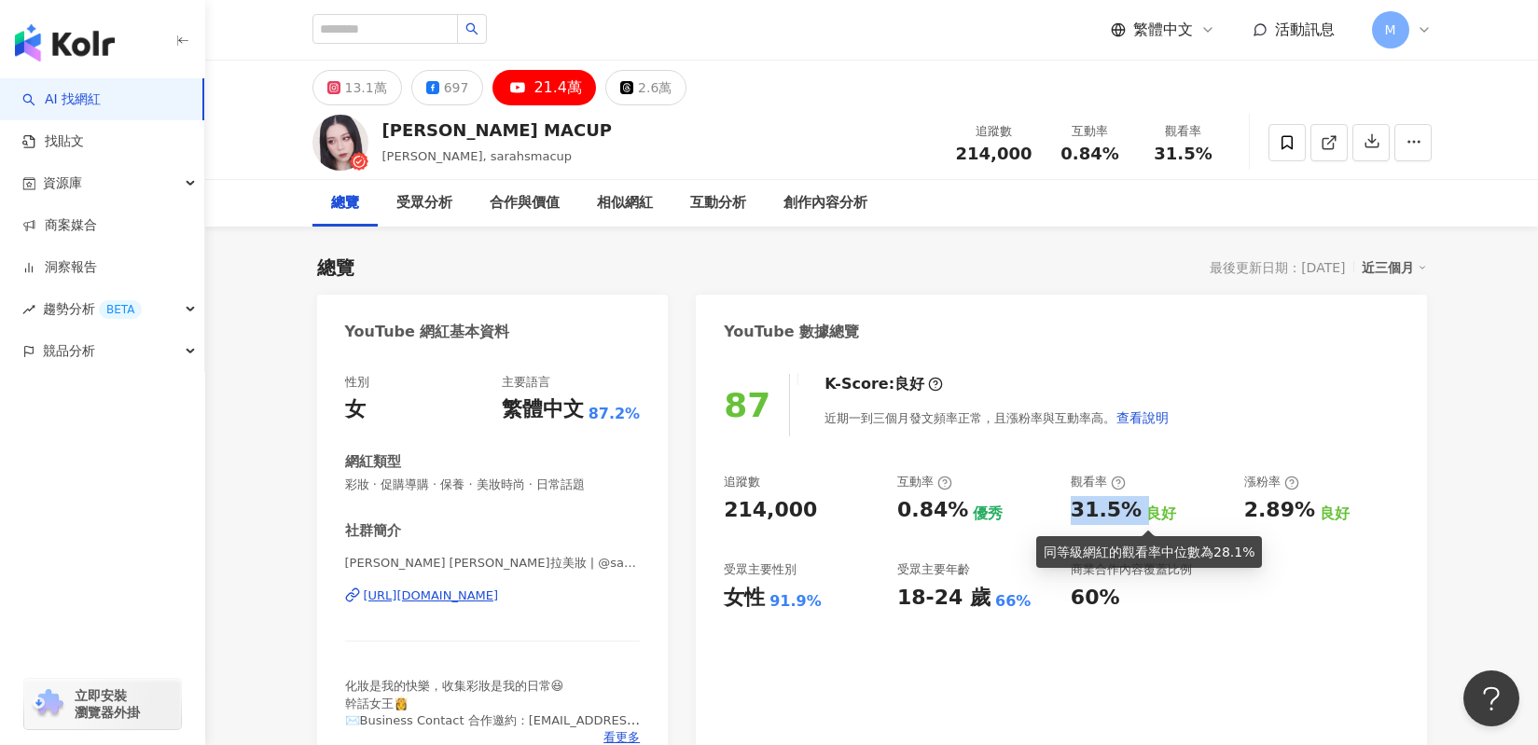
copy div "31.5%"
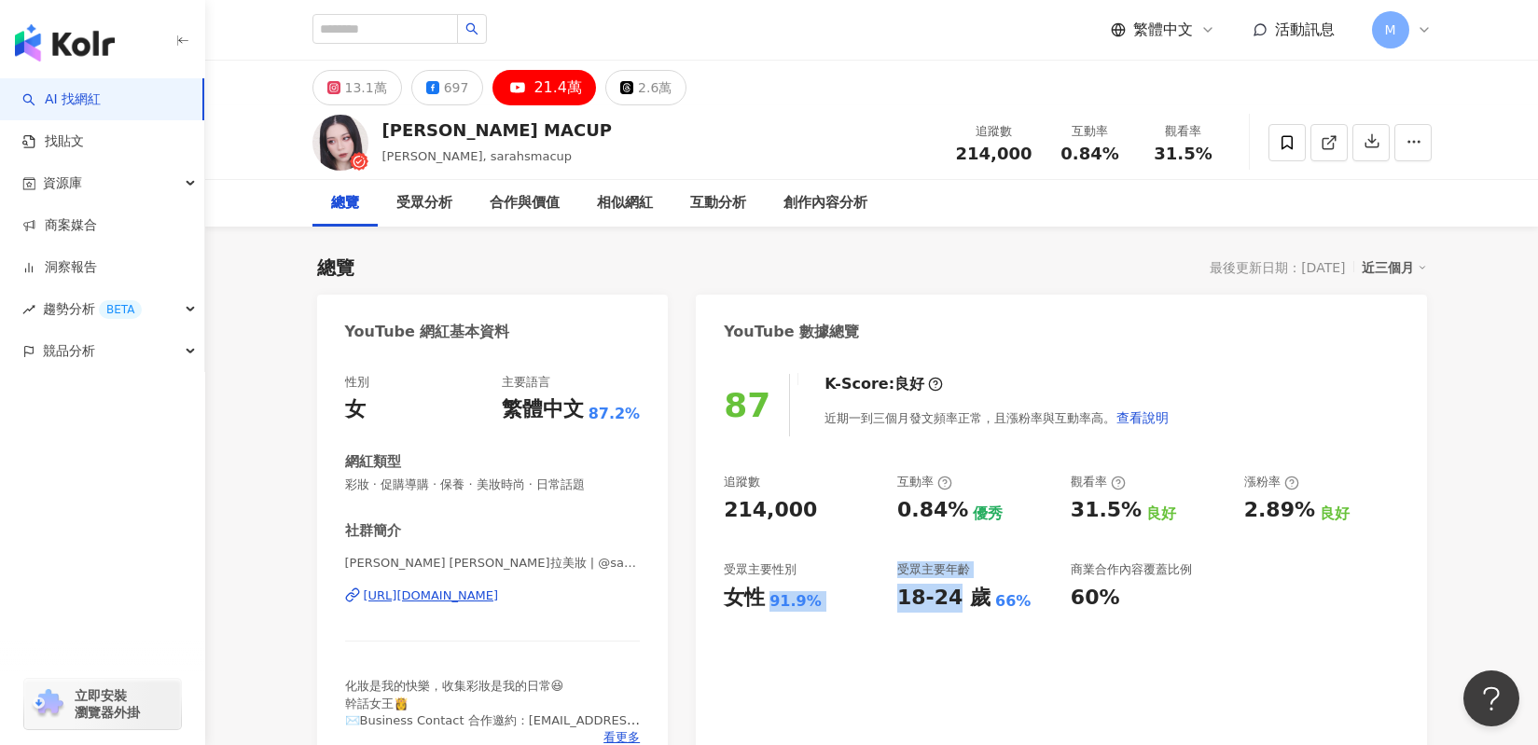
drag, startPoint x: 877, startPoint y: 589, endPoint x: 955, endPoint y: 592, distance: 77.4
click at [955, 592] on div "追蹤數 214,000 互動率 0.84% 優秀 觀看率 31.5% 良好 漲粉率 2.89% 良好 受眾主要性別 女性 91.9% 受眾主要年齡 18-24…" at bounding box center [1061, 543] width 674 height 138
click at [925, 610] on div "18-24 歲" at bounding box center [943, 598] width 93 height 29
click at [346, 94] on div "13.1萬" at bounding box center [366, 88] width 42 height 26
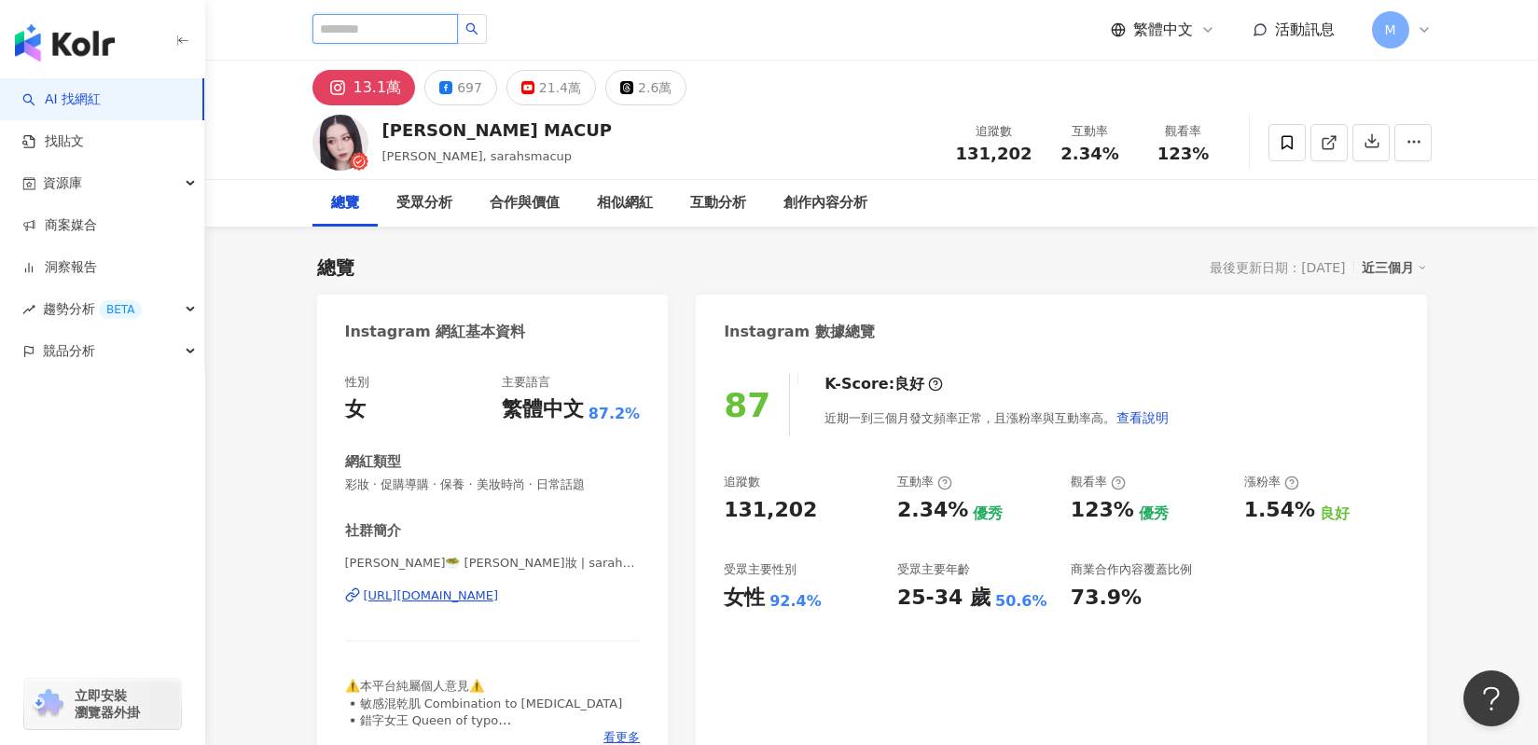
click at [361, 27] on input "search" at bounding box center [384, 29] width 145 height 30
paste input "****"
type input "****"
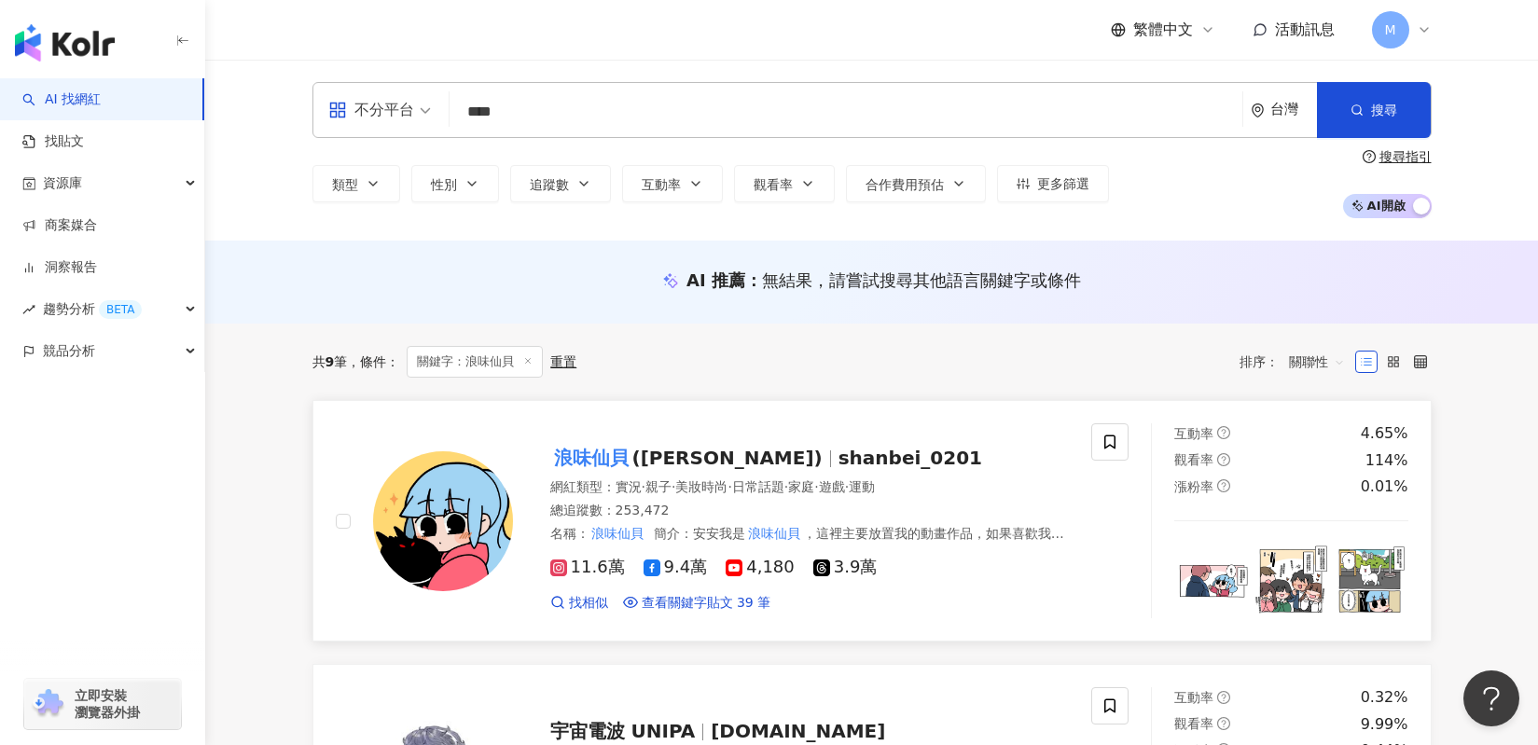
click at [662, 453] on span "([PERSON_NAME])" at bounding box center [727, 458] width 190 height 22
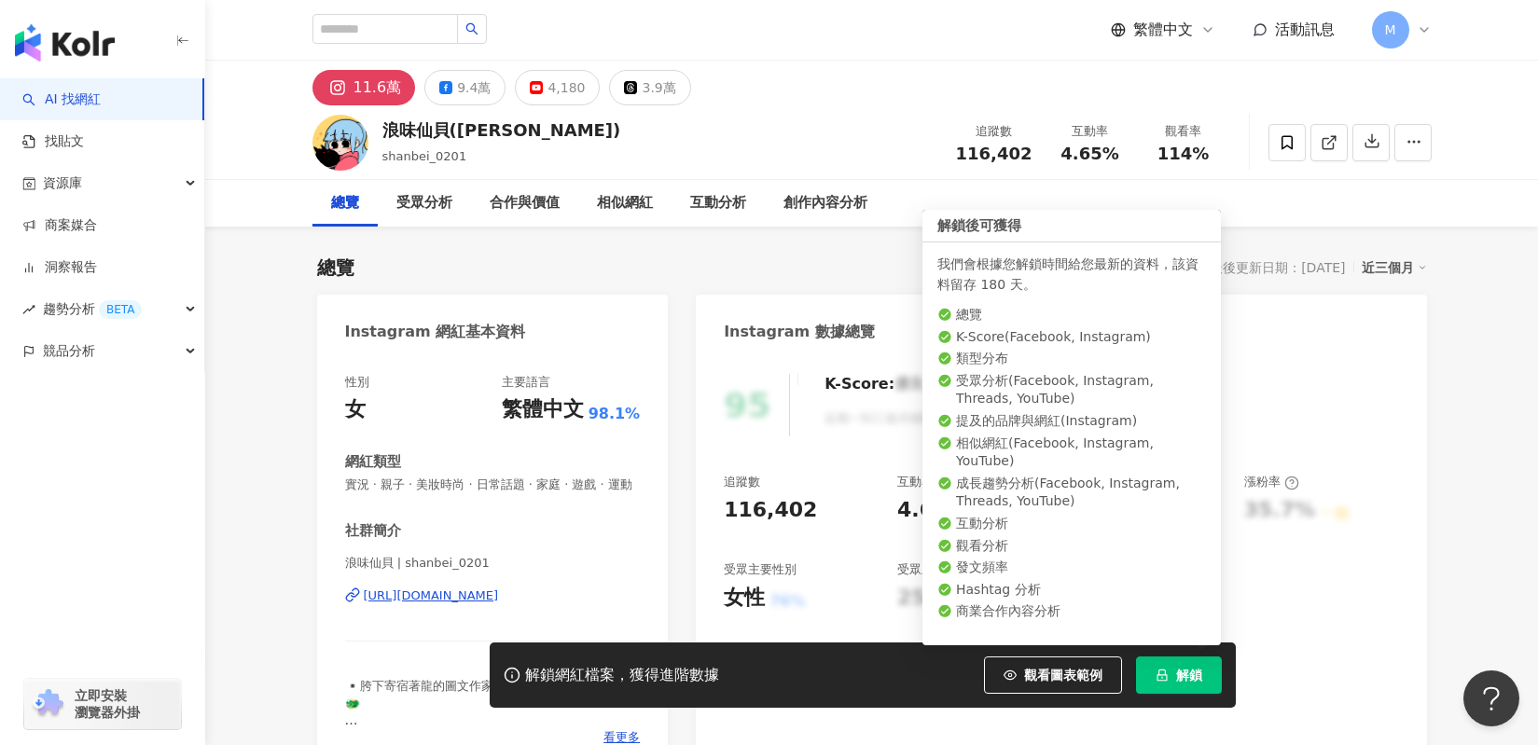
click at [1188, 661] on button "解鎖" at bounding box center [1179, 674] width 86 height 37
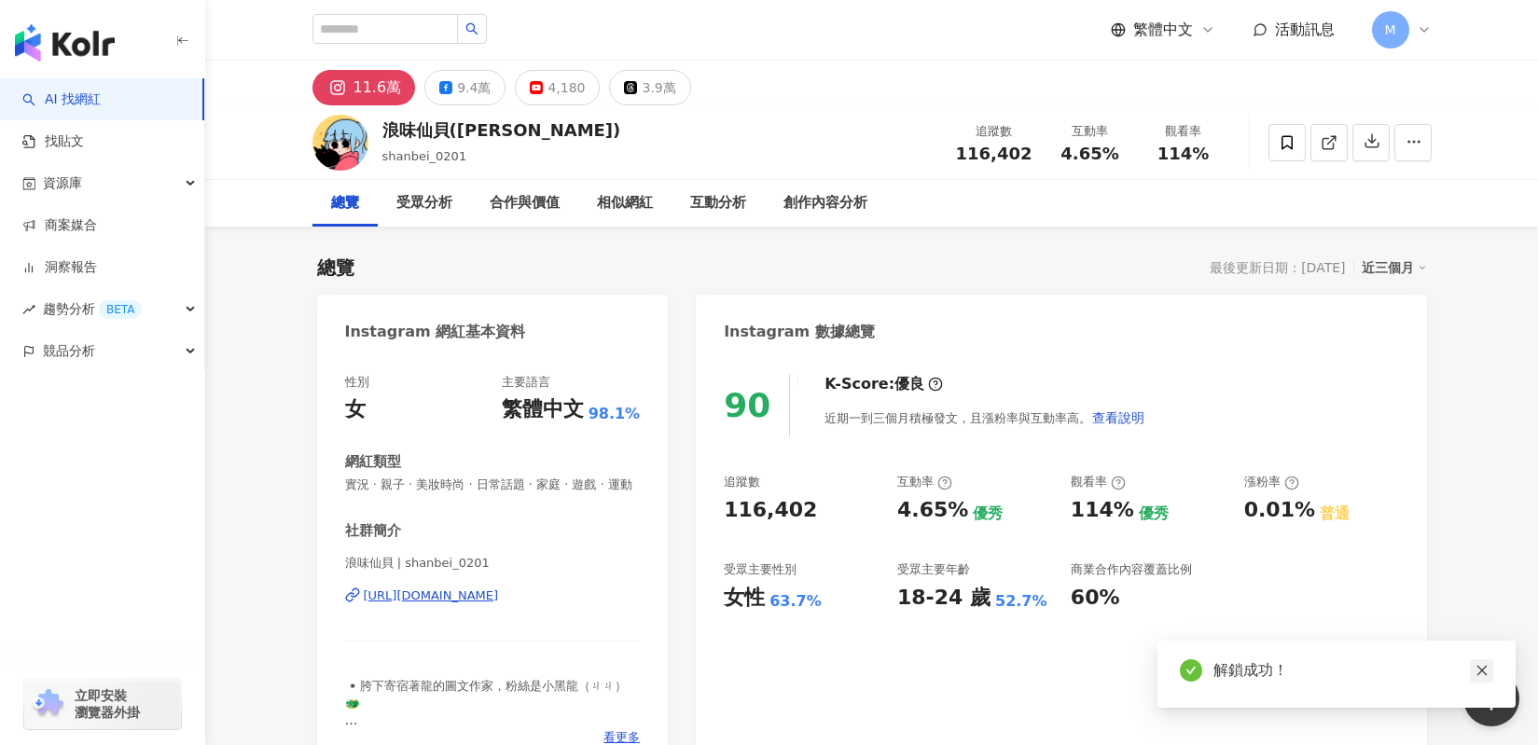
click at [1485, 666] on icon "close" at bounding box center [1481, 671] width 10 height 10
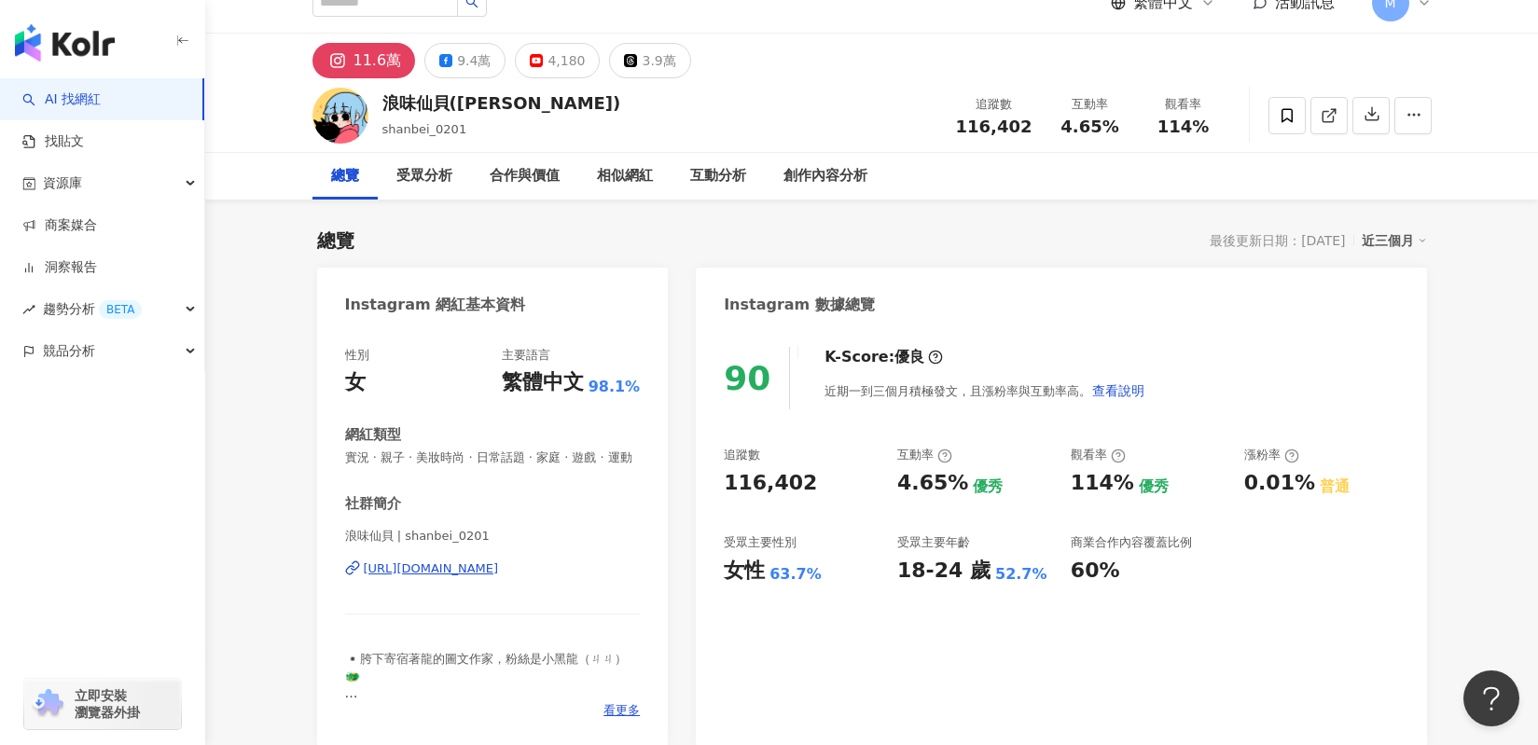
scroll to position [31, 0]
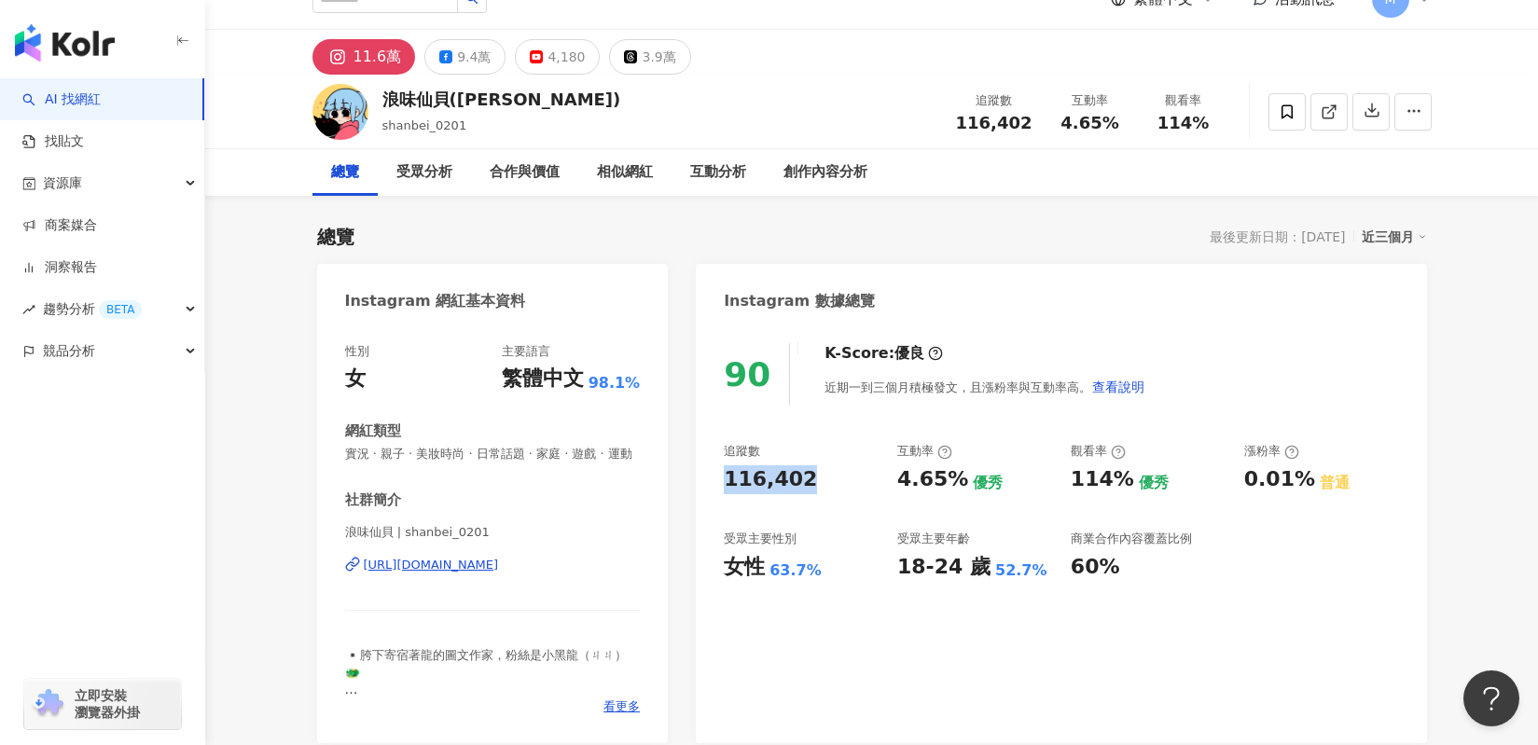
drag, startPoint x: 805, startPoint y: 481, endPoint x: 719, endPoint y: 476, distance: 86.0
click at [719, 476] on div "90 K-Score : 優良 近期一到三個月積極發文，且漲粉率與互動率高。 查看說明 追蹤數 116,402 互動率 4.65% 優秀 觀看率 114% 優…" at bounding box center [1061, 534] width 730 height 419
copy div "116,402"
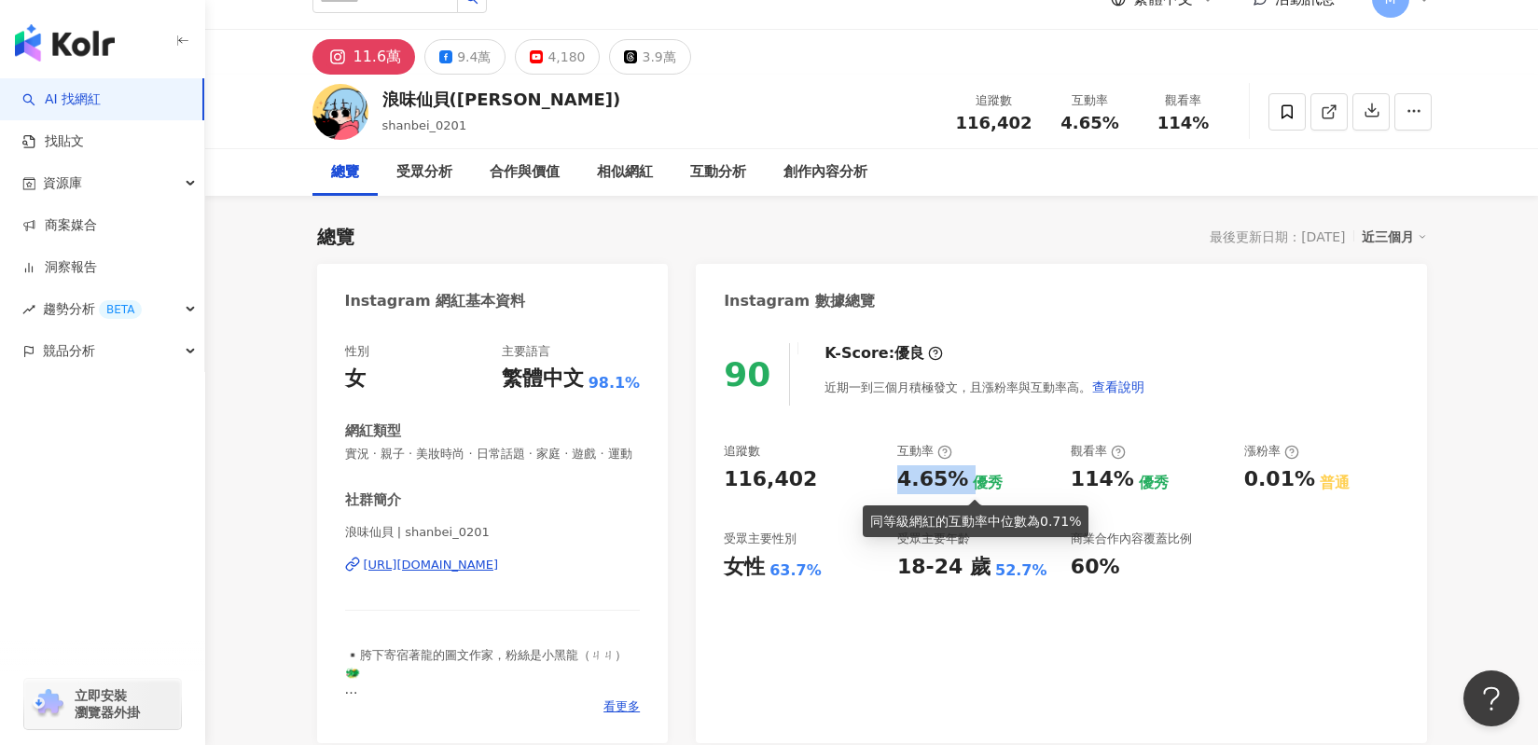
drag, startPoint x: 892, startPoint y: 481, endPoint x: 963, endPoint y: 480, distance: 70.9
click at [963, 480] on div "追蹤數 116,402 互動率 4.65% 優秀 觀看率 114% 優秀 漲粉率 0.01% 普通 受眾主要性別 女性 63.7% 受眾主要年齡 18-24 …" at bounding box center [1061, 512] width 674 height 138
copy div "4.65%"
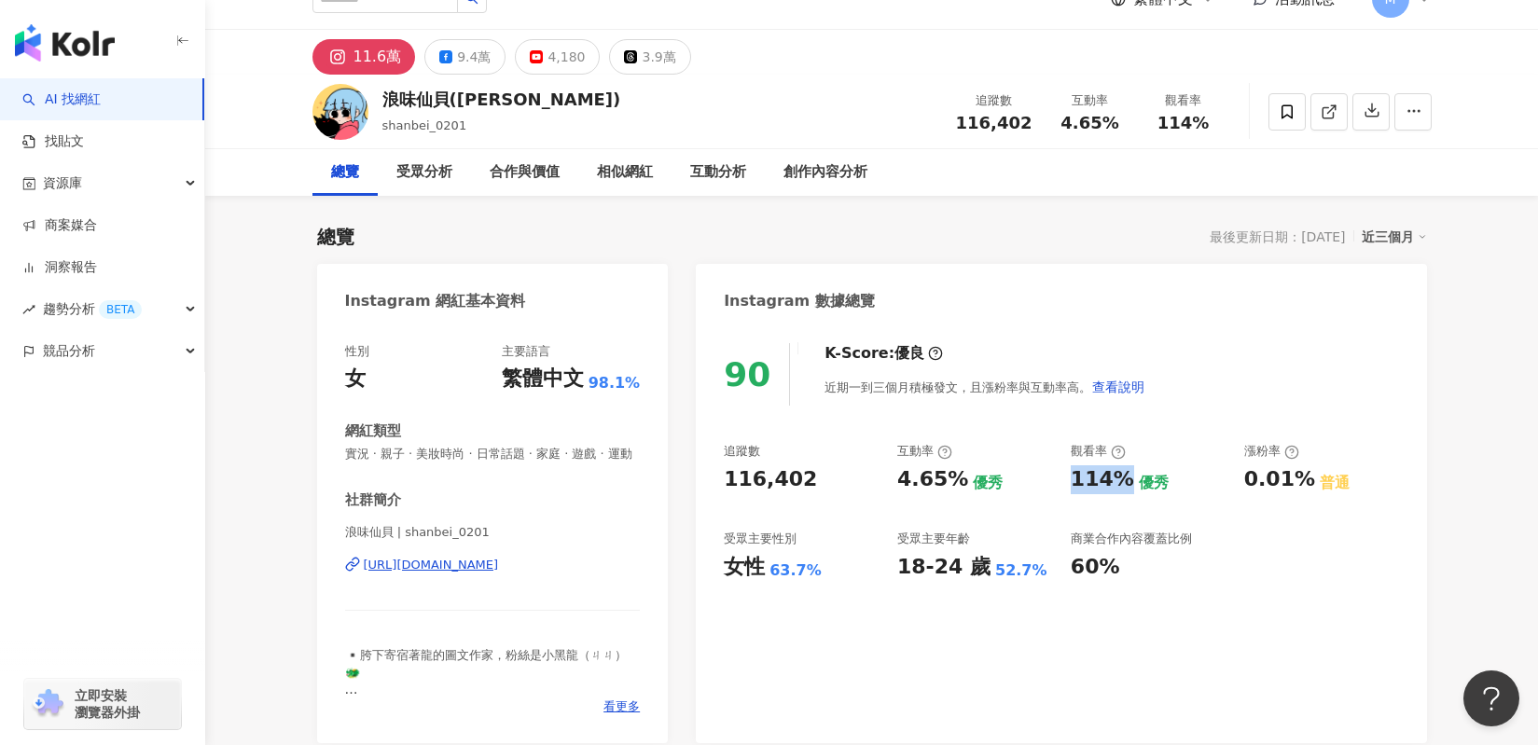
drag, startPoint x: 1076, startPoint y: 484, endPoint x: 1116, endPoint y: 482, distance: 40.1
click at [1116, 482] on div "114%" at bounding box center [1102, 479] width 63 height 29
copy div "114%"
click at [463, 63] on div "9.4萬" at bounding box center [474, 57] width 34 height 26
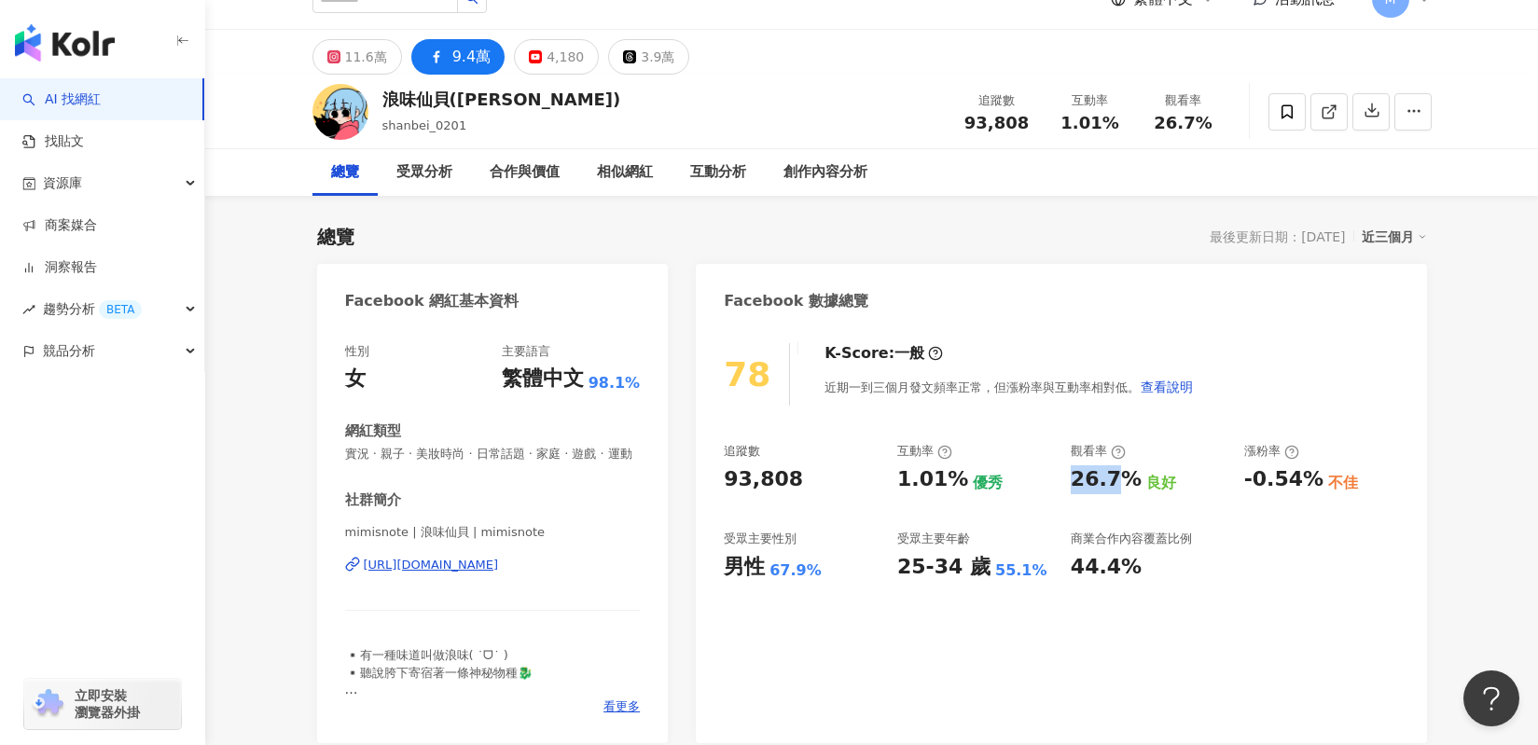
click at [462, 62] on div "9.4萬" at bounding box center [471, 57] width 38 height 26
click at [803, 481] on div "78 K-Score : 一般 近期一到三個月發文頻率正常，但漲粉率與互動率相對低。 查看說明 追蹤數 93,808 互動率 1.01% 優秀 觀看率 26.…" at bounding box center [1061, 534] width 730 height 419
click at [725, 481] on div "93,808" at bounding box center [763, 479] width 79 height 29
drag, startPoint x: 731, startPoint y: 481, endPoint x: 785, endPoint y: 481, distance: 54.1
click at [785, 481] on div "93,808" at bounding box center [763, 479] width 79 height 29
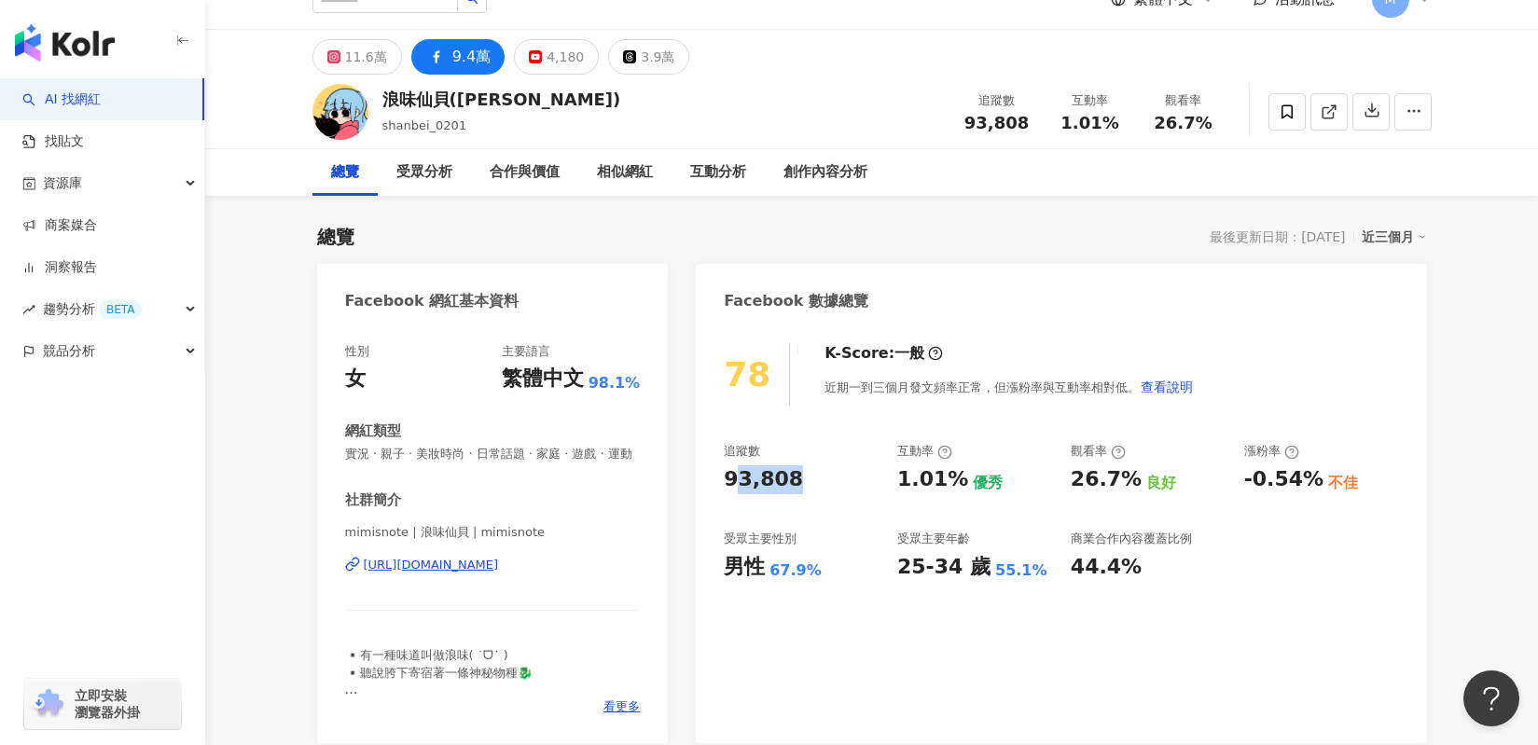
click at [786, 486] on div "93,808" at bounding box center [763, 479] width 79 height 29
drag, startPoint x: 727, startPoint y: 479, endPoint x: 814, endPoint y: 490, distance: 87.3
click at [814, 490] on div "93,808" at bounding box center [801, 479] width 155 height 29
copy div "93,808"
drag, startPoint x: 894, startPoint y: 486, endPoint x: 951, endPoint y: 488, distance: 56.9
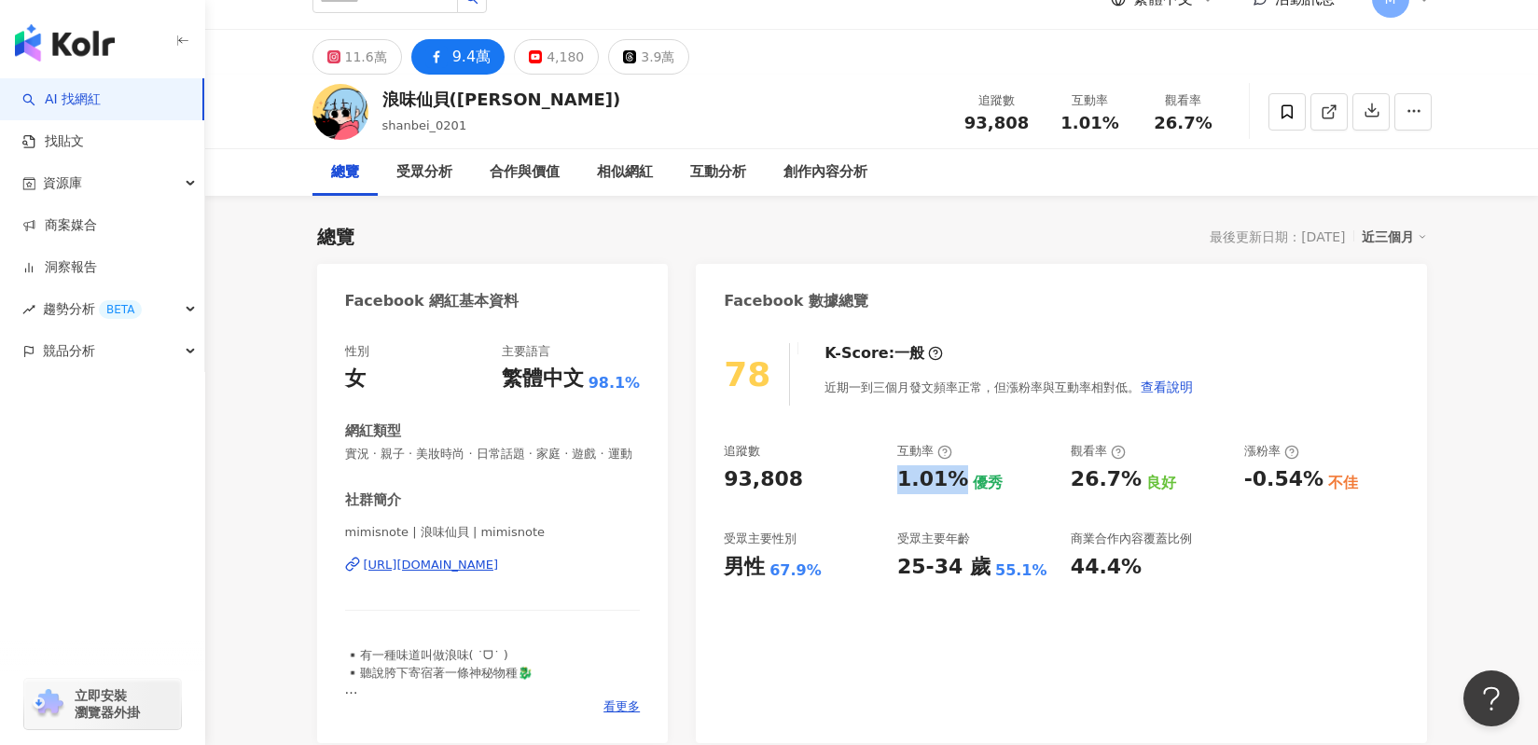
click at [951, 488] on div "追蹤數 93,808 互動率 1.01% 優秀 觀看率 26.7% 良好 漲粉率 -0.54% 不佳 受眾主要性別 男性 67.9% 受眾主要年齡 25-34…" at bounding box center [1061, 512] width 674 height 138
copy div "1.01%"
drag, startPoint x: 1070, startPoint y: 479, endPoint x: 1126, endPoint y: 483, distance: 56.1
click at [1126, 483] on div "追蹤數 93,808 互動率 1.01% 優秀 觀看率 26.7% 良好 漲粉率 -0.54% 不佳 受眾主要性別 男性 67.9% 受眾主要年齡 25-34…" at bounding box center [1061, 512] width 674 height 138
copy div "26.7%"
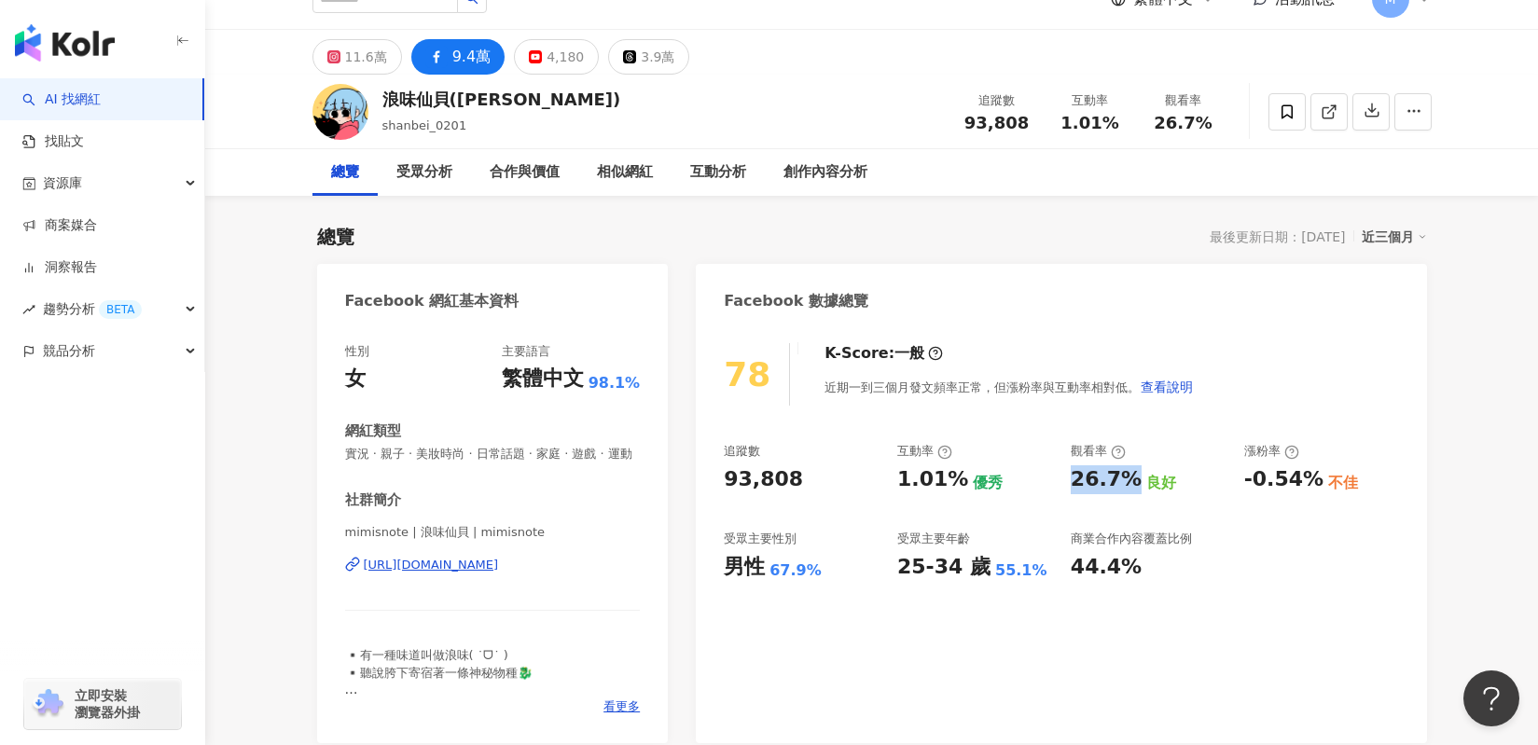
copy div "https://www.facebook.com/189019907894687"
click at [335, 54] on rect at bounding box center [333, 57] width 10 height 10
click at [367, 64] on div "11.6萬" at bounding box center [366, 57] width 42 height 26
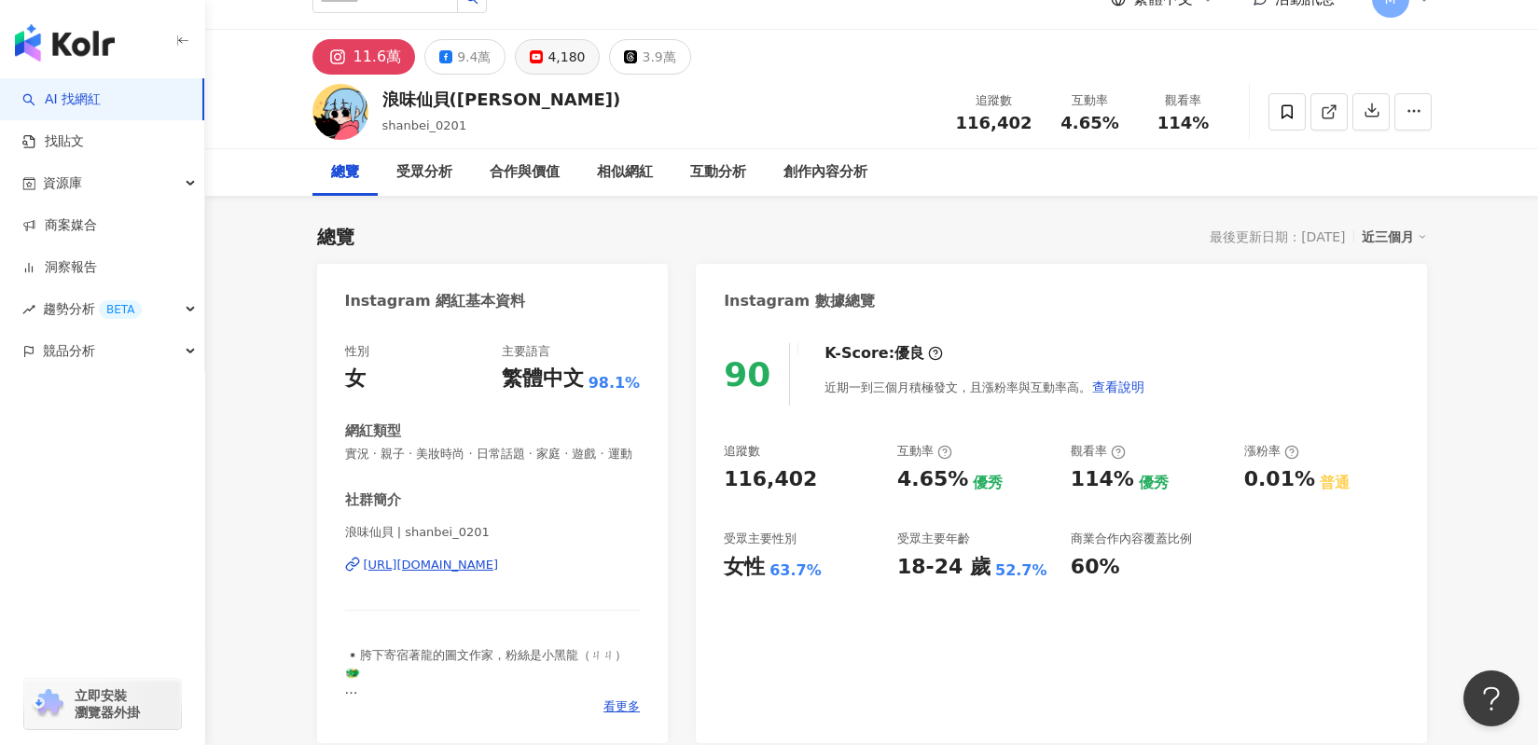
click at [573, 63] on button "4,180" at bounding box center [557, 56] width 85 height 35
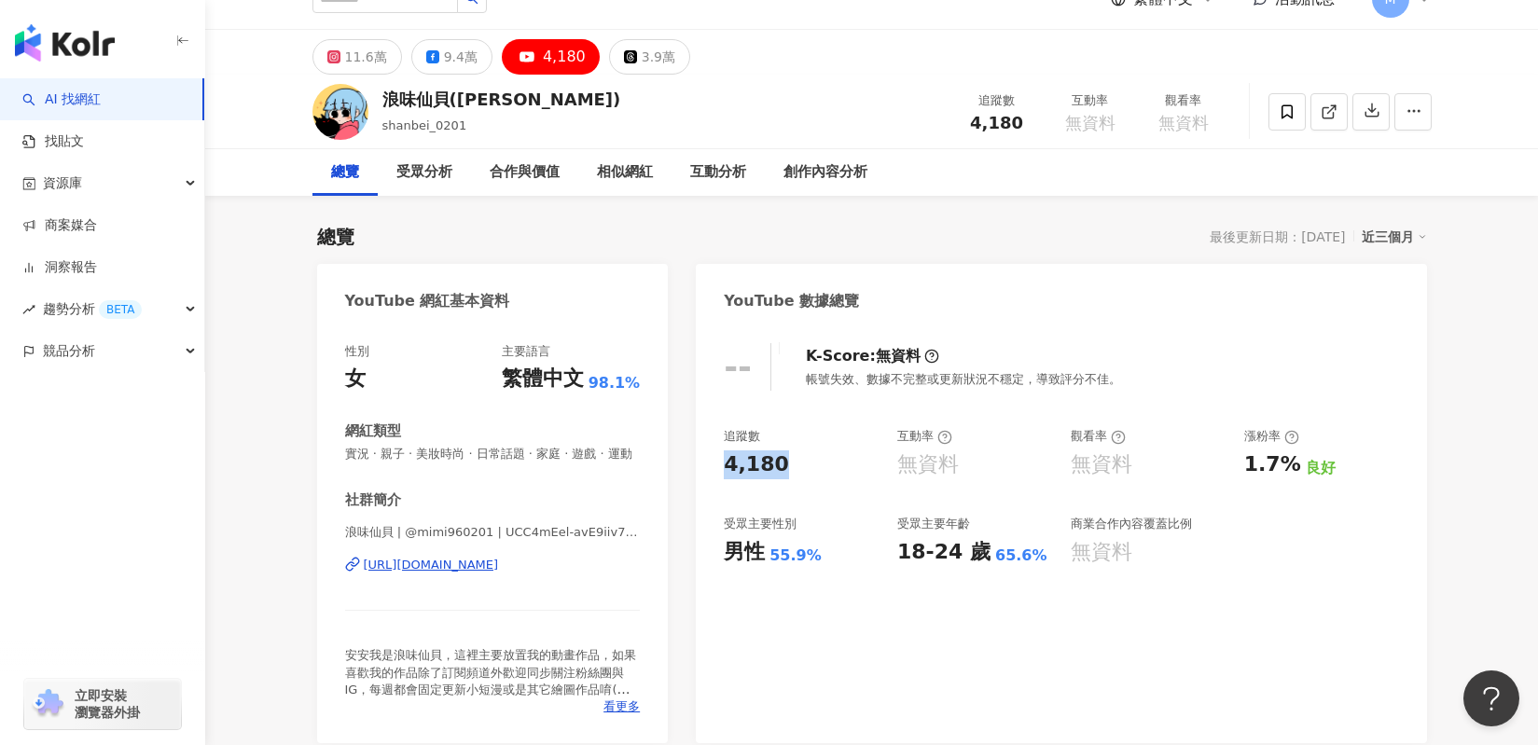
drag, startPoint x: 791, startPoint y: 469, endPoint x: 726, endPoint y: 458, distance: 65.3
click at [726, 458] on div "4,180" at bounding box center [801, 464] width 155 height 29
copy div "4,180"
click at [463, 56] on div "9.4萬" at bounding box center [461, 57] width 34 height 26
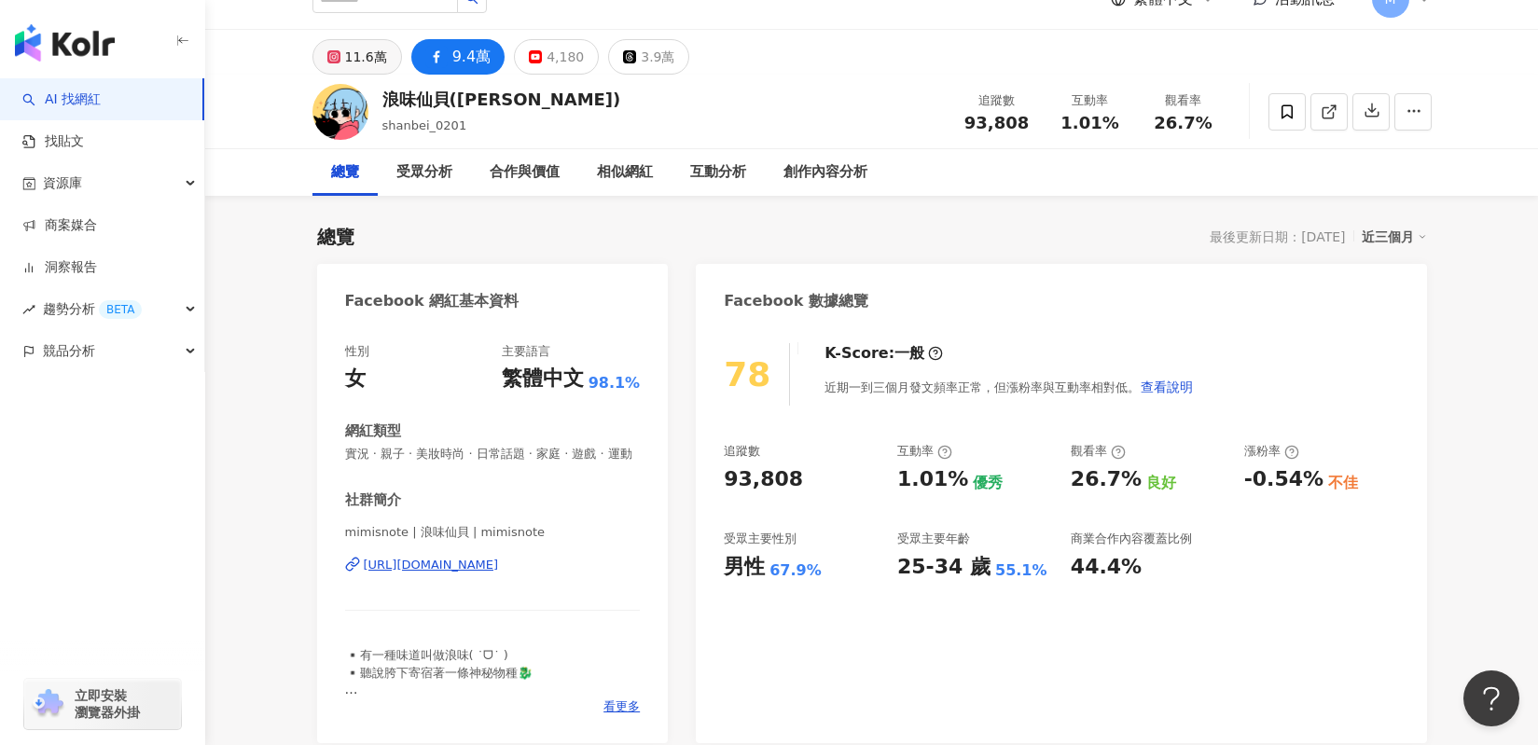
click at [372, 62] on div "11.6萬" at bounding box center [366, 57] width 42 height 26
